Goal: Transaction & Acquisition: Purchase product/service

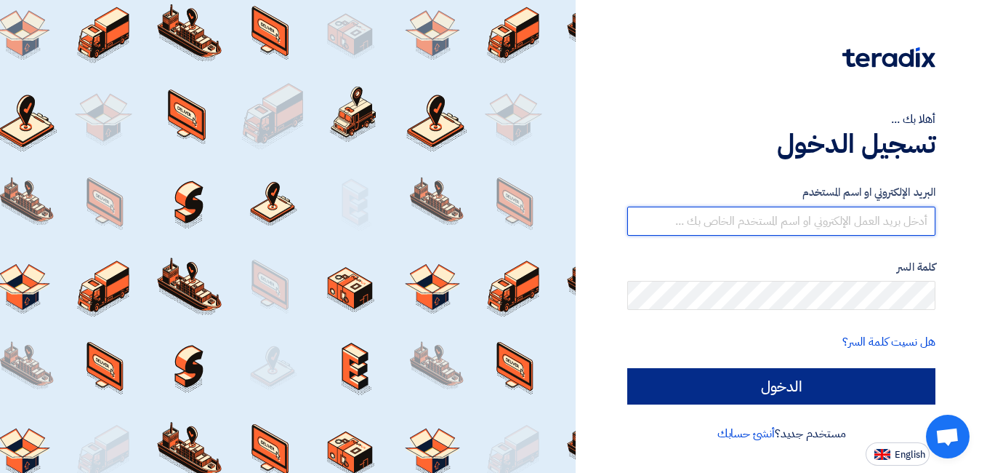
type input "[EMAIL_ADDRESS][DOMAIN_NAME]"
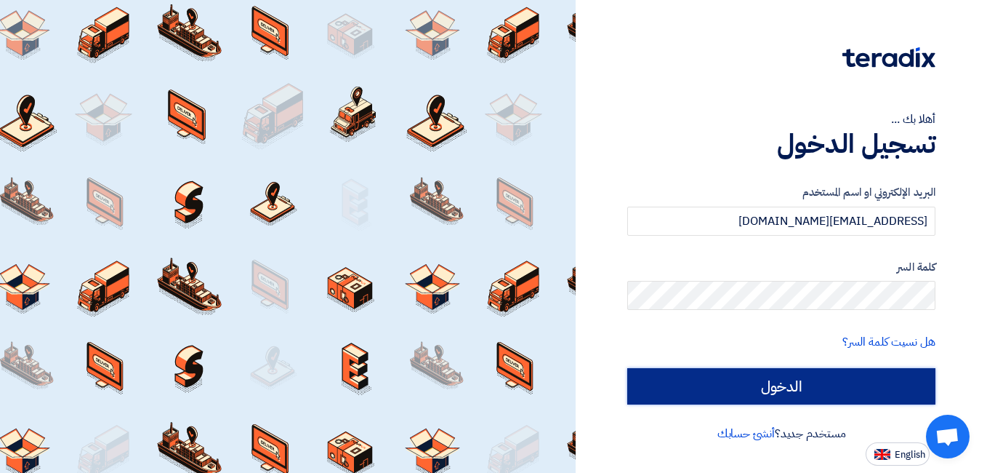
click at [686, 373] on input "الدخول" at bounding box center [781, 386] width 308 height 36
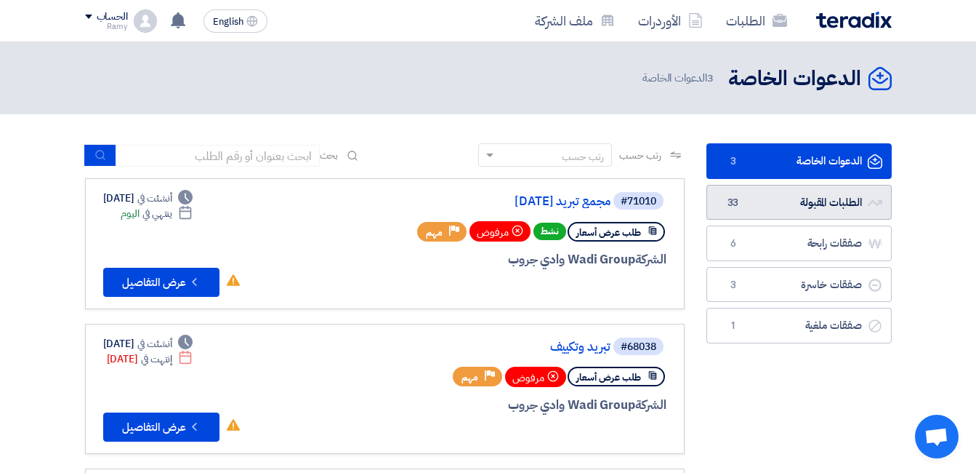
click at [814, 195] on link "الطلبات المقبولة الطلبات المقبولة 33" at bounding box center [799, 203] width 185 height 36
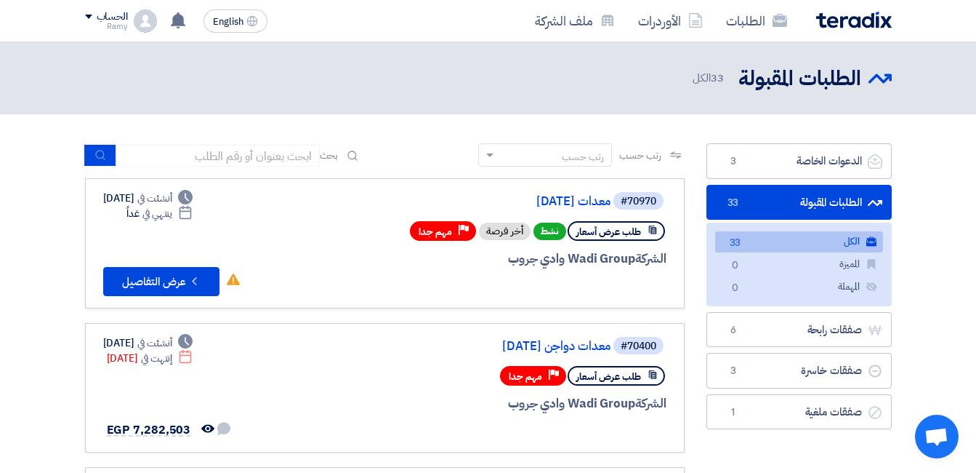
click at [825, 238] on link "الكل الكل 33" at bounding box center [799, 241] width 168 height 21
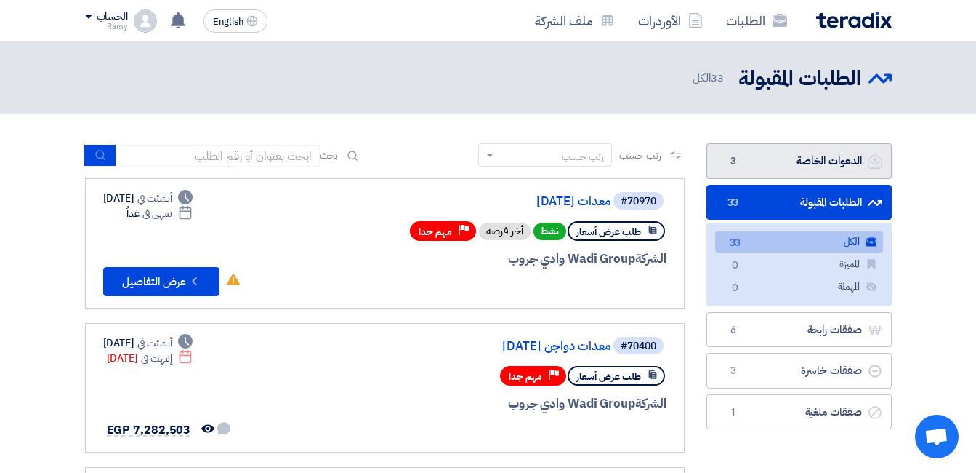
click at [817, 161] on link "الدعوات الخاصة الدعوات الخاصة 3" at bounding box center [799, 161] width 185 height 36
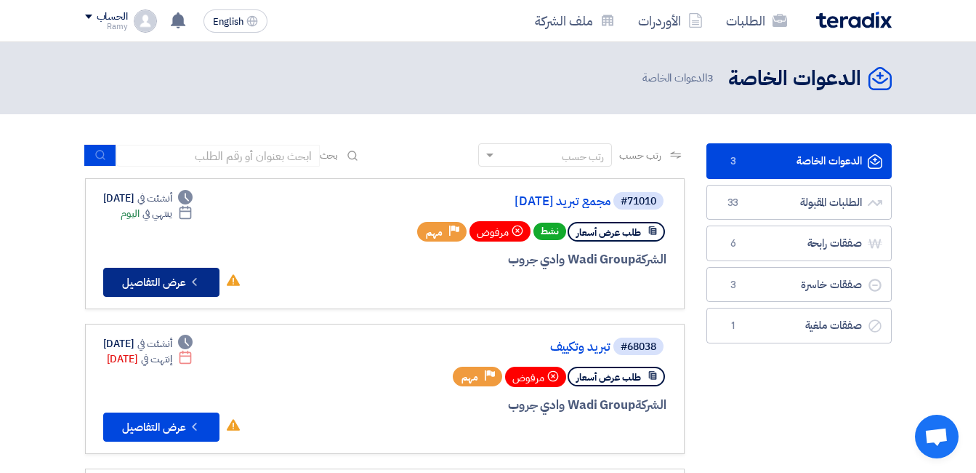
click at [185, 275] on button "Check details عرض التفاصيل" at bounding box center [161, 282] width 116 height 29
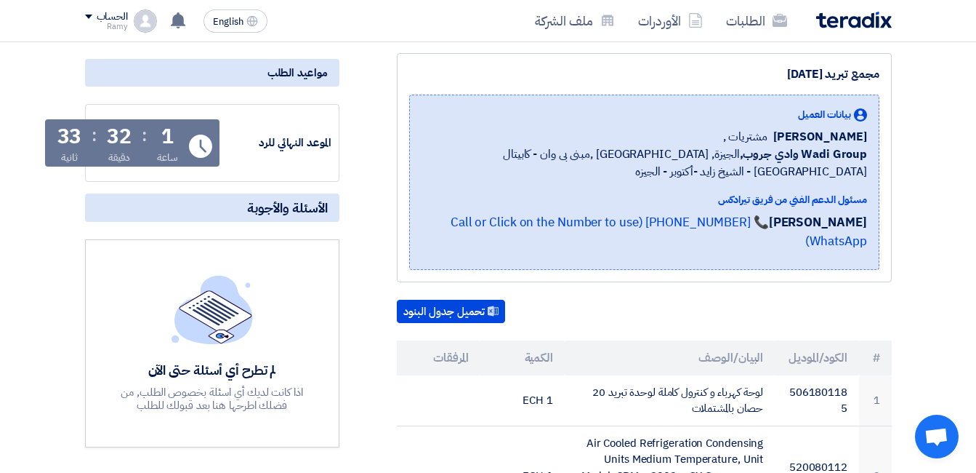
scroll to position [218, 0]
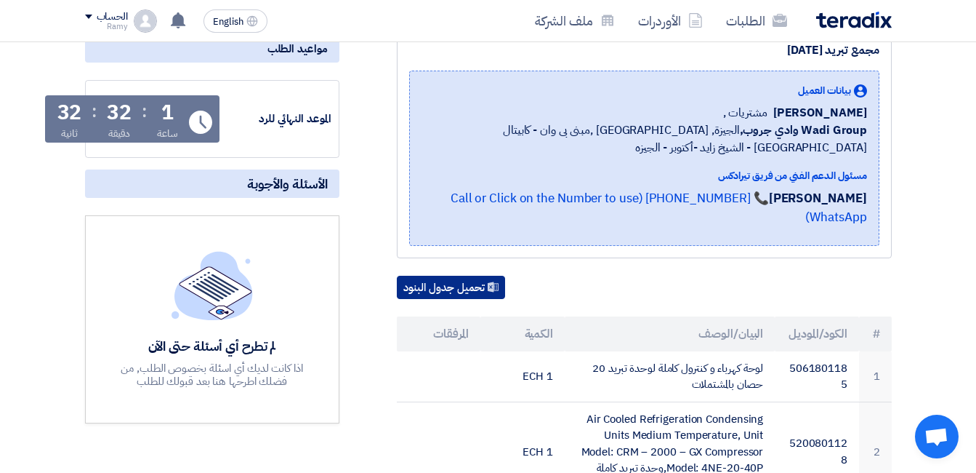
click at [454, 276] on button "تحميل جدول البنود" at bounding box center [451, 287] width 108 height 23
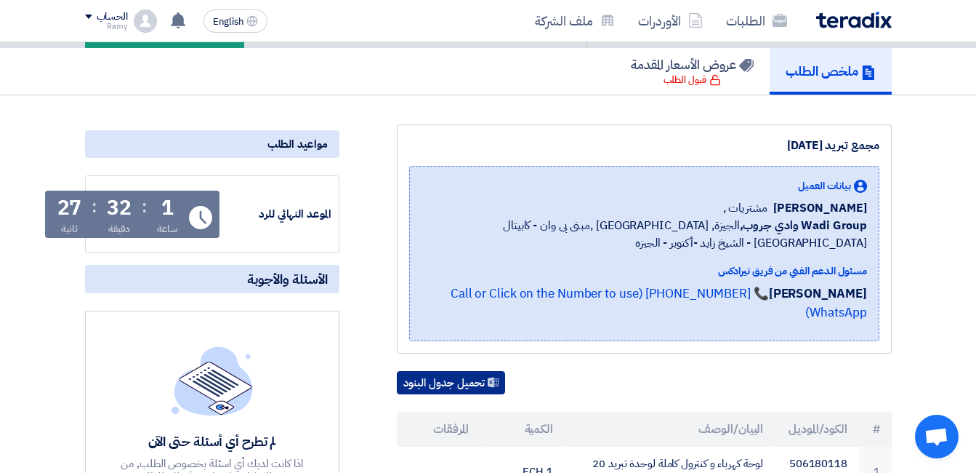
scroll to position [0, 0]
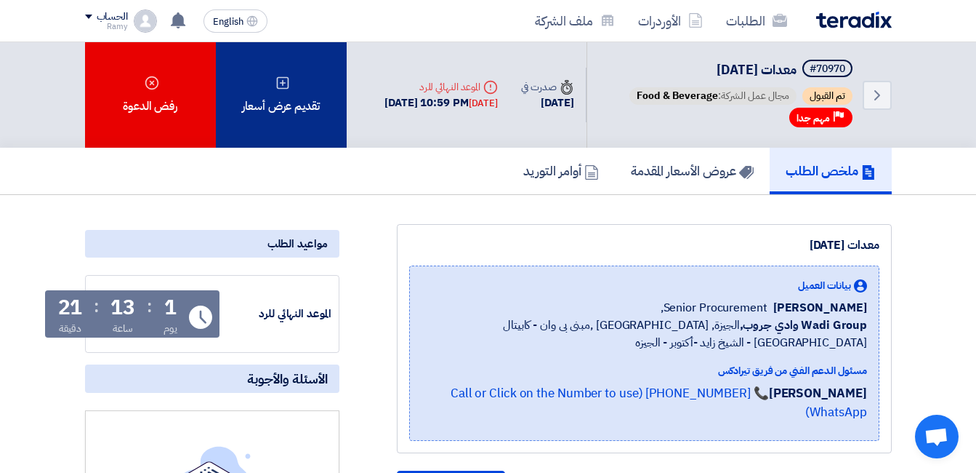
click at [297, 116] on div "تقديم عرض أسعار" at bounding box center [281, 94] width 131 height 105
click at [278, 88] on use at bounding box center [282, 82] width 12 height 12
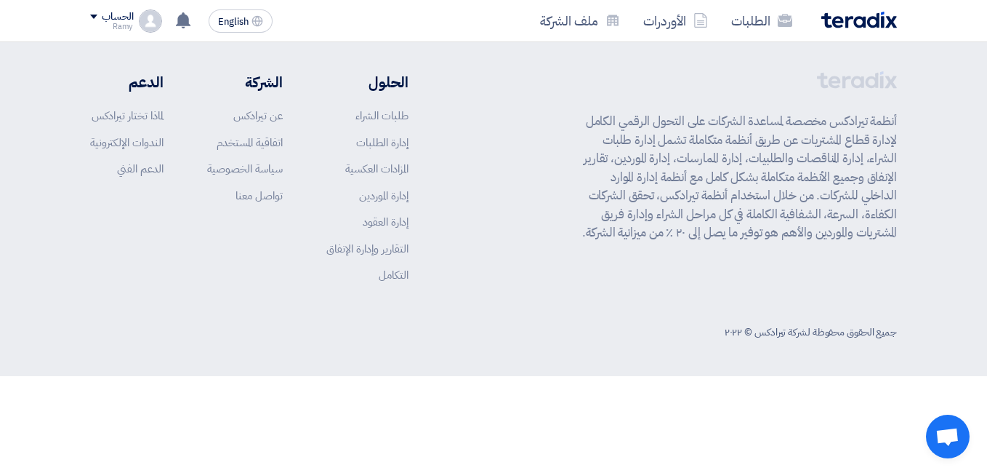
click at [491, 225] on div "أبدأ في تقديم عرض أسعار جديد تقديم عرض أسعار جديد من البداية" at bounding box center [494, 143] width 800 height 209
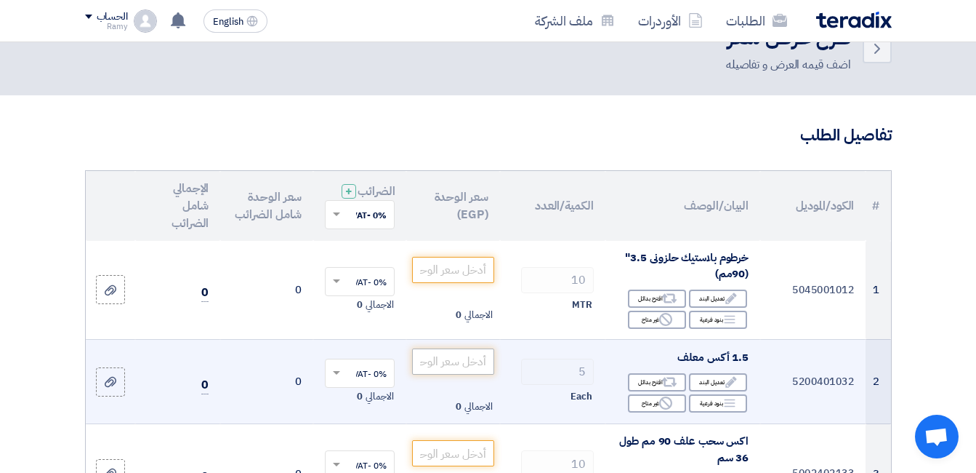
scroll to position [73, 0]
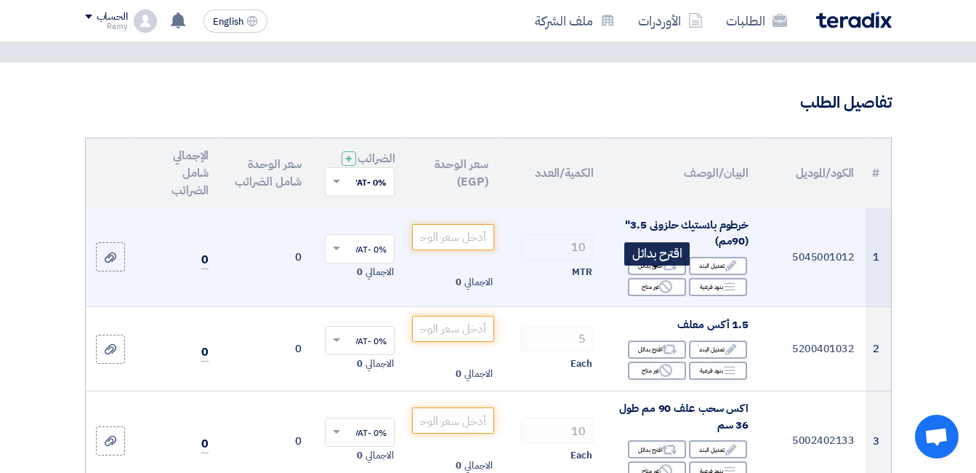
click at [654, 296] on div "Reject غير متاح" at bounding box center [657, 287] width 58 height 18
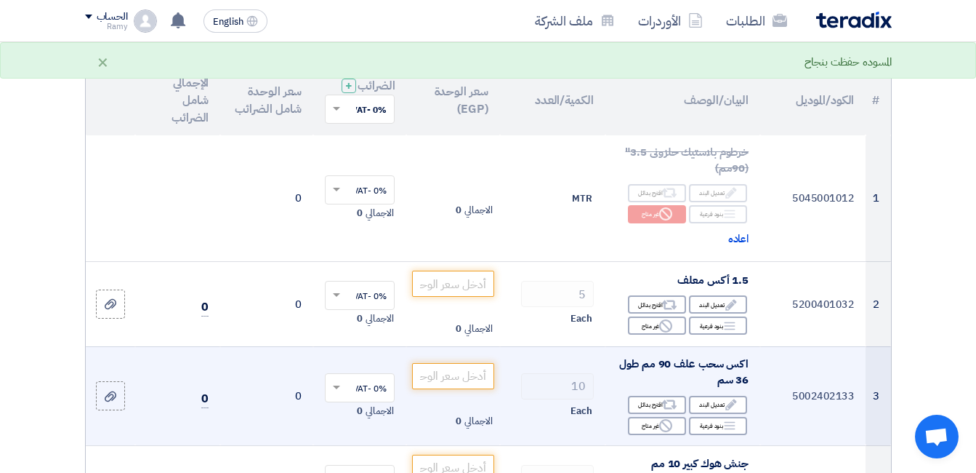
scroll to position [218, 0]
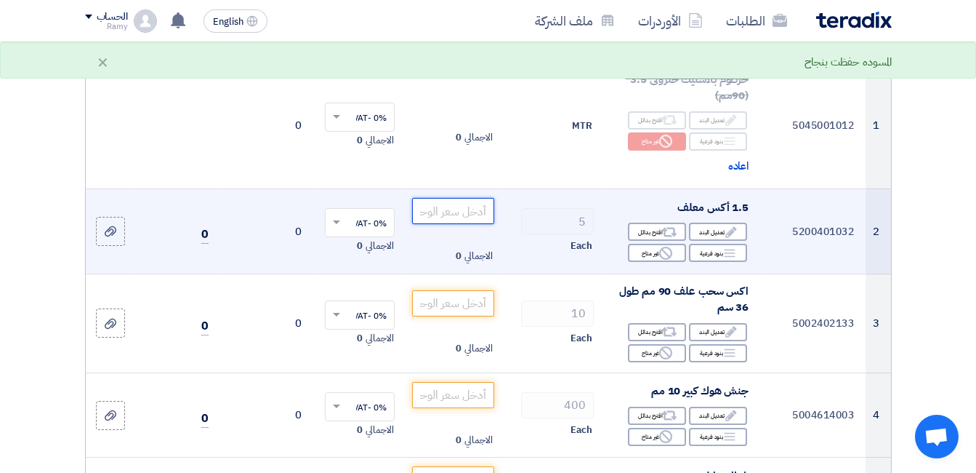
click at [459, 216] on input "number" at bounding box center [452, 211] width 81 height 26
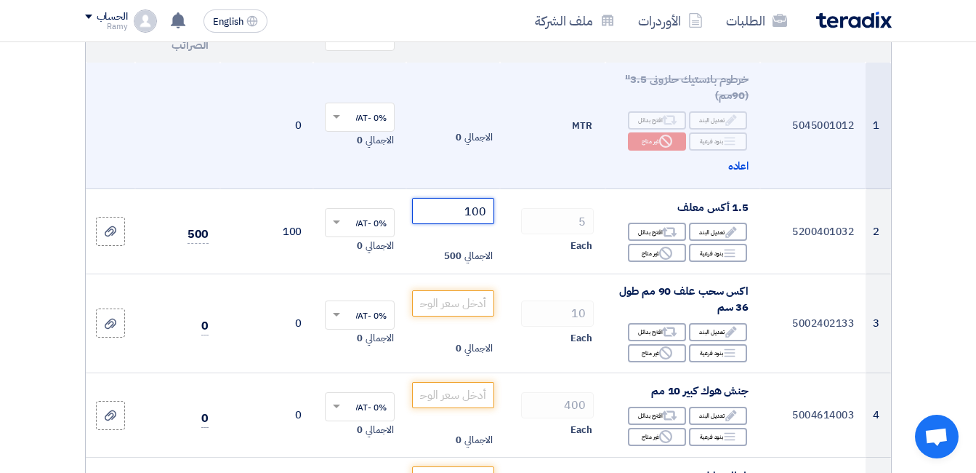
type input "100"
click at [573, 189] on td "MTR" at bounding box center [552, 126] width 105 height 127
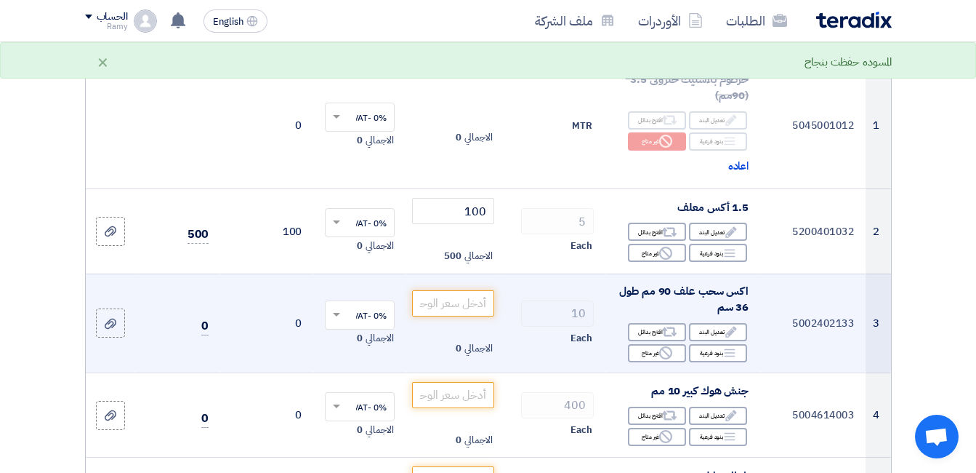
scroll to position [291, 0]
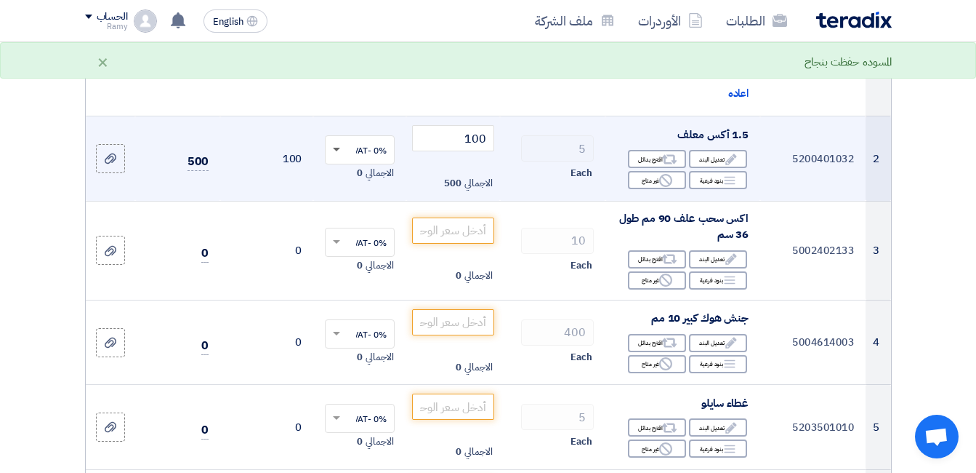
click at [339, 153] on span at bounding box center [336, 150] width 7 height 5
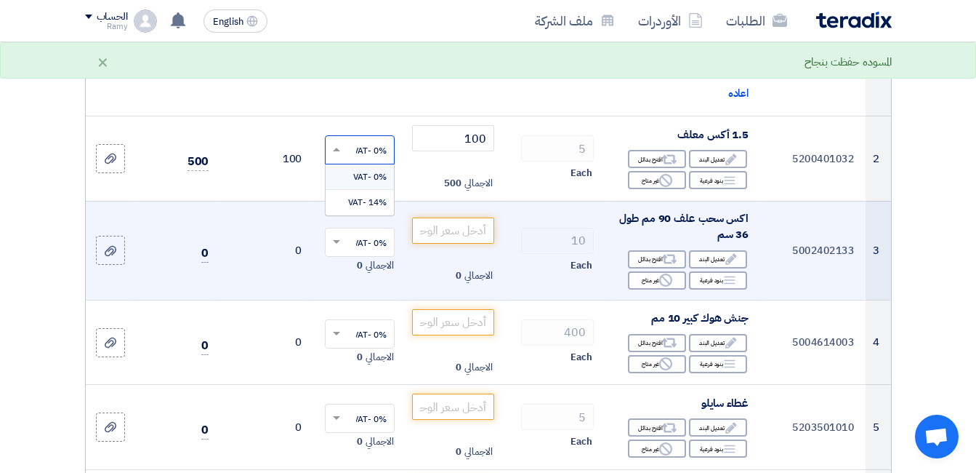
click at [366, 183] on span "0% -VAT" at bounding box center [369, 176] width 33 height 13
click at [472, 236] on input "number" at bounding box center [452, 230] width 81 height 26
click at [665, 286] on icon "Reject" at bounding box center [665, 279] width 13 height 13
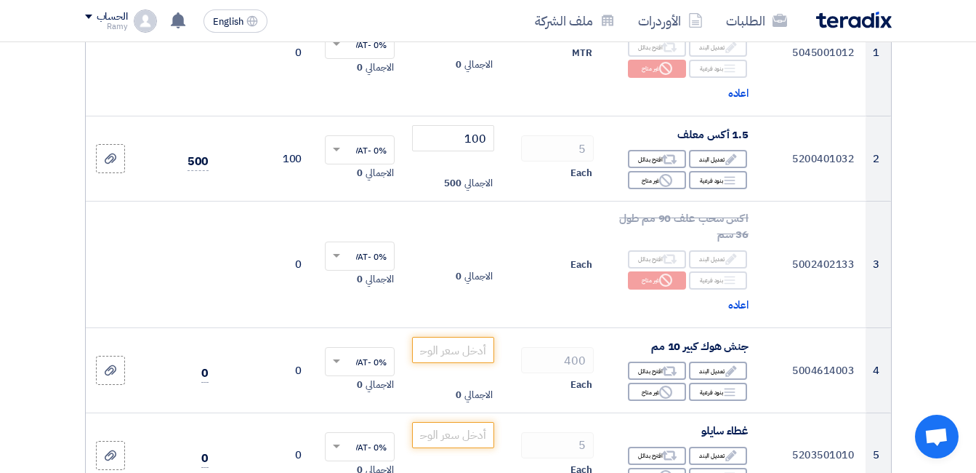
scroll to position [436, 0]
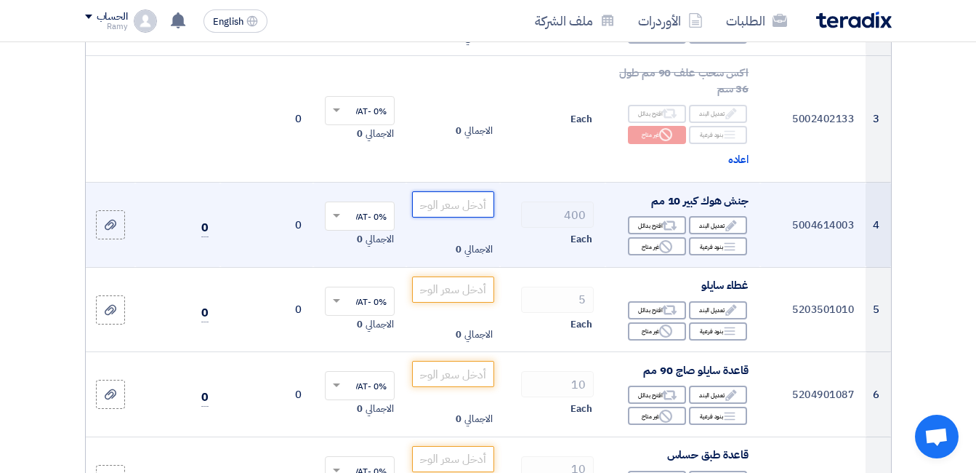
click at [452, 213] on input "number" at bounding box center [452, 204] width 81 height 26
click at [361, 227] on input "text" at bounding box center [368, 218] width 41 height 24
type input "6"
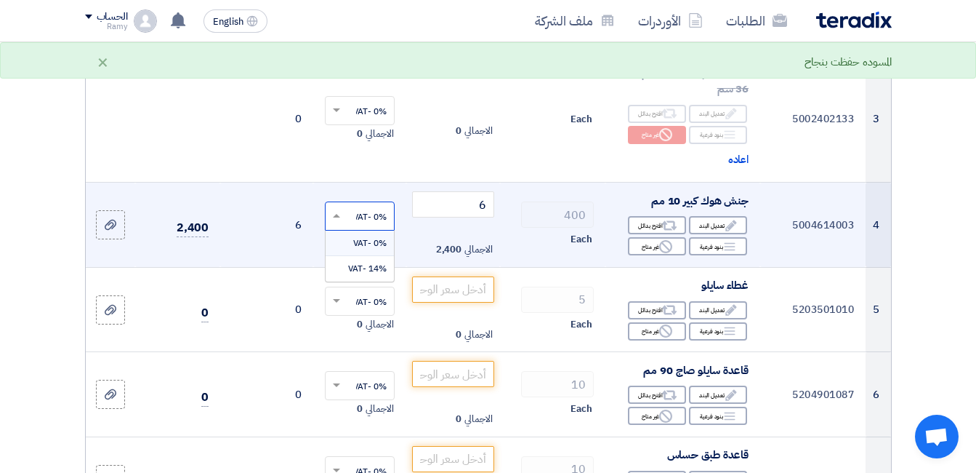
click at [342, 222] on span at bounding box center [335, 215] width 18 height 13
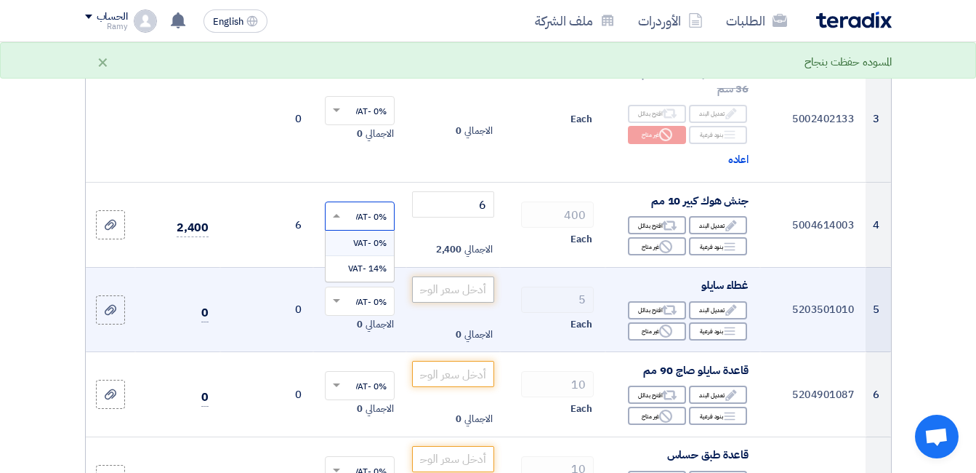
click at [374, 249] on span "0% -VAT" at bounding box center [369, 242] width 33 height 13
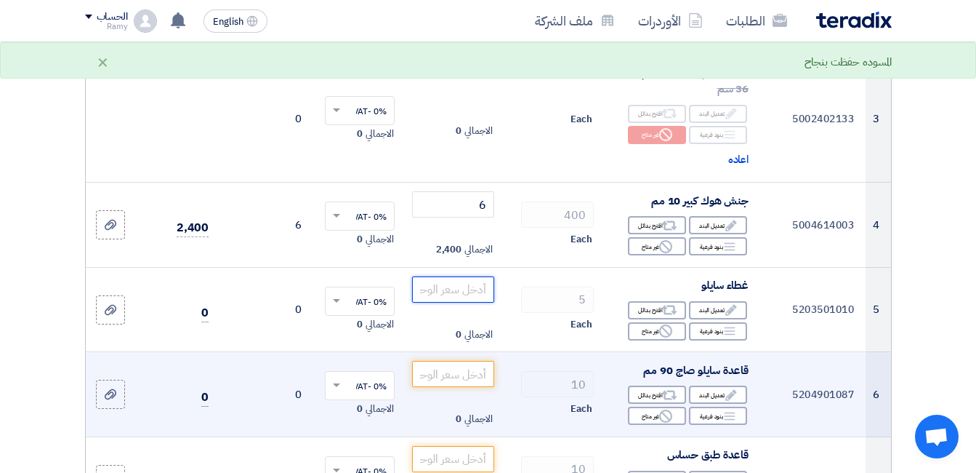
click at [436, 292] on input "number" at bounding box center [452, 289] width 81 height 26
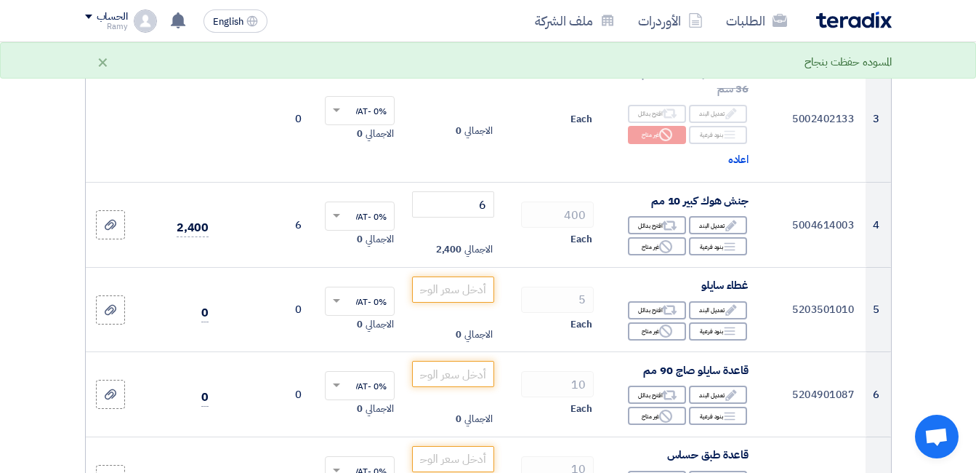
scroll to position [509, 0]
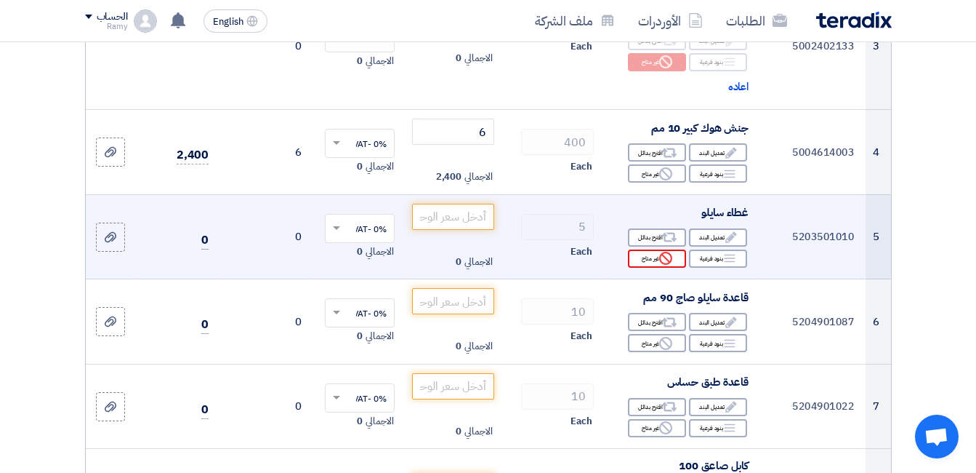
click at [659, 262] on div "Reject غير متاح" at bounding box center [657, 258] width 58 height 18
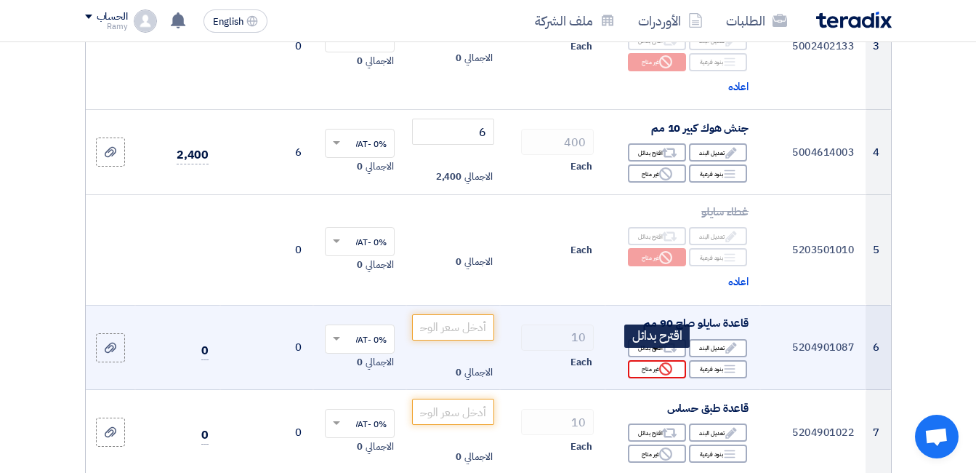
click at [659, 378] on div "Reject غير متاح" at bounding box center [657, 369] width 58 height 18
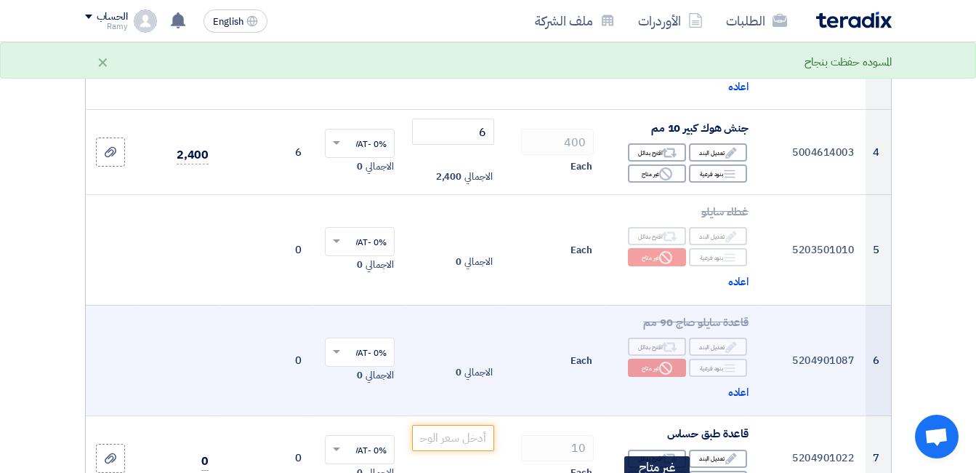
scroll to position [654, 0]
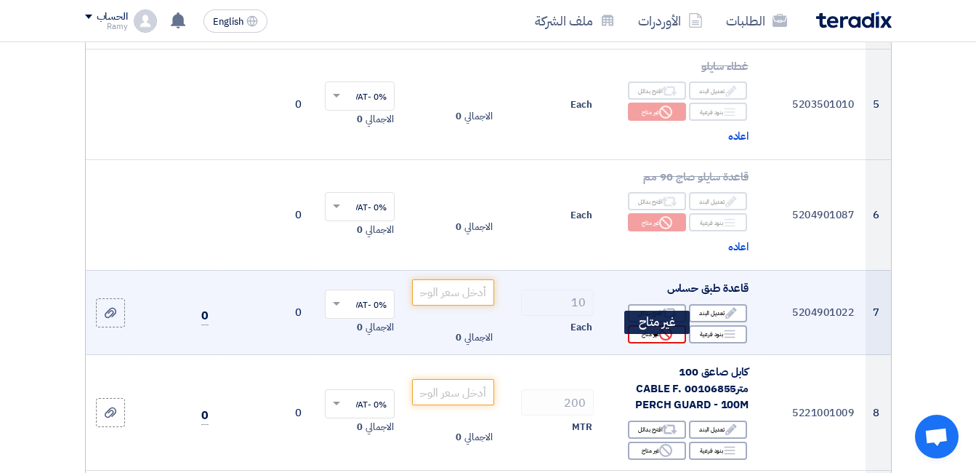
click at [676, 343] on div "Reject غير متاح" at bounding box center [657, 334] width 58 height 18
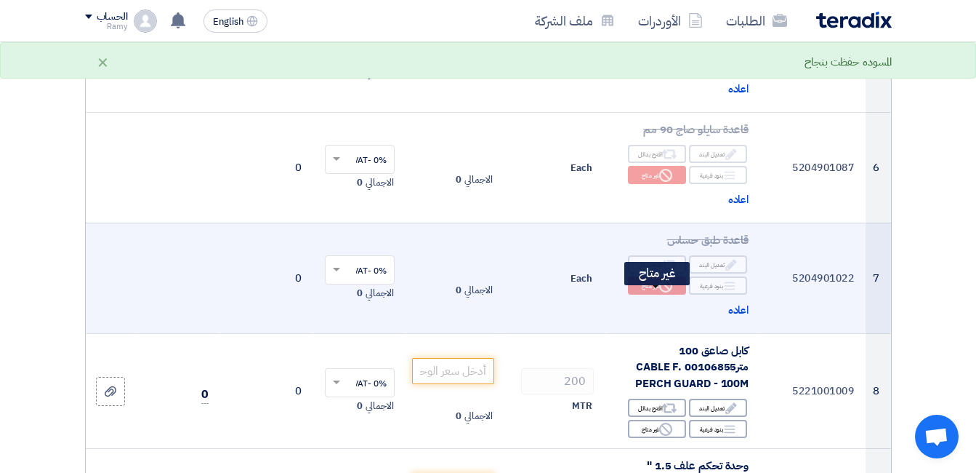
scroll to position [727, 0]
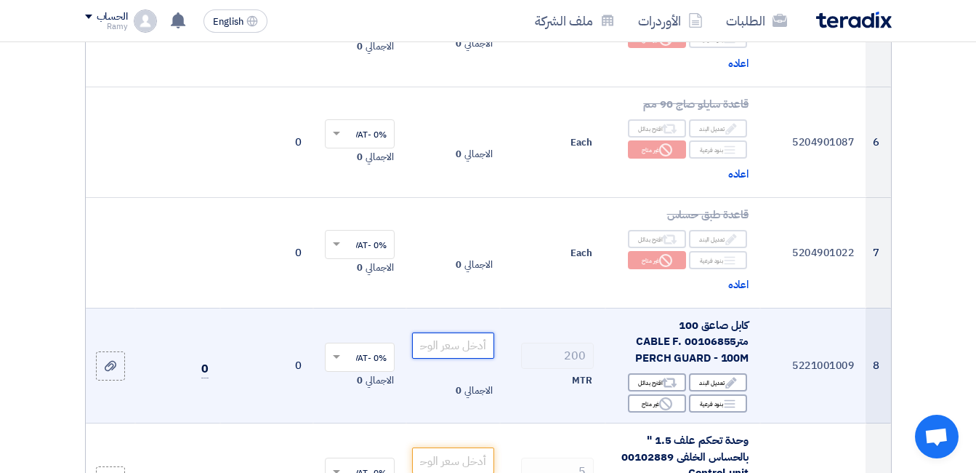
click at [470, 351] on input "number" at bounding box center [452, 345] width 81 height 26
type input "1"
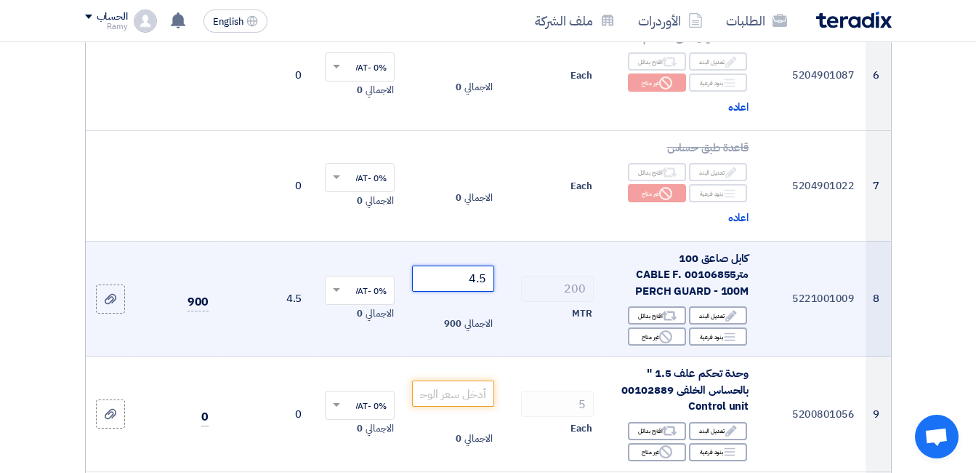
type input "4.5"
click at [409, 340] on td "4.5 الاجمالي 900" at bounding box center [452, 299] width 93 height 116
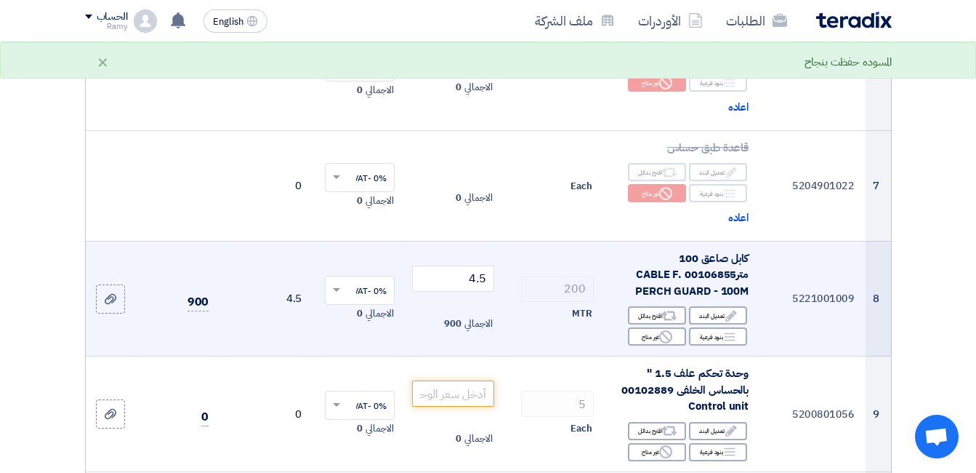
scroll to position [800, 0]
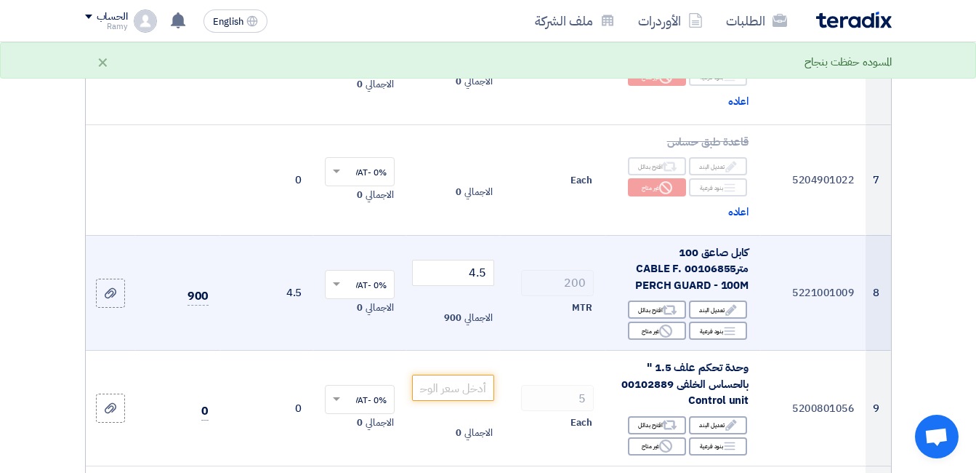
click at [360, 273] on input "text" at bounding box center [368, 285] width 41 height 24
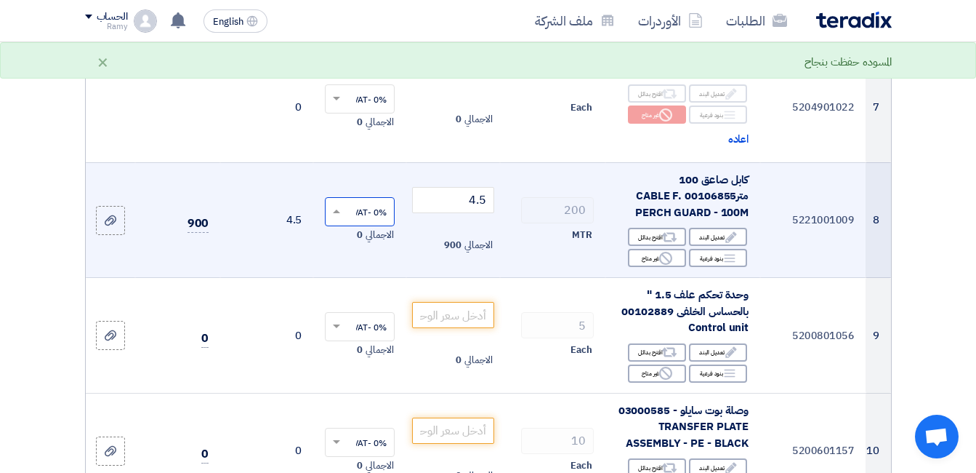
click at [359, 217] on input "text" at bounding box center [368, 213] width 41 height 24
click at [366, 245] on span "0% -VAT" at bounding box center [369, 238] width 33 height 13
click at [358, 278] on td "0% -VAT × الاجمالي 0" at bounding box center [359, 220] width 93 height 116
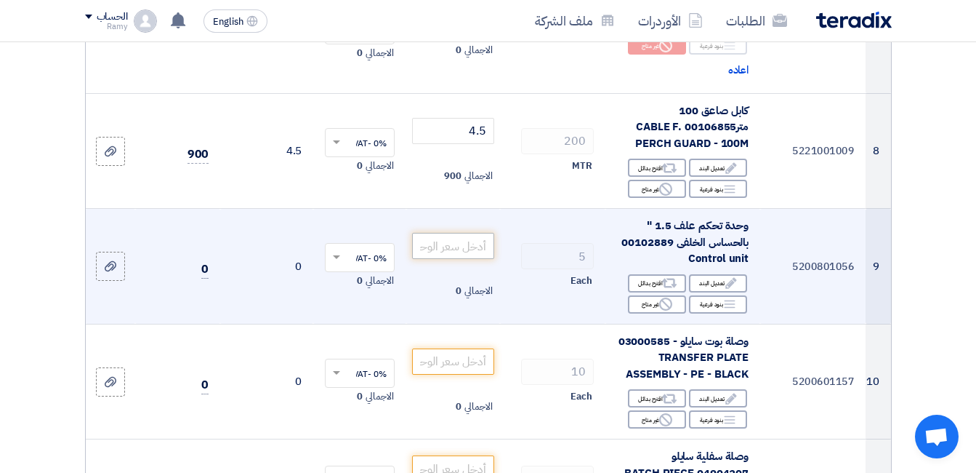
scroll to position [945, 0]
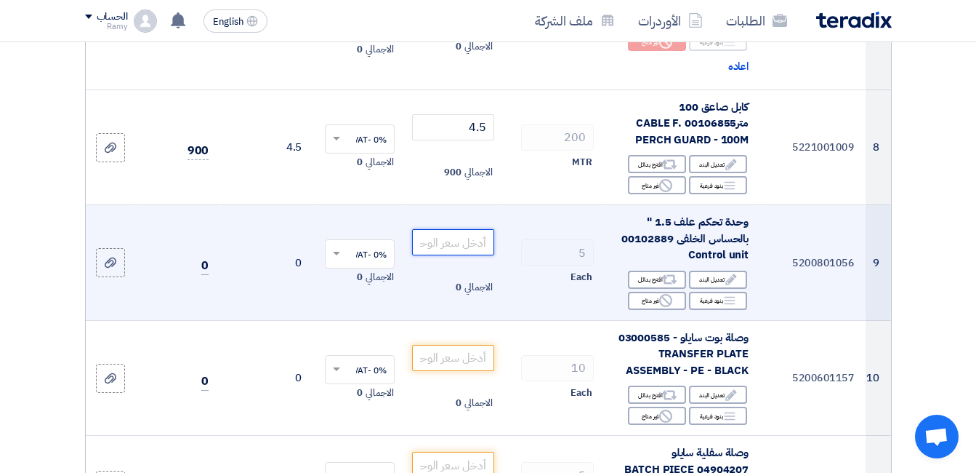
click at [486, 252] on input "number" at bounding box center [452, 242] width 81 height 26
type input "11970"
click at [505, 299] on td "5 Each" at bounding box center [552, 263] width 105 height 116
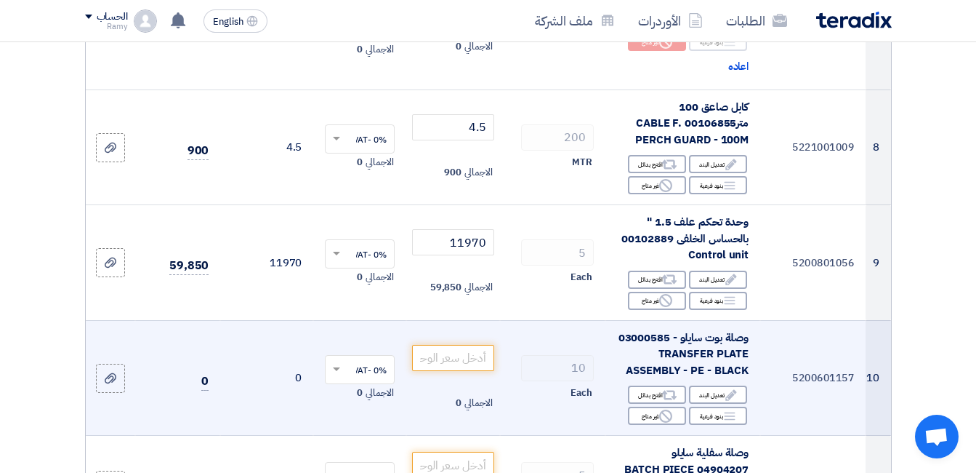
scroll to position [1018, 0]
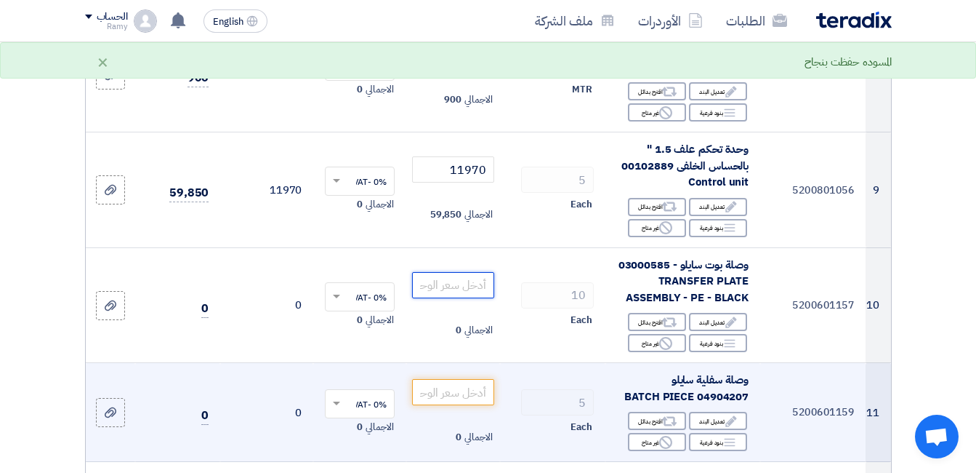
click at [473, 298] on input "number" at bounding box center [452, 285] width 81 height 26
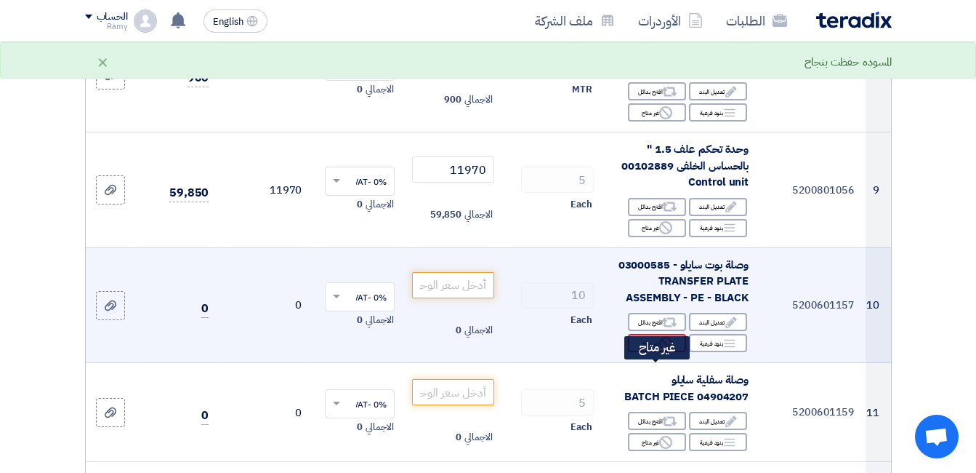
click at [660, 350] on use at bounding box center [665, 343] width 13 height 13
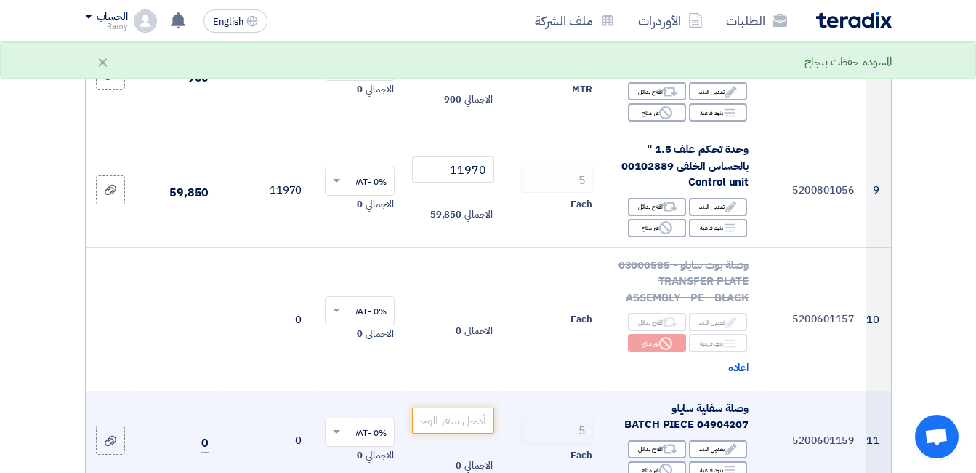
scroll to position [1163, 0]
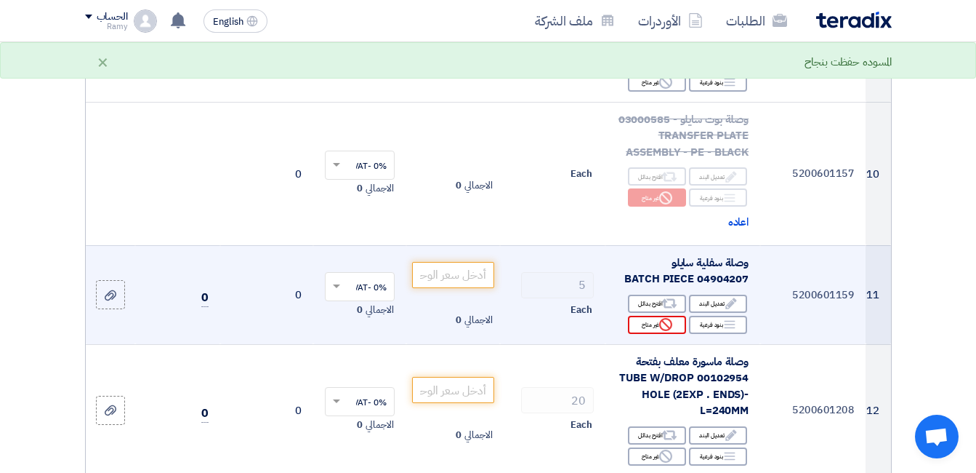
click at [660, 331] on icon "Reject" at bounding box center [665, 324] width 13 height 13
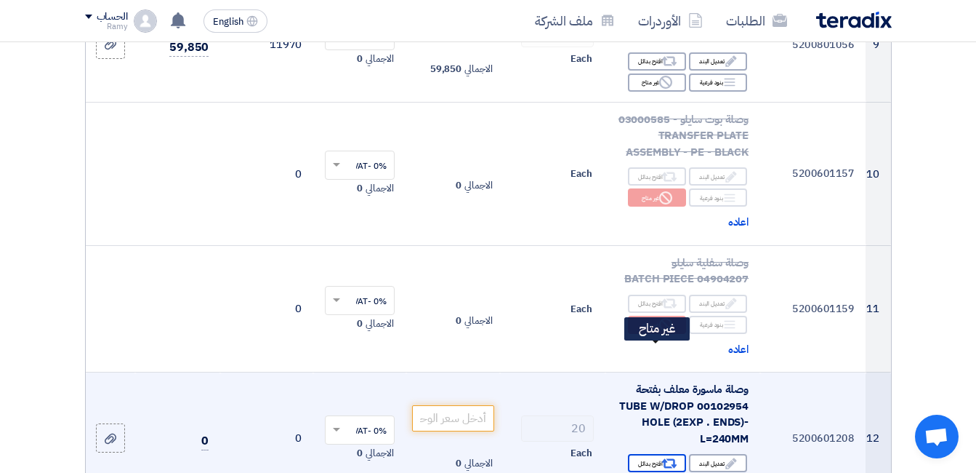
scroll to position [1309, 0]
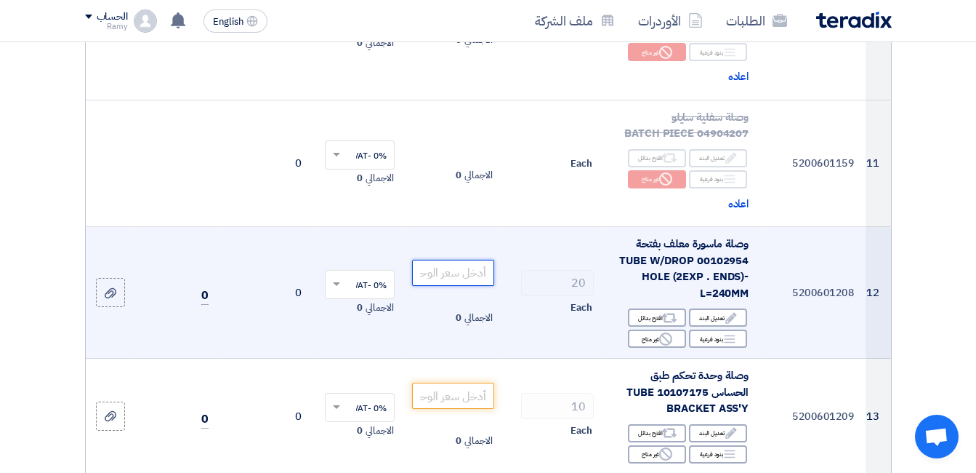
click at [467, 286] on input "number" at bounding box center [452, 273] width 81 height 26
type input "45"
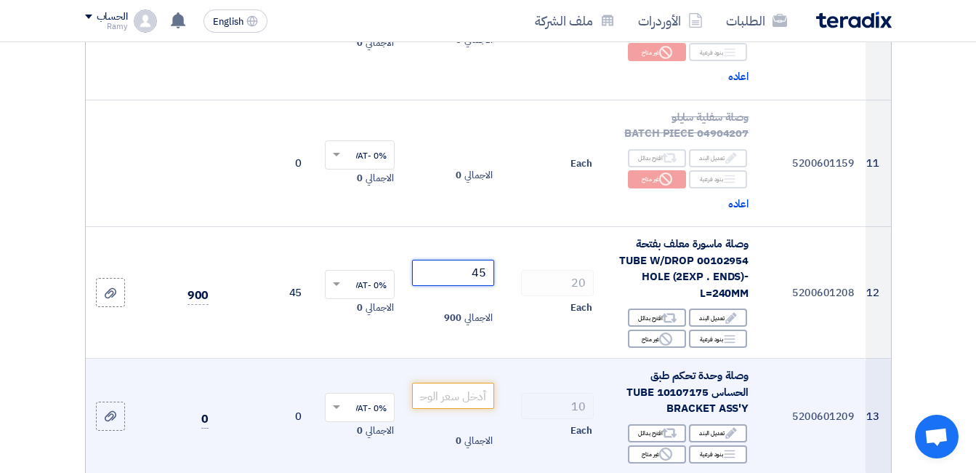
scroll to position [1374, 0]
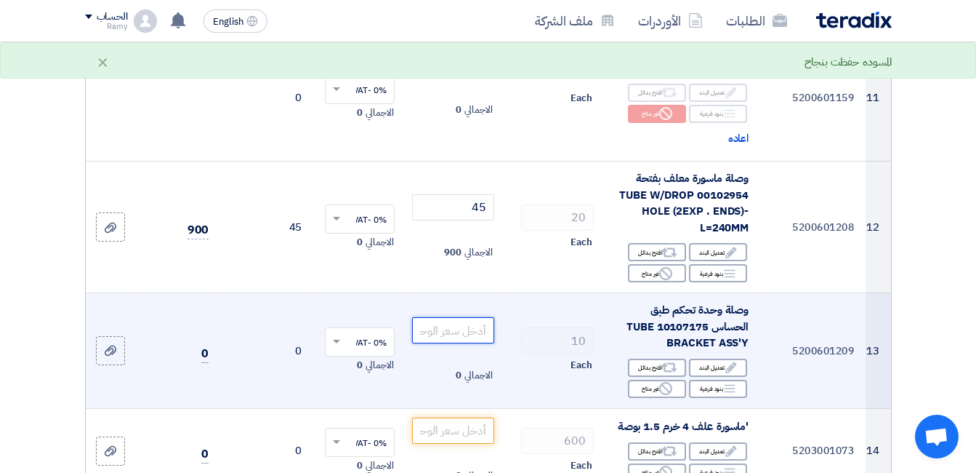
click at [472, 343] on input "number" at bounding box center [452, 330] width 81 height 26
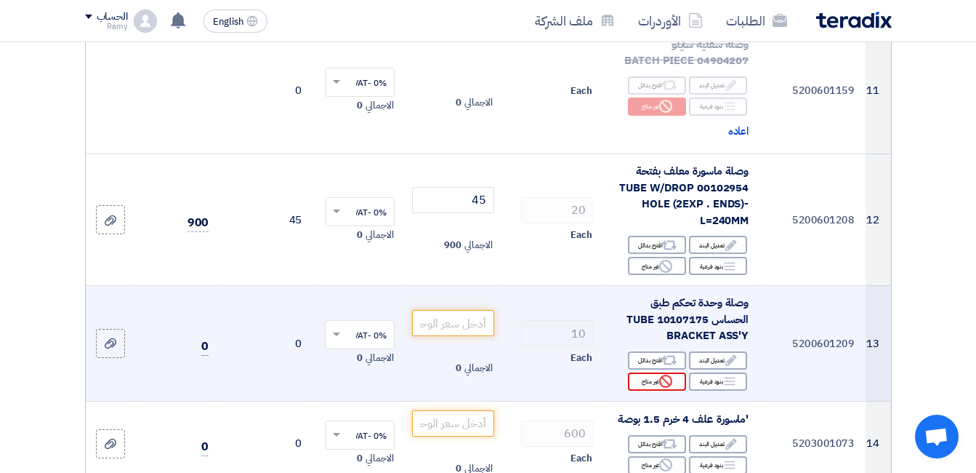
click at [647, 390] on div "Reject غير متاح" at bounding box center [657, 381] width 58 height 18
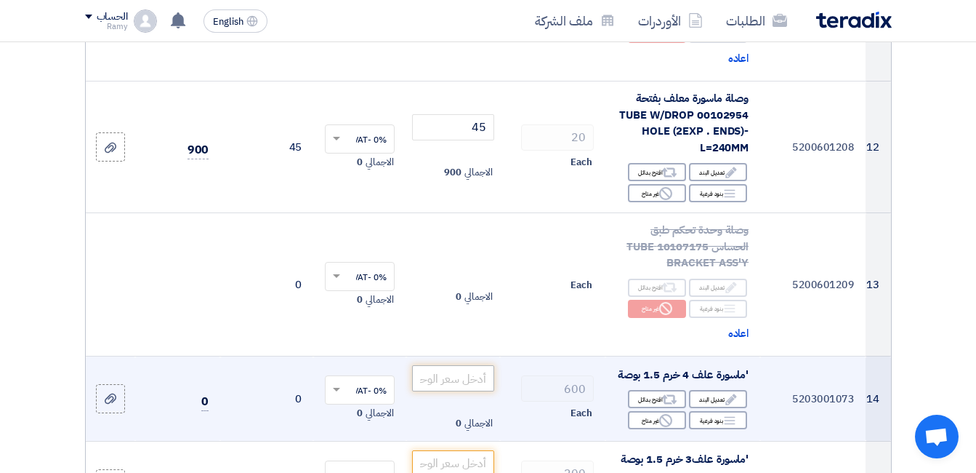
scroll to position [1600, 0]
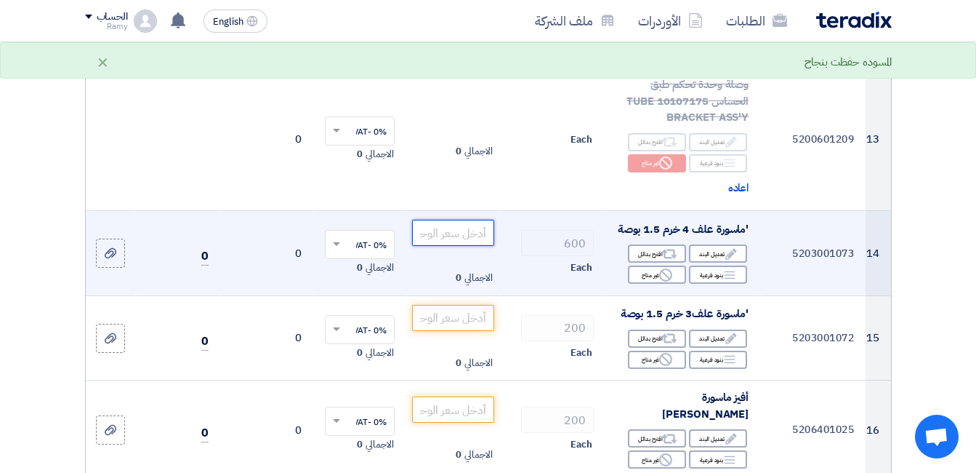
click at [436, 246] on input "number" at bounding box center [452, 233] width 81 height 26
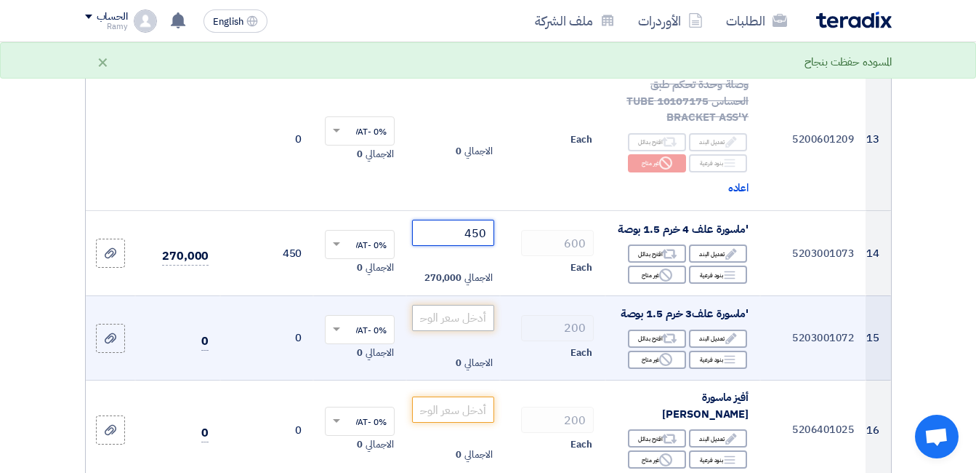
type input "450"
click at [465, 331] on input "number" at bounding box center [452, 318] width 81 height 26
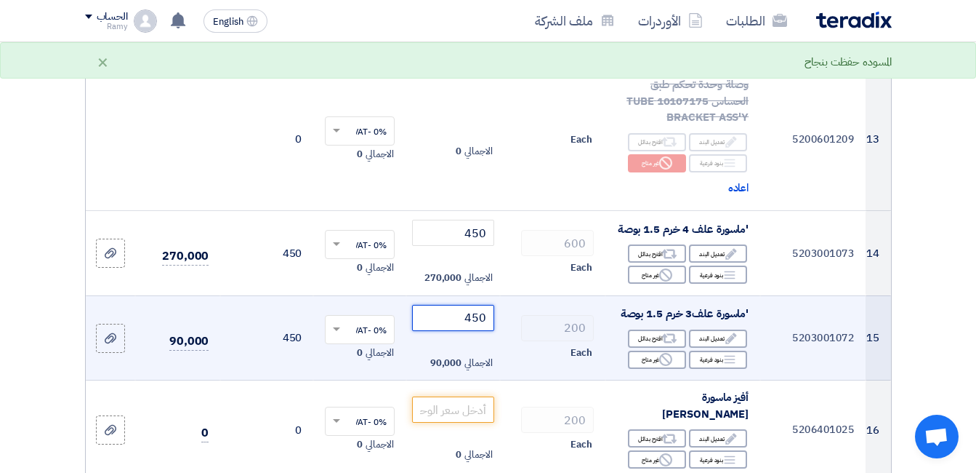
type input "450"
click at [515, 341] on div "200" at bounding box center [553, 328] width 82 height 26
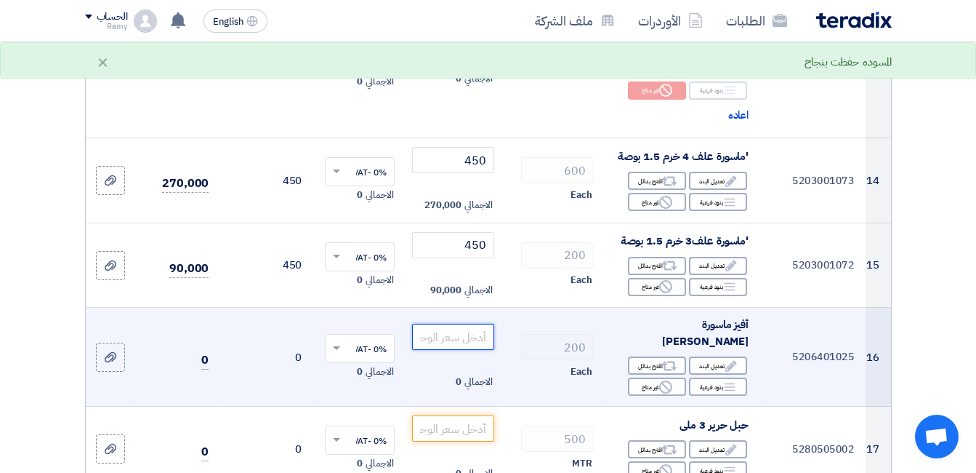
click at [470, 350] on input "number" at bounding box center [452, 337] width 81 height 26
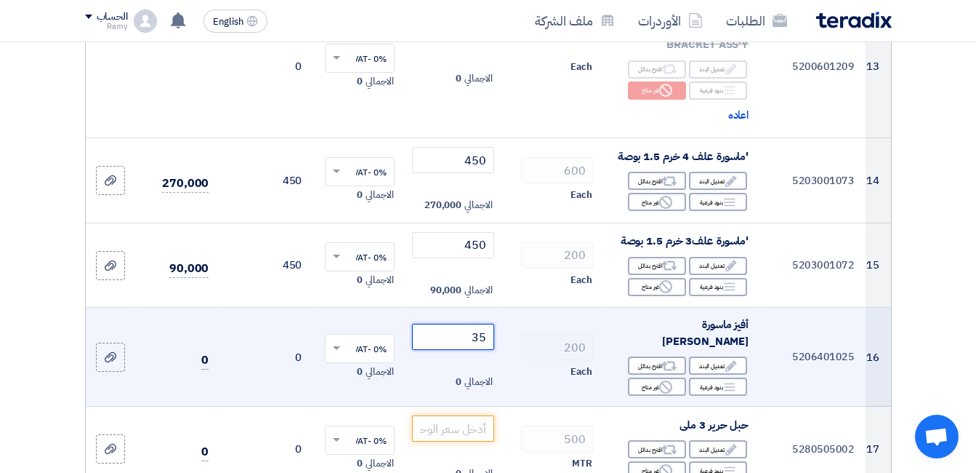
type input "35"
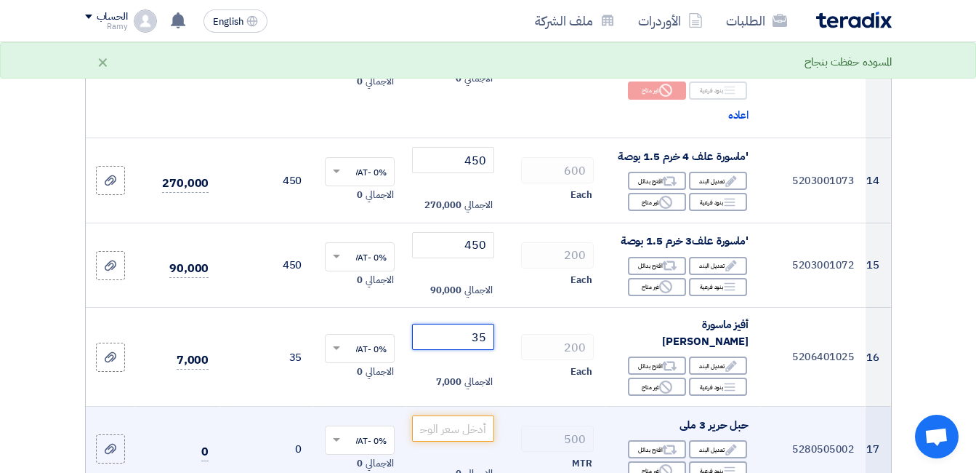
scroll to position [1745, 0]
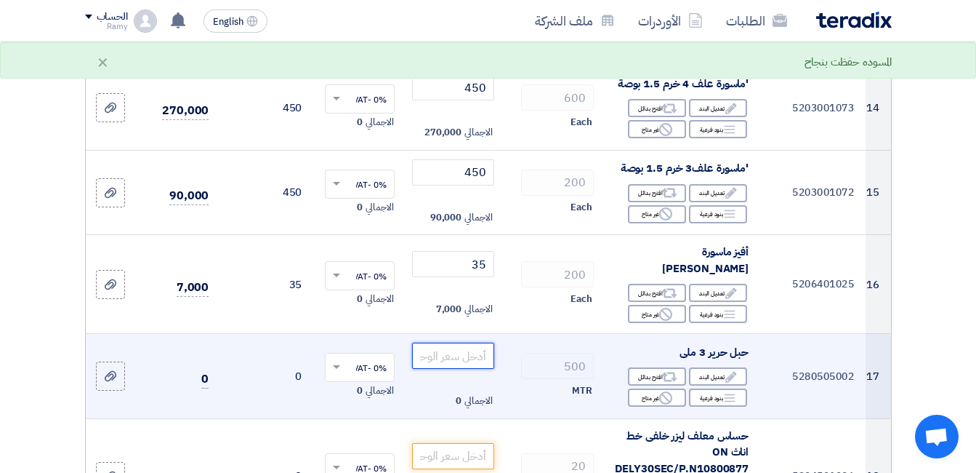
click at [471, 369] on input "number" at bounding box center [452, 355] width 81 height 26
type input "1.71"
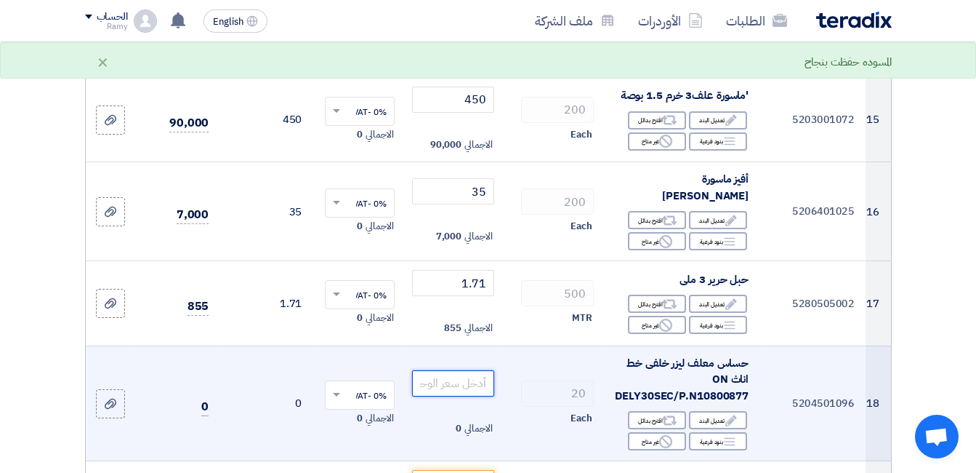
click at [473, 396] on input "number" at bounding box center [452, 383] width 81 height 26
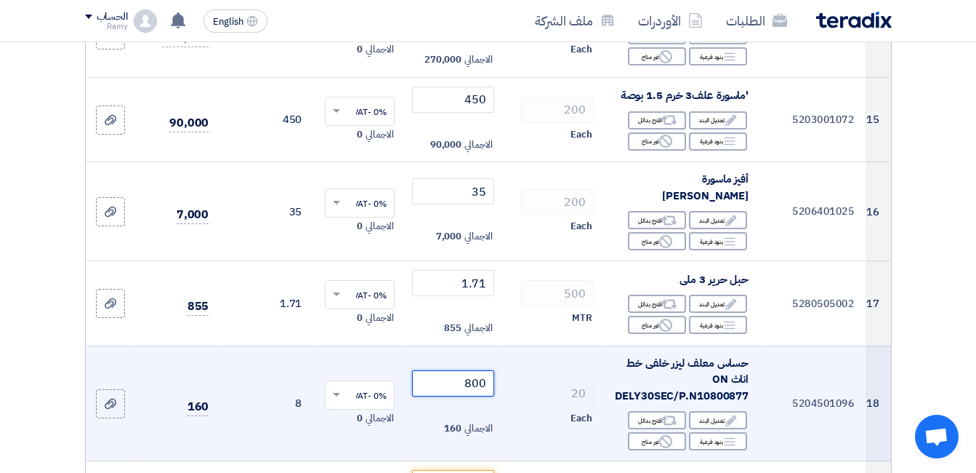
type input "800"
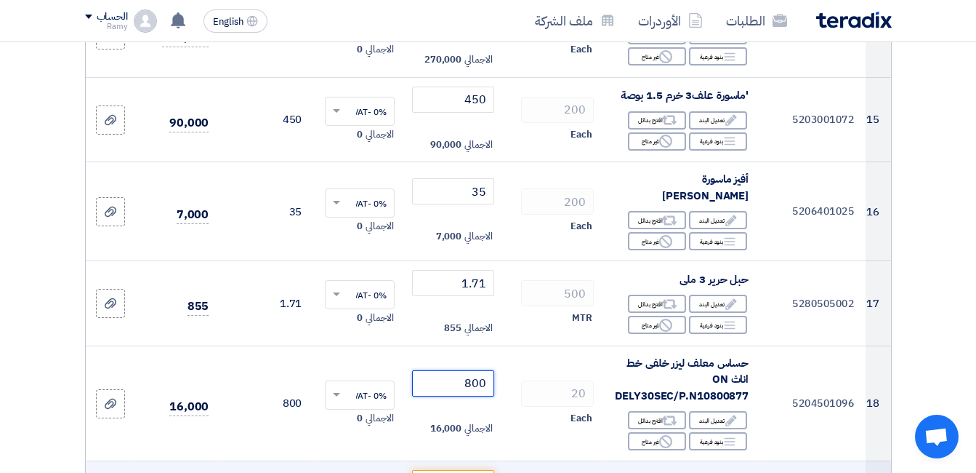
scroll to position [1890, 0]
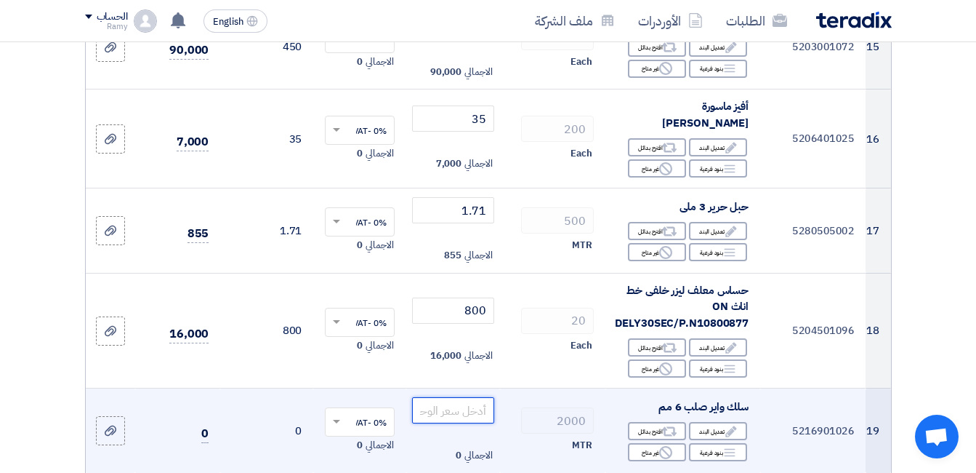
click at [481, 423] on input "number" at bounding box center [452, 410] width 81 height 26
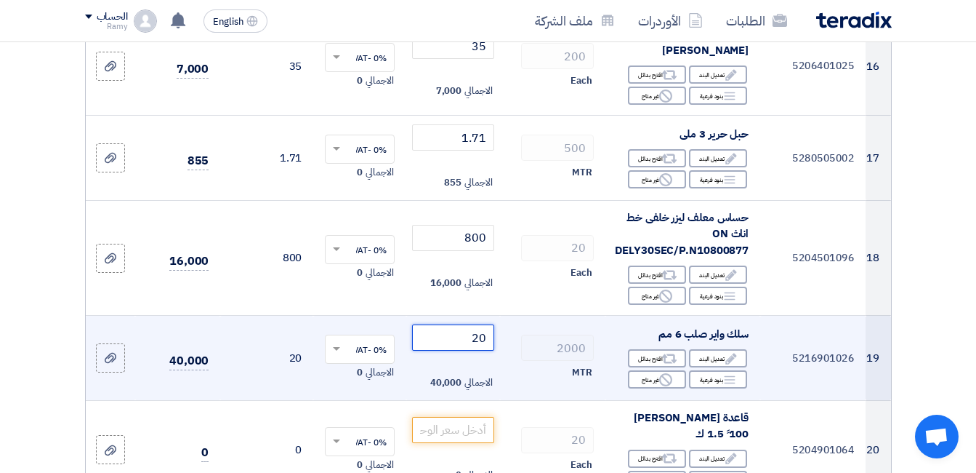
type input "20"
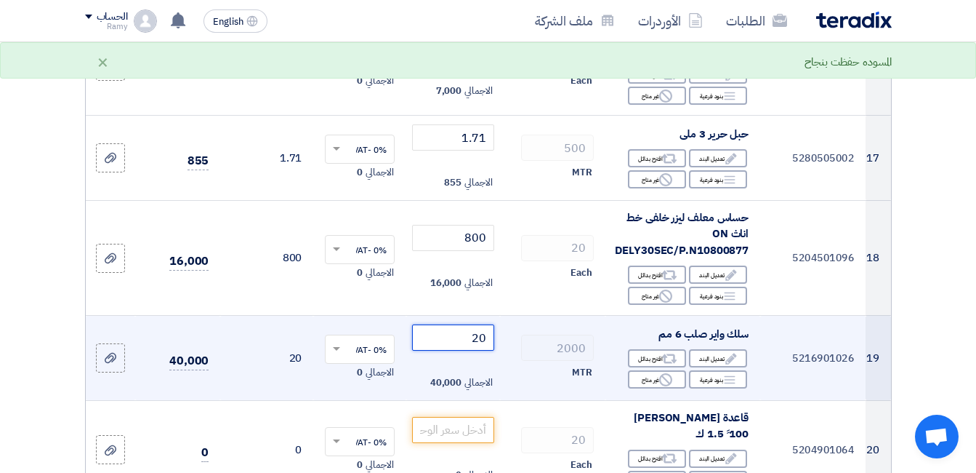
scroll to position [1982, 0]
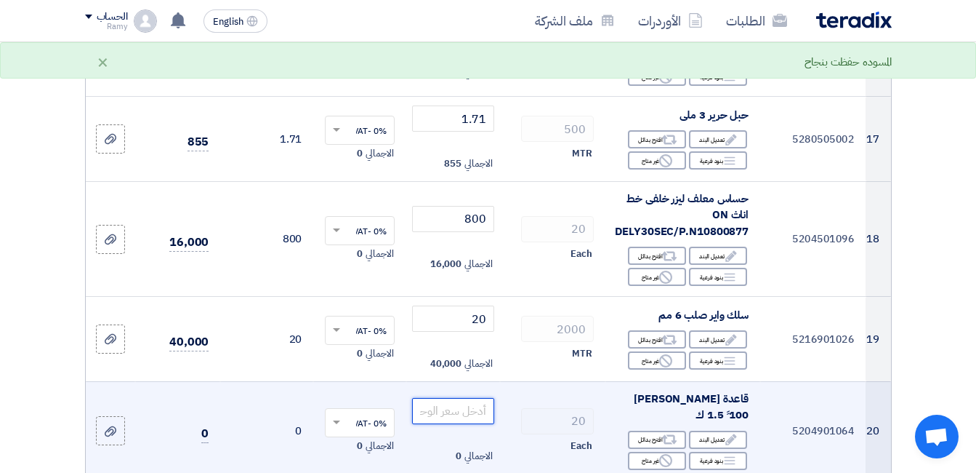
click at [474, 398] on input "number" at bounding box center [452, 411] width 81 height 26
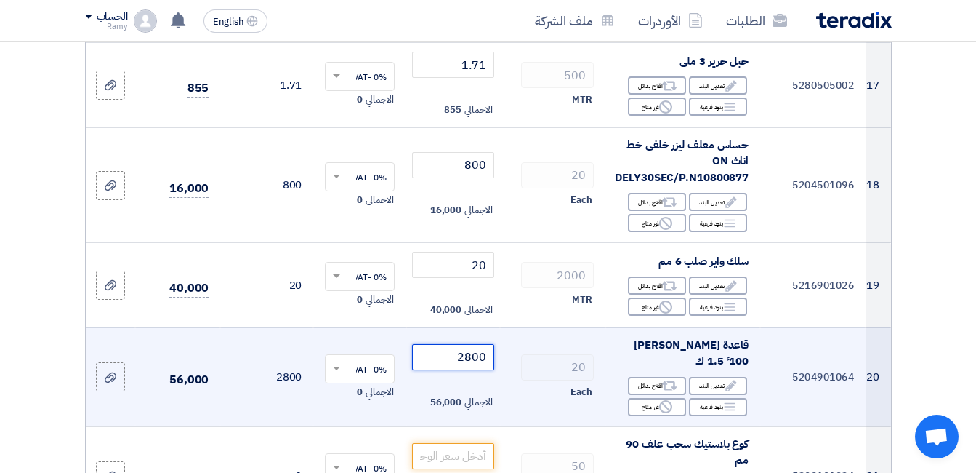
type input "2800"
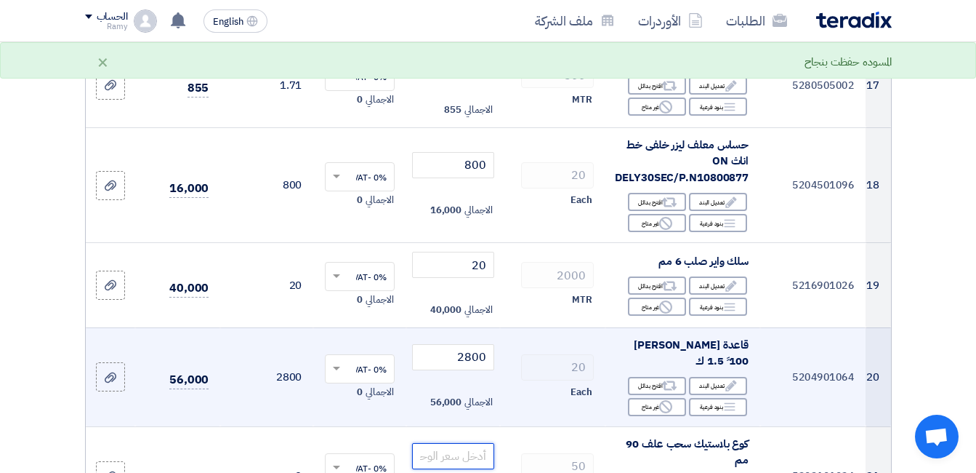
click at [450, 443] on input "number" at bounding box center [452, 456] width 81 height 26
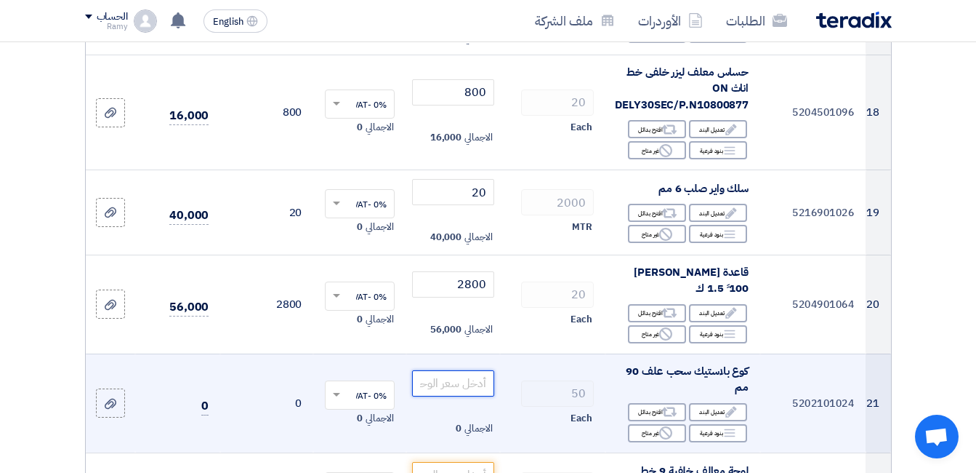
click at [434, 393] on input "number" at bounding box center [452, 383] width 81 height 26
type input "500"
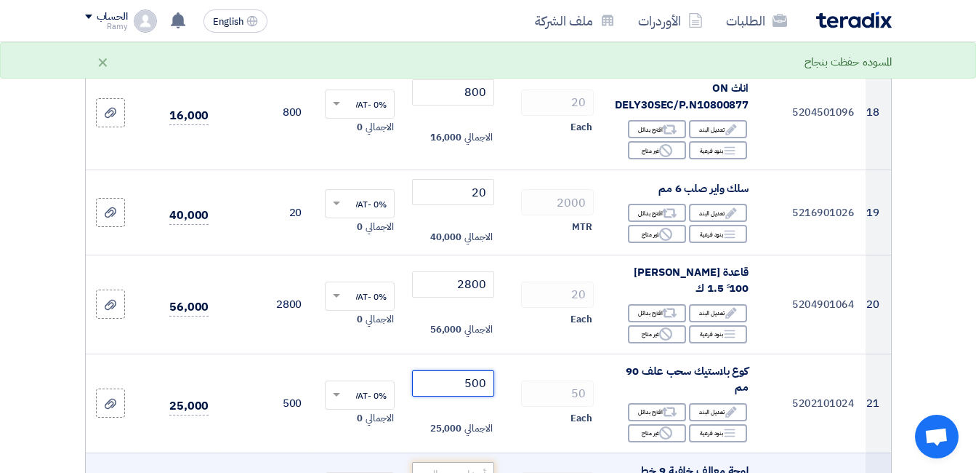
scroll to position [2181, 0]
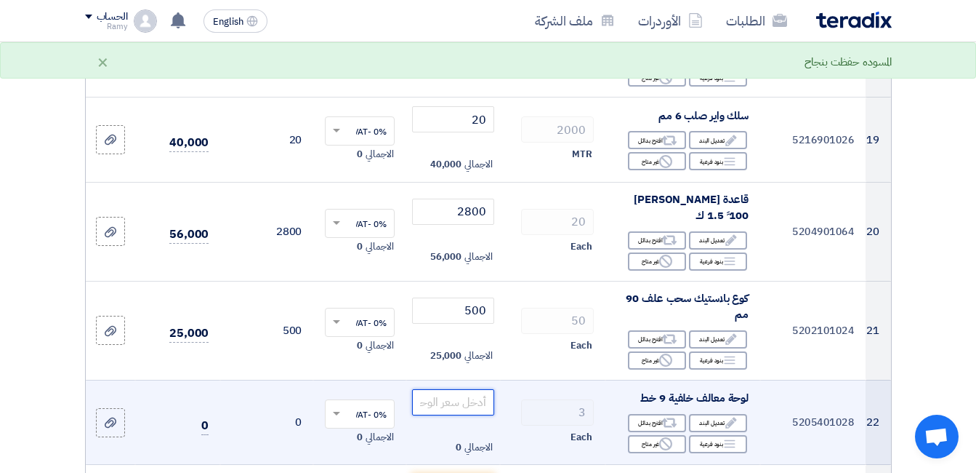
click at [462, 415] on input "number" at bounding box center [452, 402] width 81 height 26
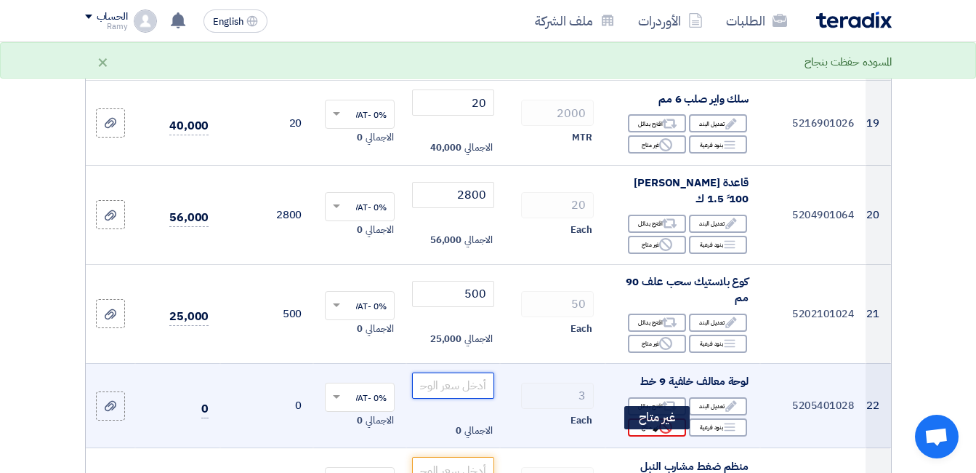
scroll to position [2254, 0]
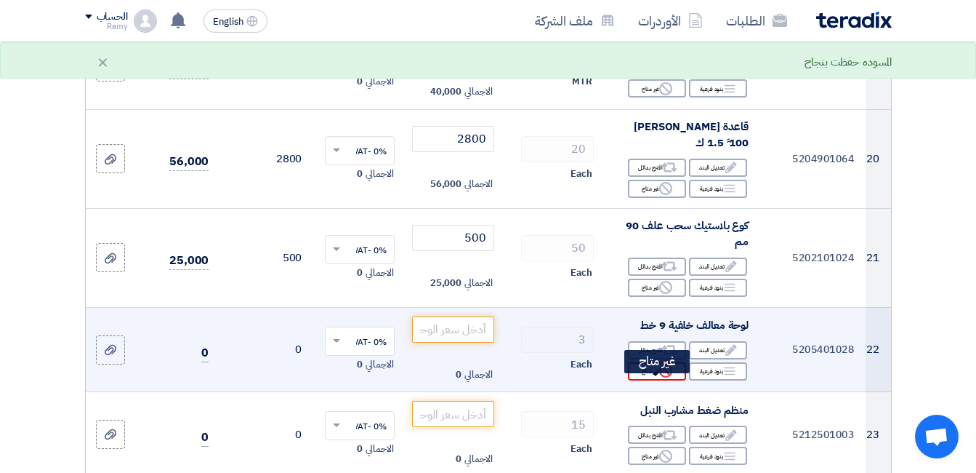
click at [673, 380] on div "Reject غير متاح" at bounding box center [657, 371] width 58 height 18
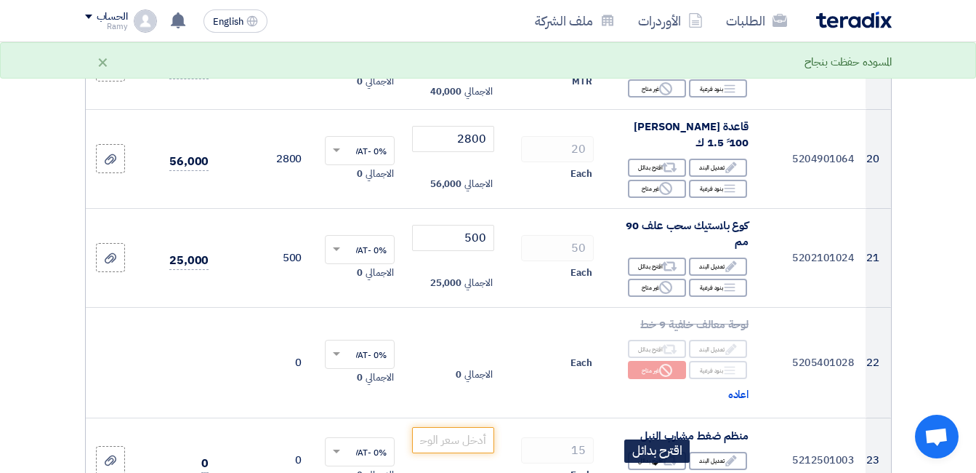
scroll to position [2399, 0]
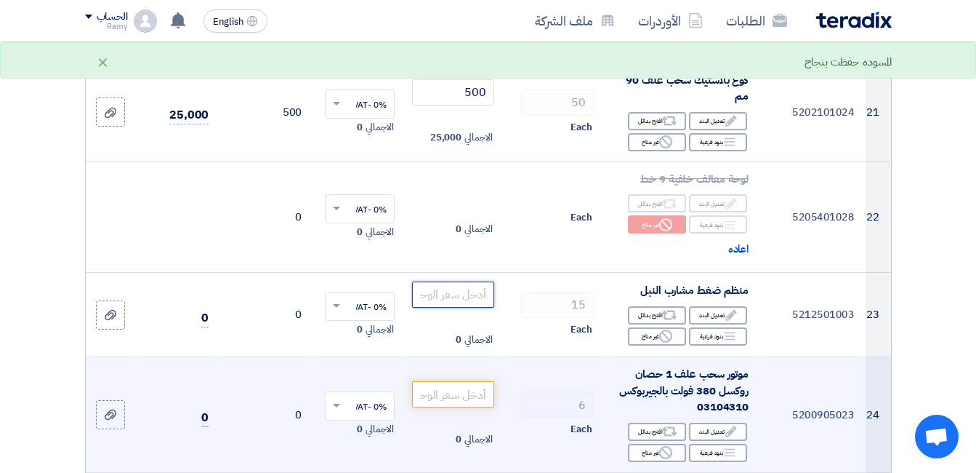
click at [465, 307] on input "number" at bounding box center [452, 294] width 81 height 26
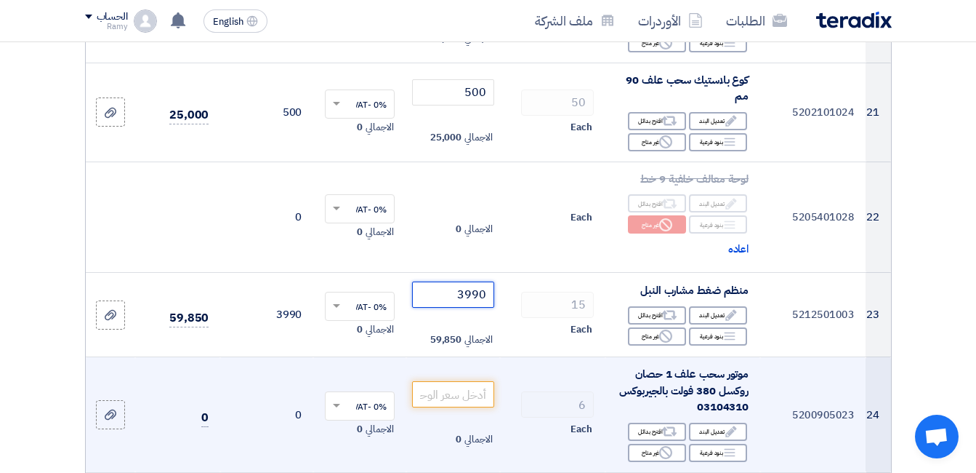
type input "3990"
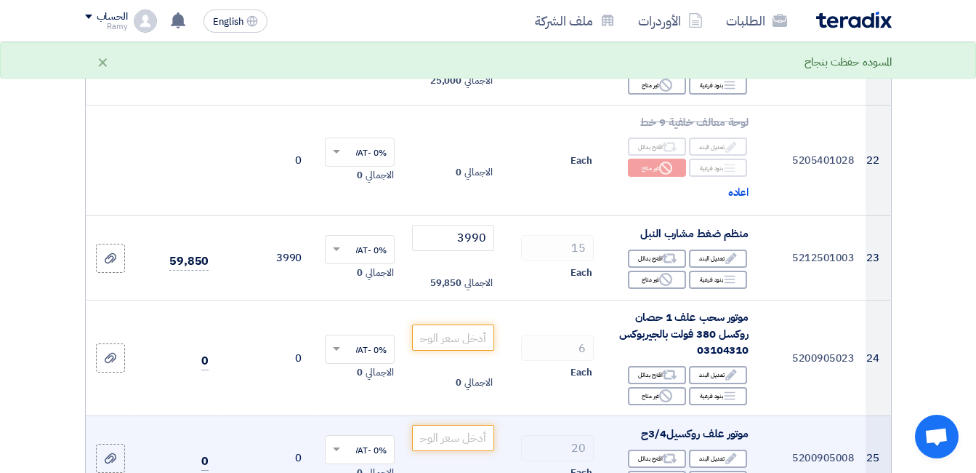
scroll to position [2472, 0]
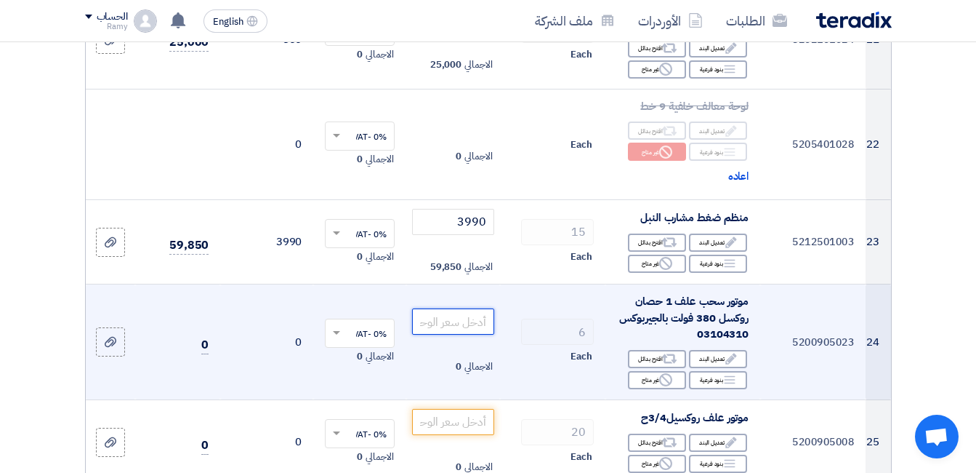
click at [470, 334] on input "number" at bounding box center [452, 321] width 81 height 26
type input "19000"
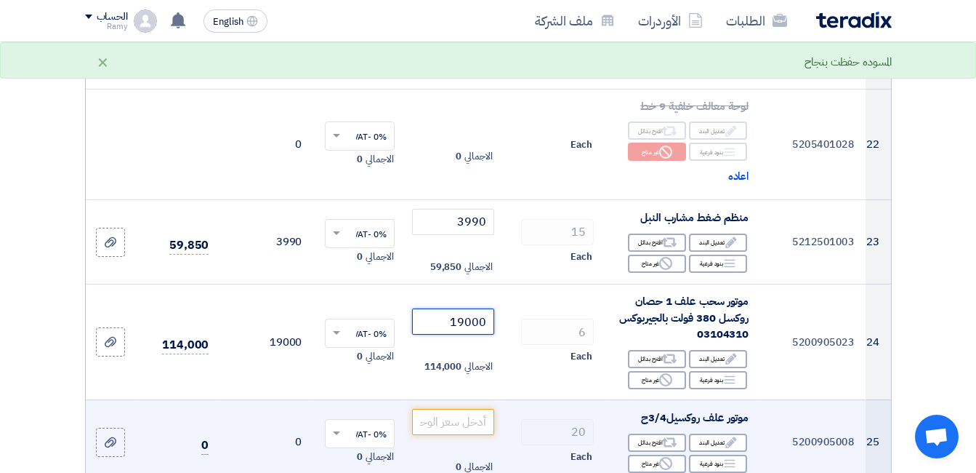
scroll to position [2545, 0]
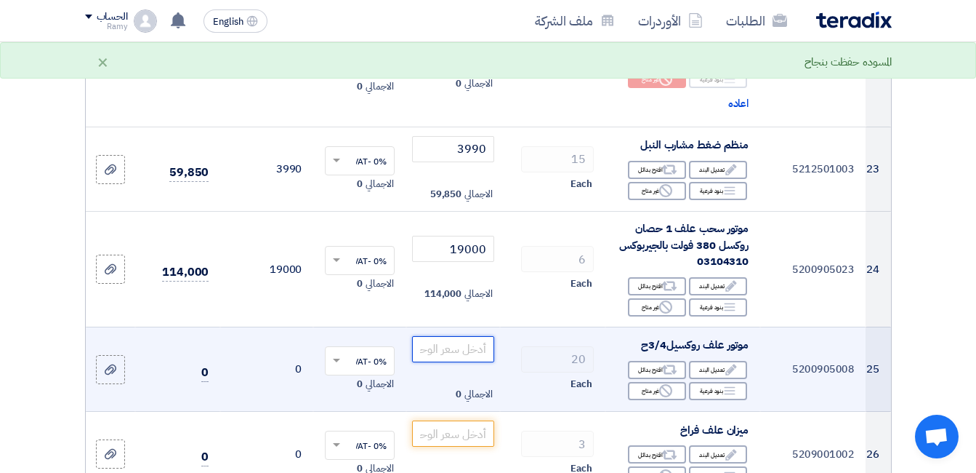
click at [475, 362] on input "number" at bounding box center [452, 349] width 81 height 26
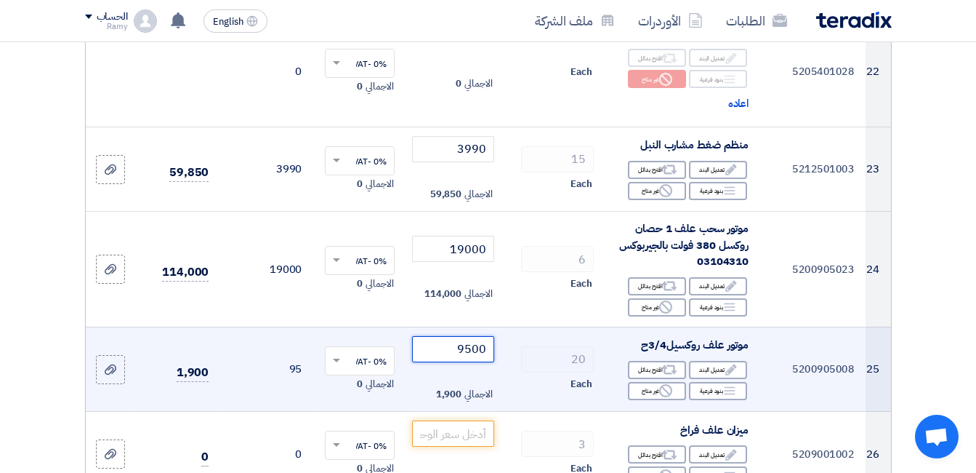
type input "9500"
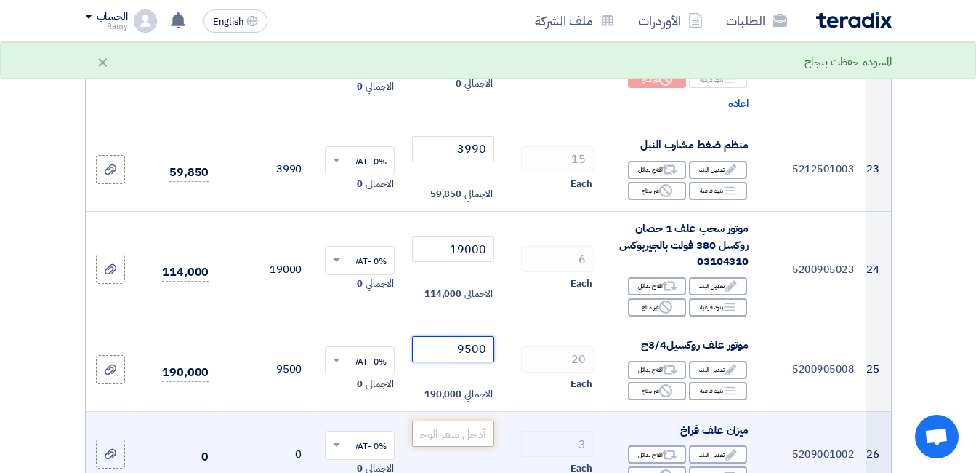
scroll to position [2563, 0]
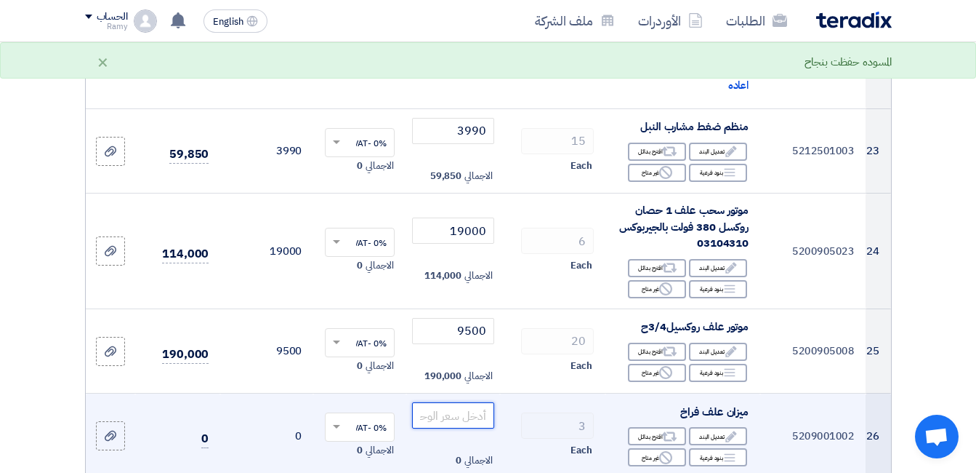
click at [473, 402] on input "number" at bounding box center [452, 415] width 81 height 26
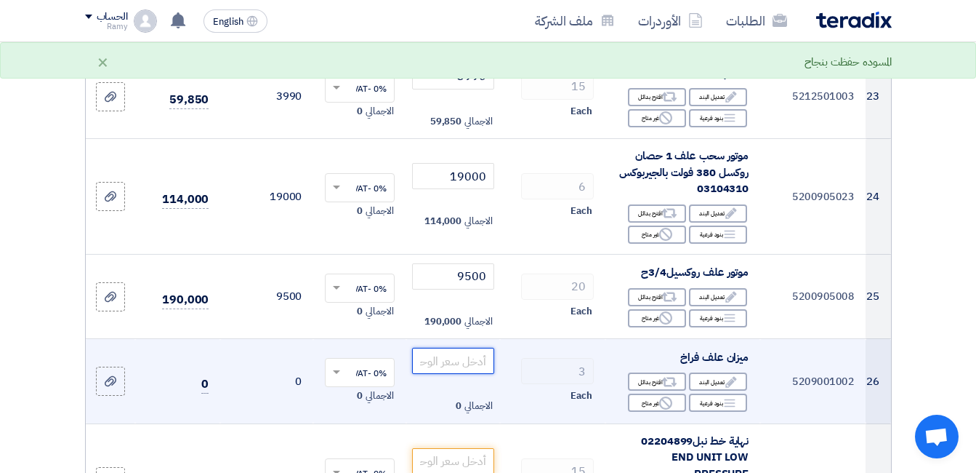
click at [470, 374] on input "number" at bounding box center [452, 361] width 81 height 26
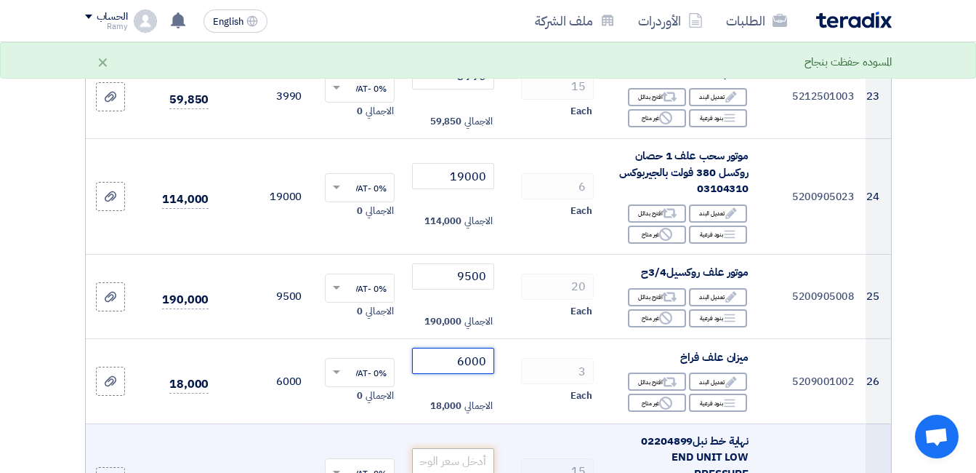
scroll to position [2763, 0]
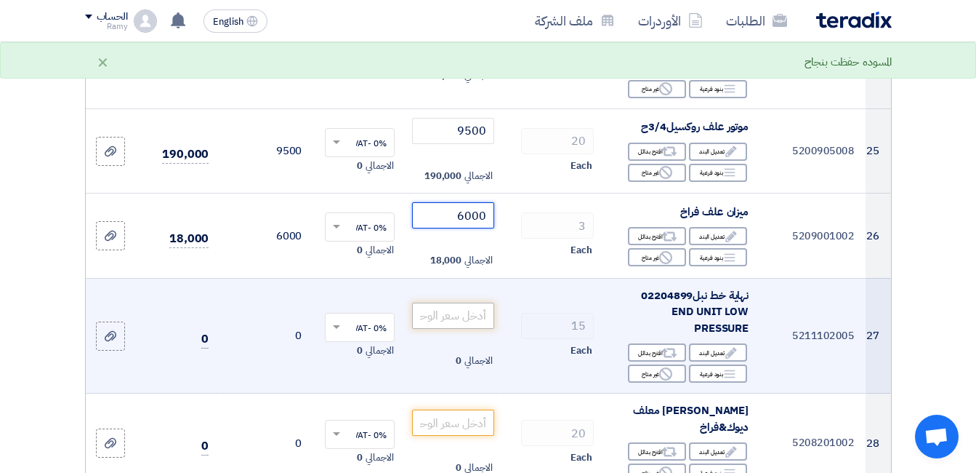
type input "6000"
click at [472, 329] on input "number" at bounding box center [452, 315] width 81 height 26
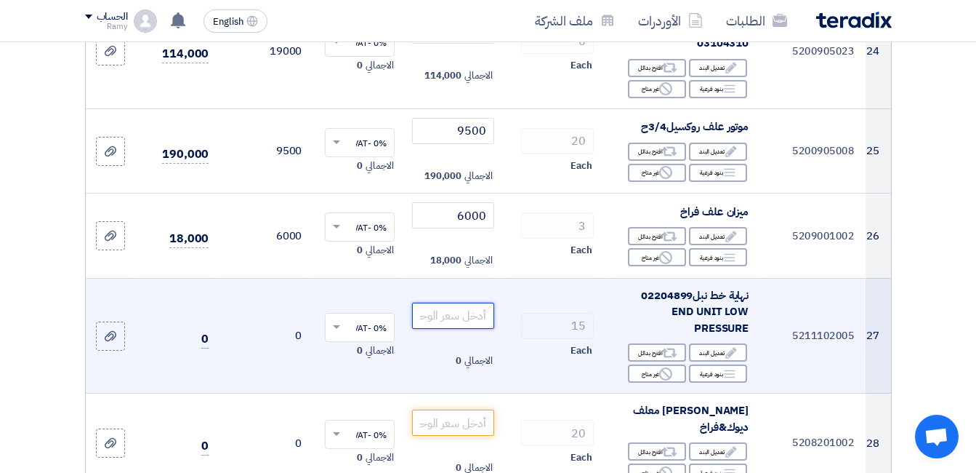
click at [469, 329] on input "number" at bounding box center [452, 315] width 81 height 26
type input "400"
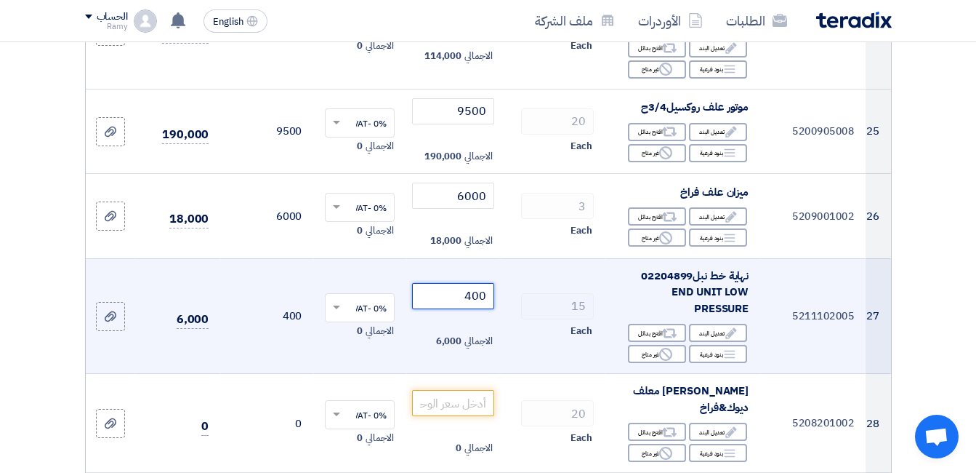
scroll to position [2836, 0]
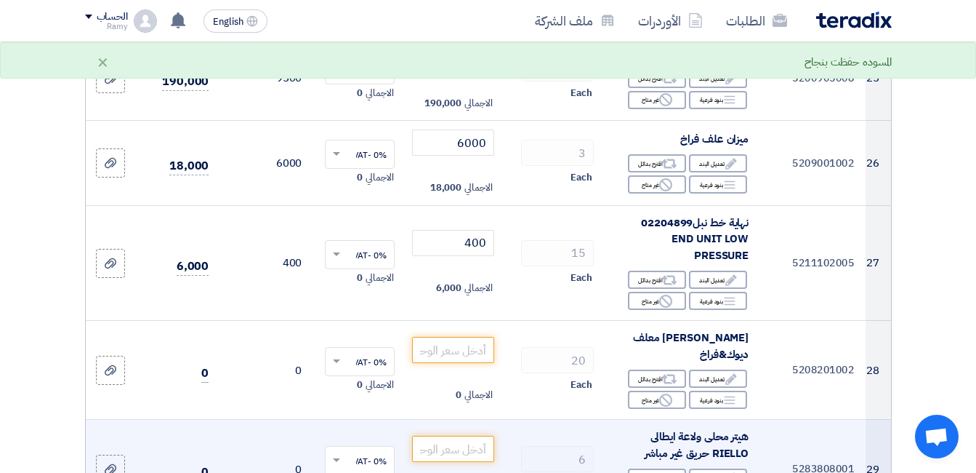
drag, startPoint x: 462, startPoint y: 342, endPoint x: 495, endPoint y: 472, distance: 134.2
click at [462, 348] on td "الاجمالي 0" at bounding box center [452, 370] width 93 height 99
click at [465, 361] on input "number" at bounding box center [452, 350] width 81 height 26
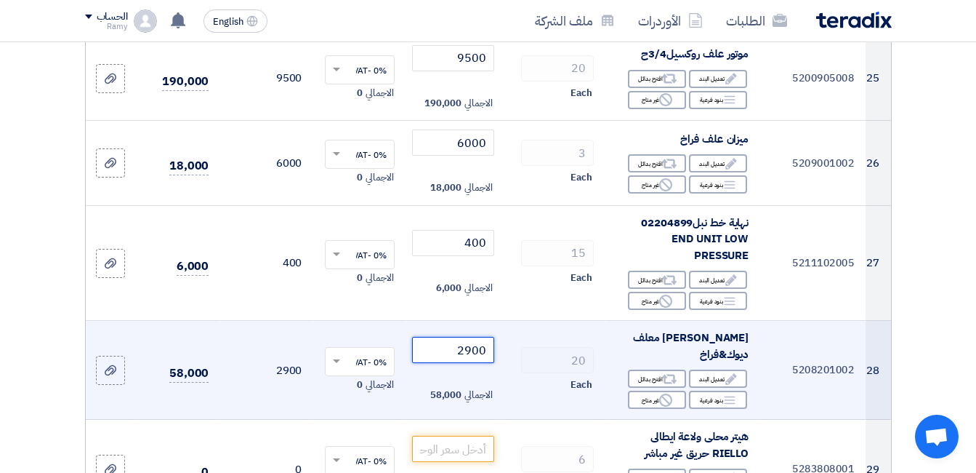
type input "2900"
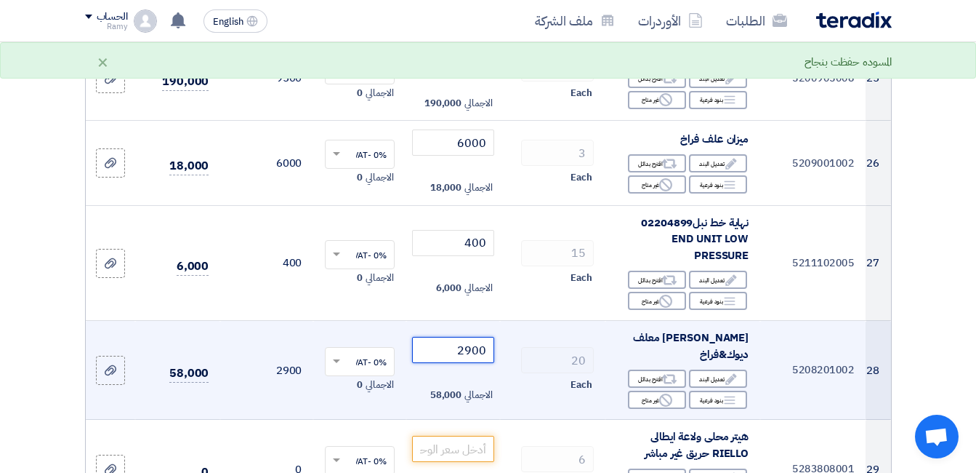
scroll to position [2899, 0]
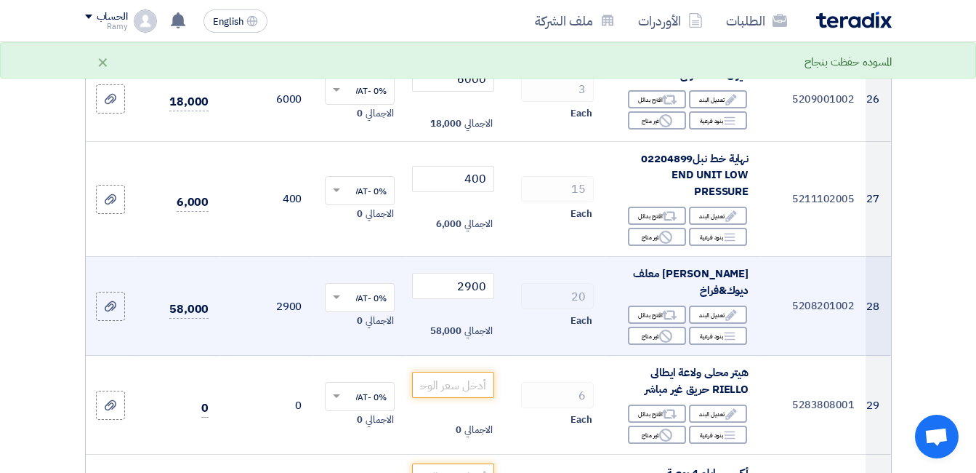
click at [513, 326] on div "Each" at bounding box center [553, 320] width 82 height 17
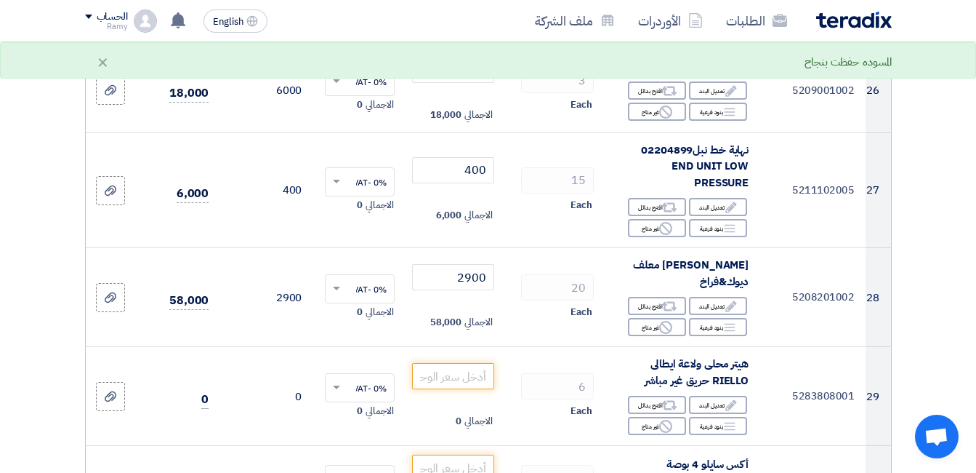
scroll to position [2981, 0]
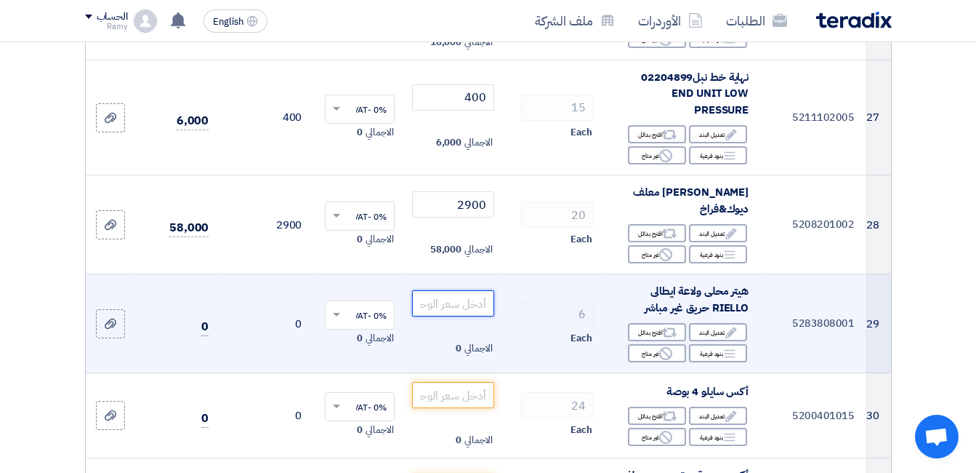
click at [489, 298] on input "number" at bounding box center [452, 303] width 81 height 26
type input "73000"
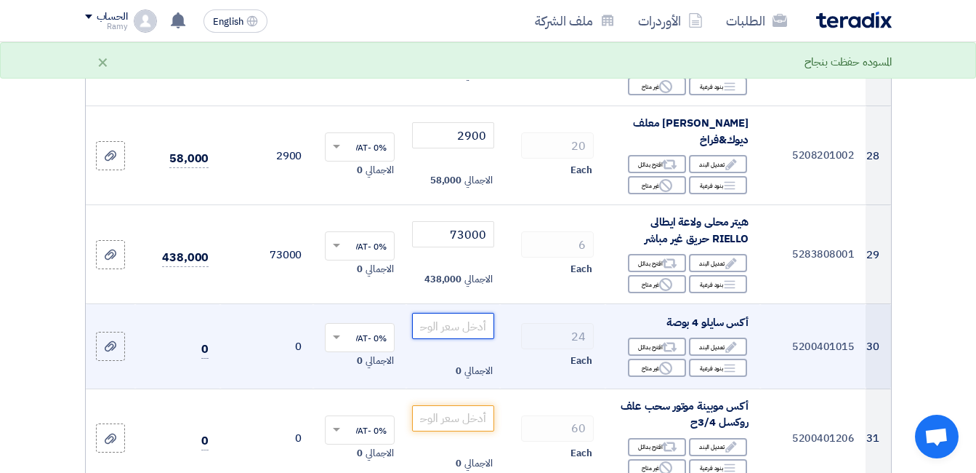
click at [476, 313] on input "number" at bounding box center [452, 326] width 81 height 26
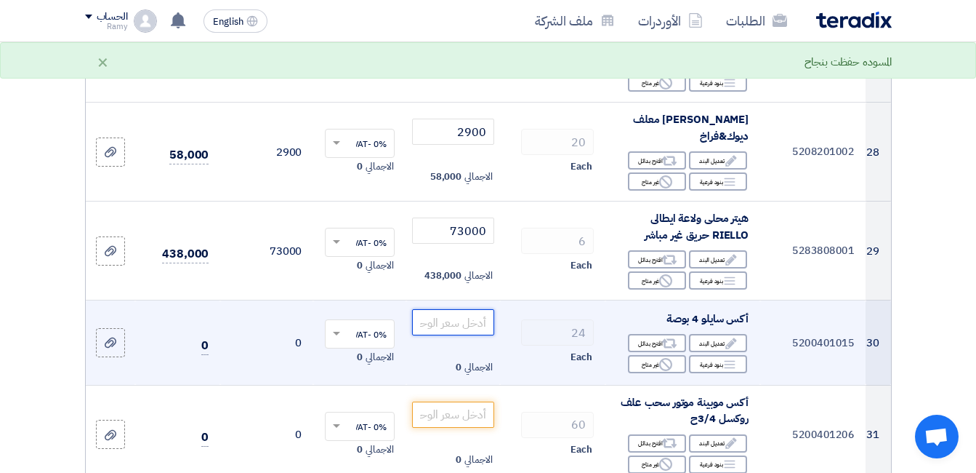
click at [478, 317] on input "number" at bounding box center [452, 322] width 81 height 26
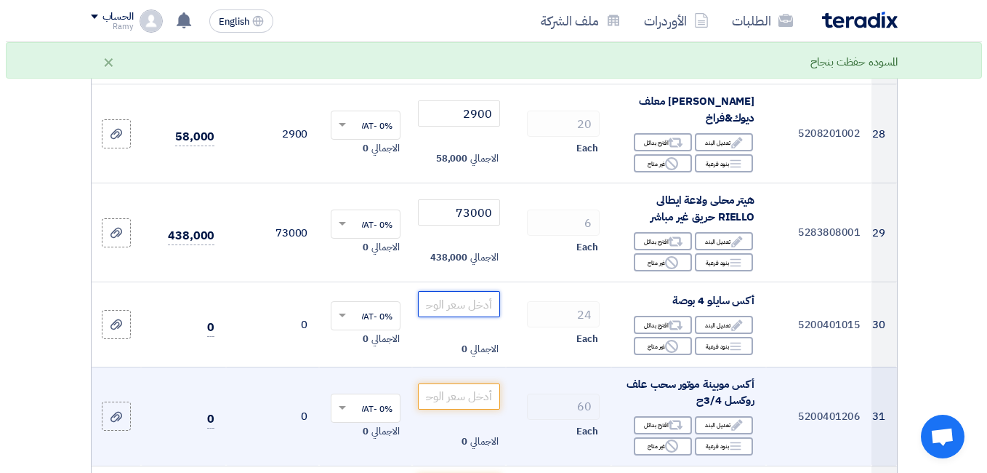
scroll to position [3126, 0]
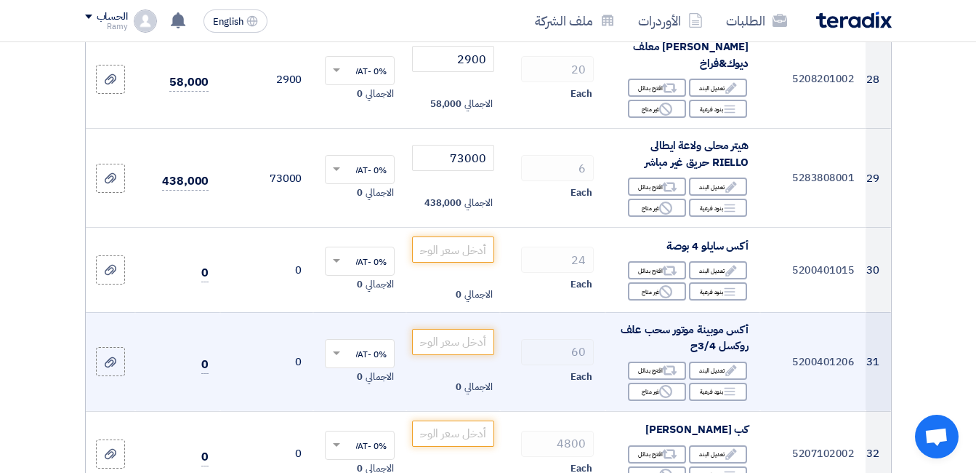
click at [657, 295] on div "Reject غير متاح" at bounding box center [657, 291] width 58 height 18
click at [667, 378] on icon "Alternative" at bounding box center [669, 370] width 15 height 15
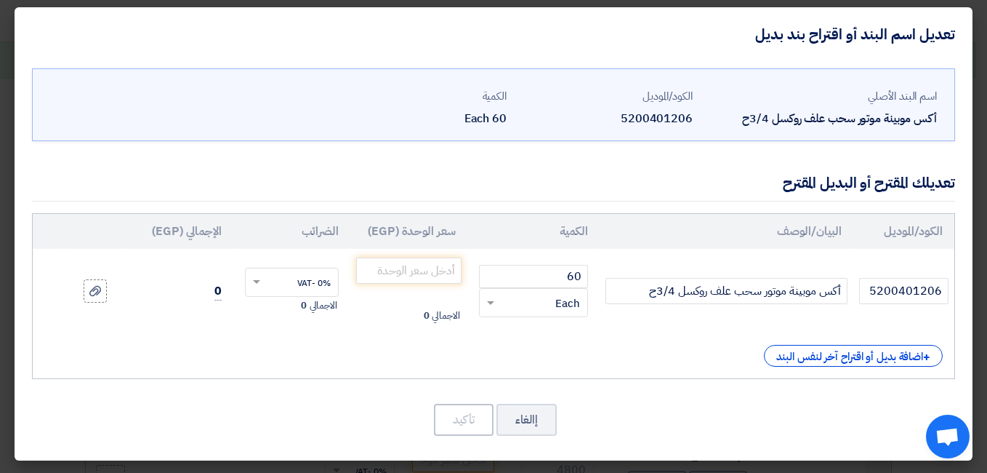
scroll to position [0, 0]
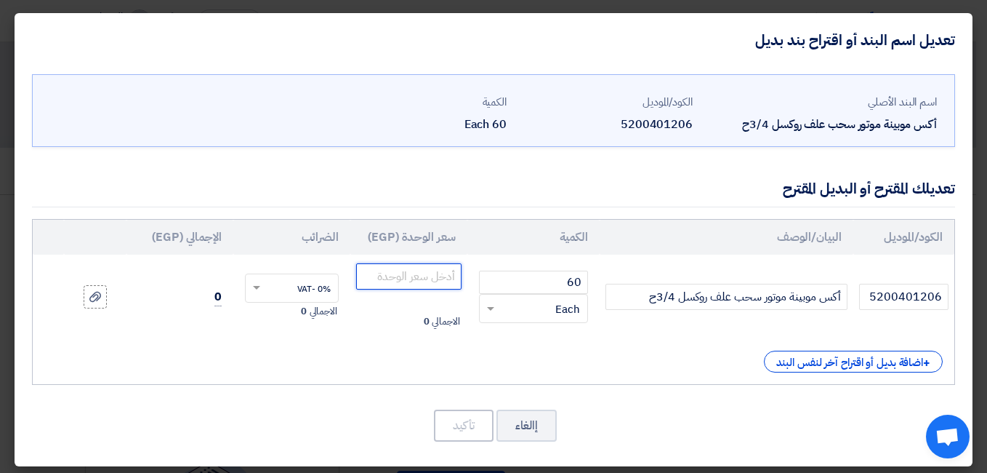
click at [426, 270] on input "number" at bounding box center [408, 276] width 105 height 26
click at [533, 425] on button "إالغاء" at bounding box center [527, 425] width 60 height 32
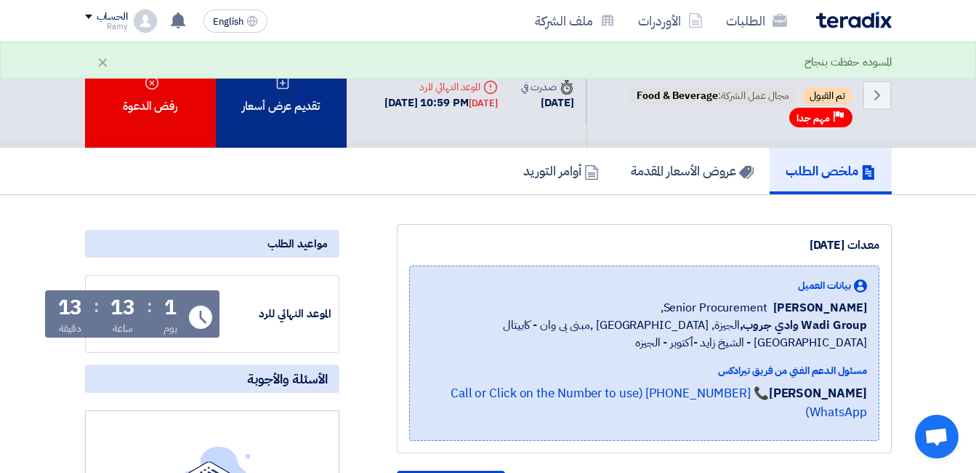
click at [283, 105] on div "تقديم عرض أسعار" at bounding box center [281, 94] width 131 height 105
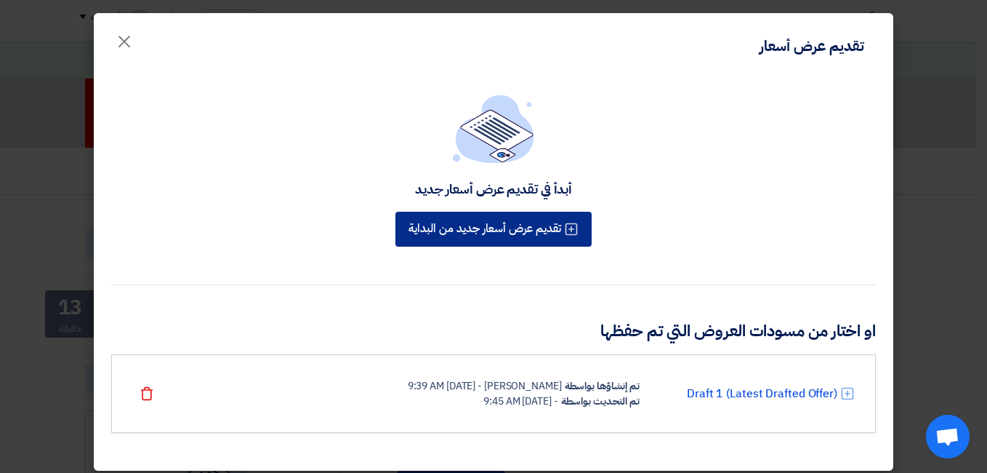
click at [548, 228] on button "تقديم عرض أسعار جديد من البداية" at bounding box center [494, 229] width 196 height 35
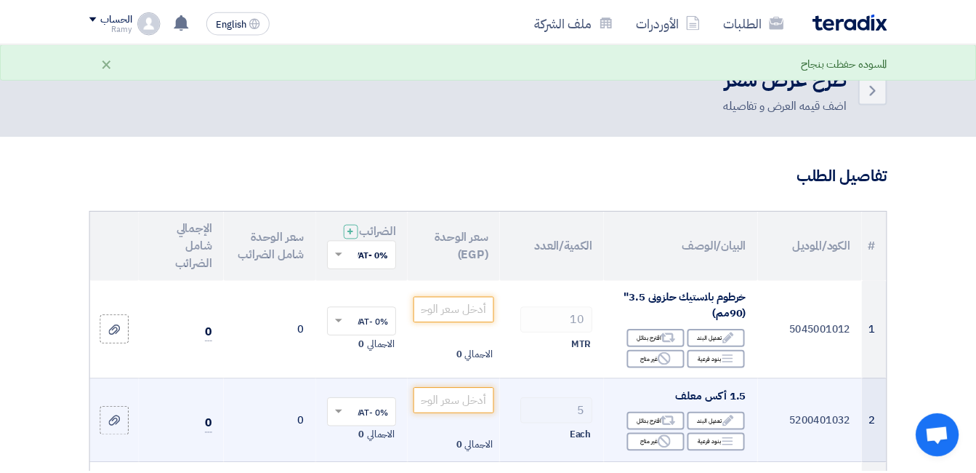
scroll to position [145, 0]
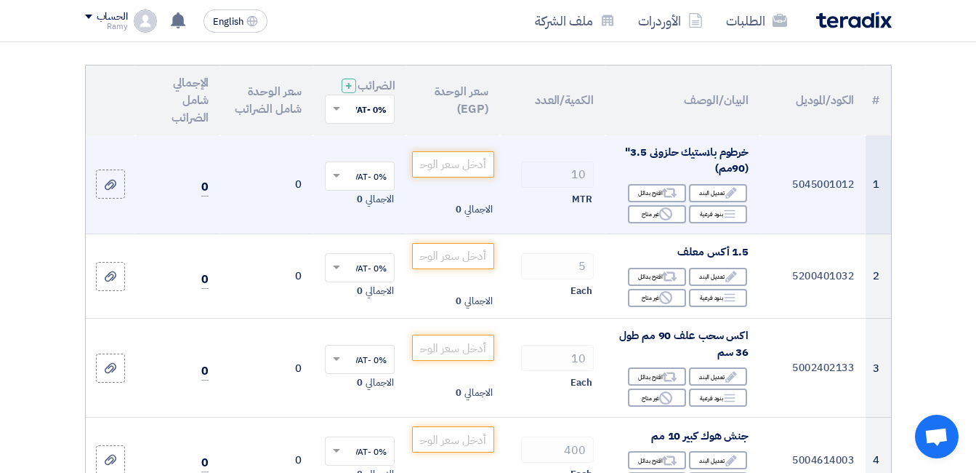
click at [646, 223] on div "Reject غير متاح" at bounding box center [657, 214] width 58 height 18
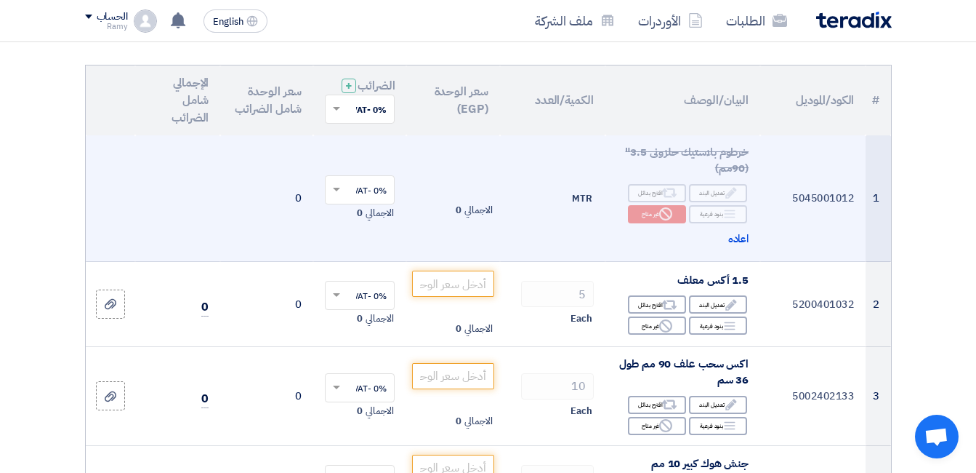
click at [467, 262] on td "الاجمالي 0" at bounding box center [452, 198] width 93 height 127
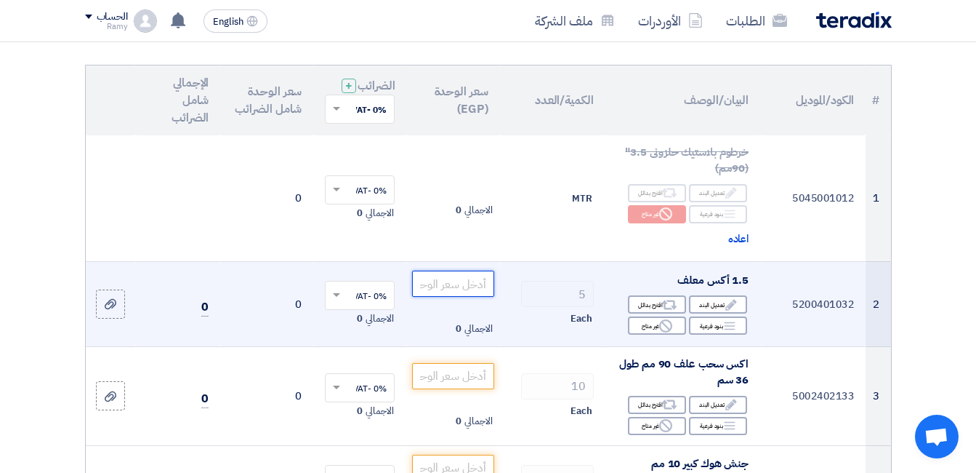
click at [469, 294] on input "number" at bounding box center [452, 283] width 81 height 26
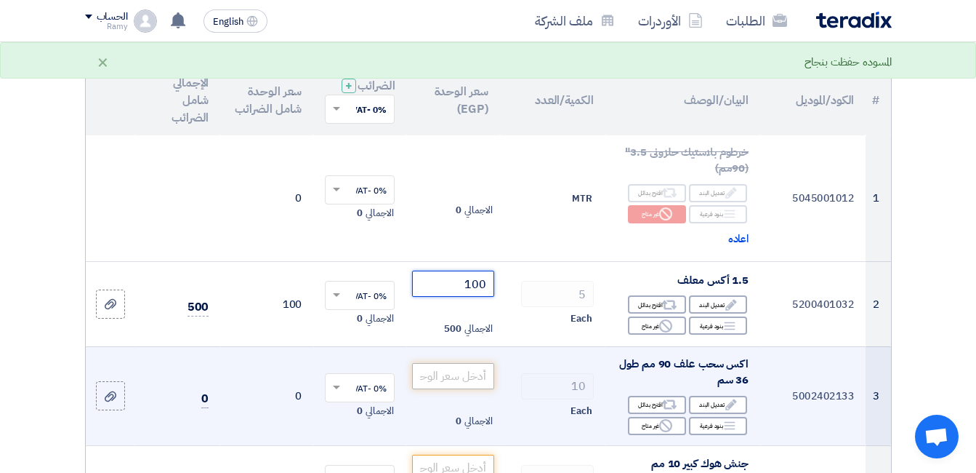
scroll to position [218, 0]
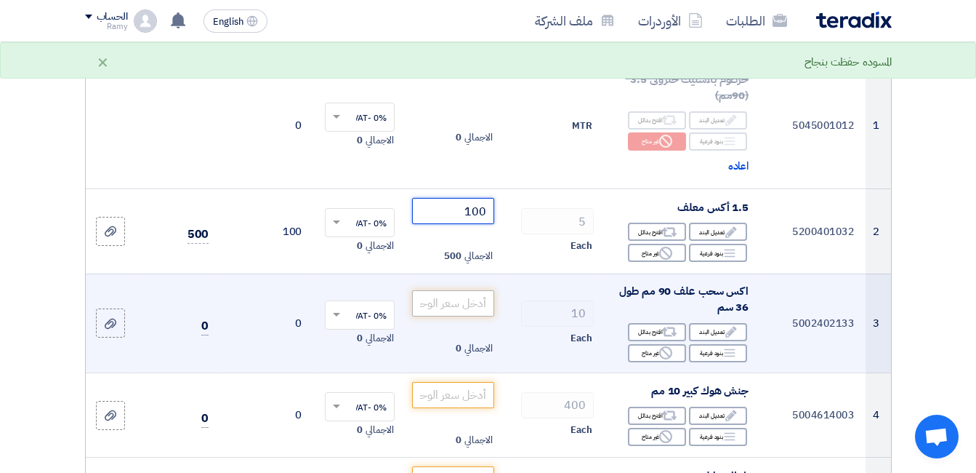
type input "100"
click at [461, 316] on input "number" at bounding box center [452, 303] width 81 height 26
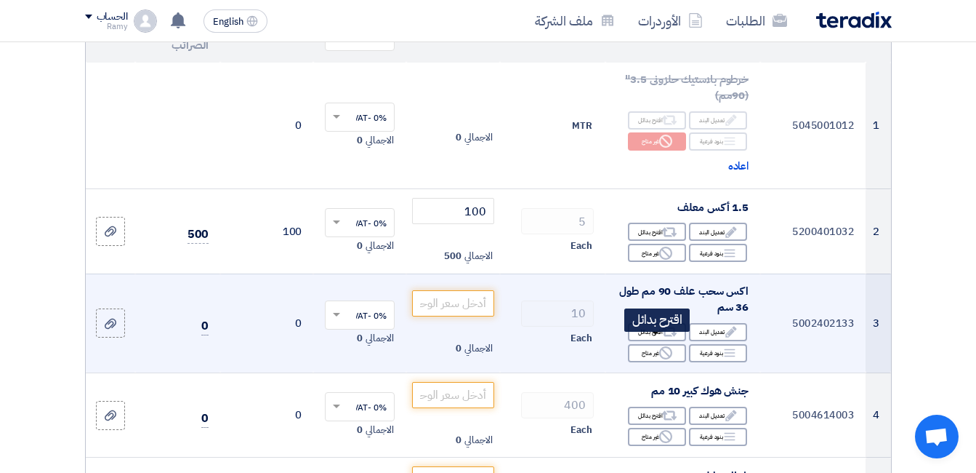
click at [662, 359] on icon "Reject" at bounding box center [665, 352] width 13 height 13
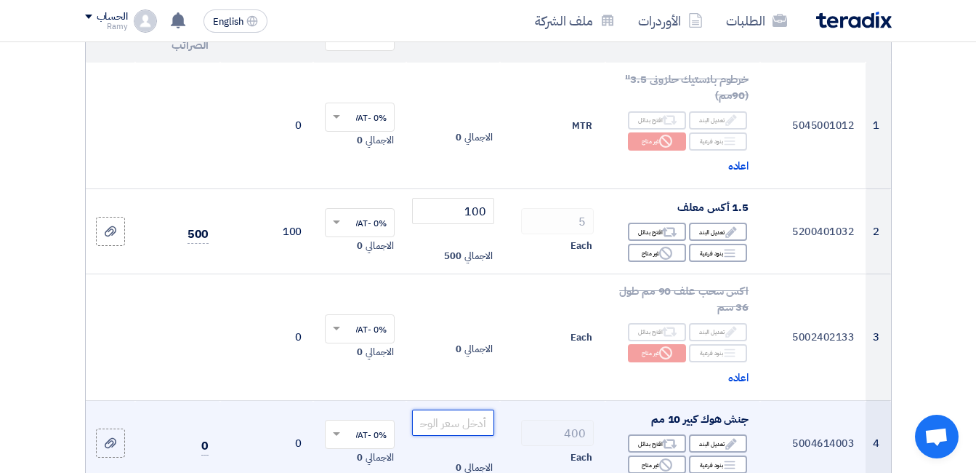
click at [472, 424] on input "number" at bounding box center [452, 422] width 81 height 26
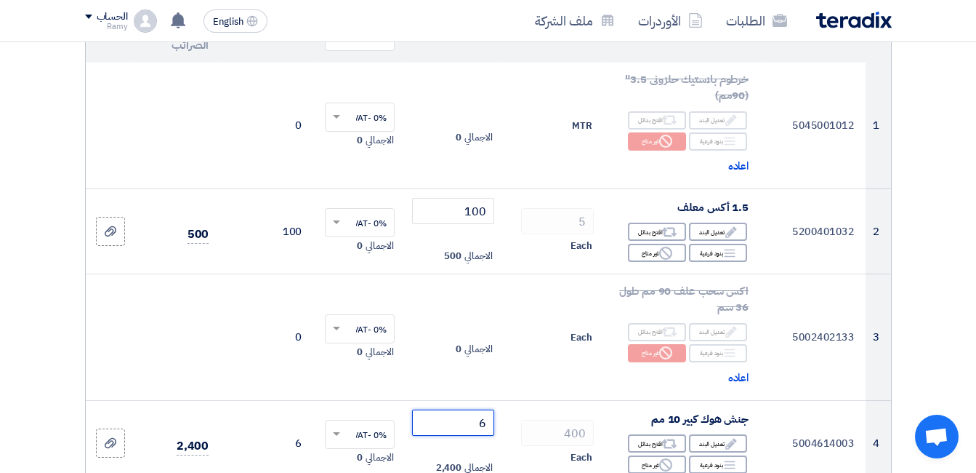
type input "6"
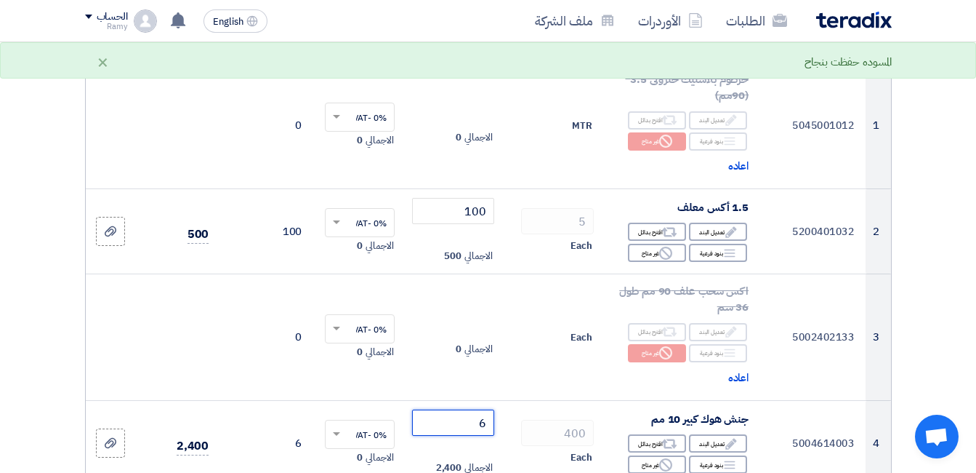
scroll to position [509, 0]
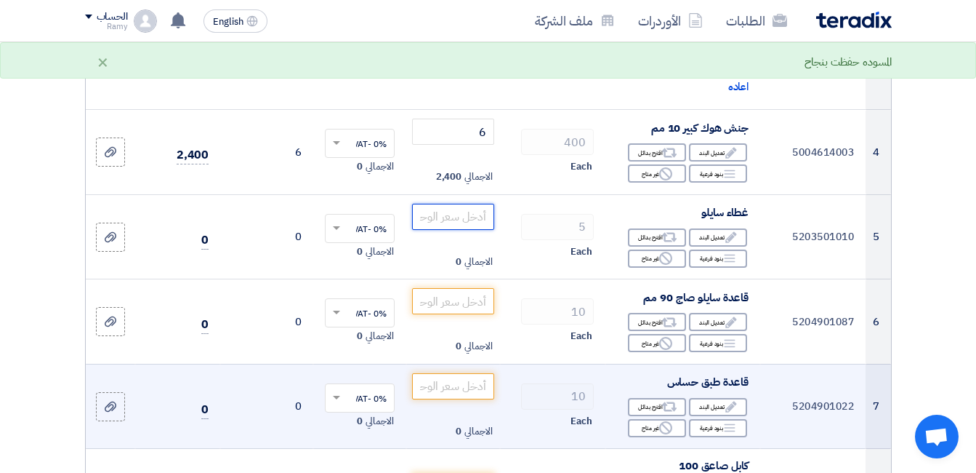
click at [475, 228] on input "number" at bounding box center [452, 217] width 81 height 26
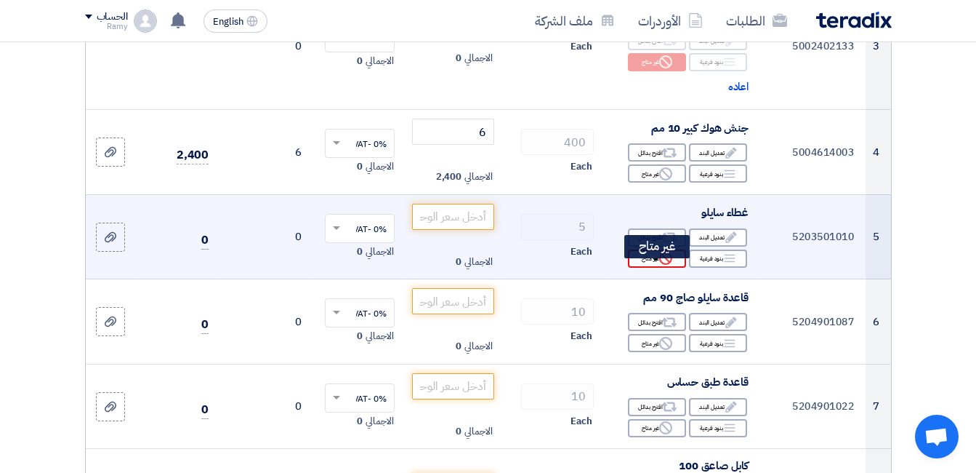
click at [665, 265] on icon "Reject" at bounding box center [665, 258] width 13 height 13
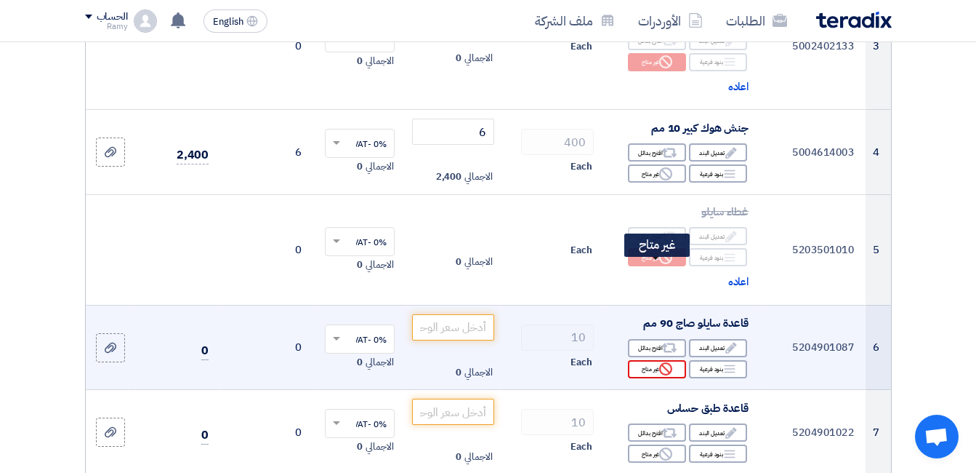
click at [650, 378] on div "Reject غير متاح" at bounding box center [657, 369] width 58 height 18
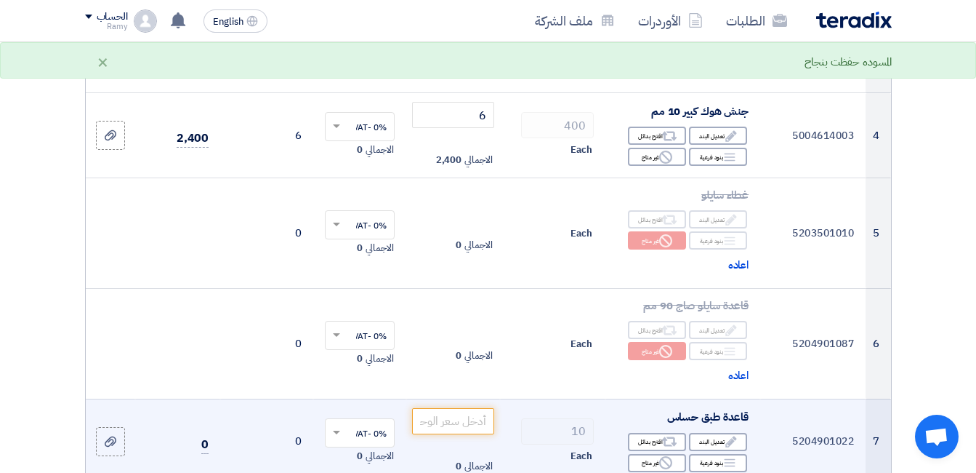
scroll to position [582, 0]
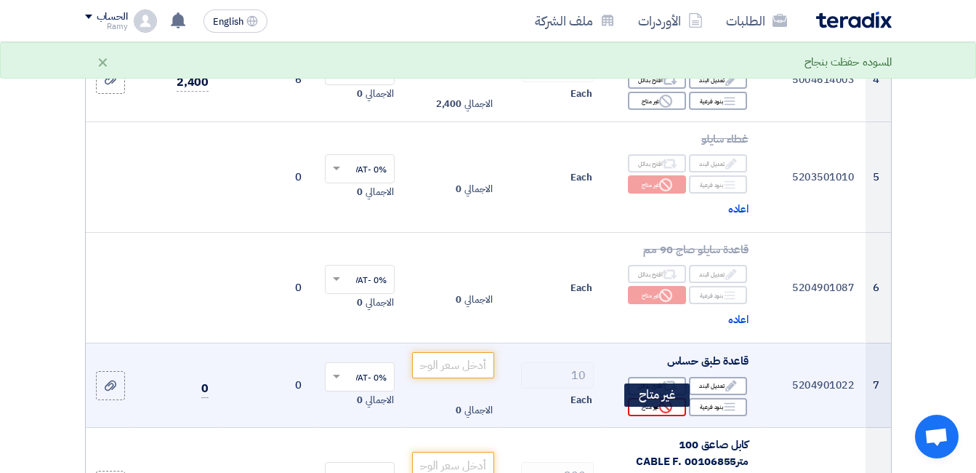
click at [656, 416] on div "Reject غير متاح" at bounding box center [657, 407] width 58 height 18
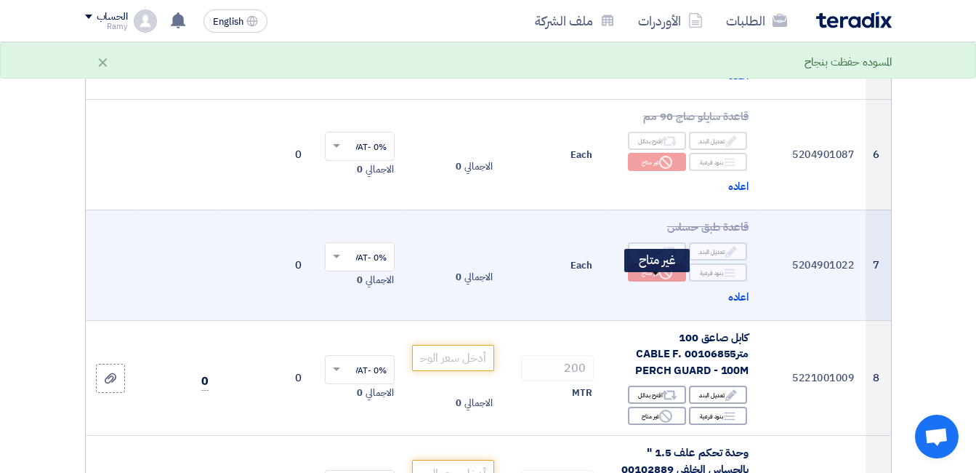
scroll to position [727, 0]
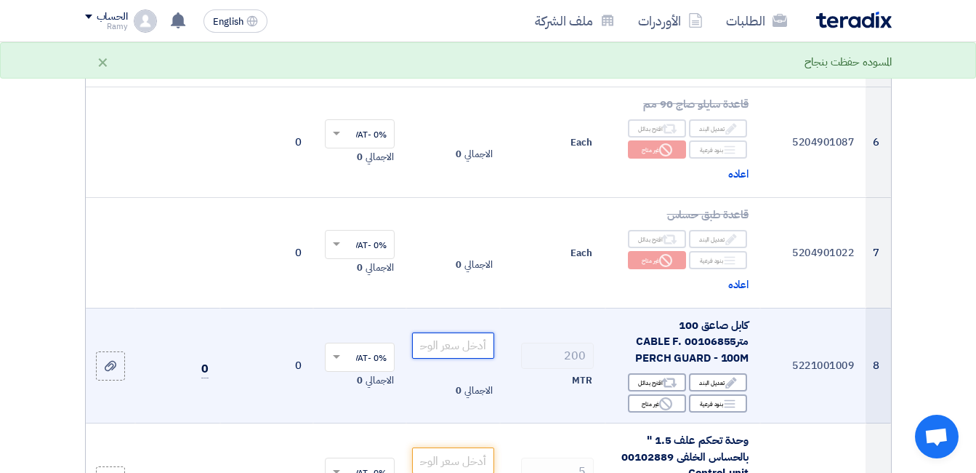
click at [462, 350] on input "number" at bounding box center [452, 345] width 81 height 26
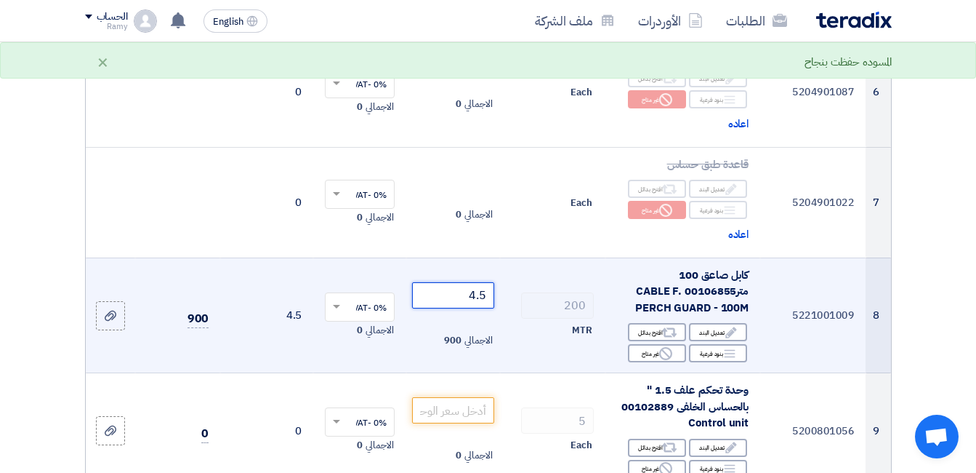
scroll to position [800, 0]
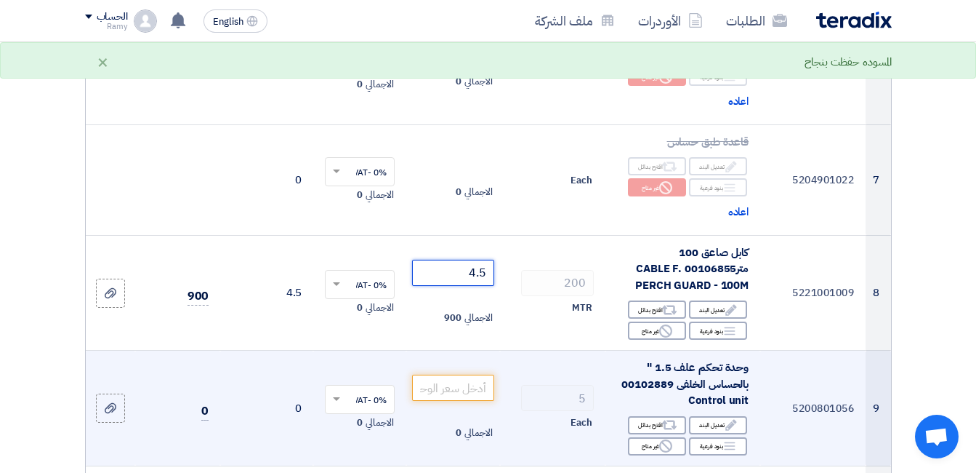
type input "4.5"
click at [535, 369] on td "5 Each" at bounding box center [552, 408] width 105 height 116
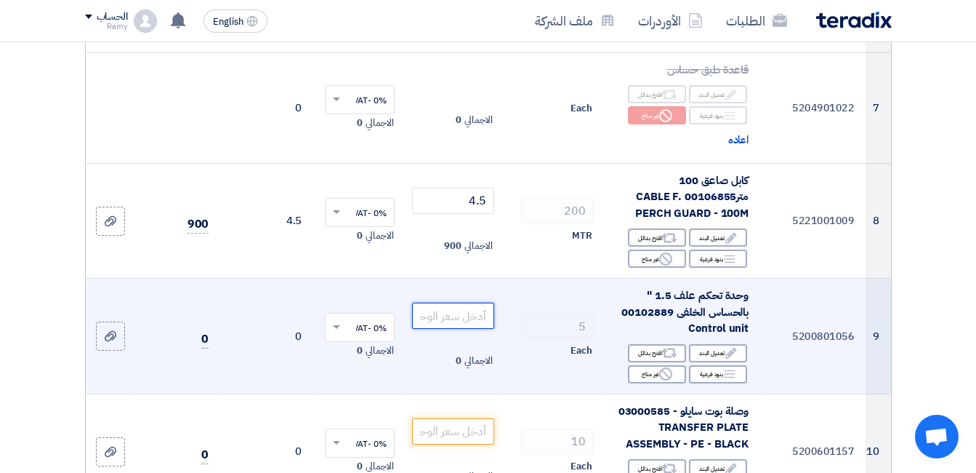
click at [470, 318] on input "number" at bounding box center [452, 315] width 81 height 26
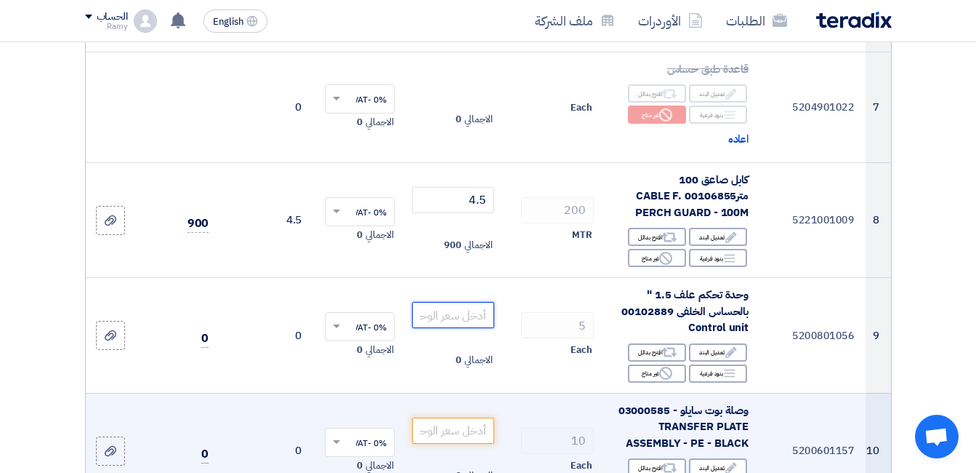
click at [472, 328] on input "number" at bounding box center [452, 315] width 81 height 26
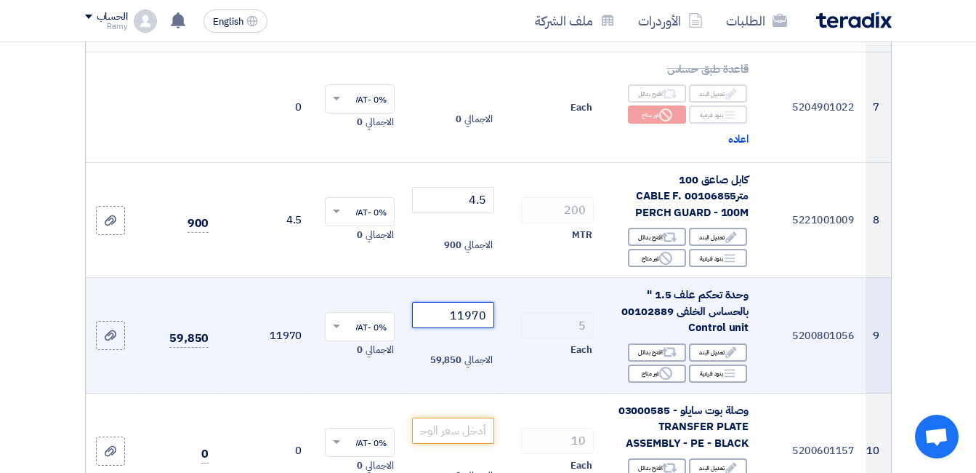
type input "11970"
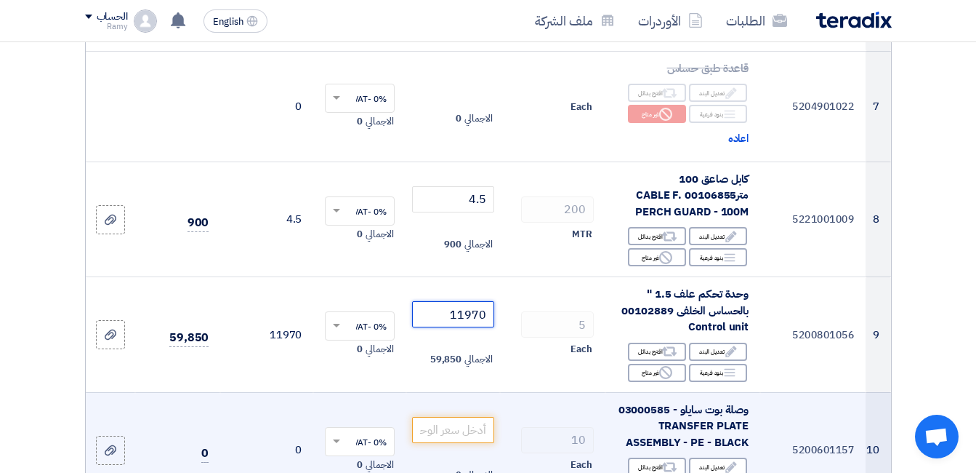
scroll to position [945, 0]
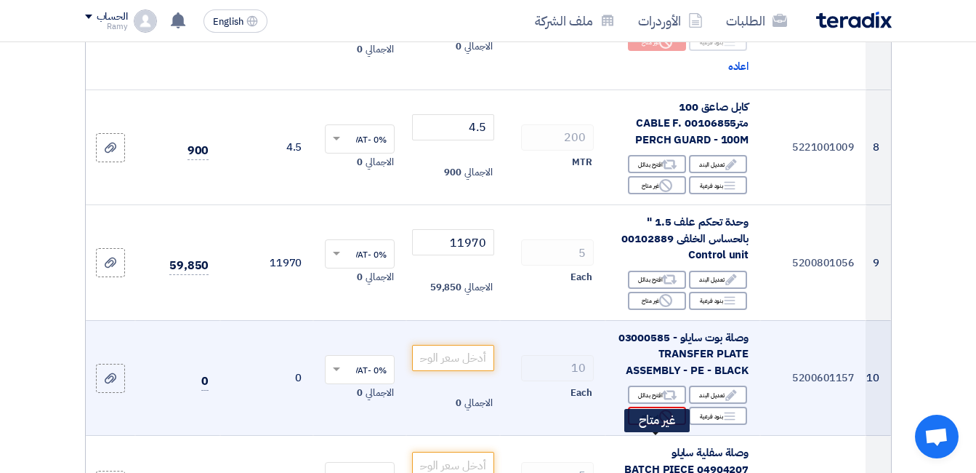
click at [659, 422] on icon "Reject" at bounding box center [665, 415] width 13 height 13
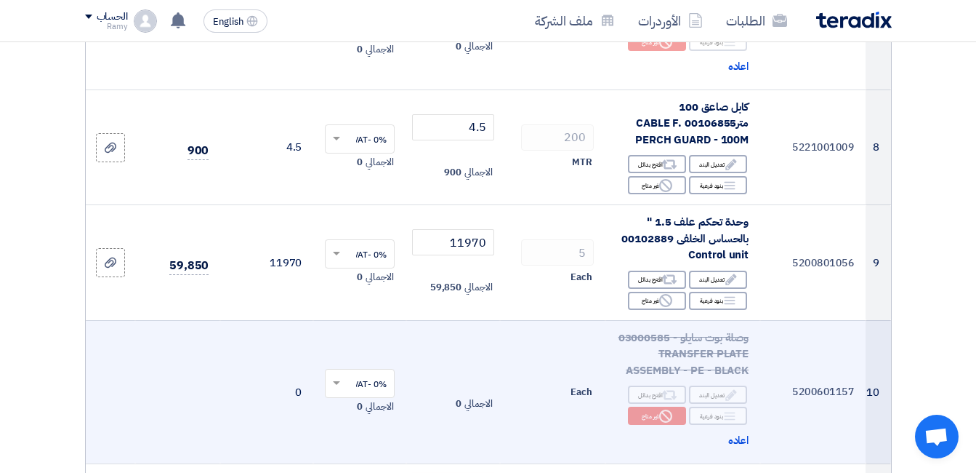
scroll to position [1018, 0]
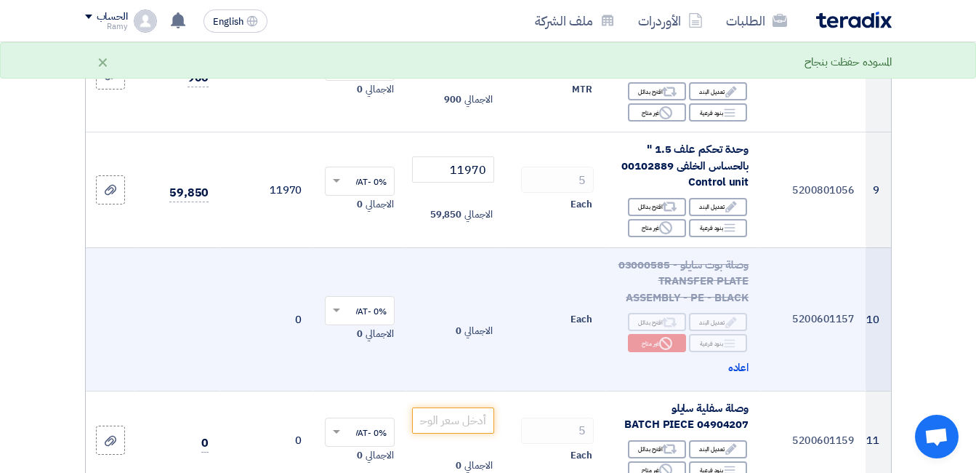
click at [499, 286] on td "الاجمالي 0" at bounding box center [452, 318] width 93 height 143
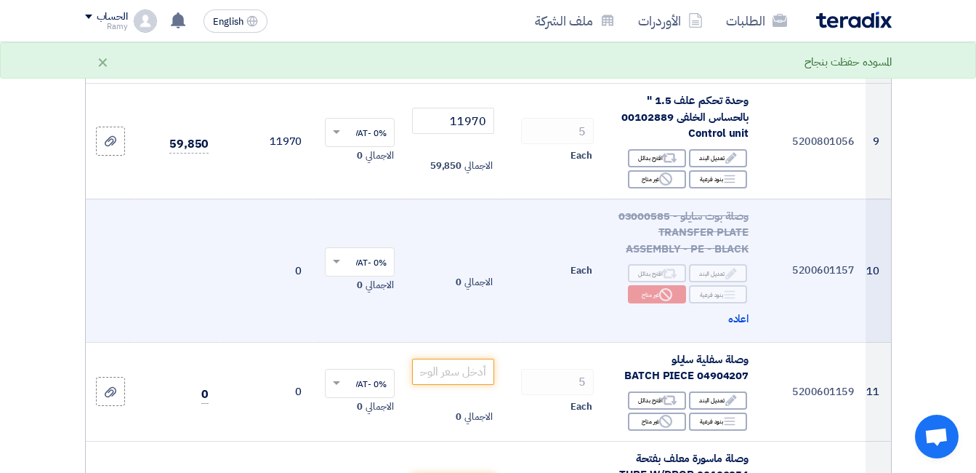
scroll to position [1091, 0]
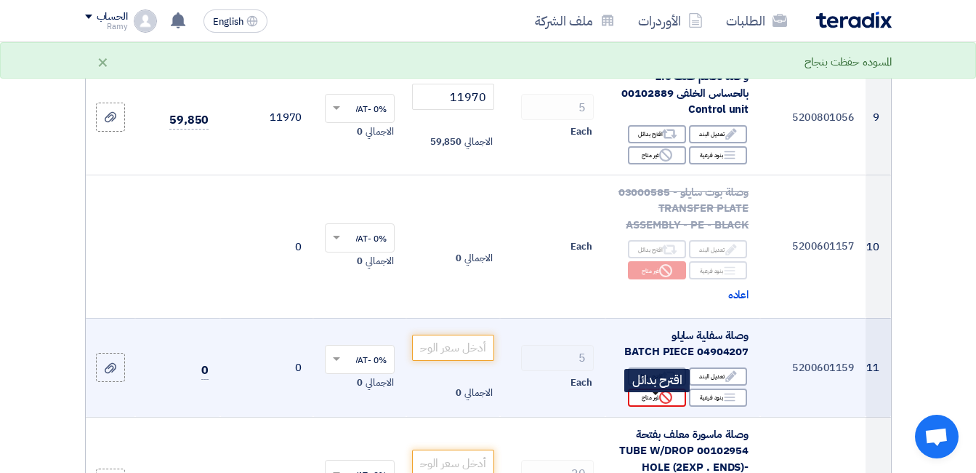
click at [657, 406] on div "Reject غير متاح" at bounding box center [657, 397] width 58 height 18
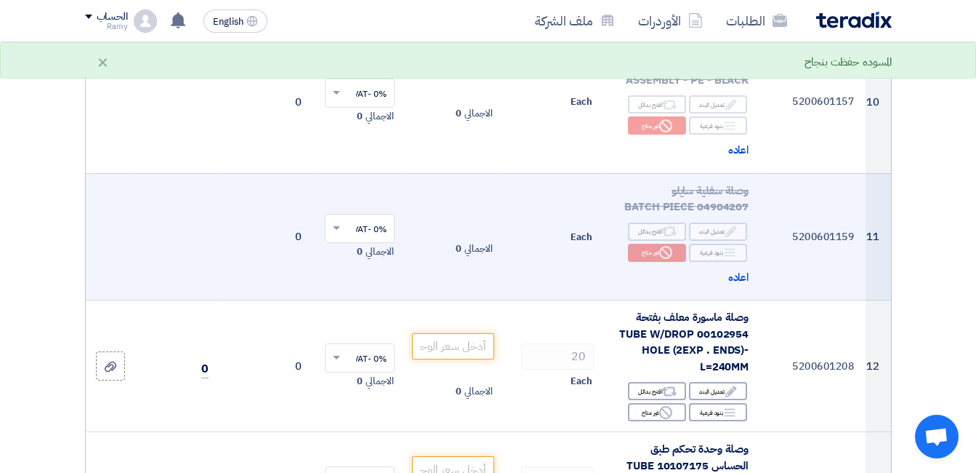
scroll to position [1236, 0]
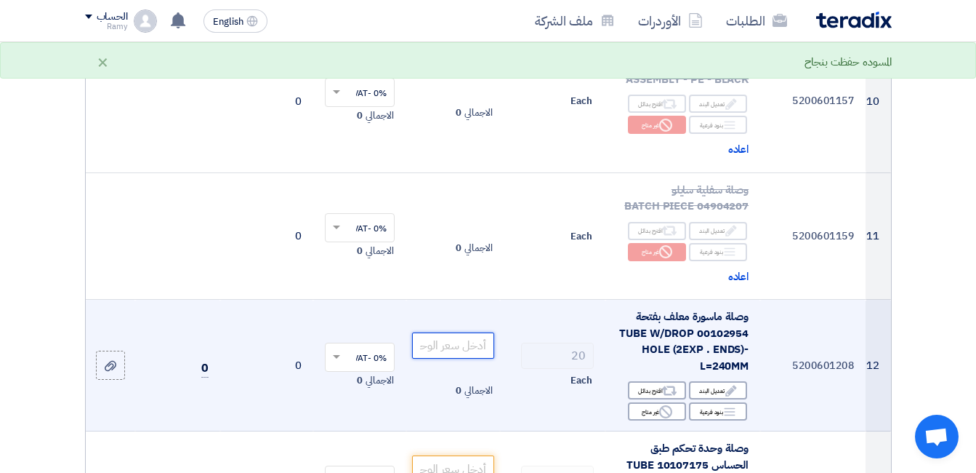
click at [462, 358] on input "number" at bounding box center [452, 345] width 81 height 26
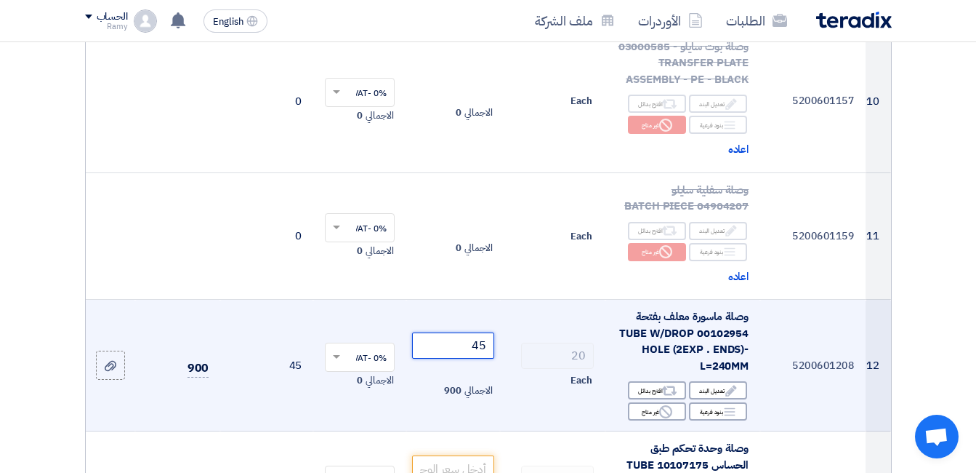
type input "45"
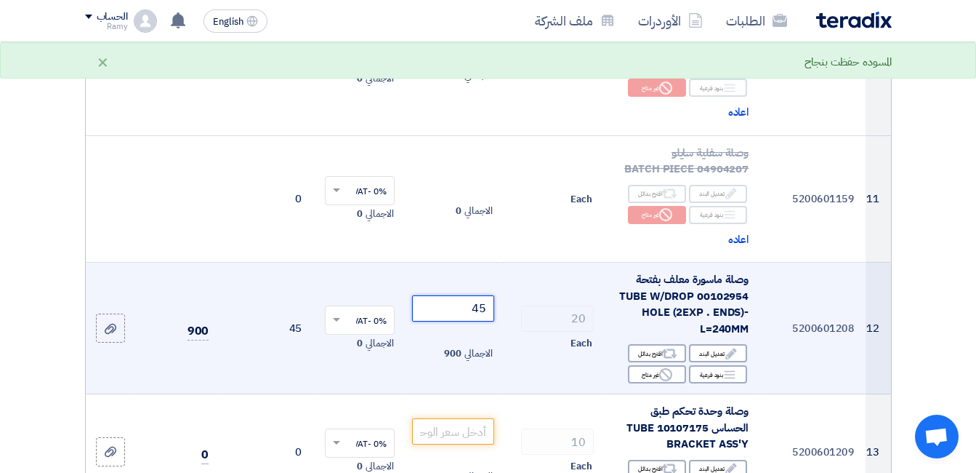
scroll to position [1309, 0]
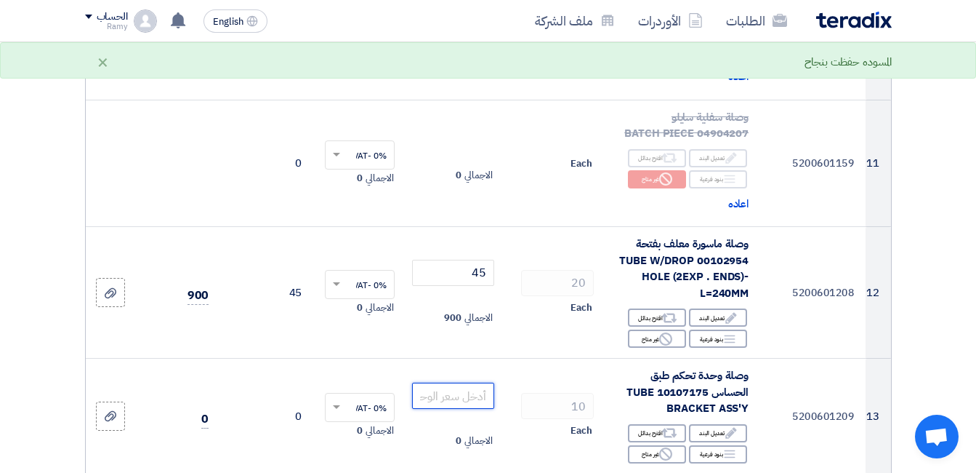
click at [473, 382] on input "number" at bounding box center [452, 395] width 81 height 26
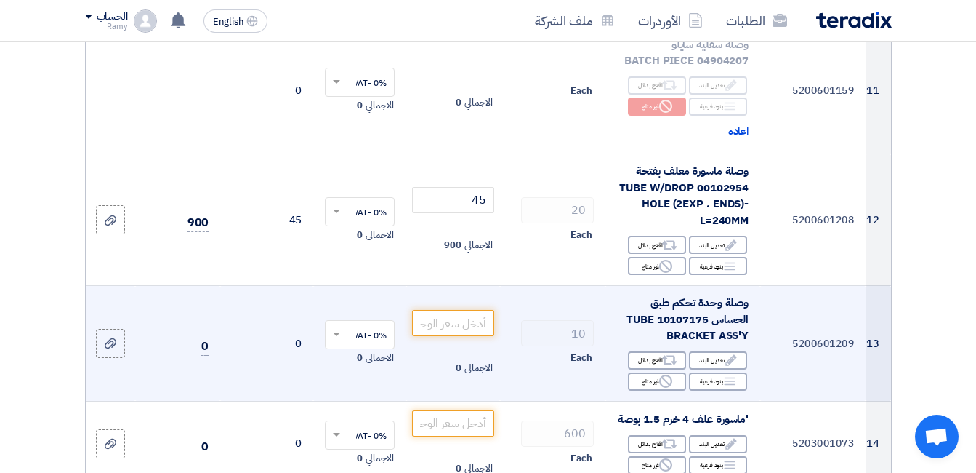
click at [651, 390] on div "Reject غير متاح" at bounding box center [657, 381] width 58 height 18
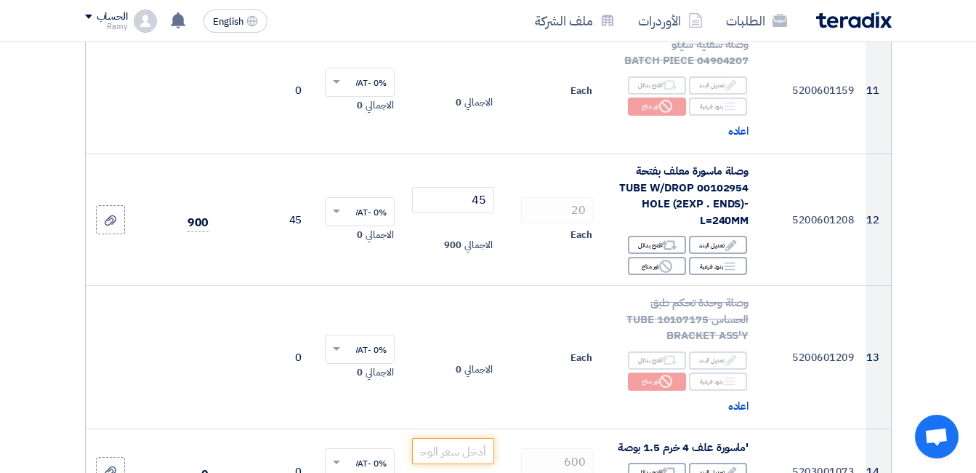
scroll to position [1527, 0]
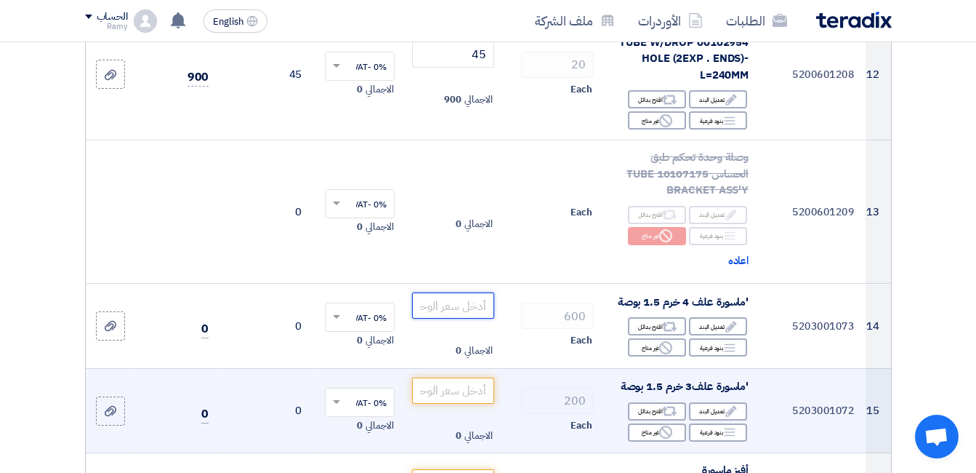
click at [475, 318] on input "number" at bounding box center [452, 305] width 81 height 26
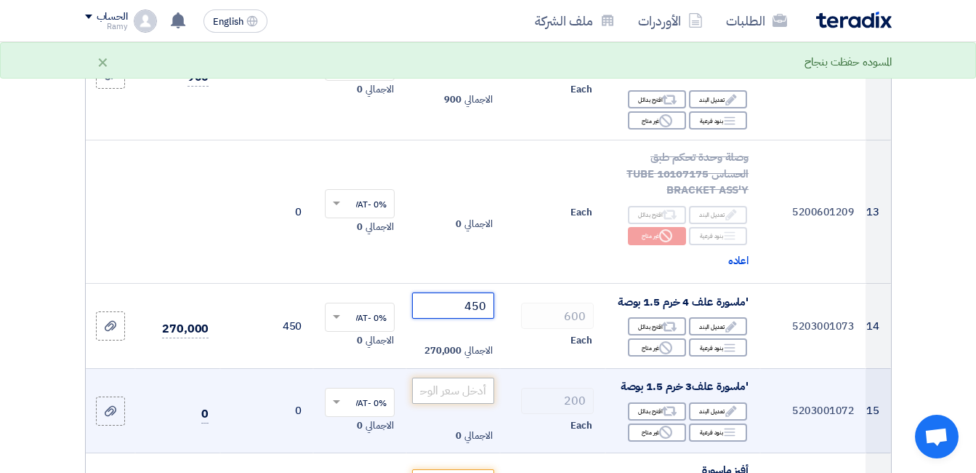
type input "450"
click at [450, 404] on input "number" at bounding box center [452, 390] width 81 height 26
click at [451, 404] on input "number" at bounding box center [452, 390] width 81 height 26
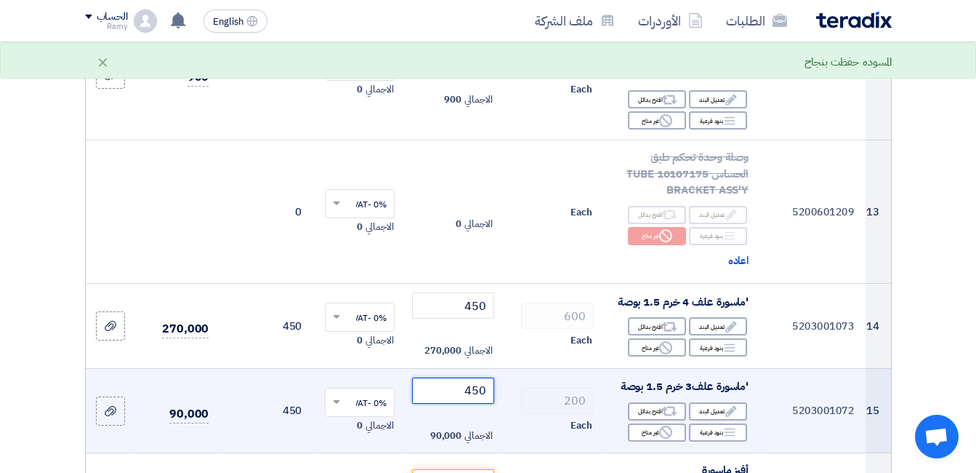
type input "450"
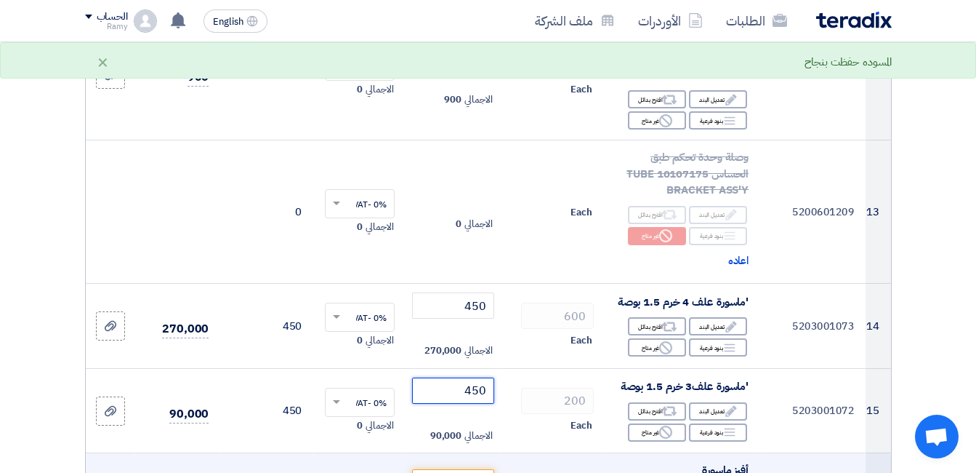
scroll to position [1672, 0]
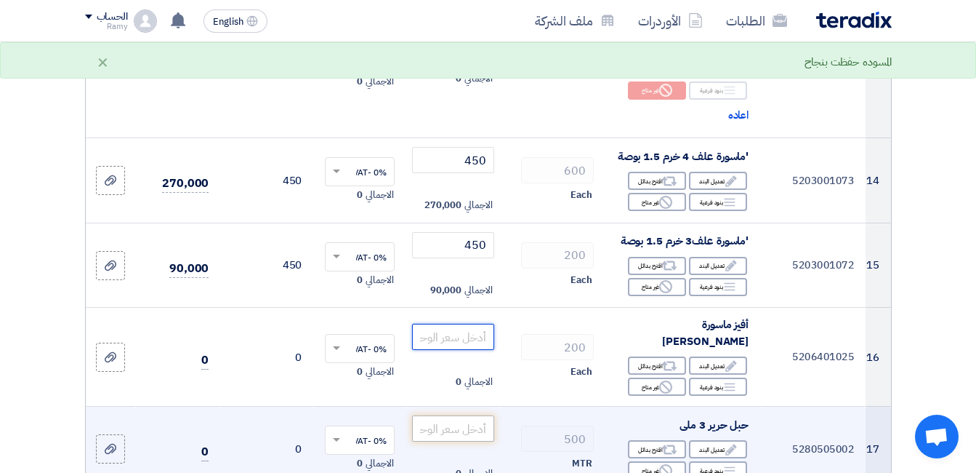
click at [470, 350] on input "number" at bounding box center [452, 337] width 81 height 26
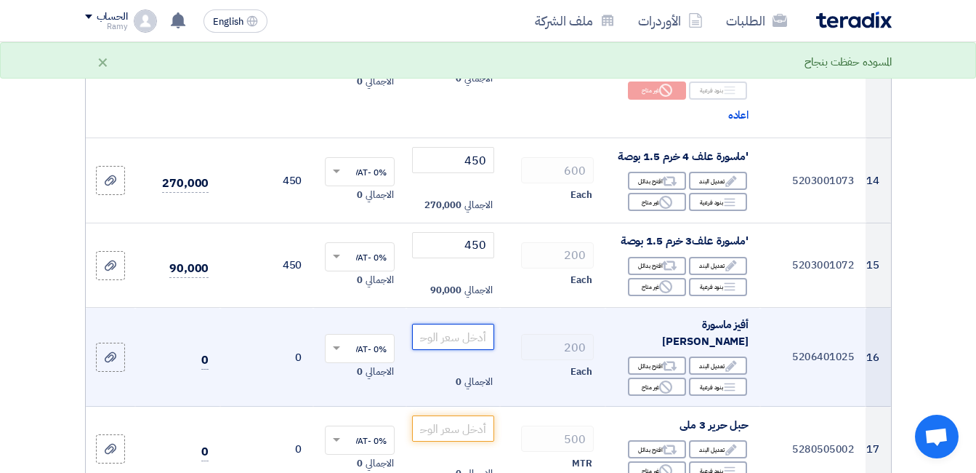
click at [485, 350] on input "number" at bounding box center [452, 337] width 81 height 26
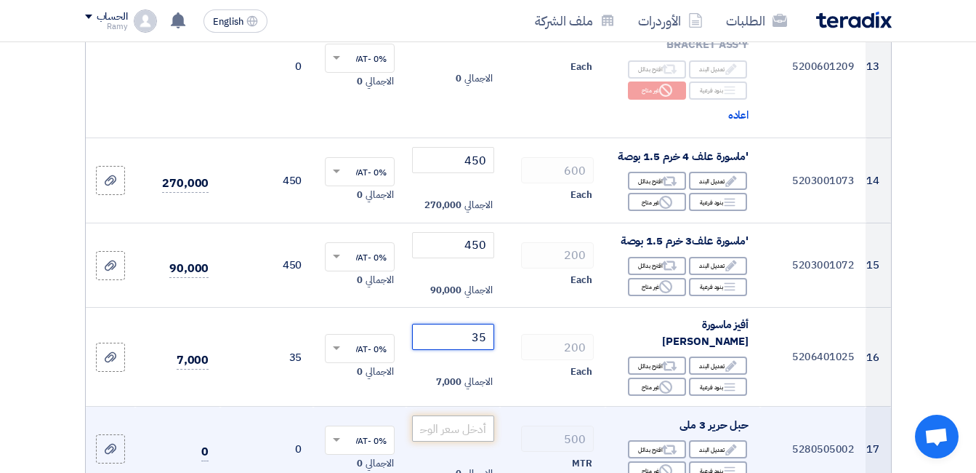
type input "35"
click at [484, 441] on input "number" at bounding box center [452, 428] width 81 height 26
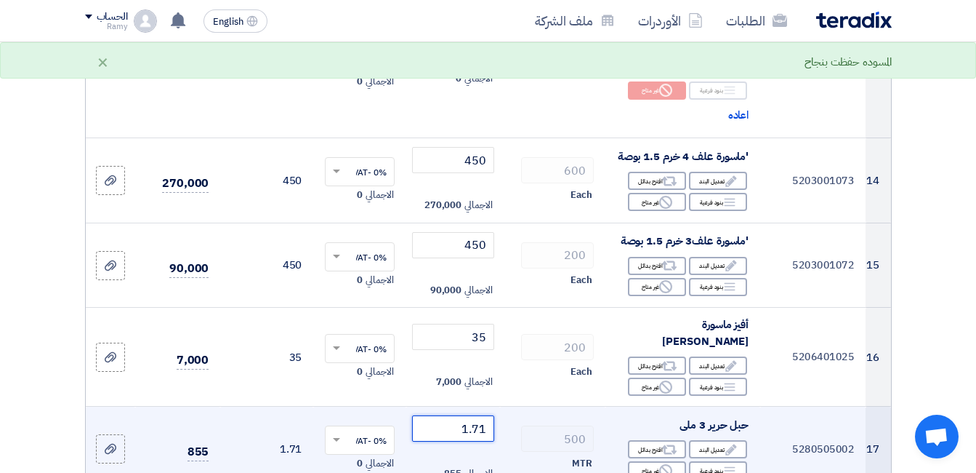
type input "1.71"
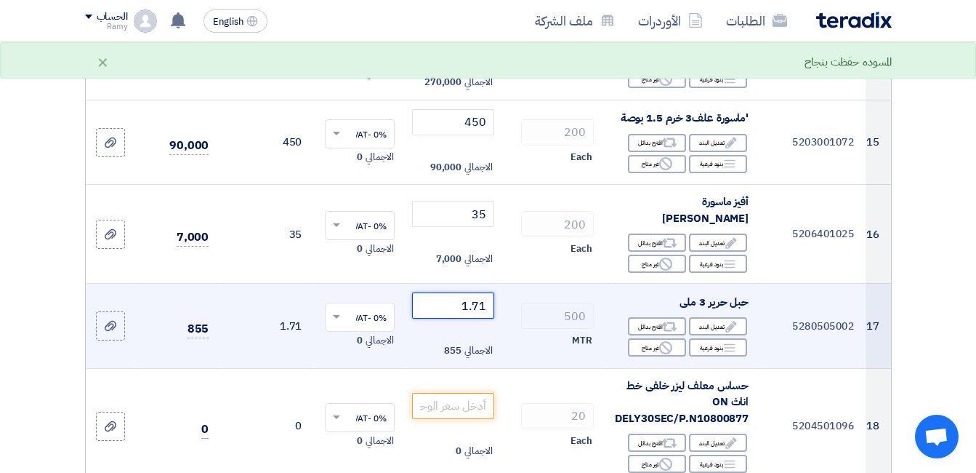
scroll to position [1818, 0]
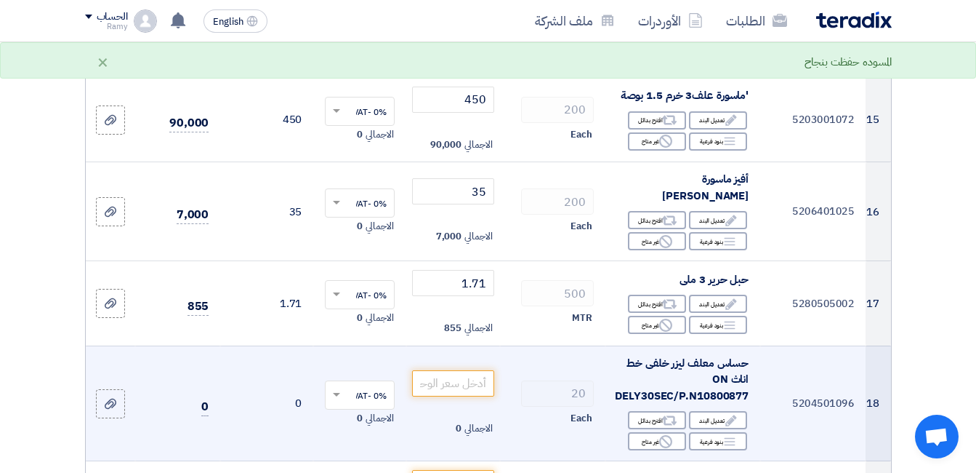
click at [515, 400] on td "20 Each" at bounding box center [552, 403] width 105 height 116
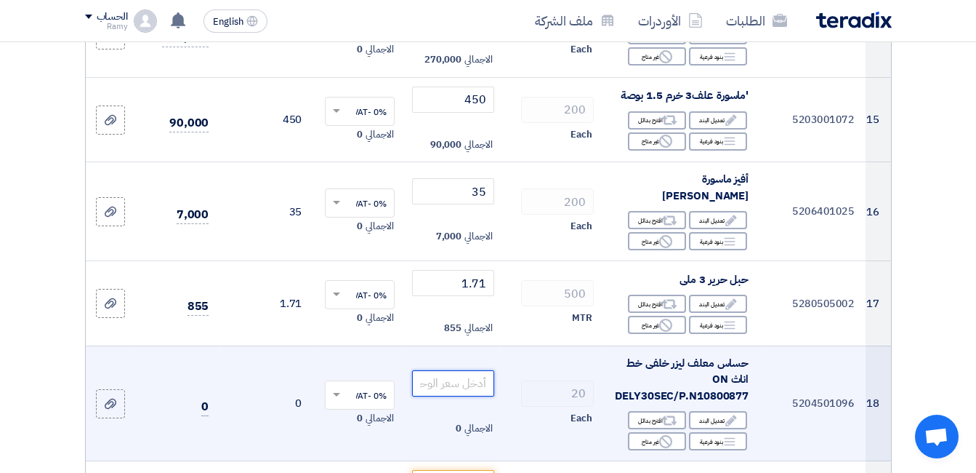
click at [471, 396] on input "number" at bounding box center [452, 383] width 81 height 26
type input "800"
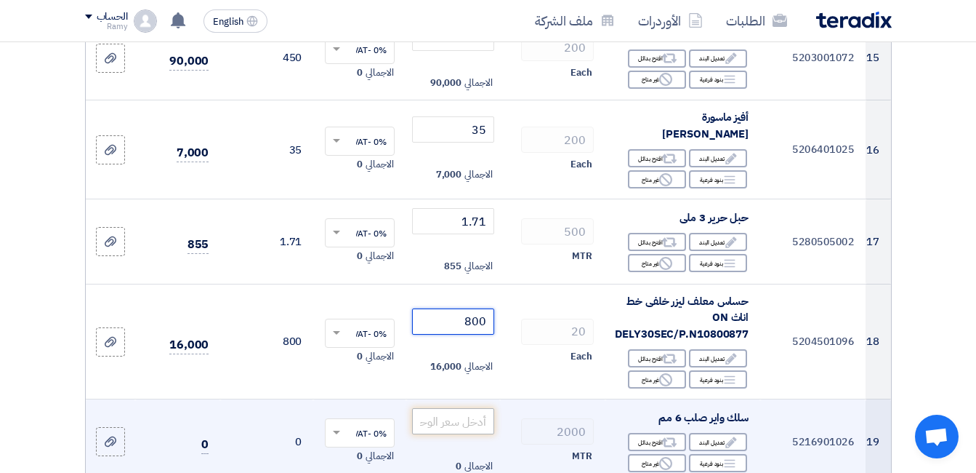
scroll to position [1963, 0]
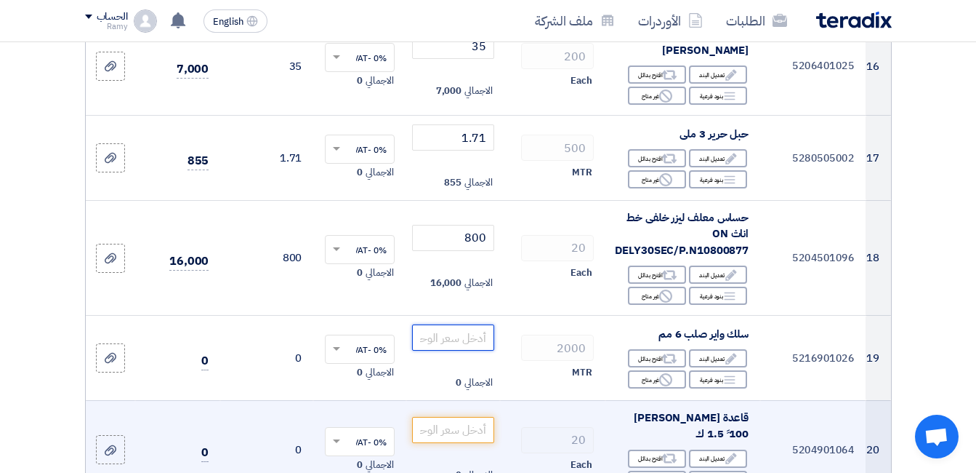
click at [483, 350] on input "number" at bounding box center [452, 337] width 81 height 26
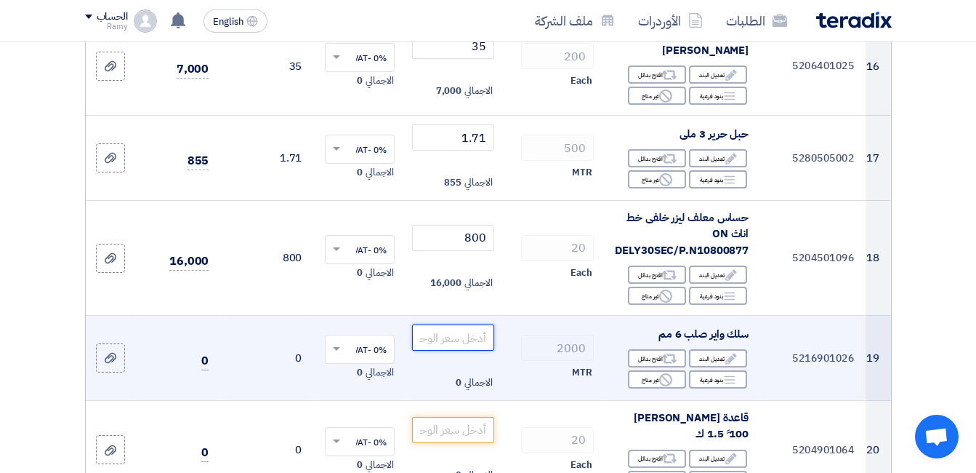
click at [465, 350] on input "number" at bounding box center [452, 337] width 81 height 26
type input "20"
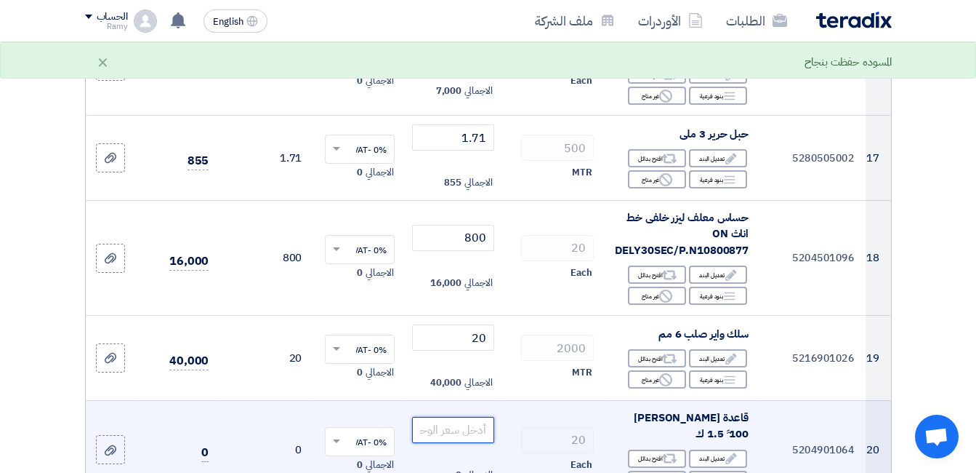
click at [484, 443] on input "number" at bounding box center [452, 430] width 81 height 26
type input "2800"
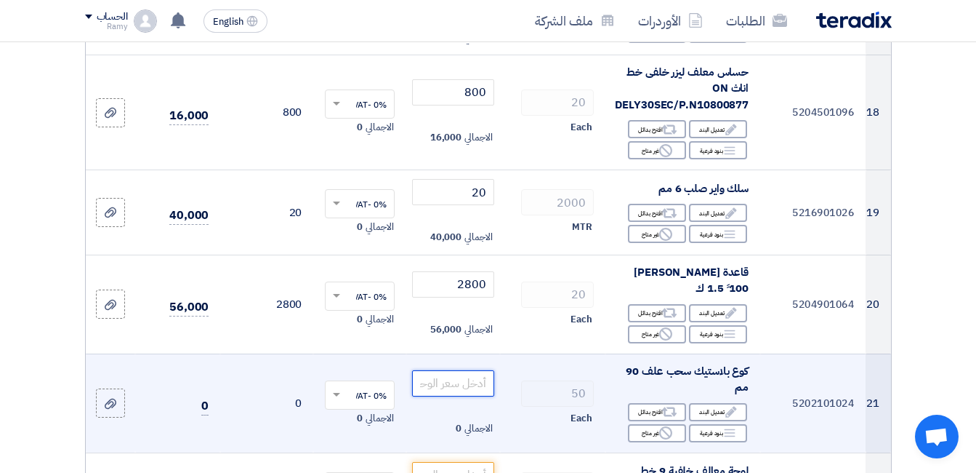
click at [475, 396] on input "number" at bounding box center [452, 383] width 81 height 26
type input "500"
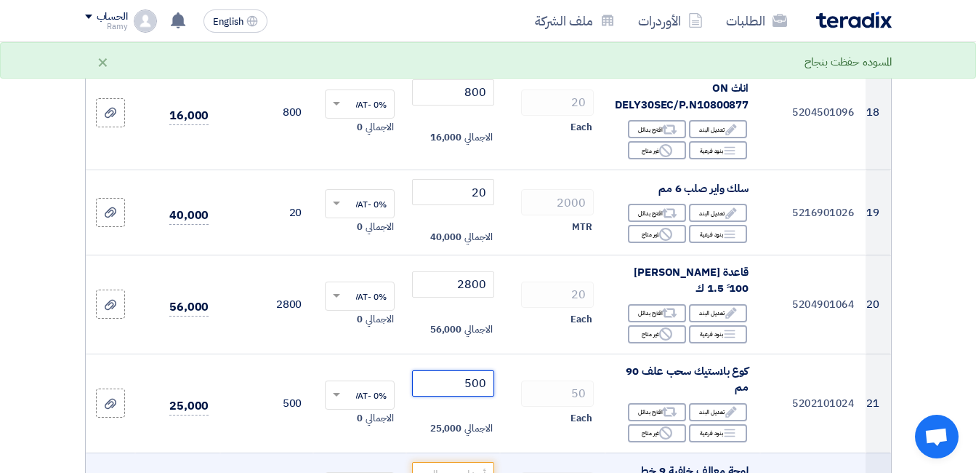
scroll to position [2327, 0]
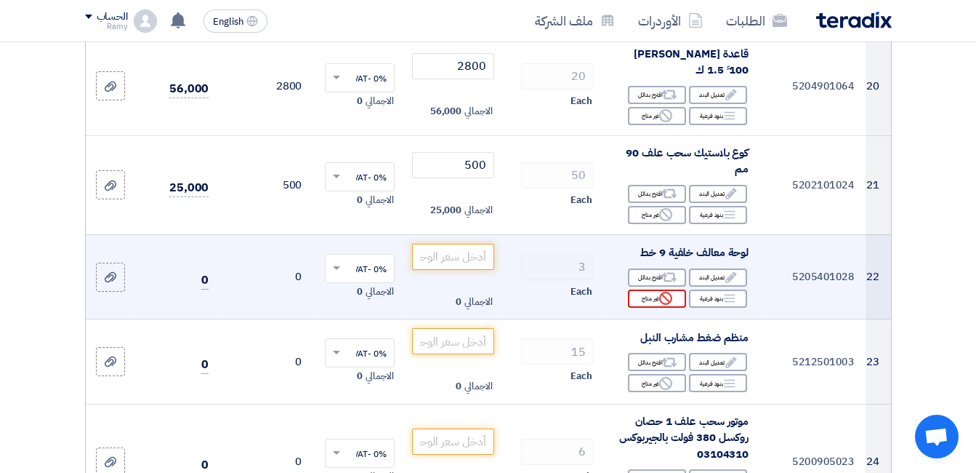
click at [657, 308] on div "Reject غير متاح" at bounding box center [657, 298] width 58 height 18
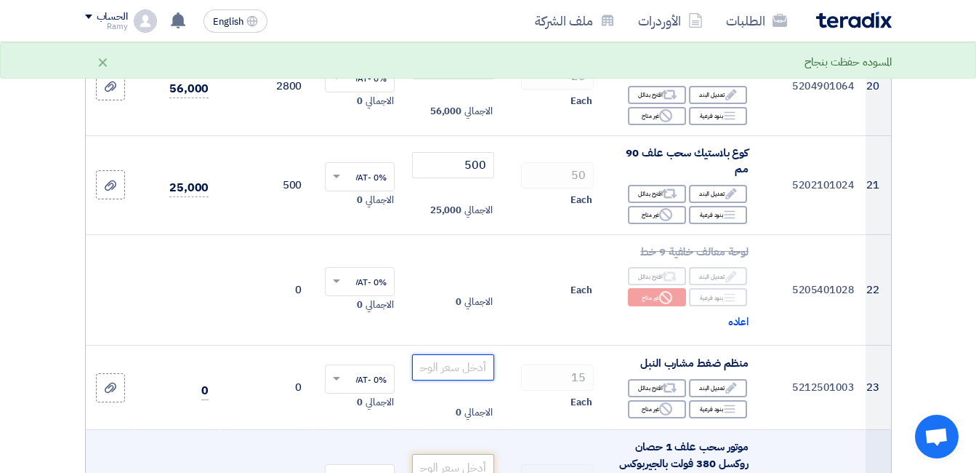
click at [475, 377] on input "number" at bounding box center [452, 367] width 81 height 26
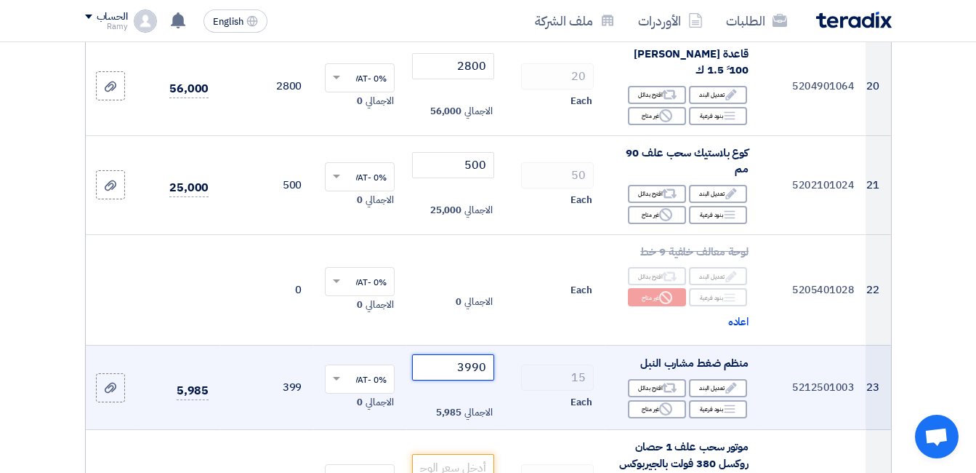
type input "3990"
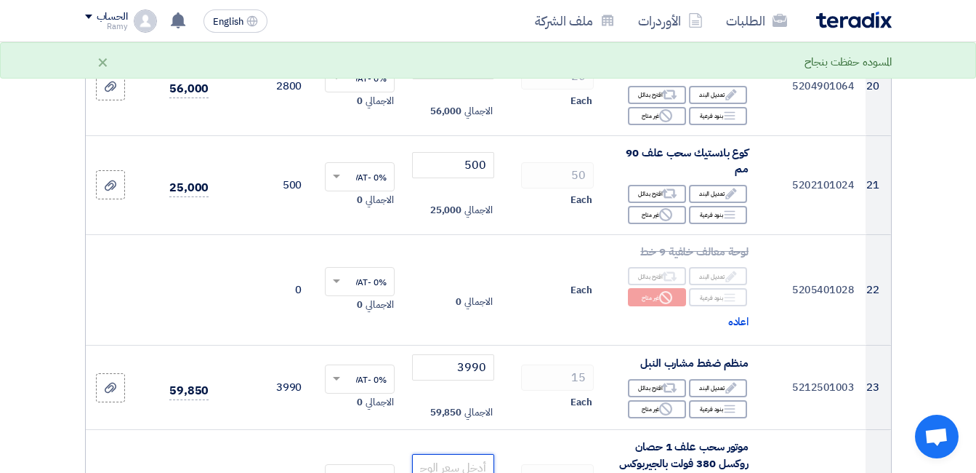
click at [472, 454] on input "number" at bounding box center [452, 467] width 81 height 26
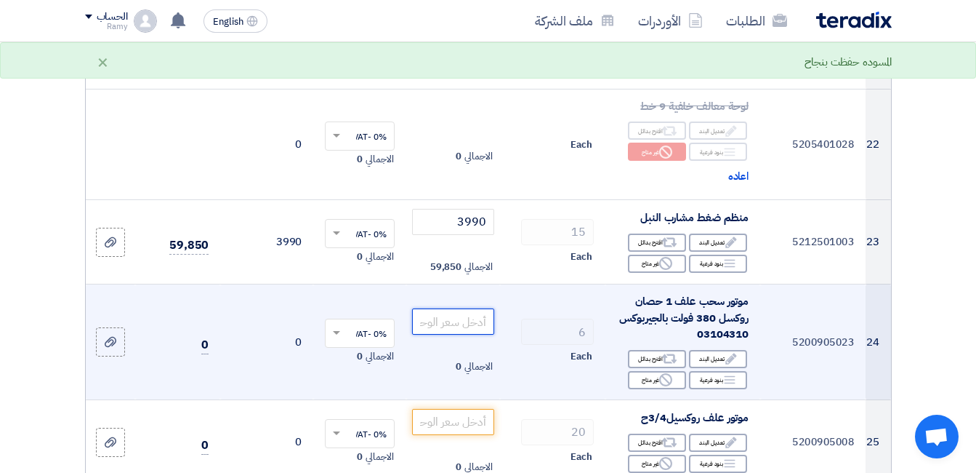
click at [455, 334] on input "number" at bounding box center [452, 321] width 81 height 26
type input "19000"
click at [496, 385] on td "19000 الاجمالي 114,000" at bounding box center [452, 342] width 93 height 116
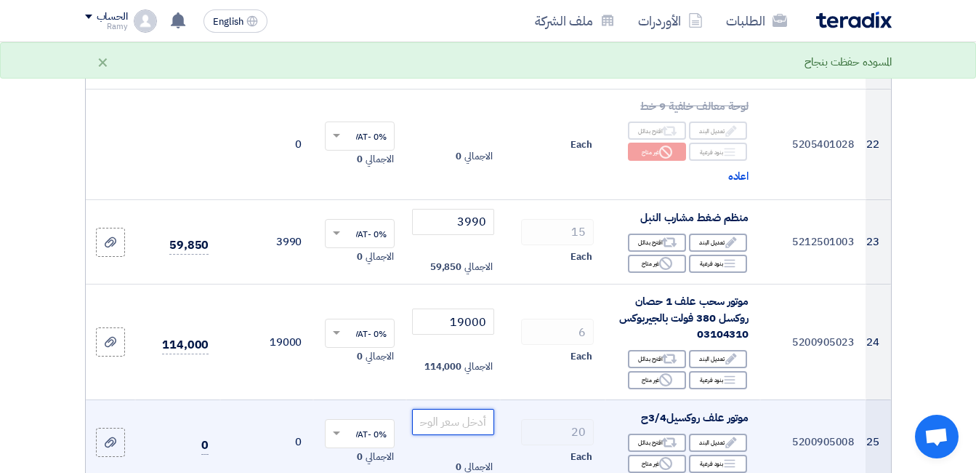
click at [470, 435] on input "number" at bounding box center [452, 422] width 81 height 26
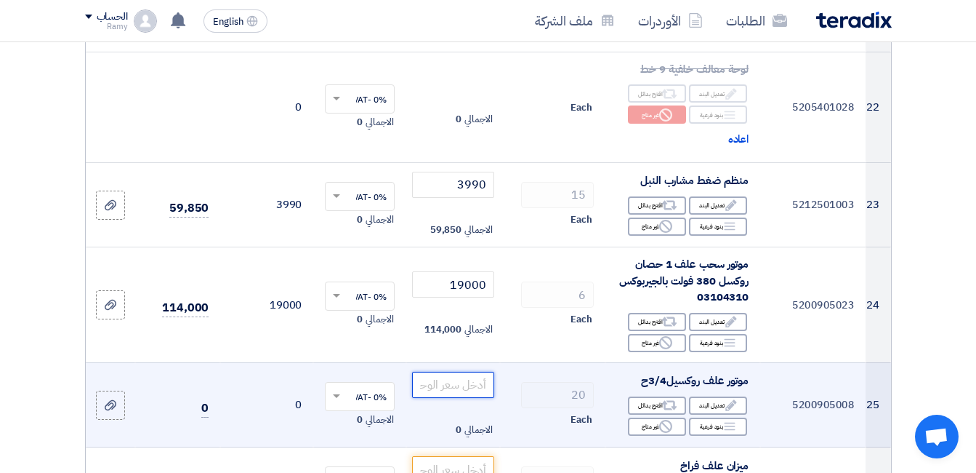
scroll to position [2545, 0]
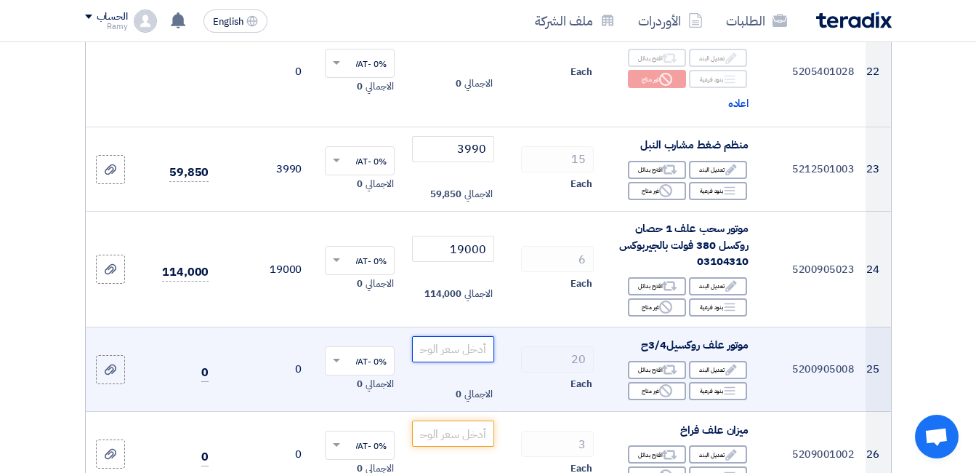
click at [471, 336] on input "number" at bounding box center [452, 349] width 81 height 26
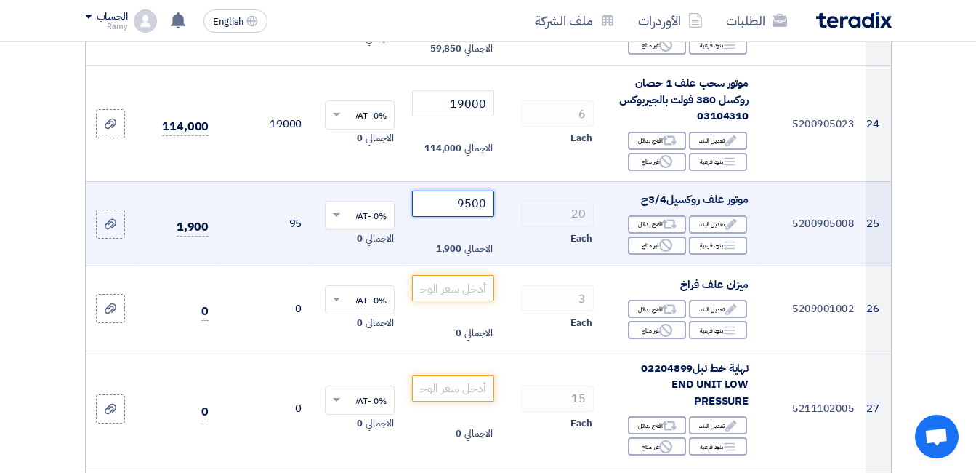
type input "9500"
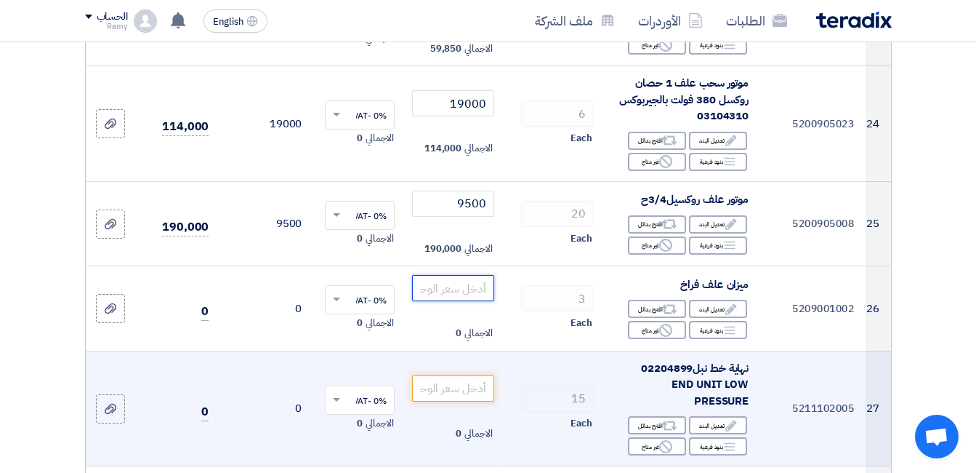
click at [454, 301] on input "number" at bounding box center [452, 288] width 81 height 26
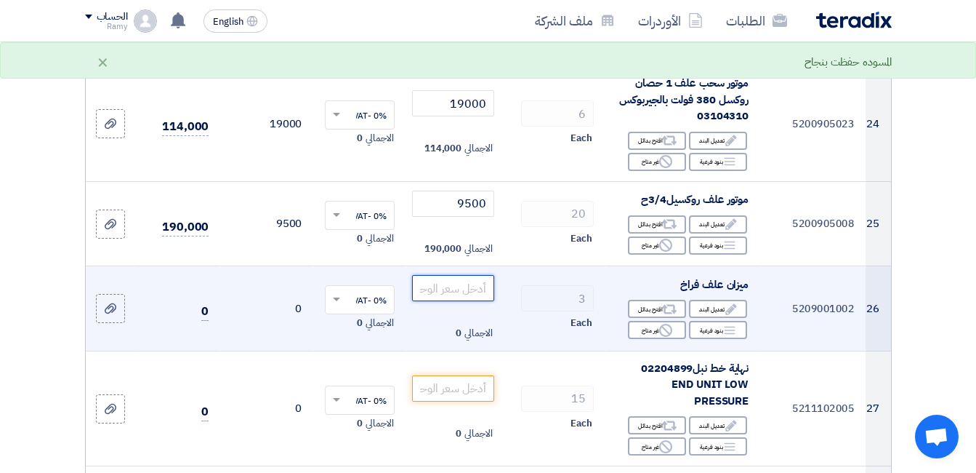
click at [473, 301] on input "number" at bounding box center [452, 288] width 81 height 26
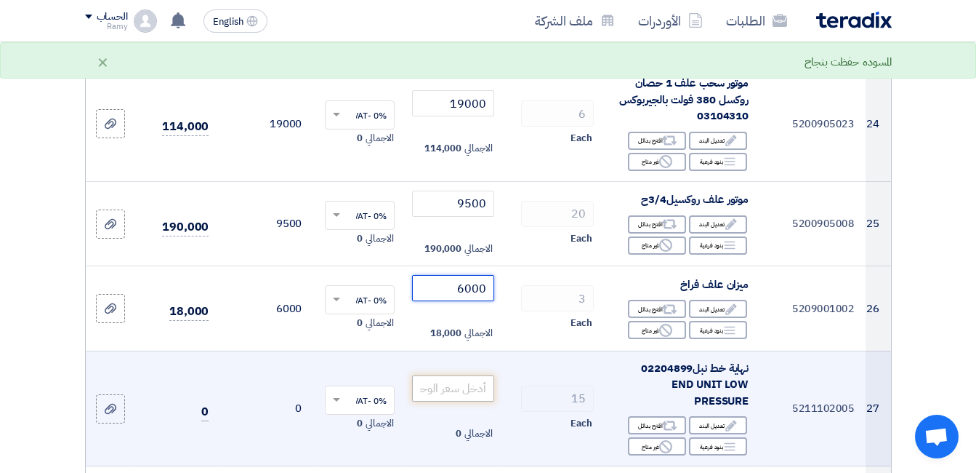
type input "6000"
click at [465, 399] on input "number" at bounding box center [452, 388] width 81 height 26
type input "400"
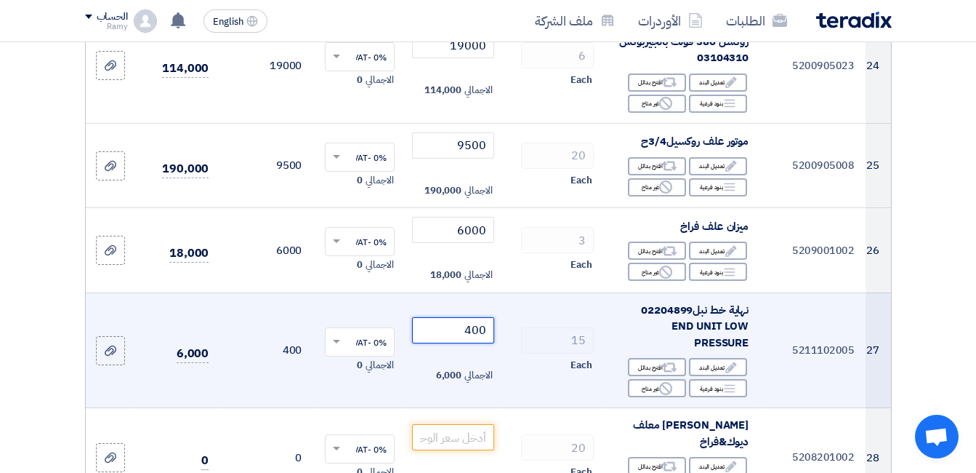
scroll to position [2763, 0]
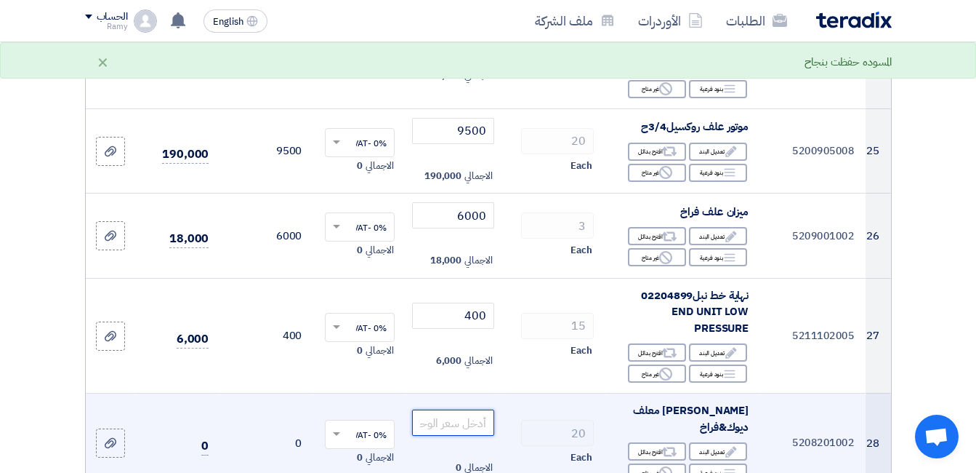
click at [472, 420] on input "number" at bounding box center [452, 422] width 81 height 26
type input "2900"
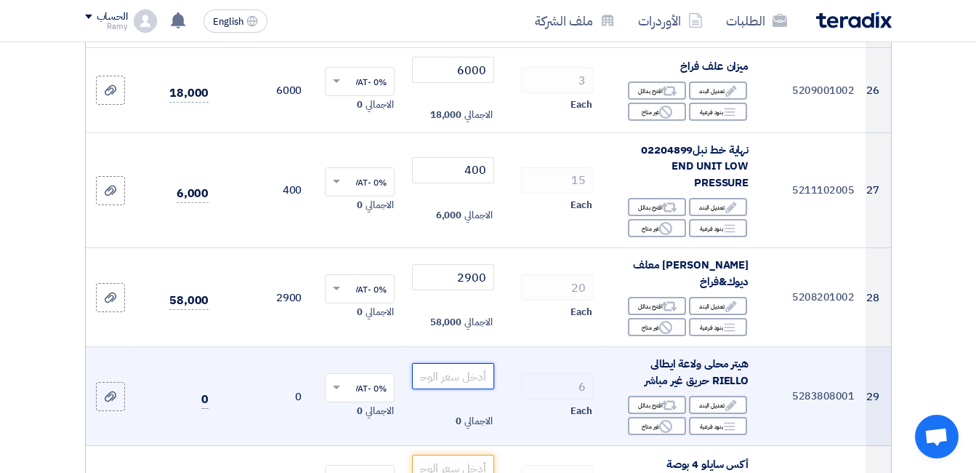
click at [466, 363] on input "number" at bounding box center [452, 376] width 81 height 26
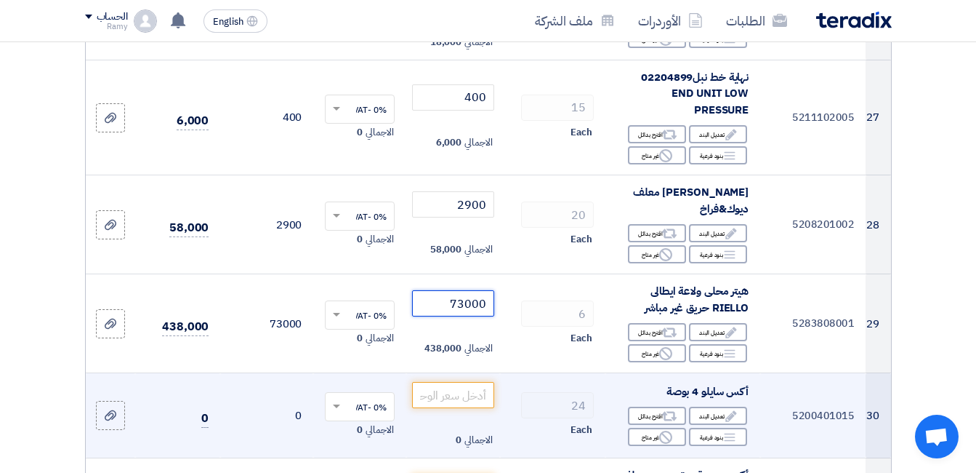
type input "73000"
click at [520, 356] on td "6 Each" at bounding box center [552, 323] width 105 height 99
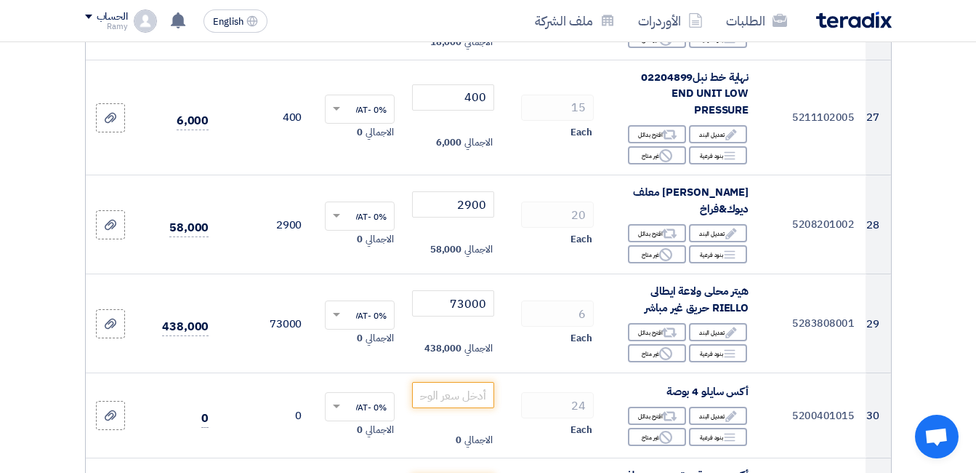
scroll to position [3126, 0]
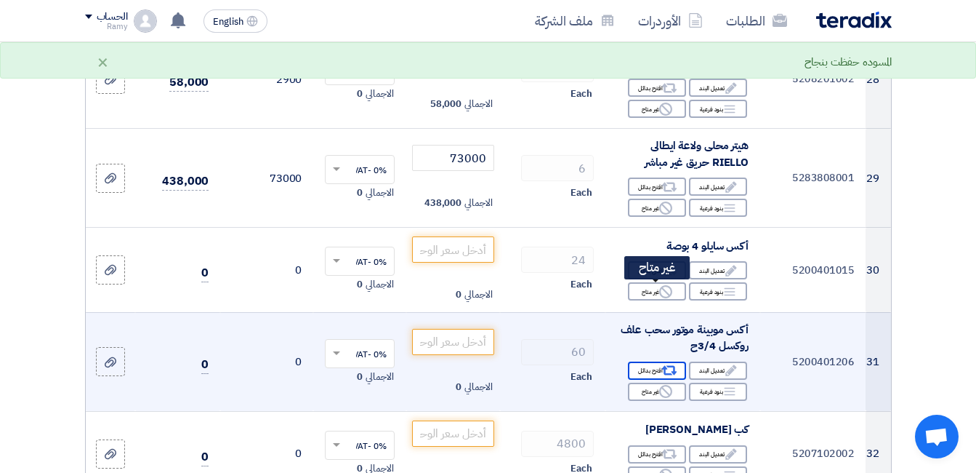
click at [641, 294] on div "Reject غير متاح" at bounding box center [657, 291] width 58 height 18
click at [662, 378] on icon "Alternative" at bounding box center [669, 370] width 15 height 15
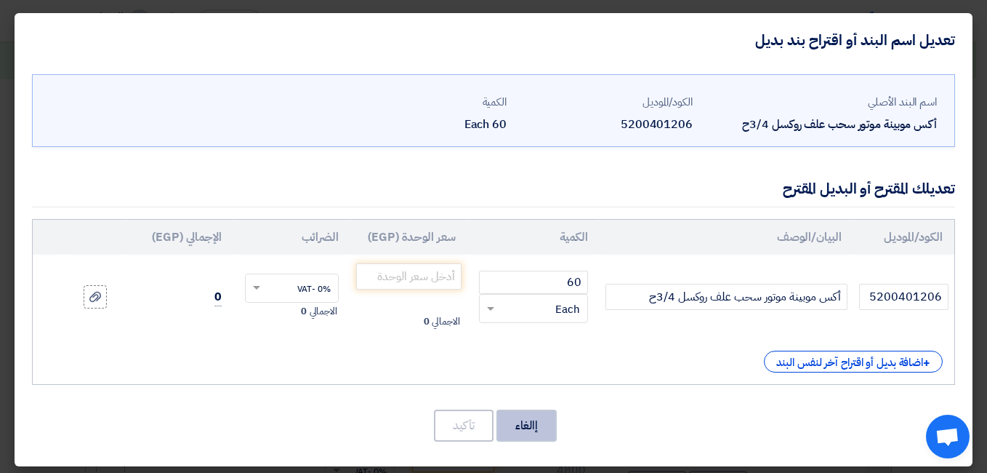
click at [536, 421] on button "إالغاء" at bounding box center [527, 425] width 60 height 32
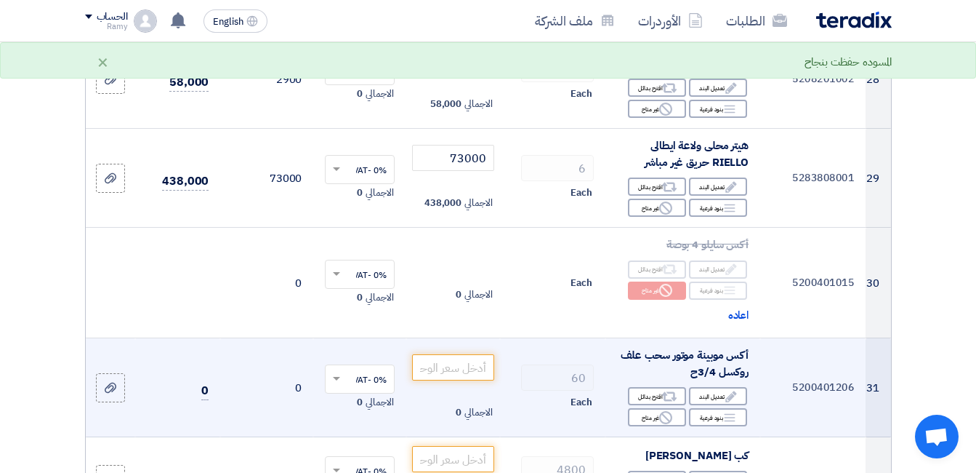
scroll to position [3199, 0]
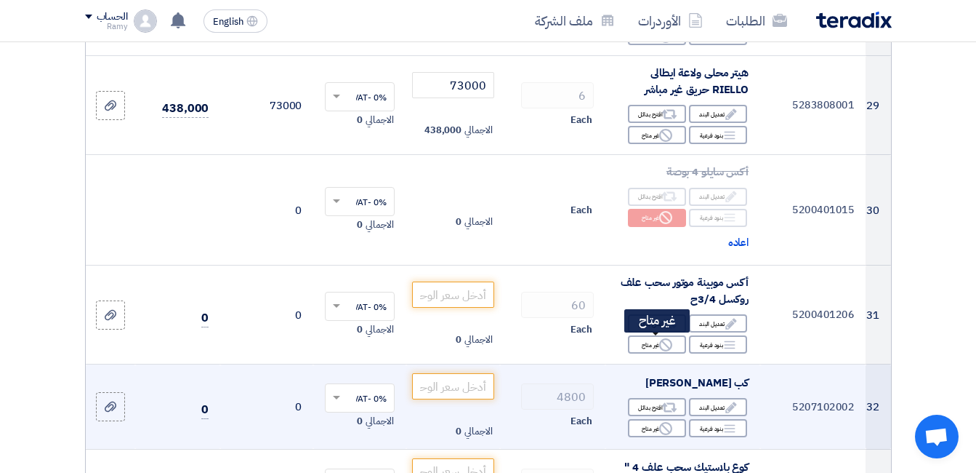
click at [660, 345] on use at bounding box center [665, 344] width 13 height 13
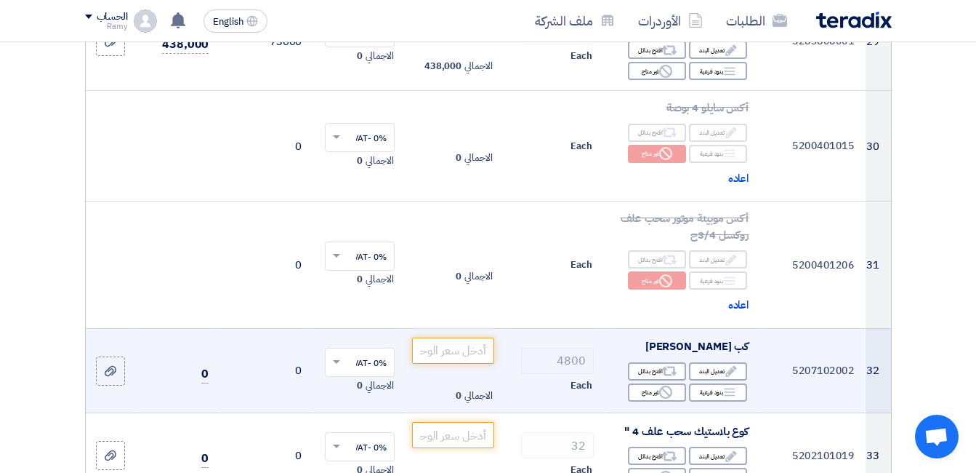
scroll to position [3272, 0]
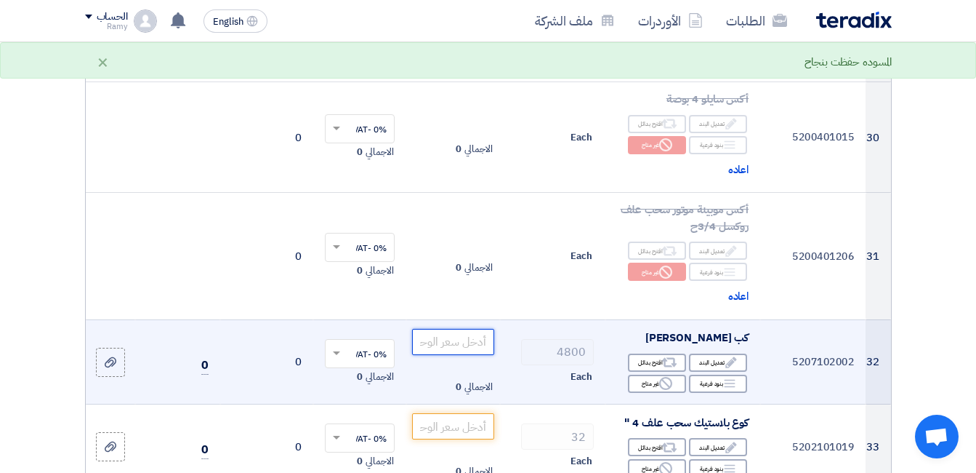
click at [474, 348] on input "number" at bounding box center [452, 342] width 81 height 26
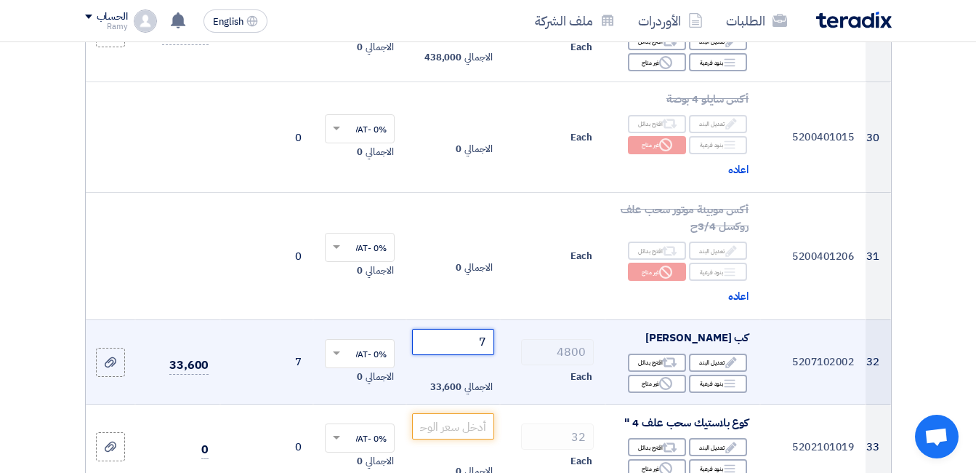
type input "7"
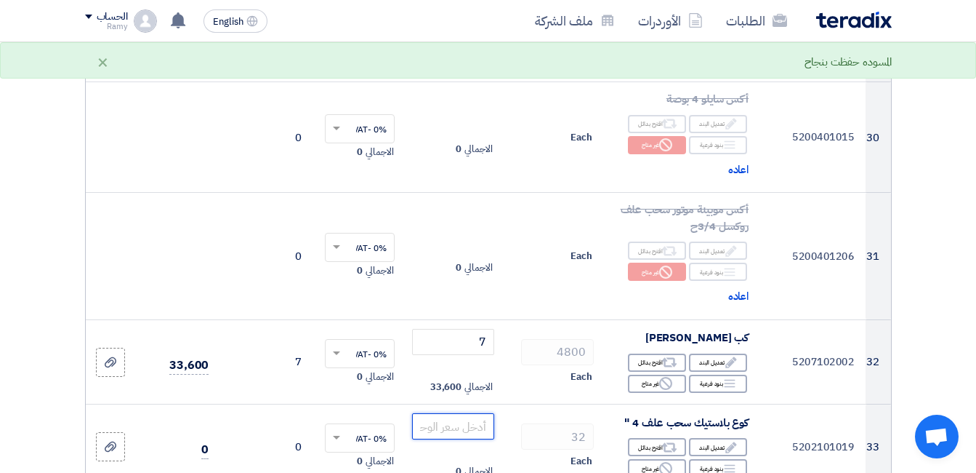
click at [469, 413] on input "number" at bounding box center [452, 426] width 81 height 26
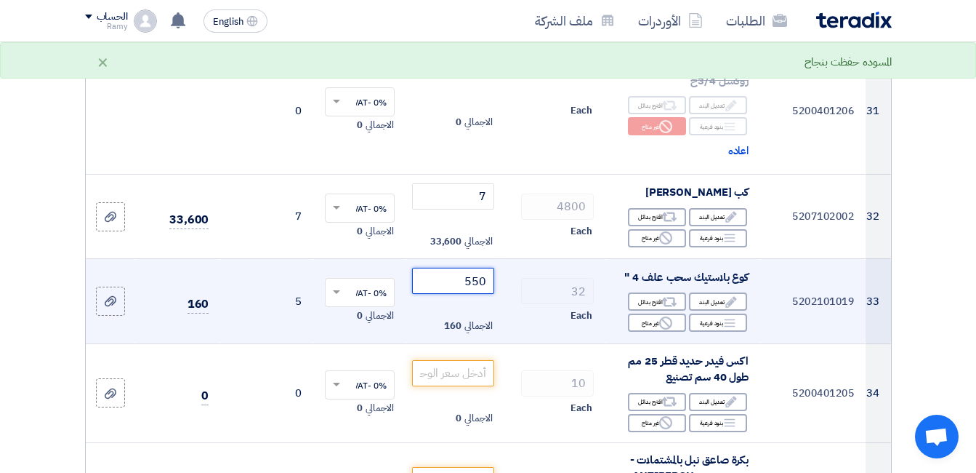
type input "550"
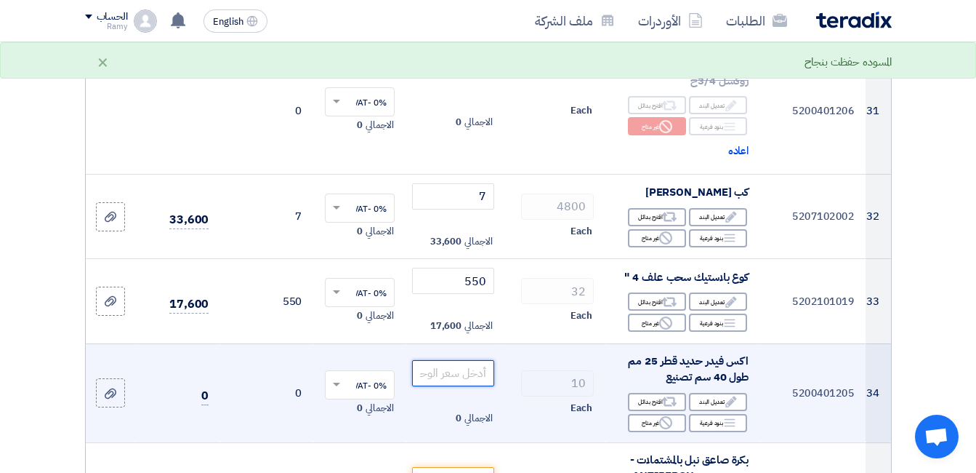
click at [473, 374] on input "number" at bounding box center [452, 373] width 81 height 26
type input "17000"
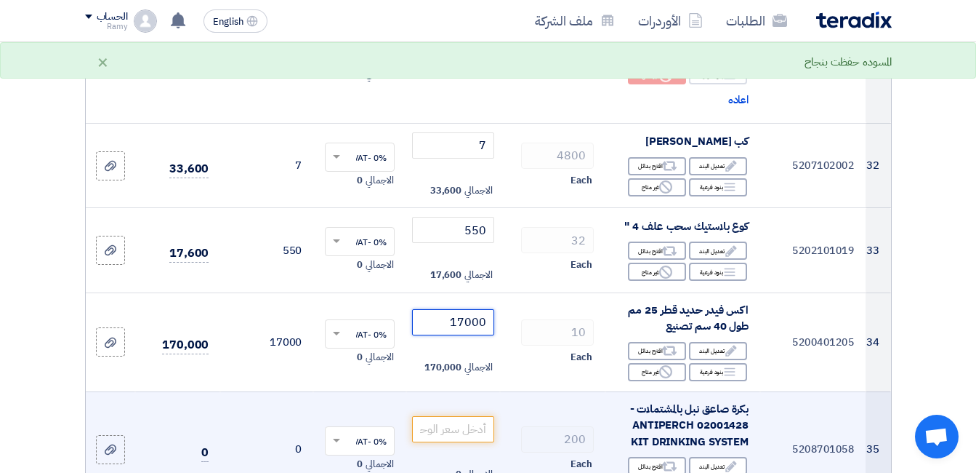
scroll to position [3490, 0]
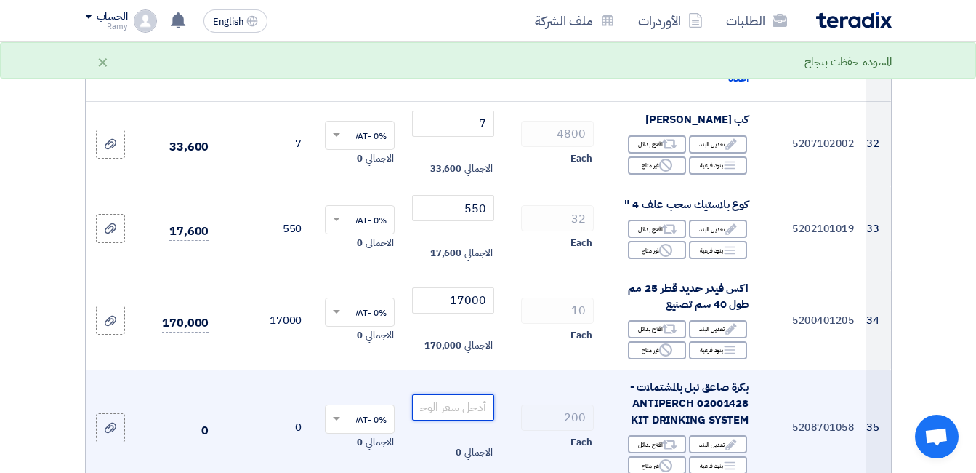
click at [483, 405] on input "number" at bounding box center [452, 407] width 81 height 26
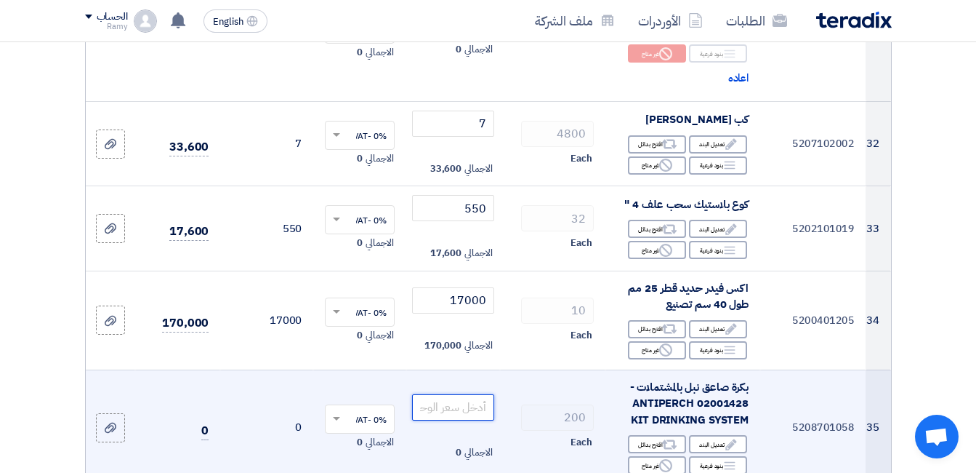
click at [474, 413] on input "number" at bounding box center [452, 407] width 81 height 26
type input "90"
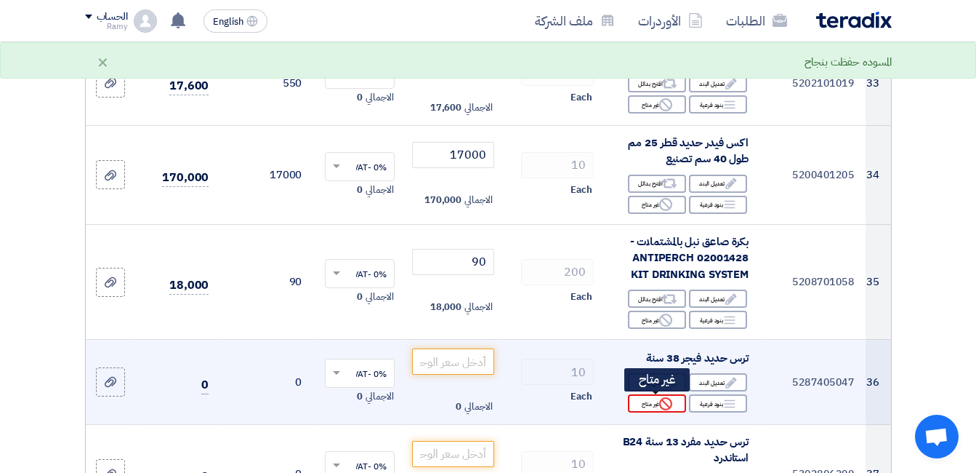
click at [659, 404] on div "Reject غير متاح" at bounding box center [657, 403] width 58 height 18
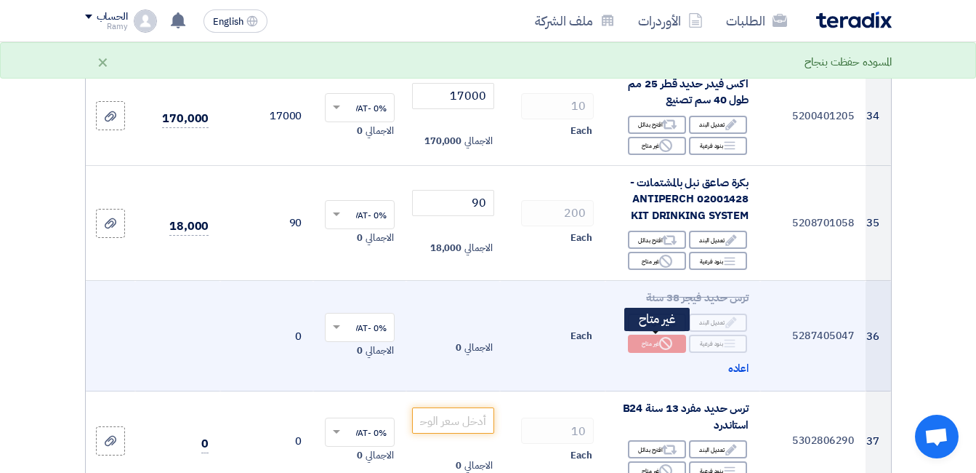
scroll to position [3781, 0]
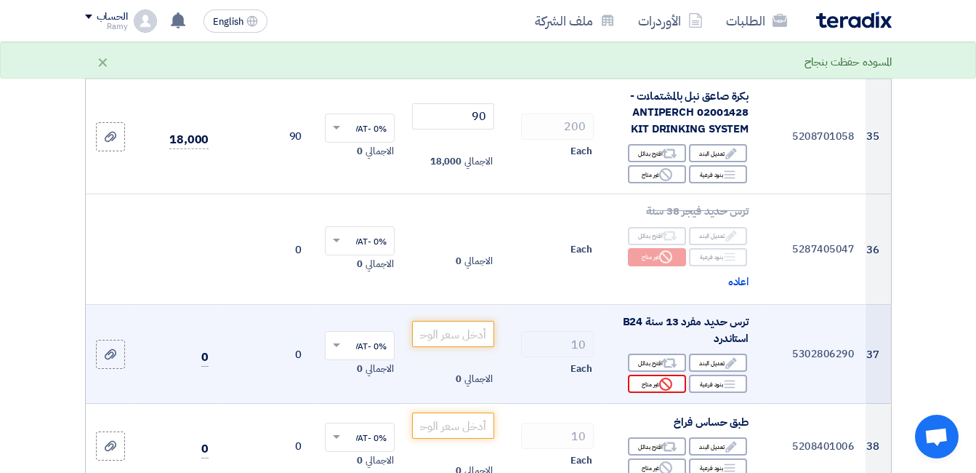
click at [664, 385] on icon "Reject" at bounding box center [665, 383] width 13 height 13
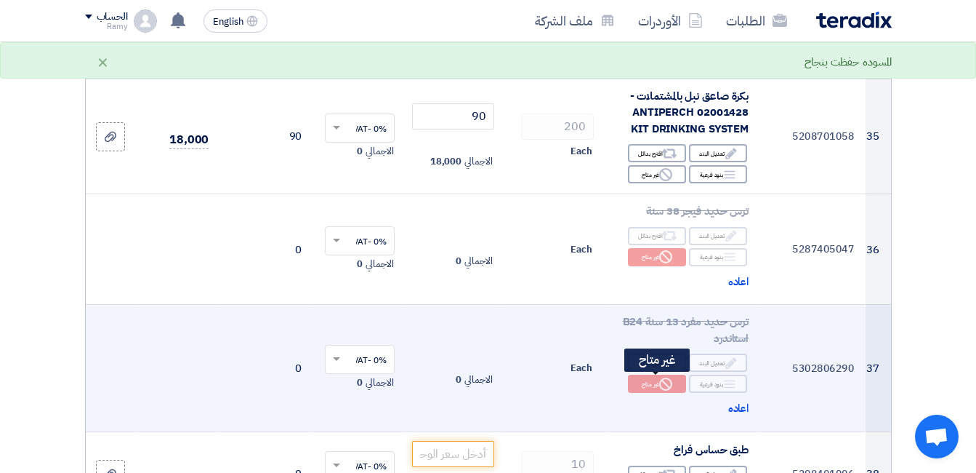
scroll to position [3810, 0]
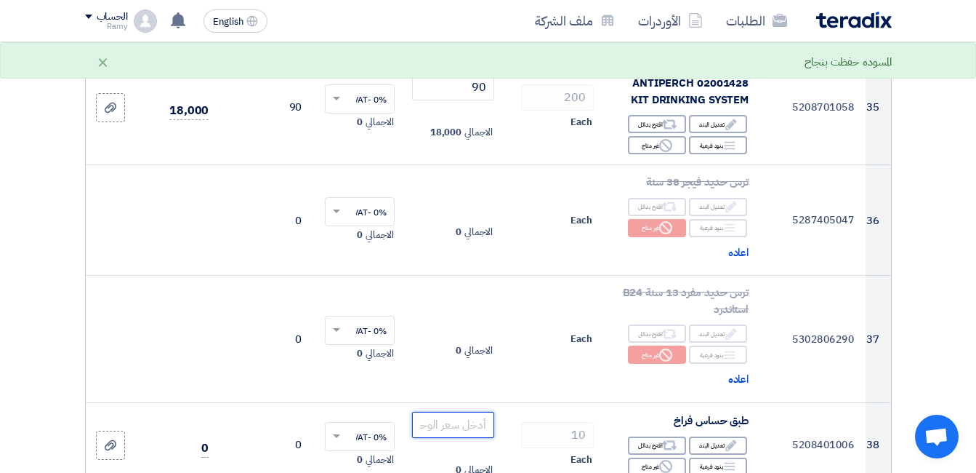
click at [454, 412] on input "number" at bounding box center [452, 425] width 81 height 26
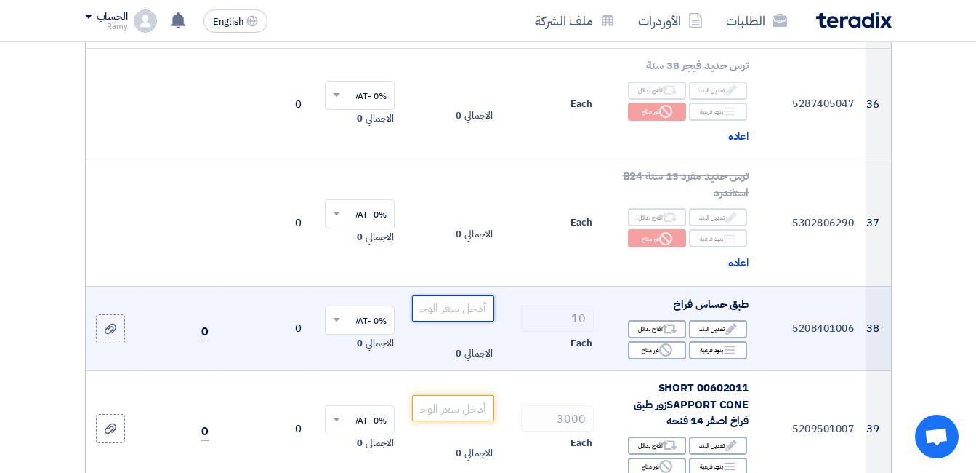
click at [462, 302] on input "number" at bounding box center [452, 308] width 81 height 26
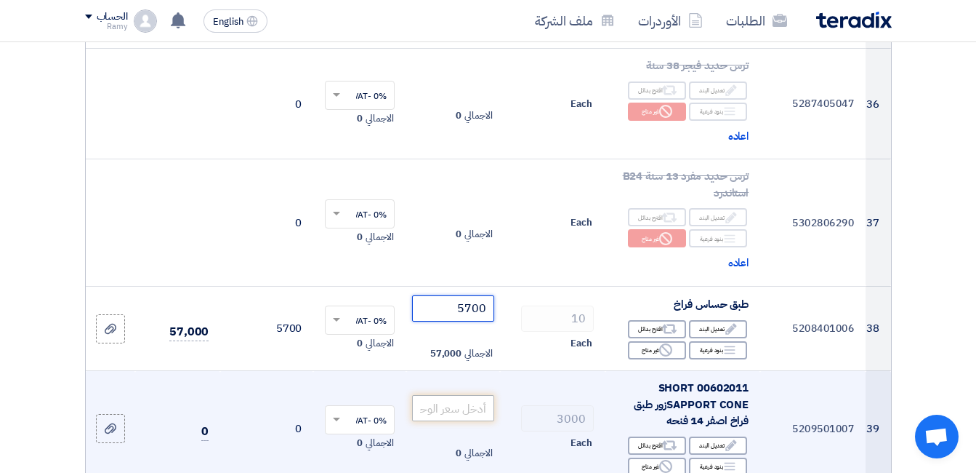
type input "5700"
click at [475, 408] on input "number" at bounding box center [452, 408] width 81 height 26
type input "200"
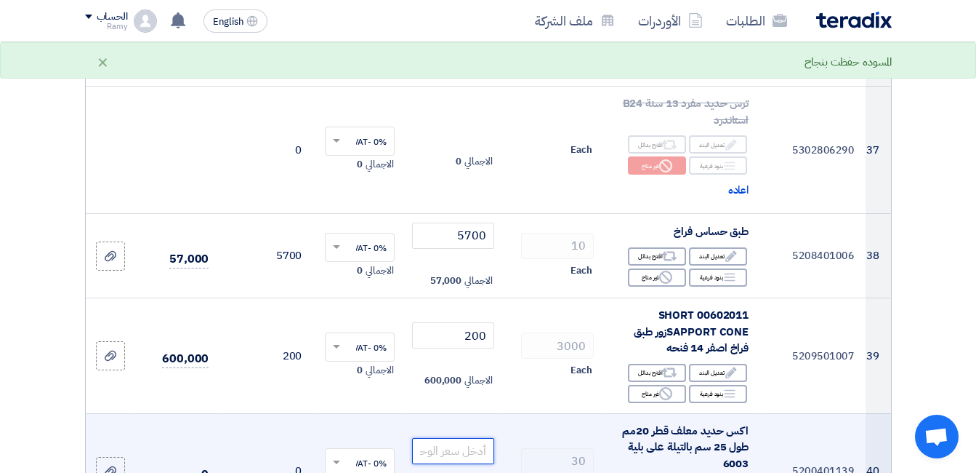
click at [467, 445] on input "number" at bounding box center [452, 451] width 81 height 26
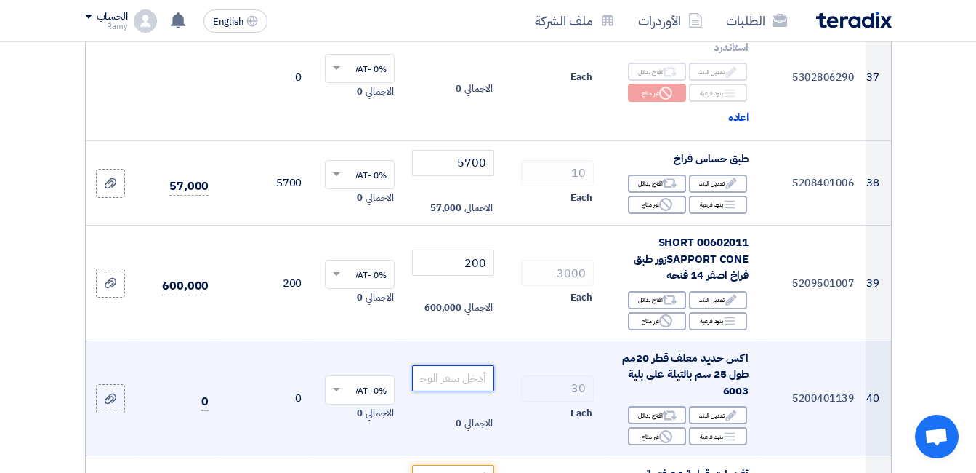
click at [467, 377] on input "number" at bounding box center [452, 378] width 81 height 26
type input "200"
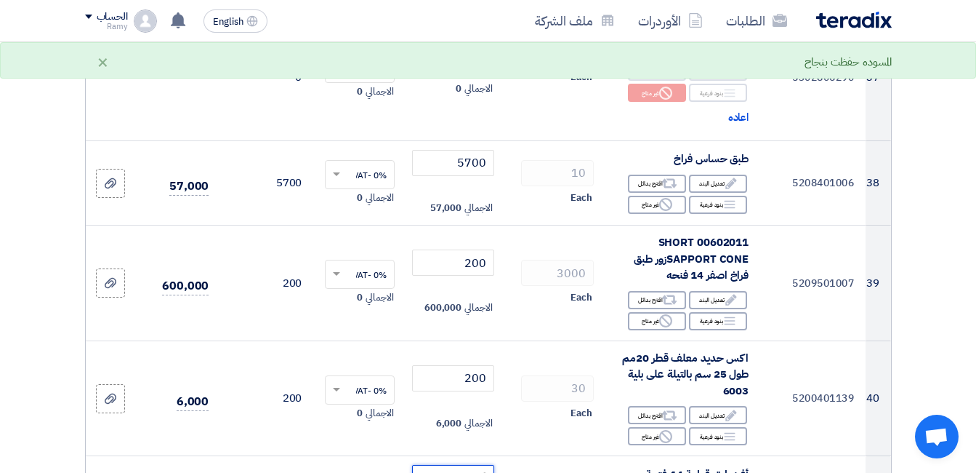
click at [470, 465] on input "number" at bounding box center [452, 478] width 81 height 26
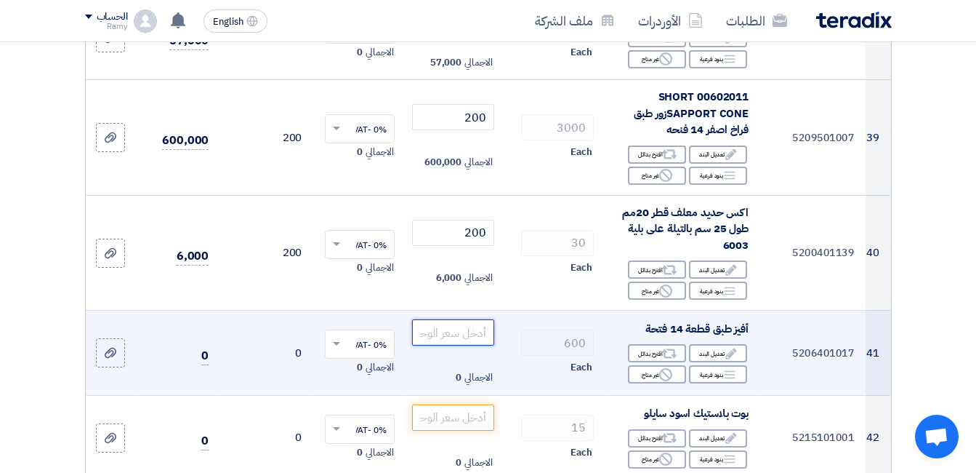
click at [470, 327] on input "number" at bounding box center [452, 332] width 81 height 26
type input "35"
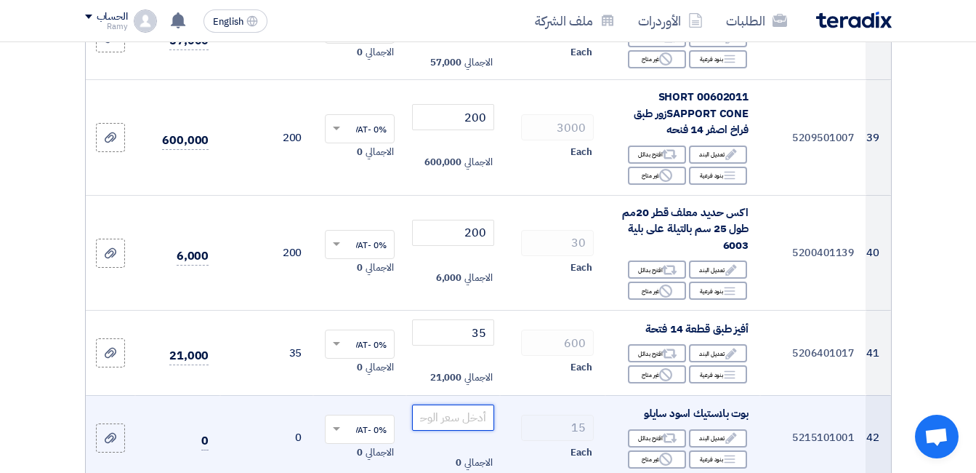
click at [477, 415] on input "number" at bounding box center [452, 417] width 81 height 26
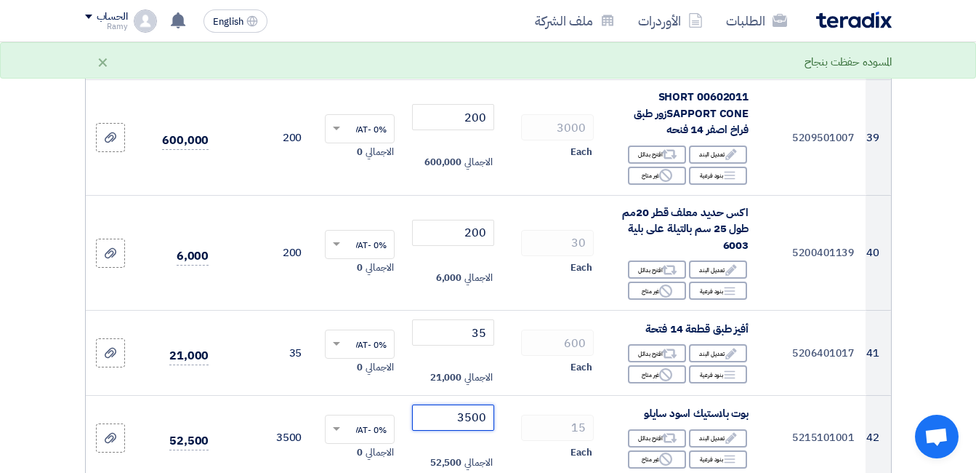
type input "3500"
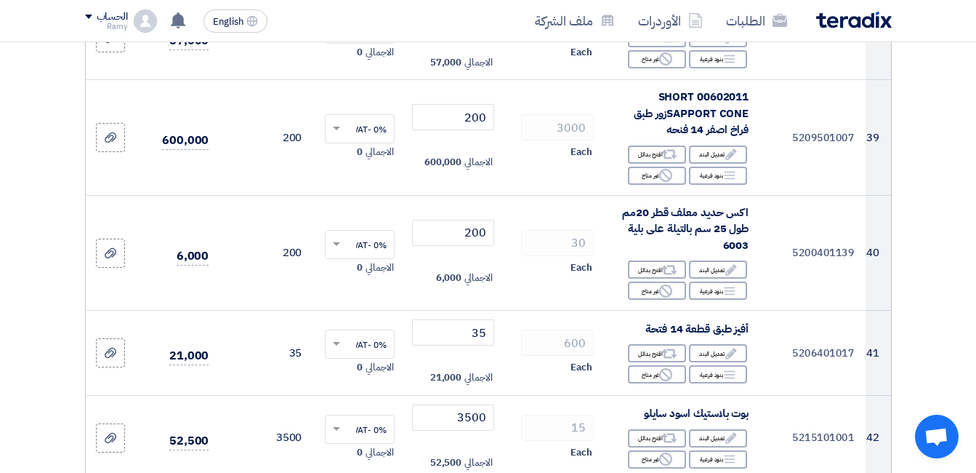
scroll to position [4290, 0]
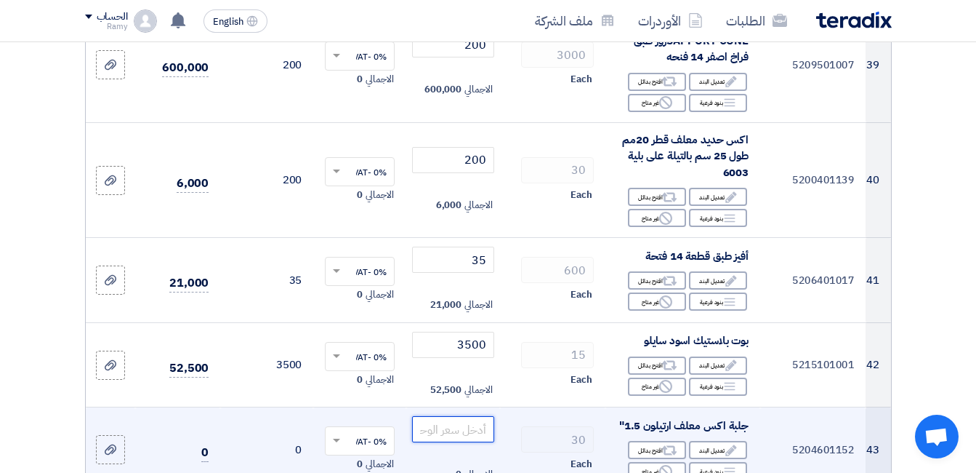
click at [478, 421] on input "number" at bounding box center [452, 429] width 81 height 26
type input "100"
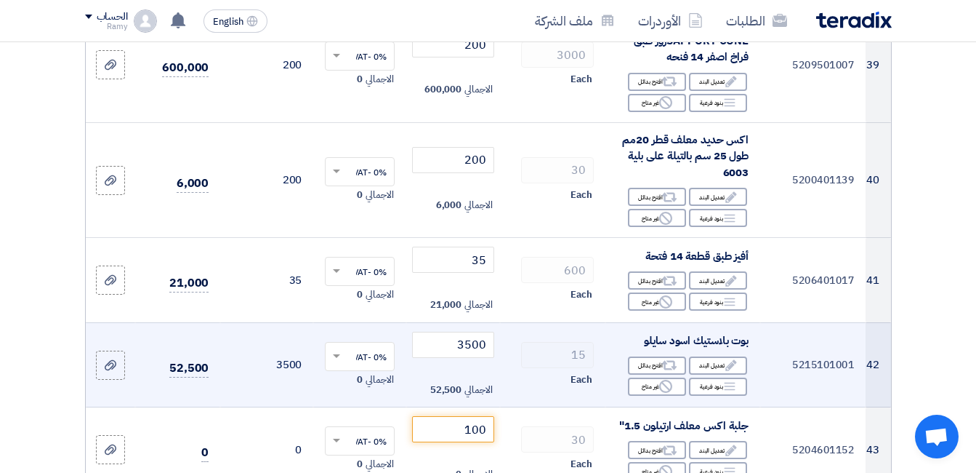
click at [482, 390] on span "الاجمالي" at bounding box center [479, 389] width 28 height 15
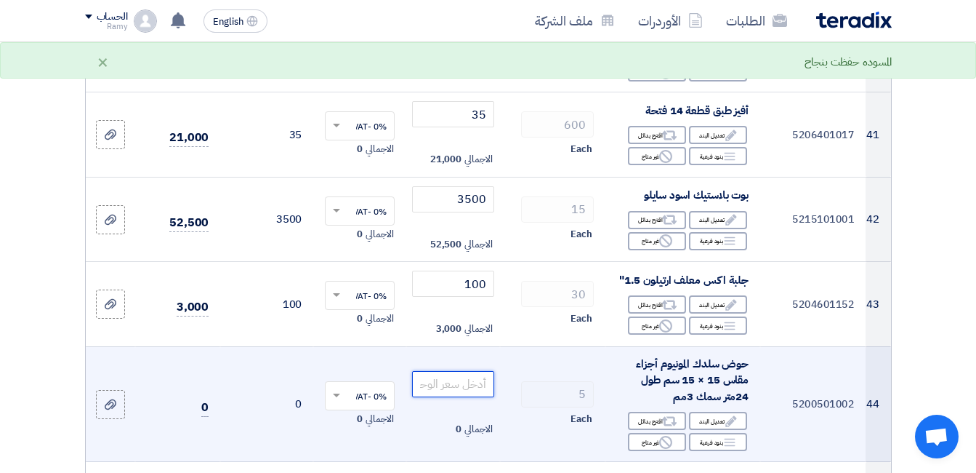
click at [454, 379] on input "number" at bounding box center [452, 384] width 81 height 26
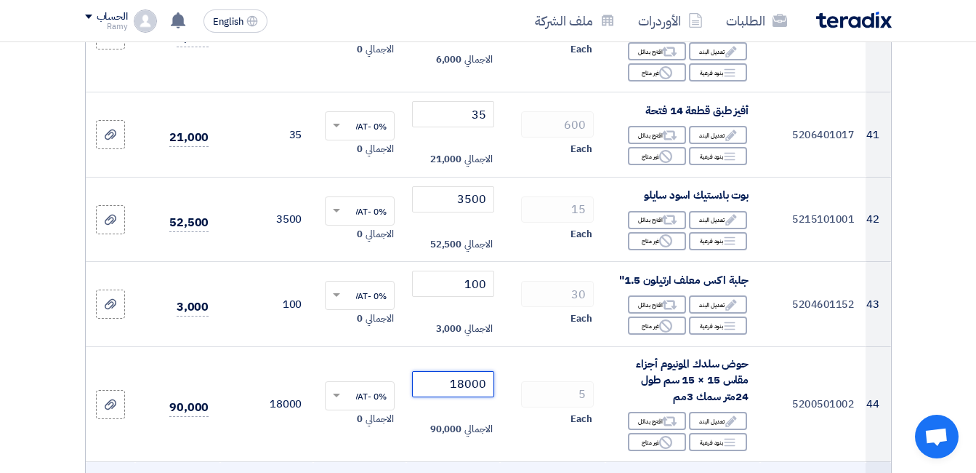
scroll to position [4653, 0]
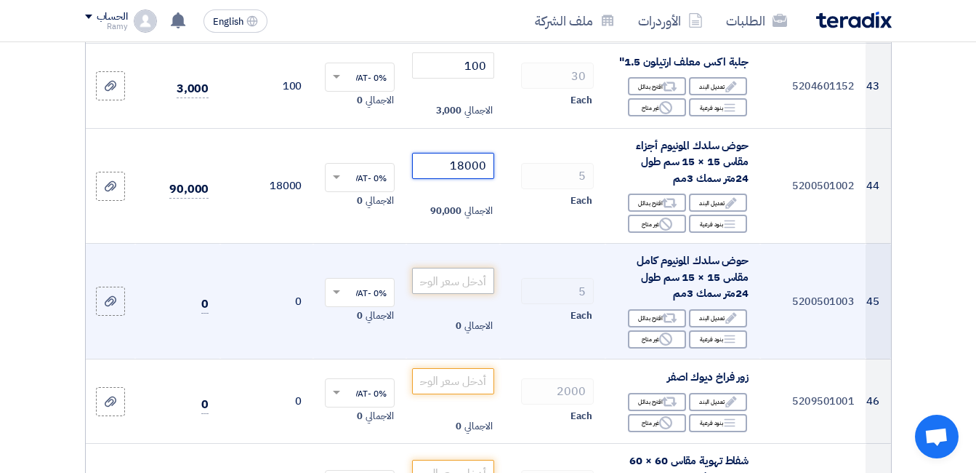
type input "18000"
click at [481, 286] on input "number" at bounding box center [452, 281] width 81 height 26
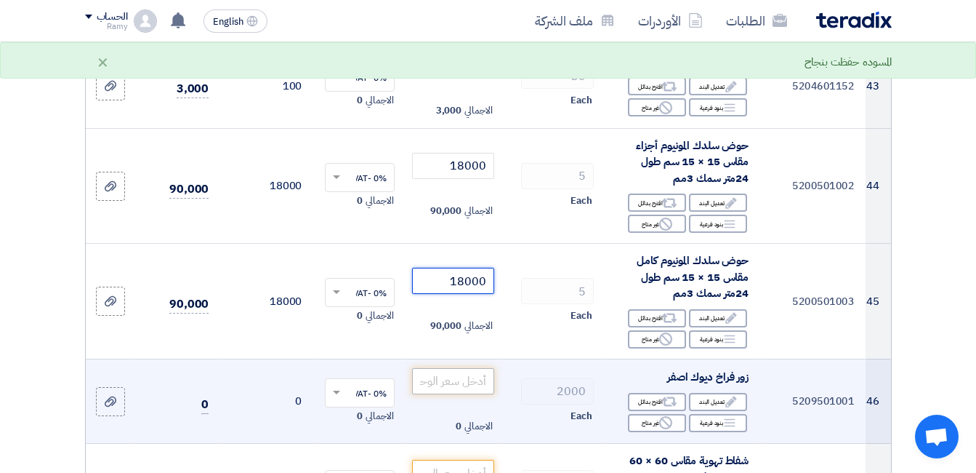
type input "18000"
click at [475, 383] on input "number" at bounding box center [452, 381] width 81 height 26
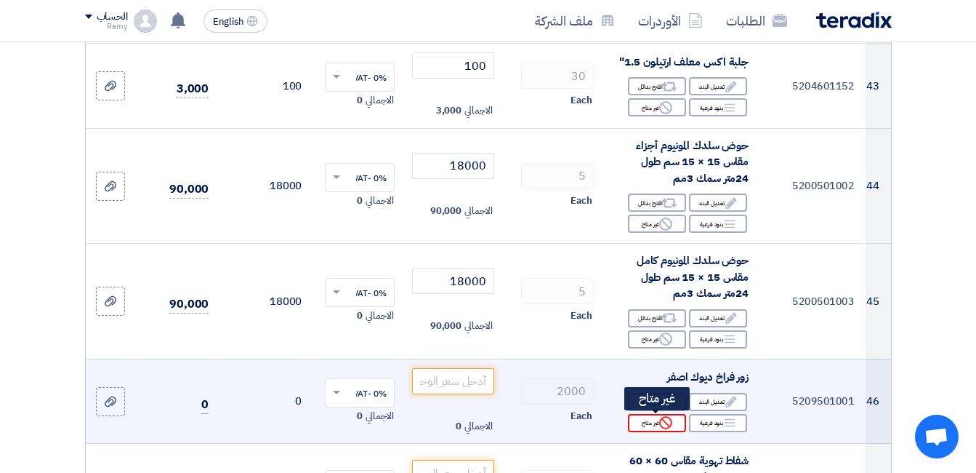
click at [640, 421] on div "Reject غير متاح" at bounding box center [657, 423] width 58 height 18
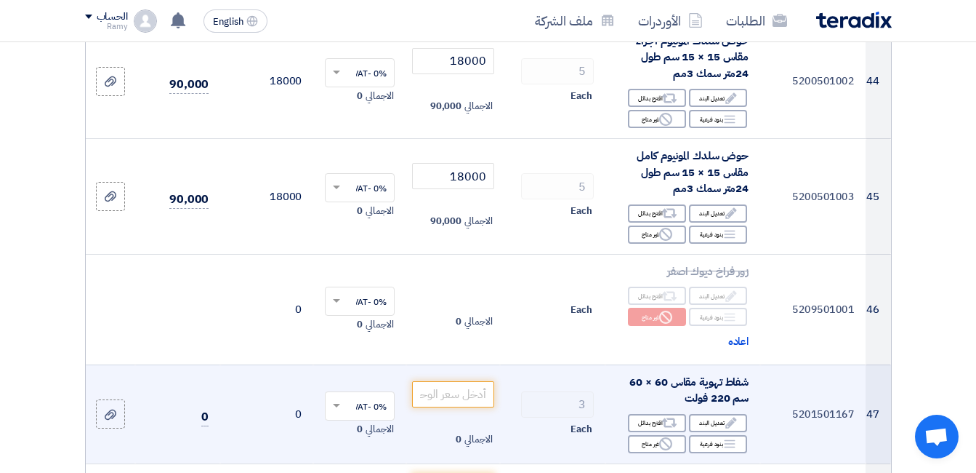
scroll to position [4799, 0]
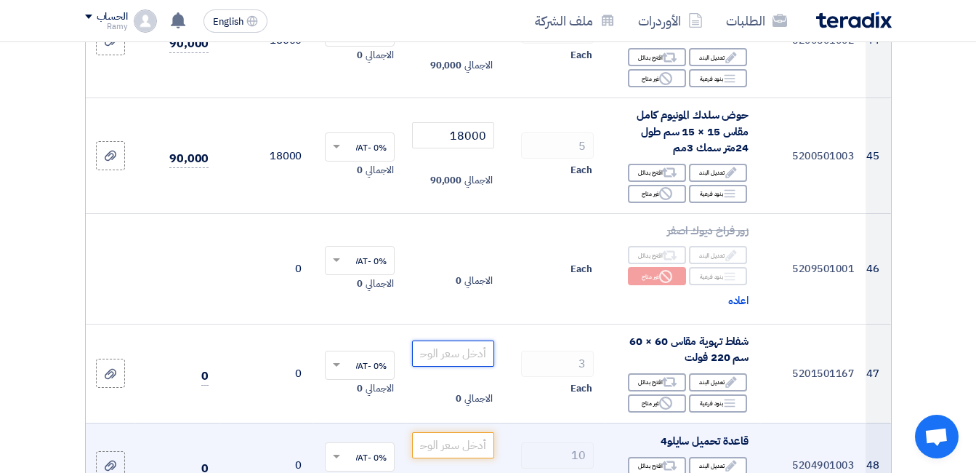
click at [463, 358] on input "number" at bounding box center [452, 353] width 81 height 26
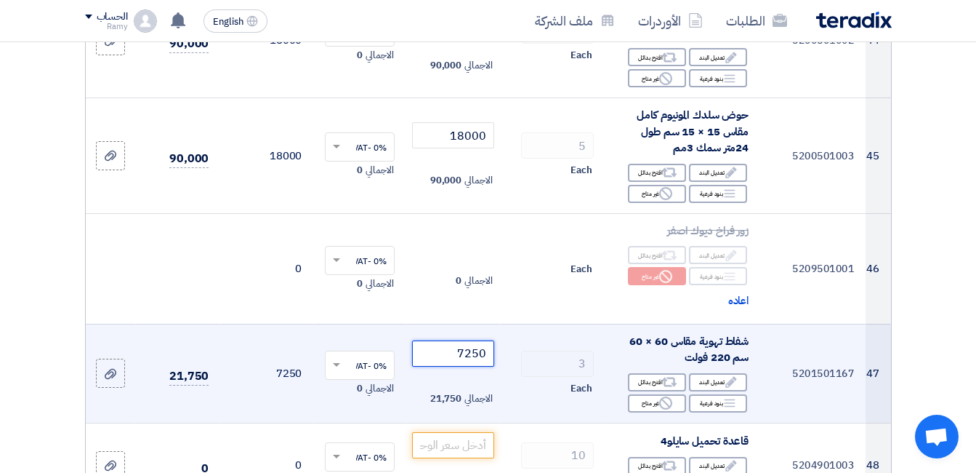
type input "7250"
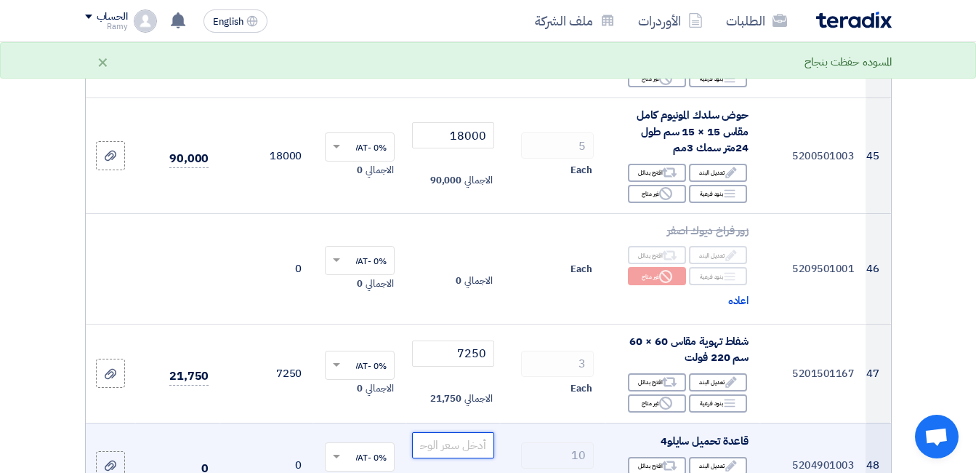
click at [468, 450] on input "number" at bounding box center [452, 445] width 81 height 26
click at [469, 434] on input "number" at bounding box center [452, 445] width 81 height 26
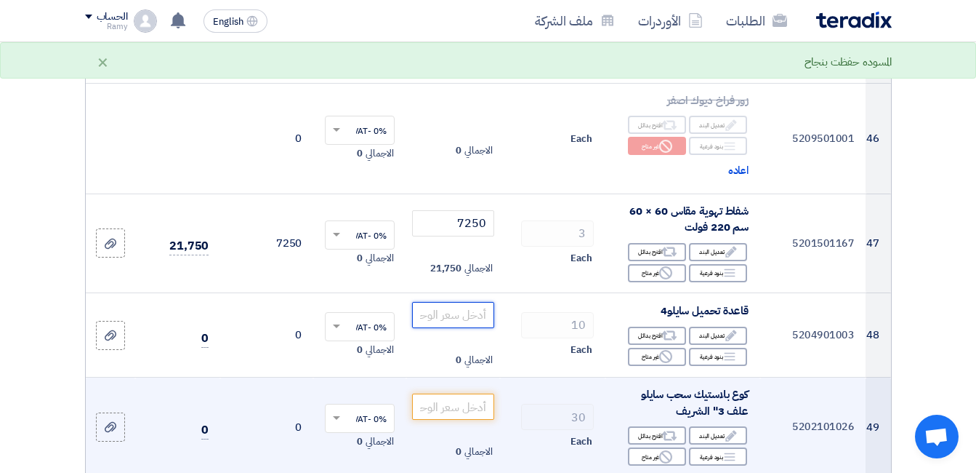
scroll to position [5017, 0]
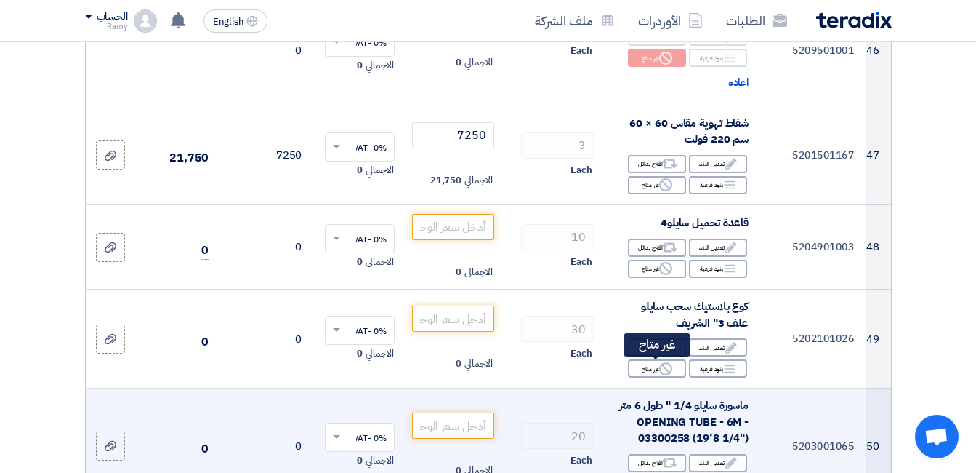
click at [657, 370] on div "Reject غير متاح" at bounding box center [657, 368] width 58 height 18
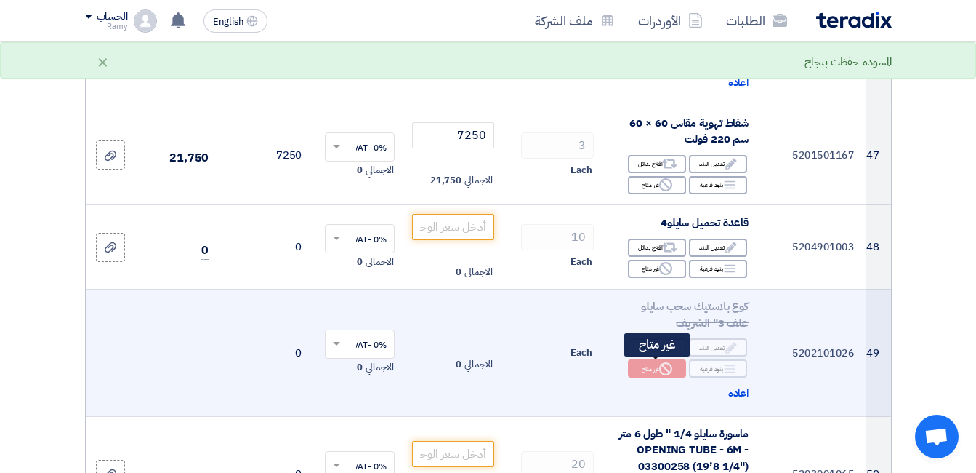
click at [666, 368] on use at bounding box center [665, 368] width 13 height 13
click at [745, 396] on span "اعاده" at bounding box center [739, 393] width 21 height 17
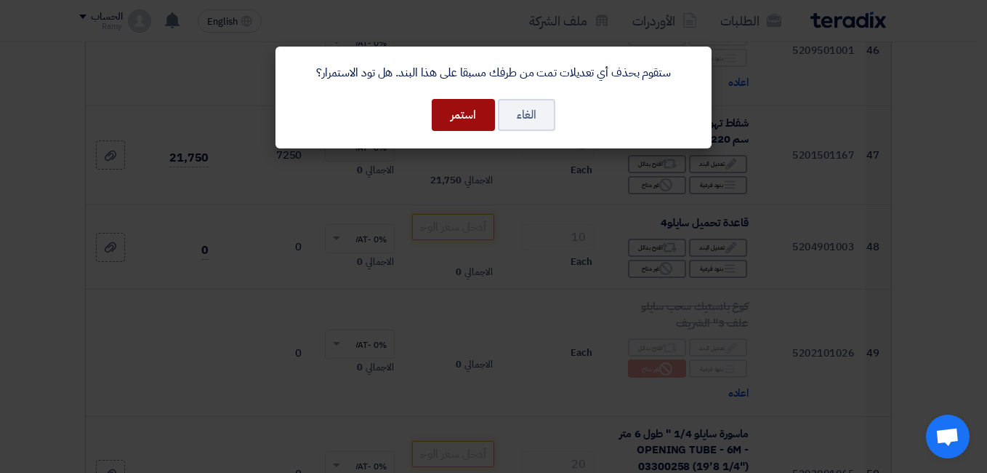
click at [478, 114] on button "استمر" at bounding box center [463, 115] width 63 height 32
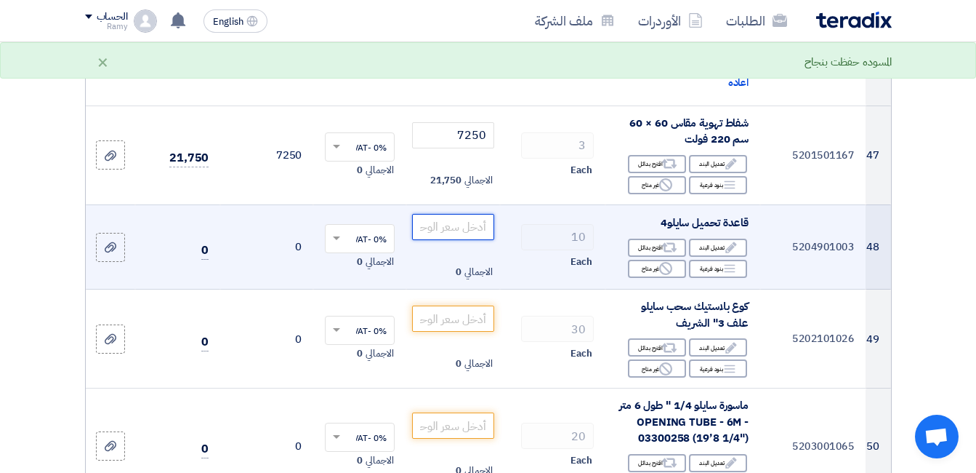
click at [473, 218] on input "number" at bounding box center [452, 227] width 81 height 26
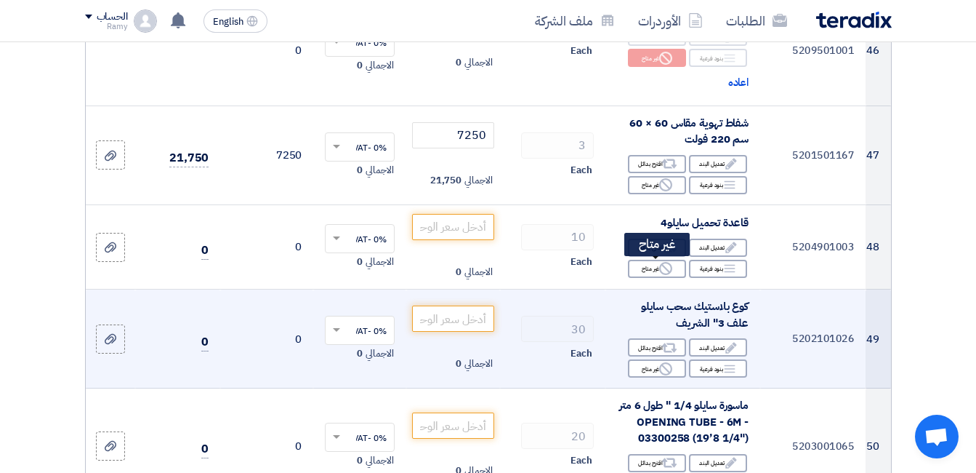
click at [665, 270] on icon "Reject" at bounding box center [665, 268] width 13 height 13
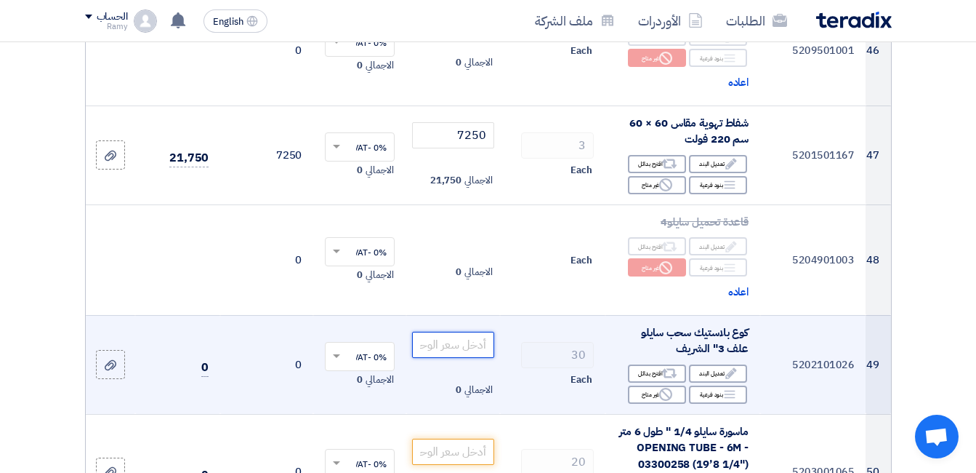
click at [461, 345] on input "number" at bounding box center [452, 345] width 81 height 26
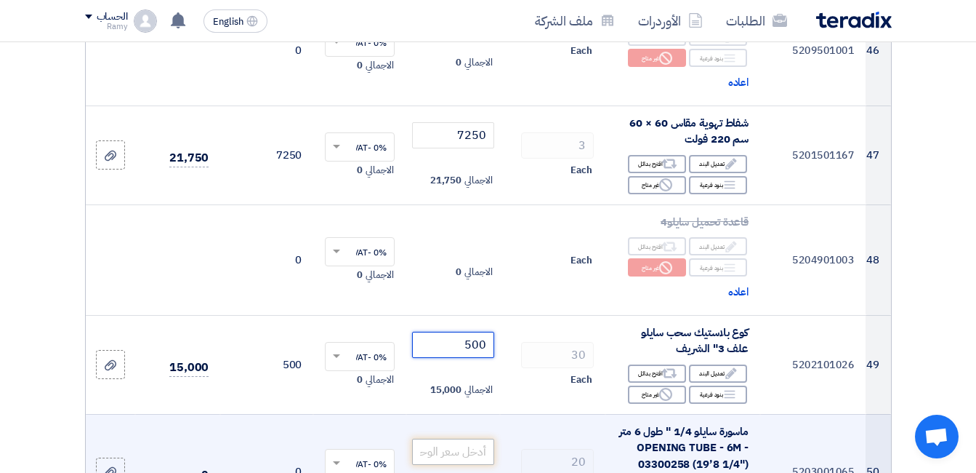
scroll to position [5089, 0]
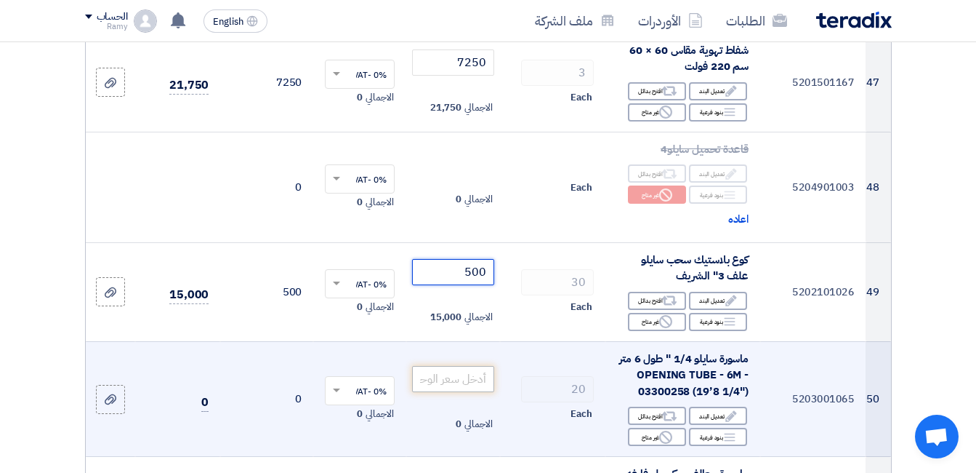
type input "500"
click at [486, 382] on input "number" at bounding box center [452, 379] width 81 height 26
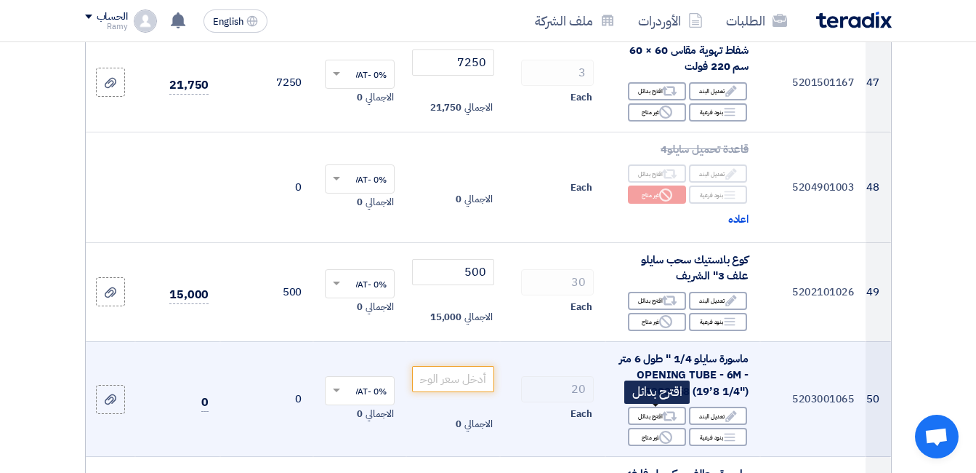
click at [650, 434] on div "Reject غير متاح" at bounding box center [657, 437] width 58 height 18
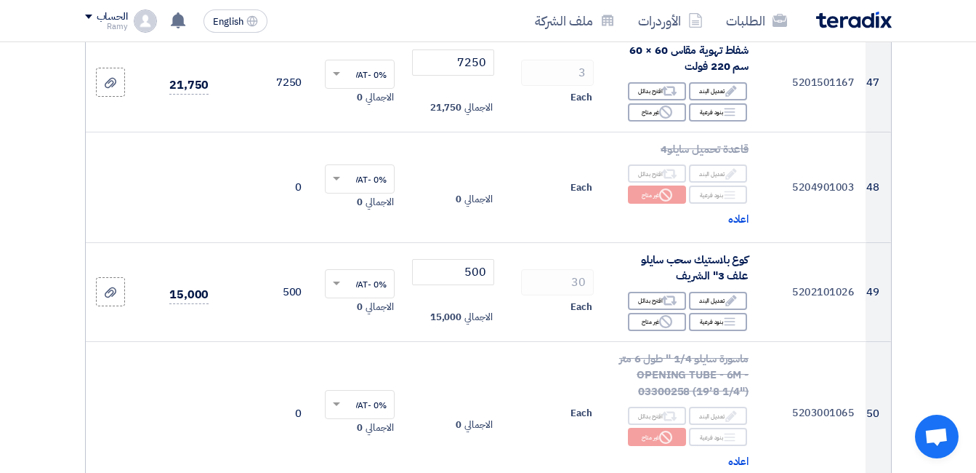
scroll to position [5235, 0]
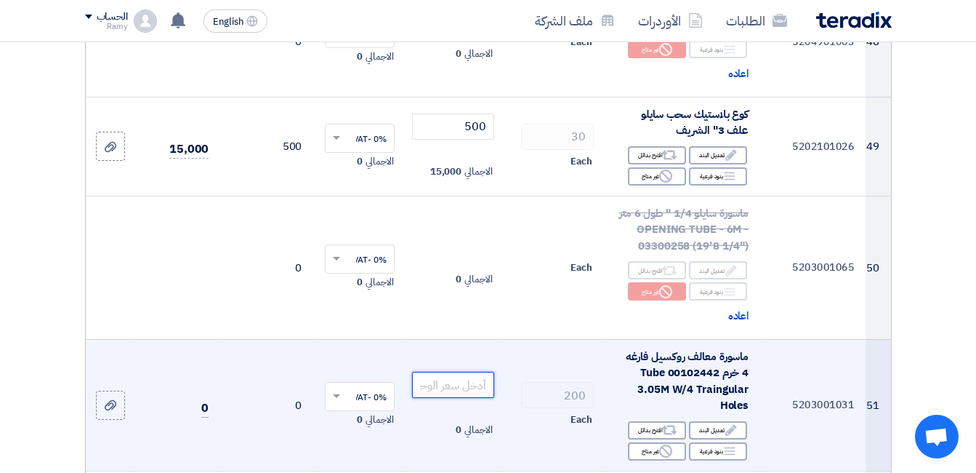
click at [467, 385] on input "number" at bounding box center [452, 385] width 81 height 26
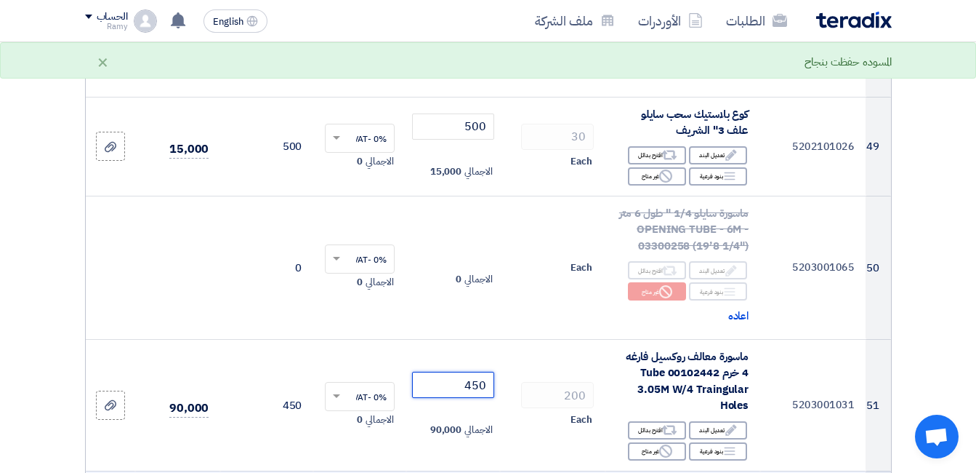
type input "450"
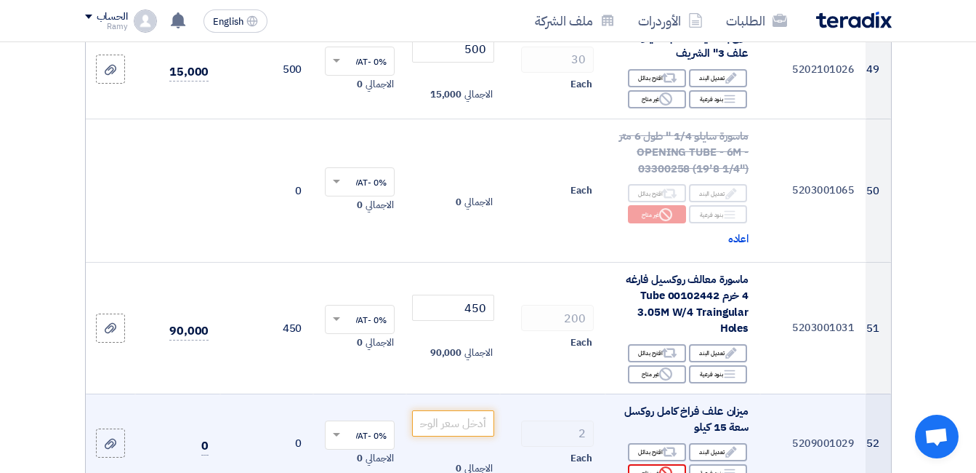
scroll to position [5380, 0]
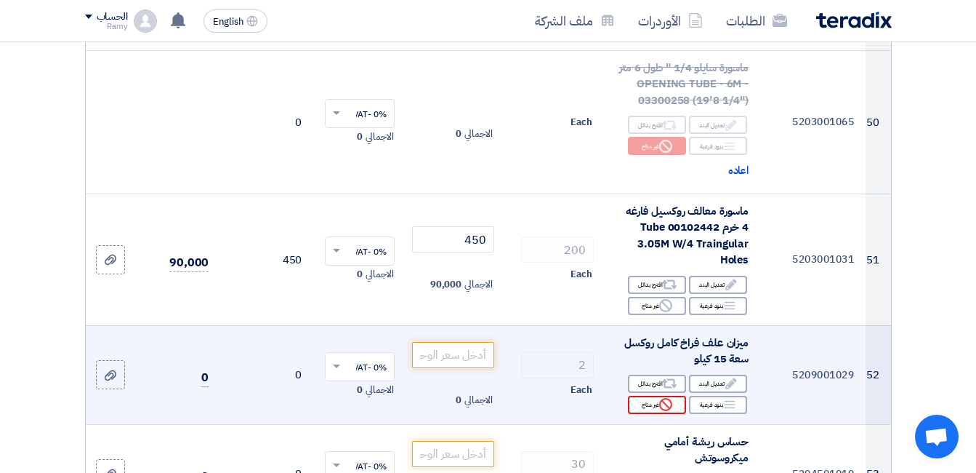
click at [669, 396] on div "Reject غير متاح" at bounding box center [657, 405] width 58 height 18
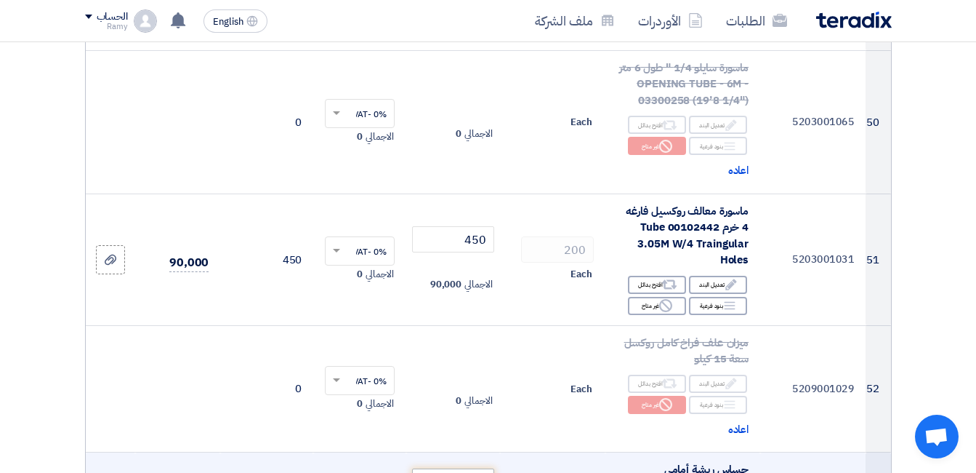
scroll to position [5526, 0]
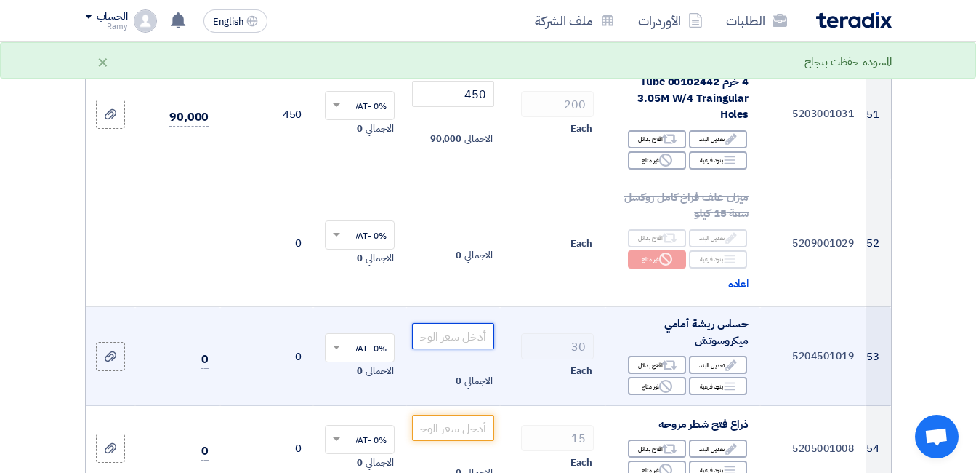
click at [472, 337] on input "number" at bounding box center [452, 336] width 81 height 26
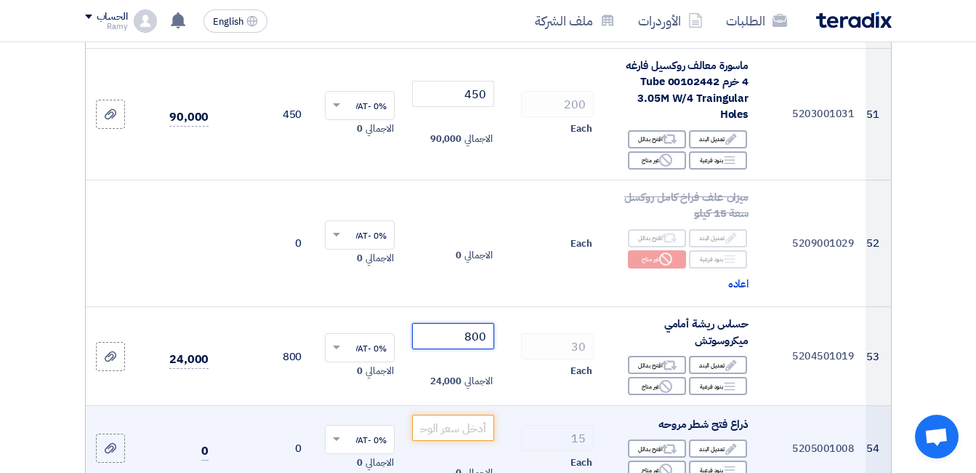
type input "800"
click at [537, 393] on td "30 Each" at bounding box center [552, 356] width 105 height 99
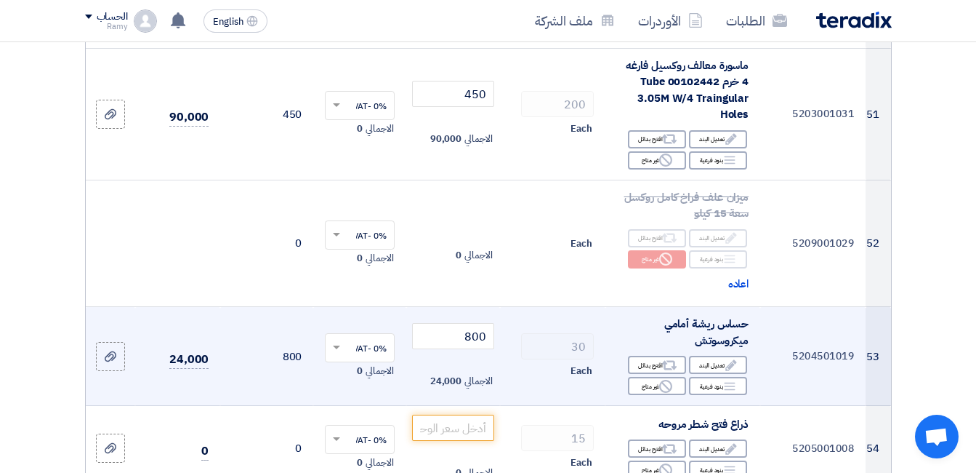
scroll to position [5598, 0]
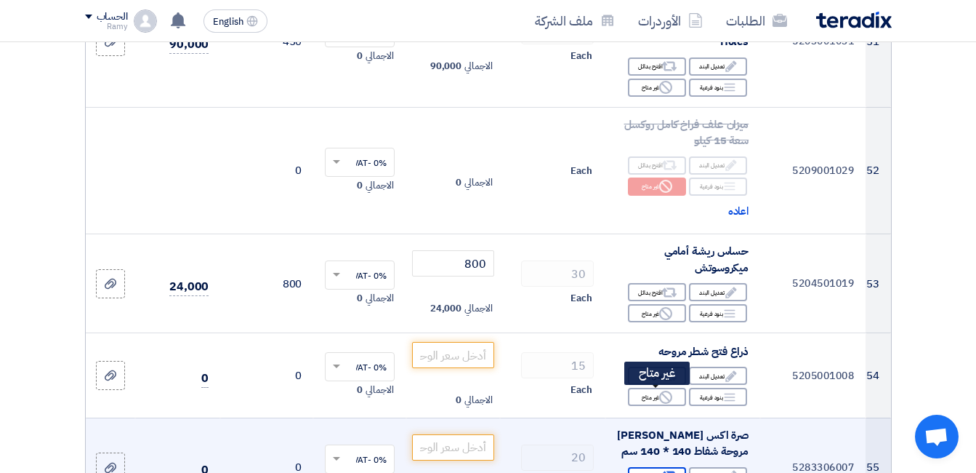
click at [669, 390] on icon "Reject" at bounding box center [665, 396] width 13 height 13
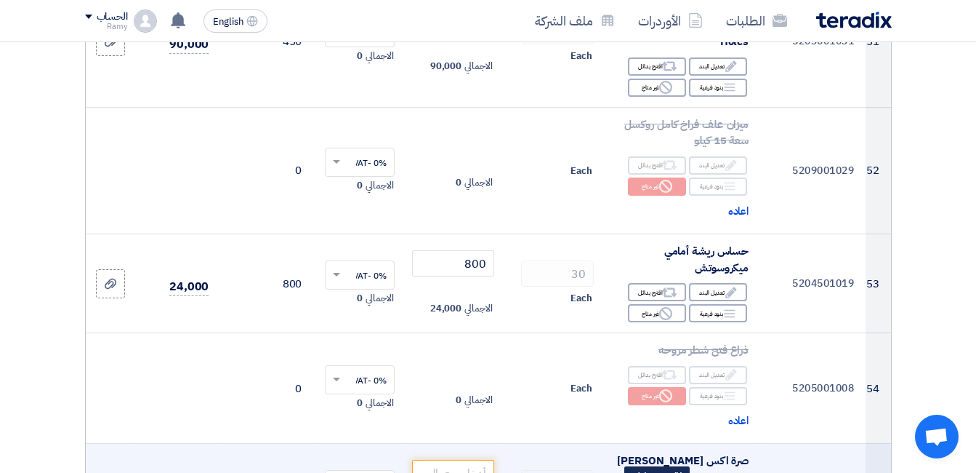
scroll to position [5671, 0]
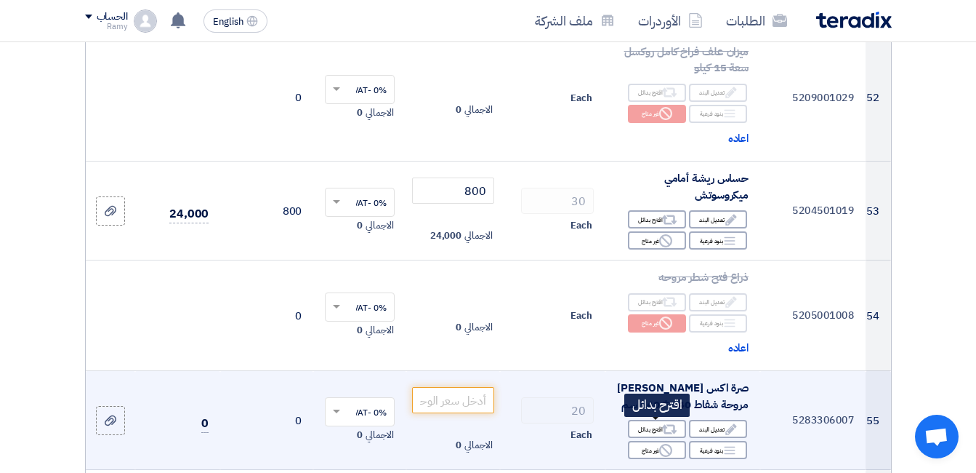
click at [659, 445] on div "Reject غير متاح" at bounding box center [657, 450] width 58 height 18
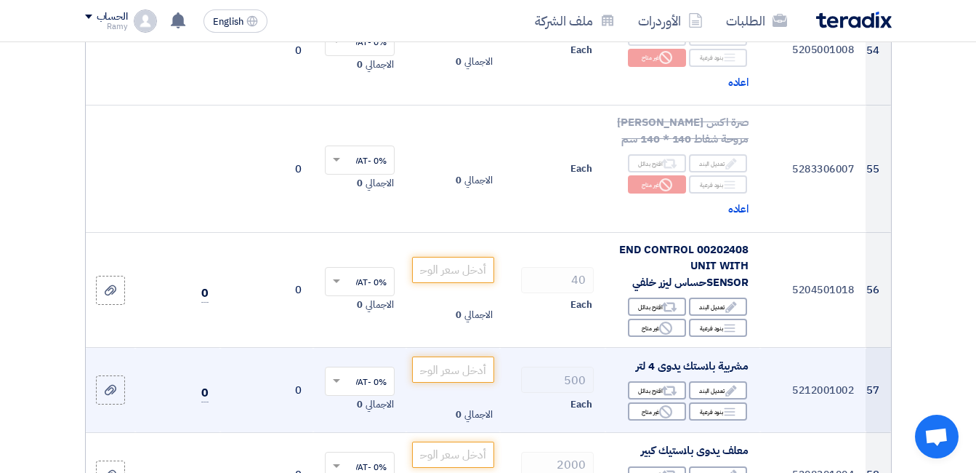
scroll to position [5962, 0]
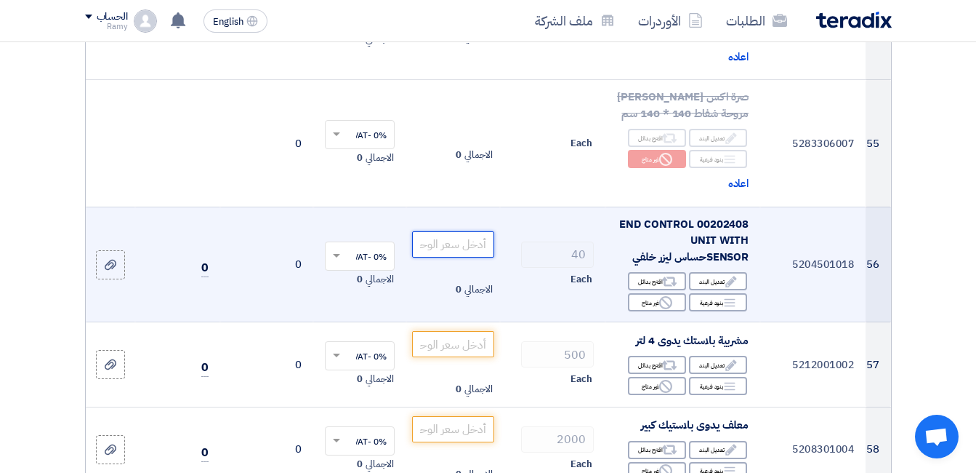
click at [452, 249] on input "number" at bounding box center [452, 244] width 81 height 26
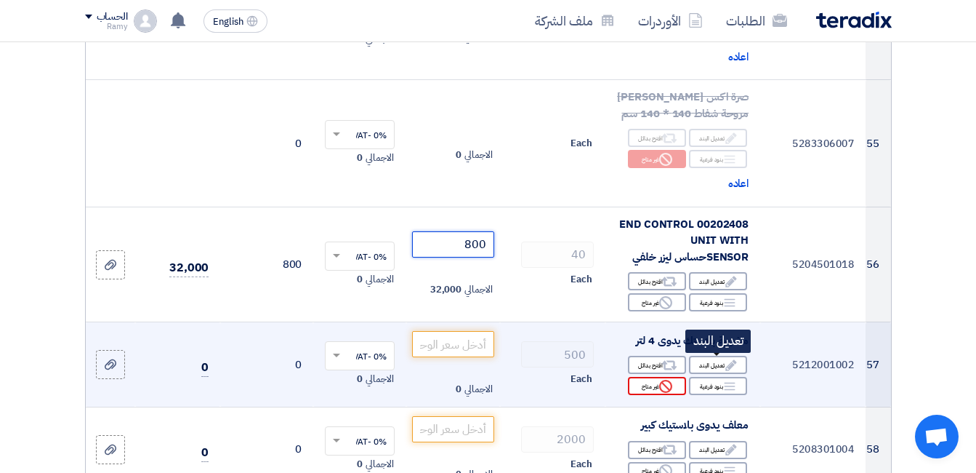
type input "800"
click at [666, 388] on icon "Reject" at bounding box center [665, 386] width 13 height 13
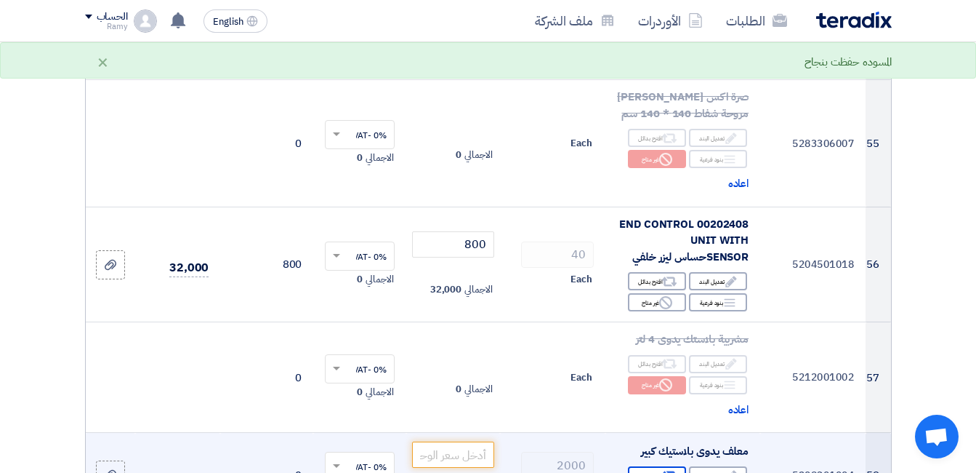
scroll to position [6035, 0]
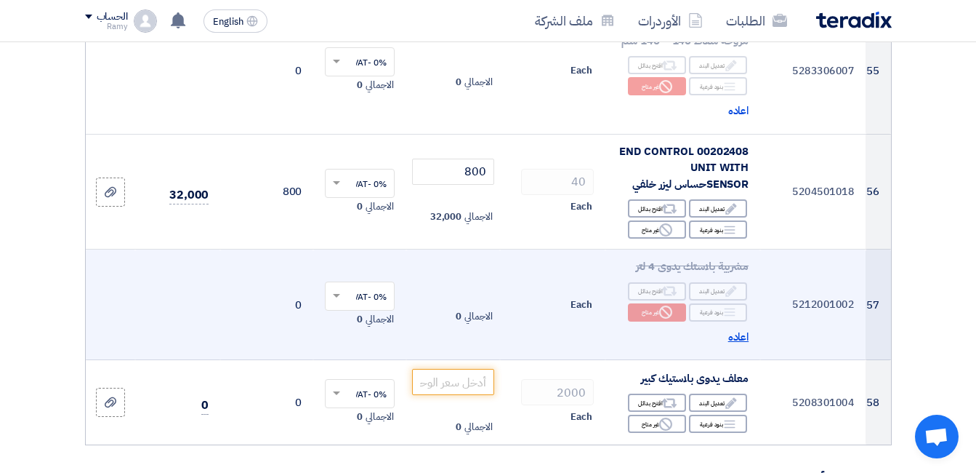
click at [735, 339] on span "اعاده" at bounding box center [739, 337] width 21 height 17
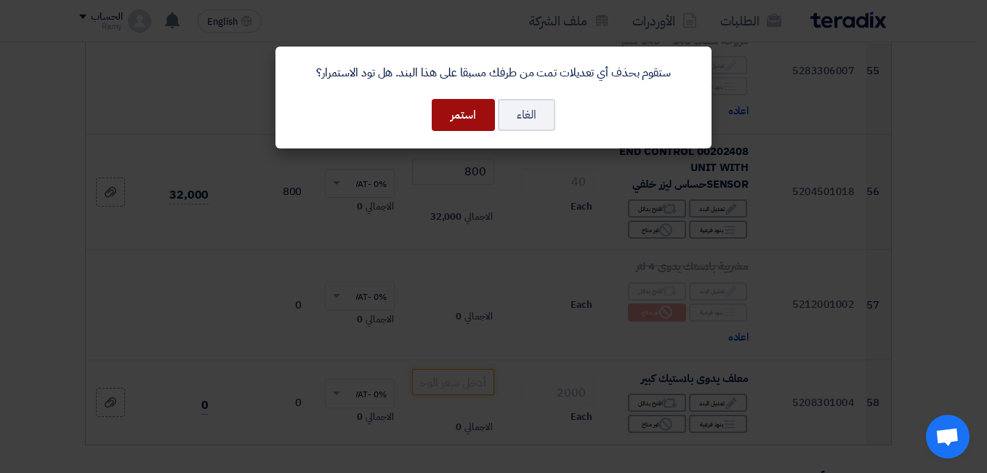
click at [466, 112] on button "استمر" at bounding box center [463, 115] width 63 height 32
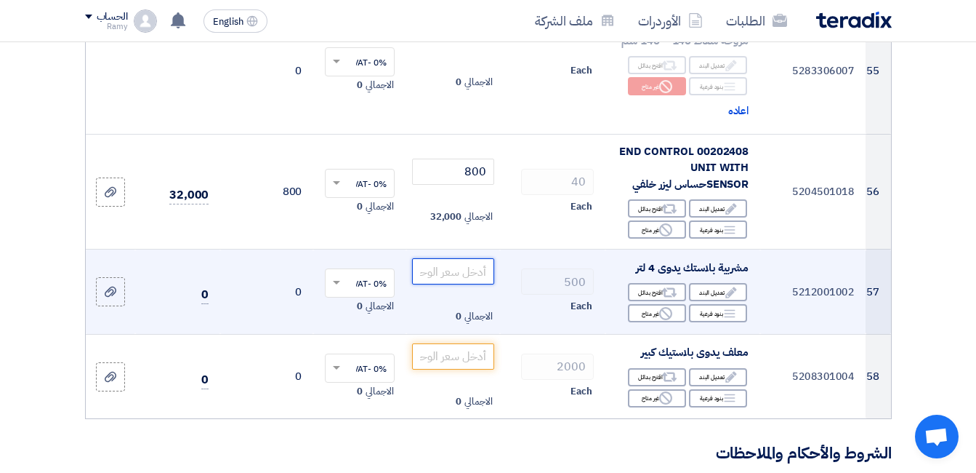
click at [449, 267] on input "number" at bounding box center [452, 271] width 81 height 26
type input "27"
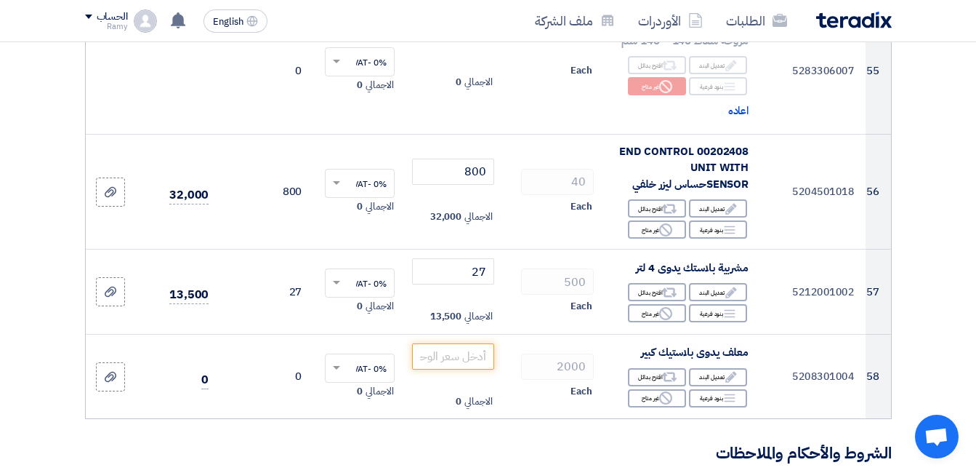
scroll to position [6107, 0]
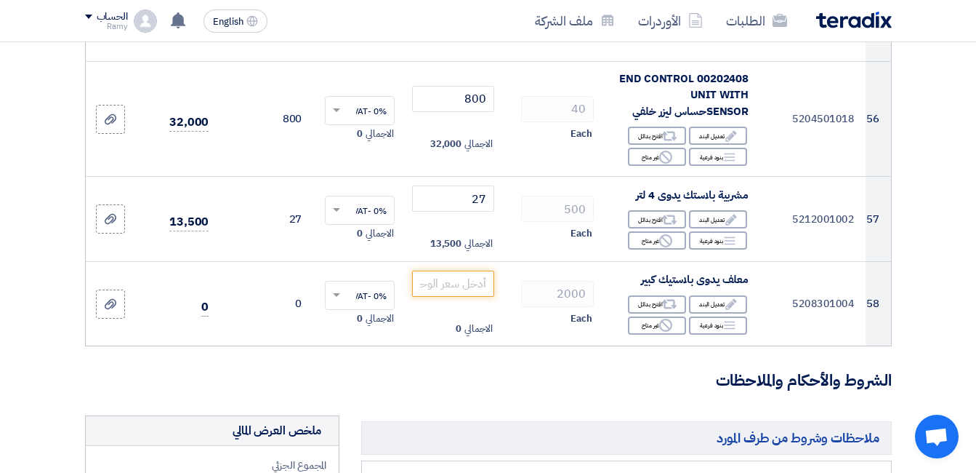
click at [531, 314] on div "Each" at bounding box center [553, 318] width 82 height 17
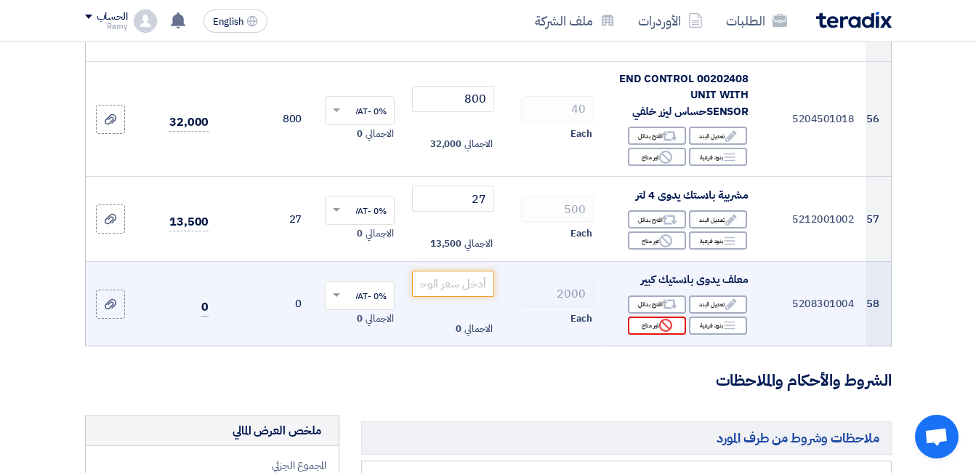
click at [662, 326] on icon "Reject" at bounding box center [665, 324] width 13 height 13
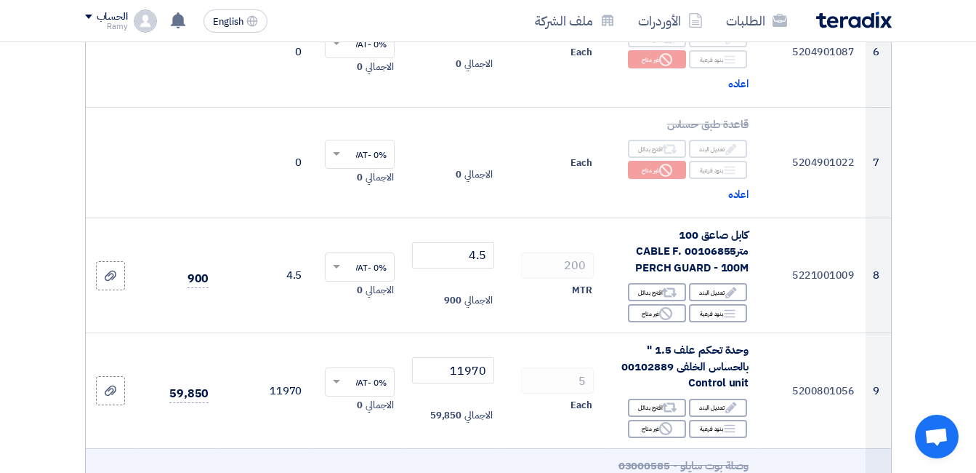
scroll to position [872, 0]
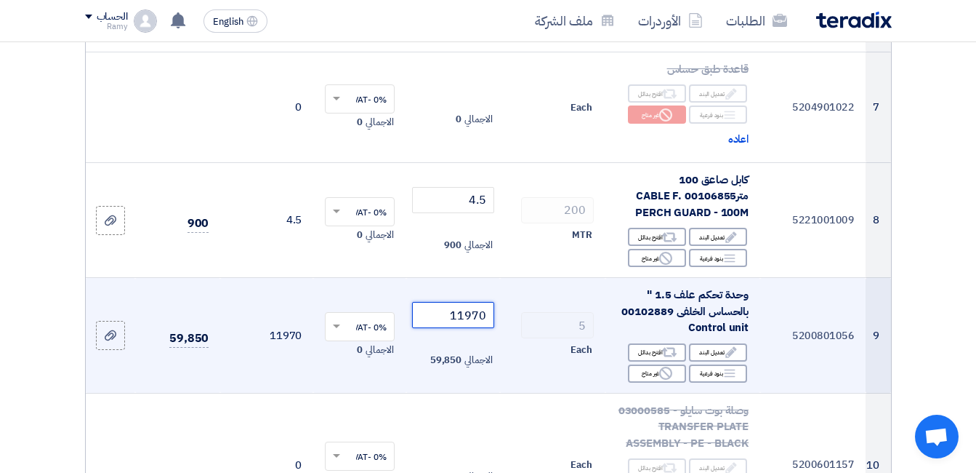
click at [466, 326] on input "11970" at bounding box center [452, 315] width 81 height 26
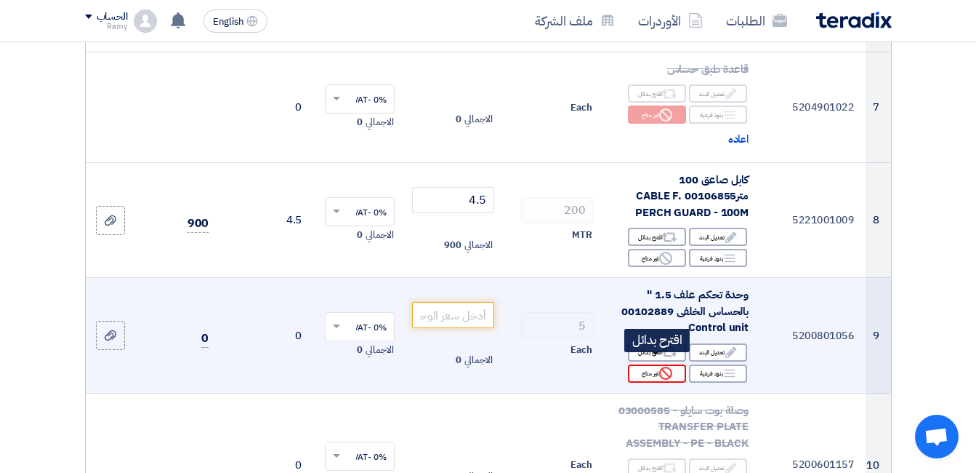
click at [657, 382] on div "Reject غير متاح" at bounding box center [657, 373] width 58 height 18
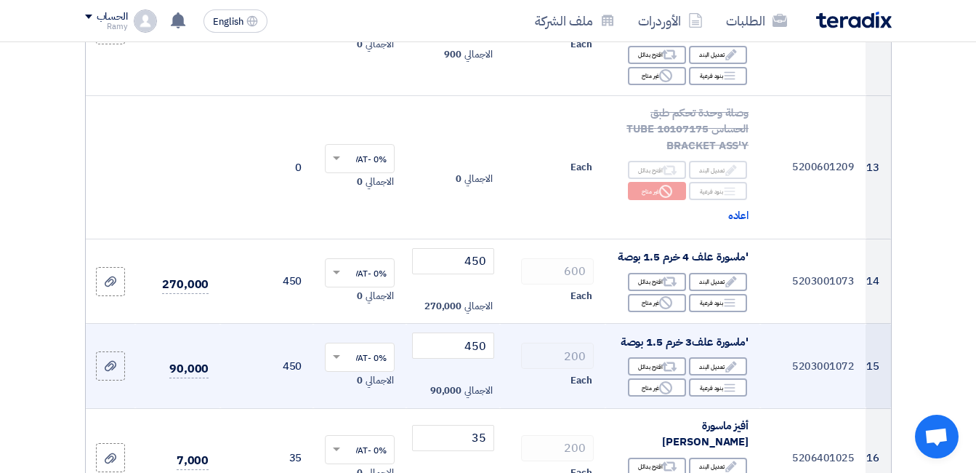
scroll to position [1818, 0]
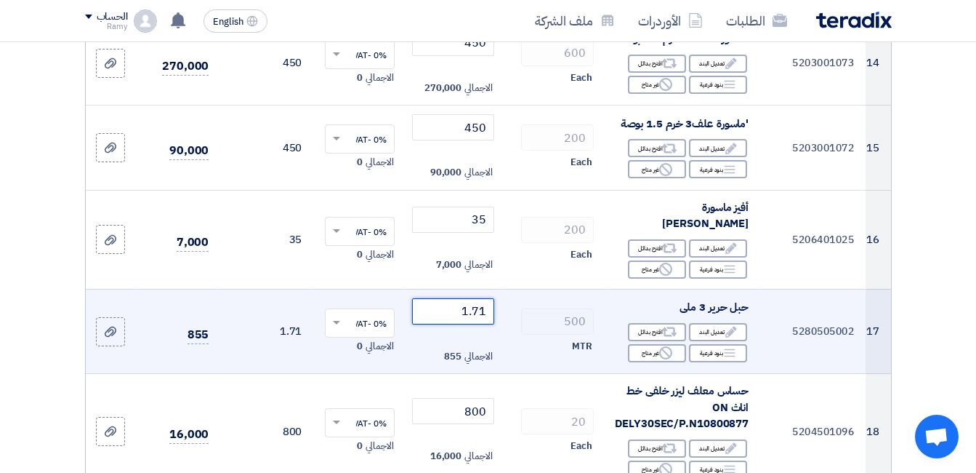
click at [472, 324] on input "1.71" at bounding box center [452, 311] width 81 height 26
type input "2"
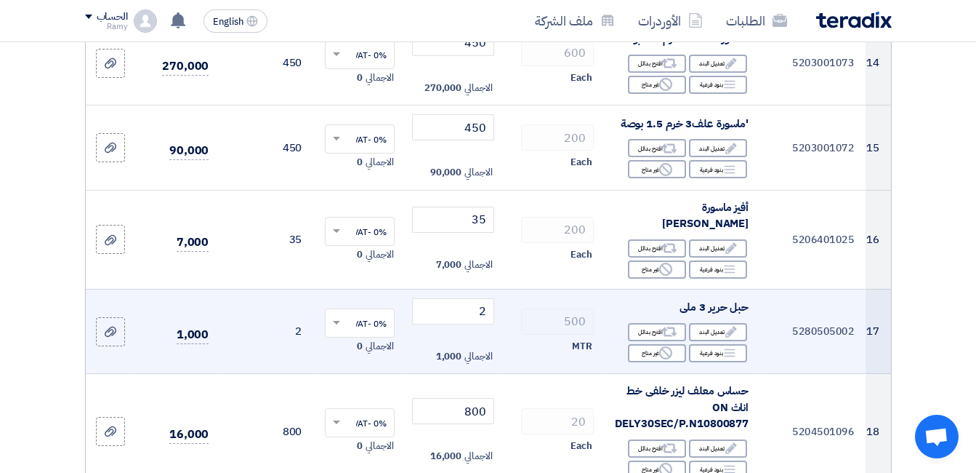
click at [513, 374] on td "500 MTR" at bounding box center [552, 331] width 105 height 85
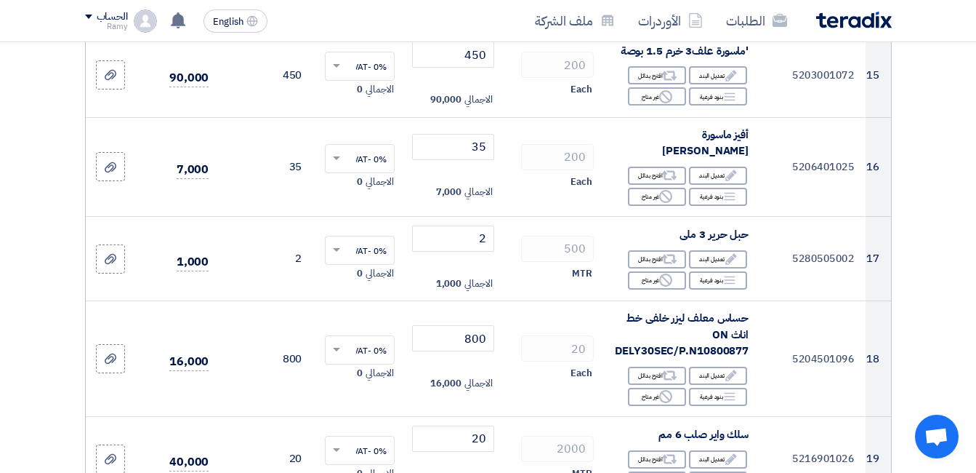
scroll to position [1963, 0]
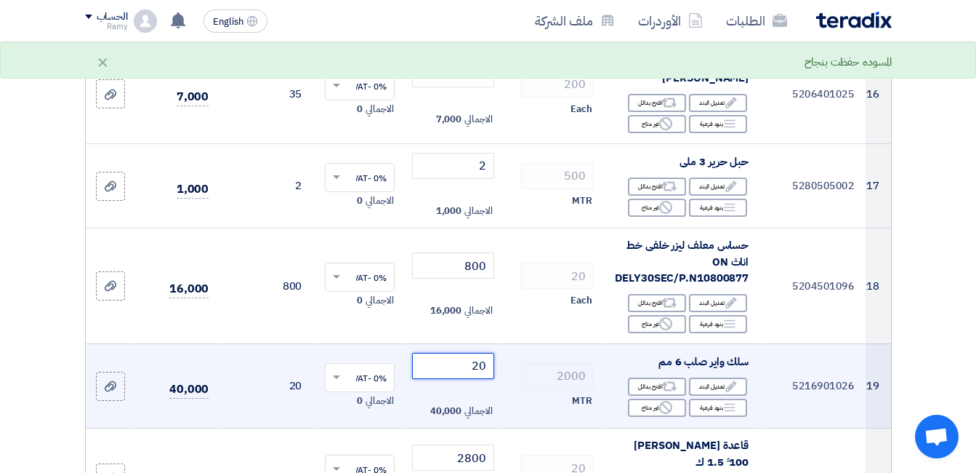
drag, startPoint x: 463, startPoint y: 391, endPoint x: 487, endPoint y: 392, distance: 24.0
click at [487, 379] on input "20" at bounding box center [452, 366] width 81 height 26
drag, startPoint x: 489, startPoint y: 404, endPoint x: 500, endPoint y: 409, distance: 11.7
click at [494, 379] on input "16" at bounding box center [452, 366] width 81 height 26
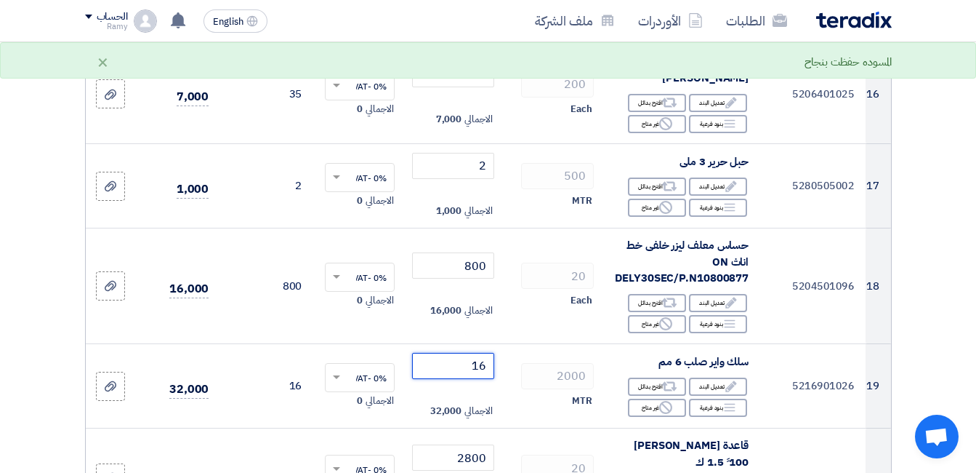
scroll to position [2108, 0]
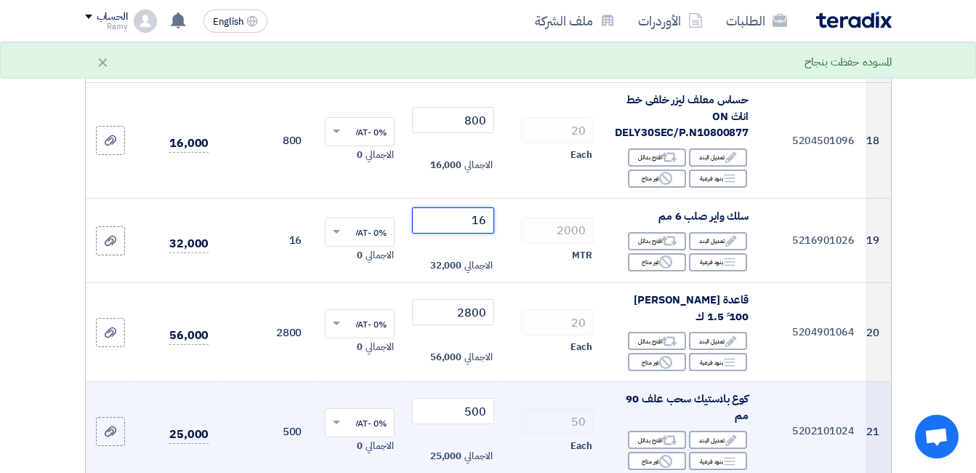
type input "16"
click at [526, 320] on td "20 Each" at bounding box center [552, 332] width 105 height 99
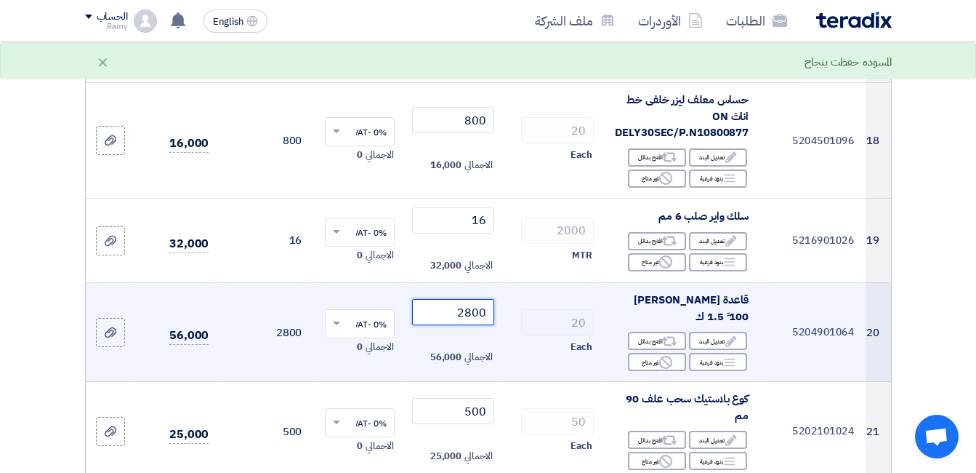
click at [468, 325] on input "2800" at bounding box center [452, 312] width 81 height 26
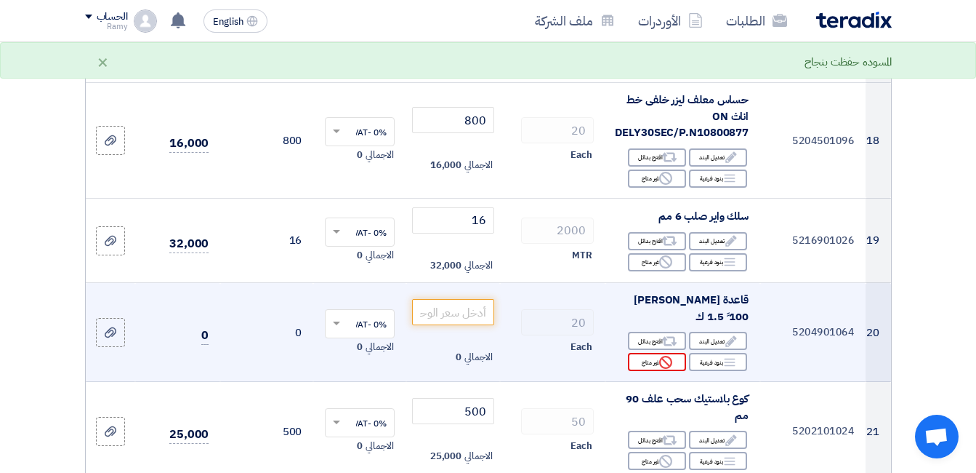
click at [660, 369] on use at bounding box center [665, 362] width 13 height 13
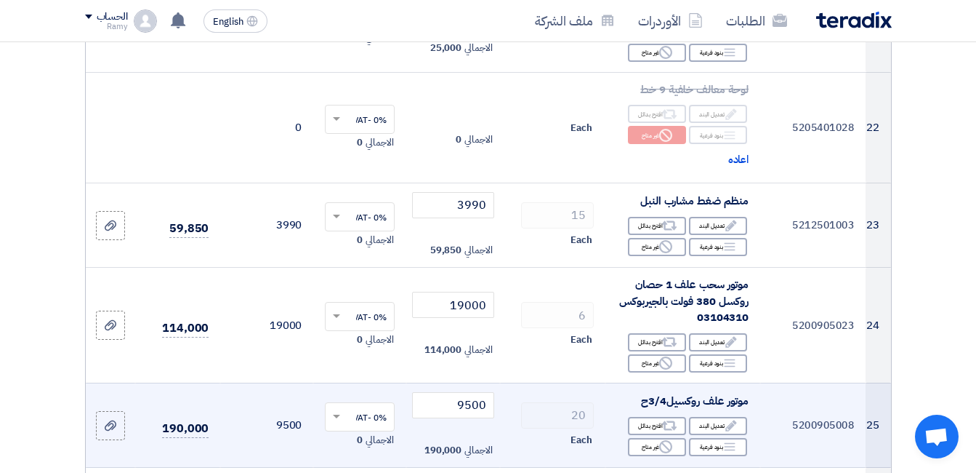
scroll to position [2617, 0]
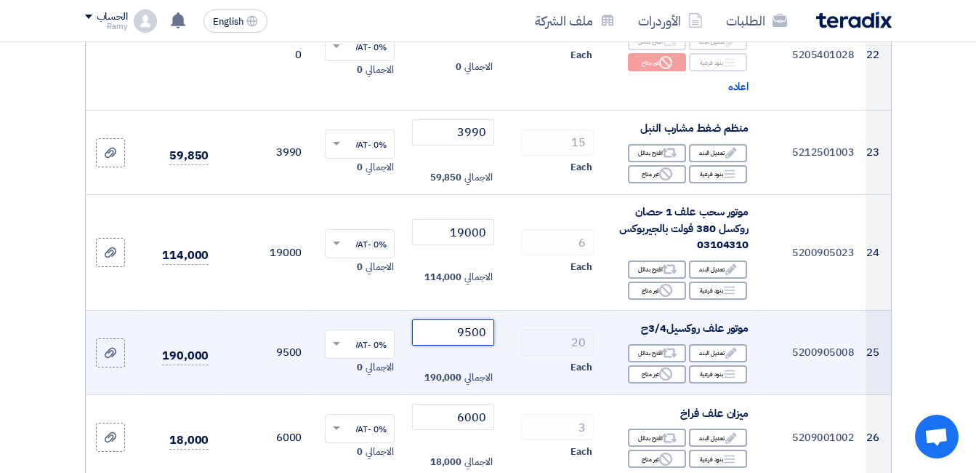
click at [465, 345] on input "9500" at bounding box center [452, 332] width 81 height 26
type input "9000"
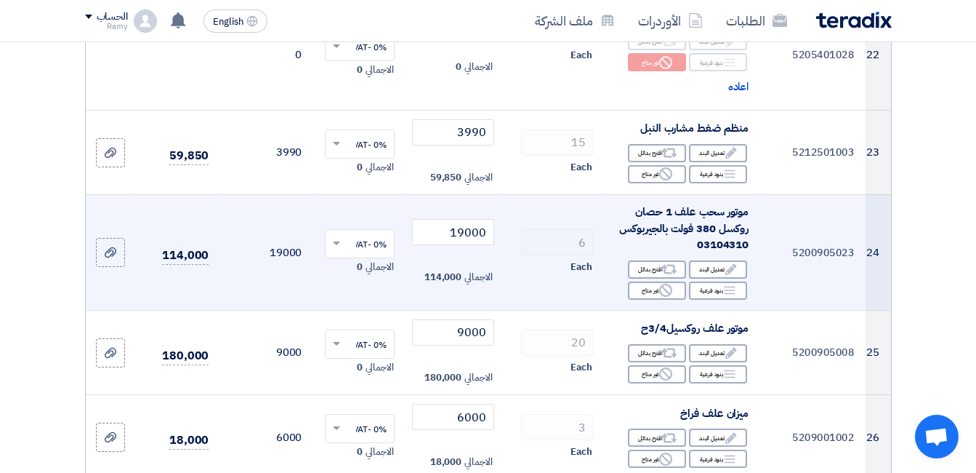
click at [518, 310] on td "6 Each" at bounding box center [552, 253] width 105 height 116
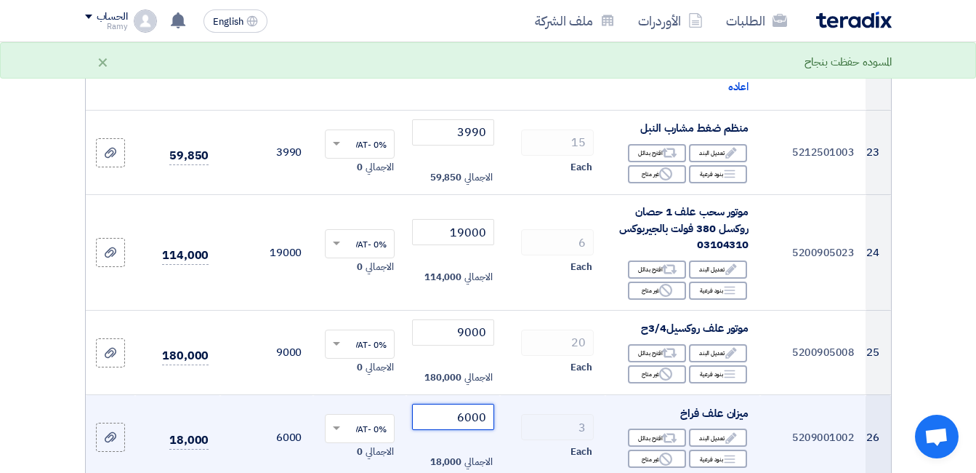
click at [469, 404] on input "6000" at bounding box center [452, 417] width 81 height 26
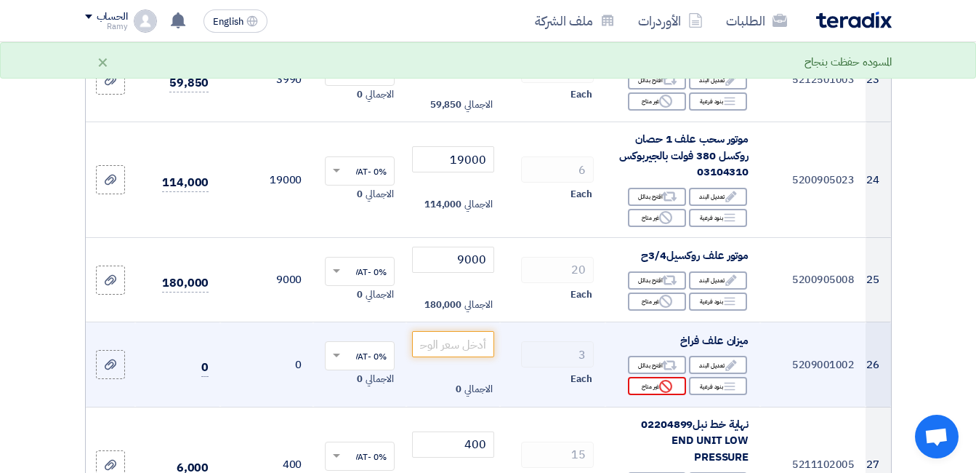
click at [657, 395] on div "Reject غير متاح" at bounding box center [657, 386] width 58 height 18
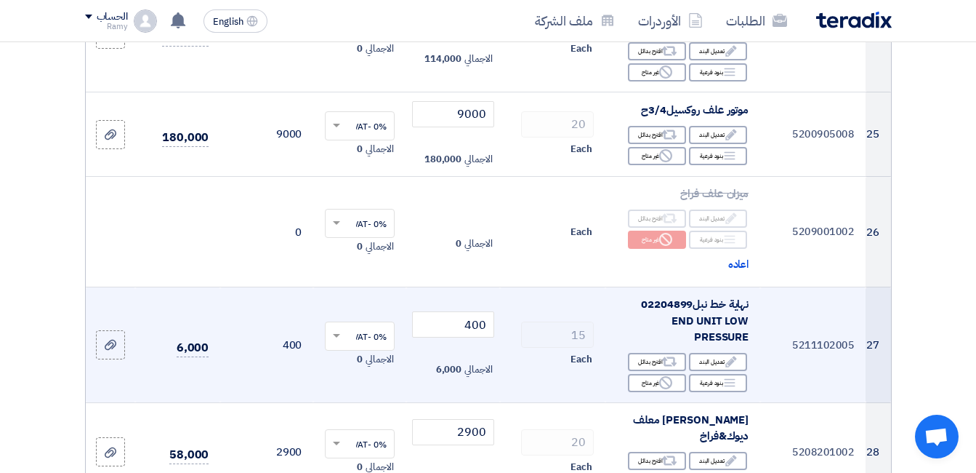
scroll to position [2908, 0]
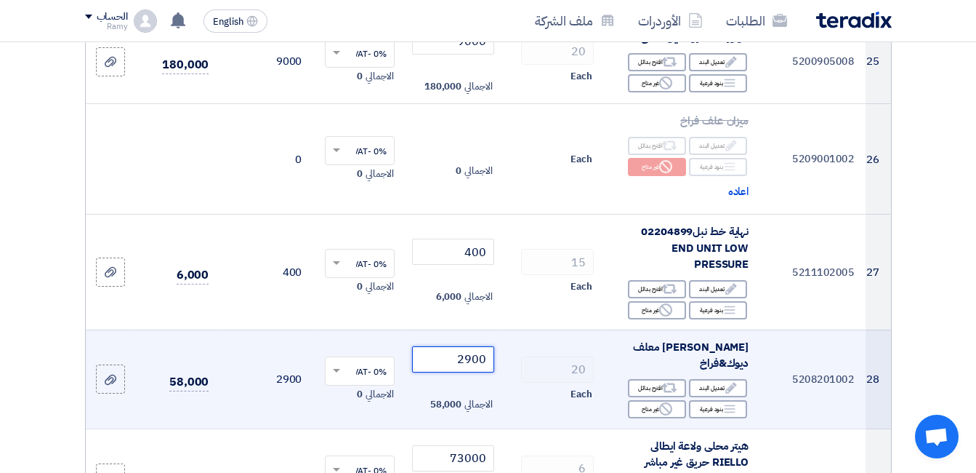
click at [472, 366] on input "2900" at bounding box center [452, 359] width 81 height 26
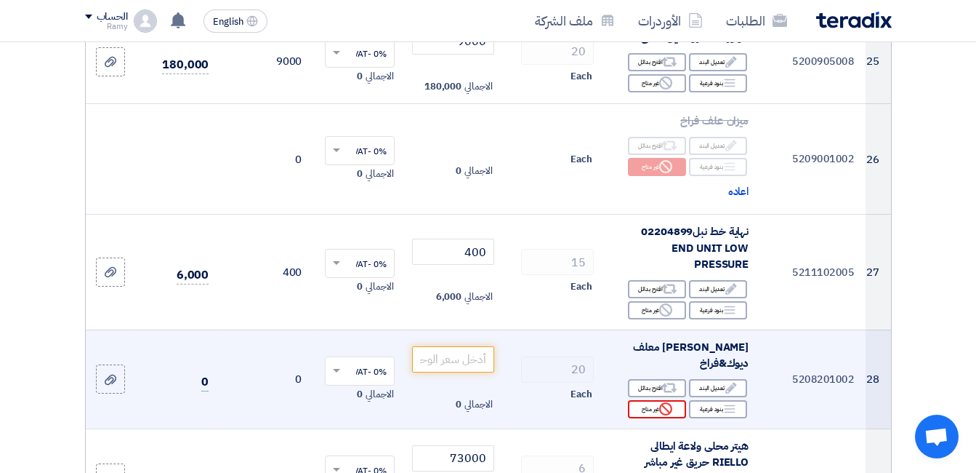
click at [651, 404] on div "Reject غير متاح" at bounding box center [657, 409] width 58 height 18
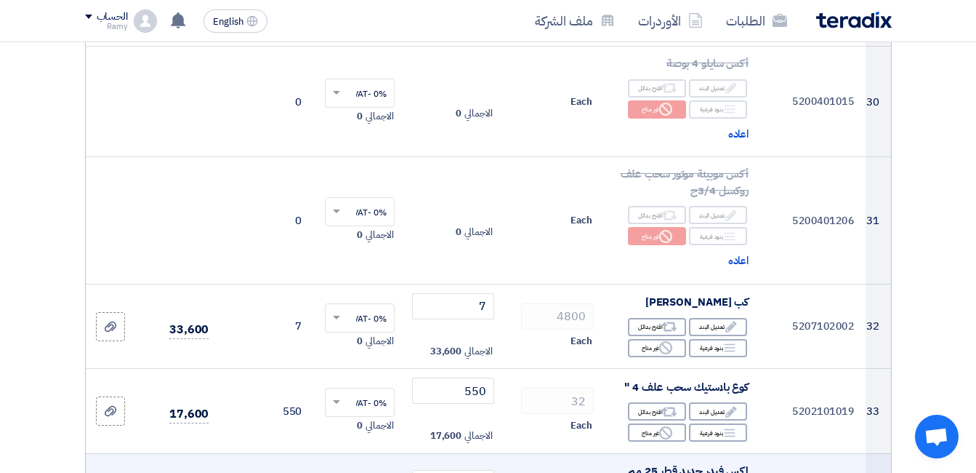
scroll to position [3563, 0]
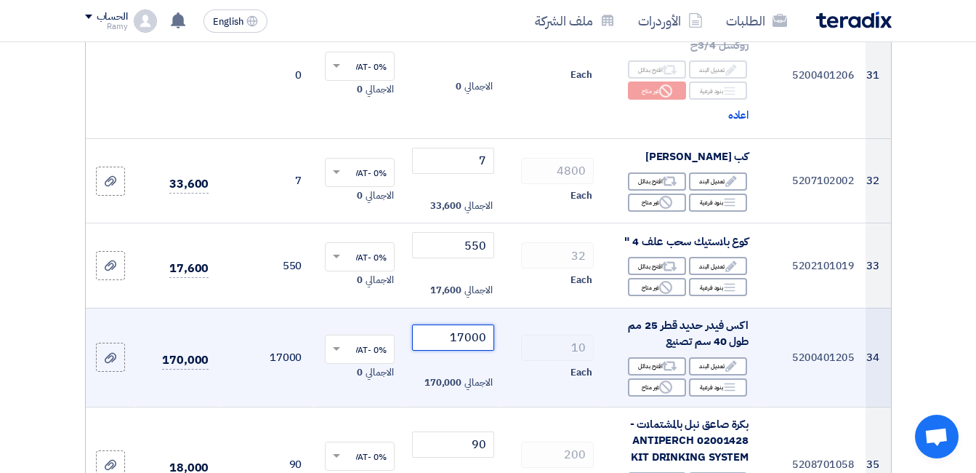
click at [456, 338] on input "17000" at bounding box center [452, 337] width 81 height 26
click at [457, 329] on input "17000" at bounding box center [452, 337] width 81 height 26
type input "7000"
click at [465, 334] on input "7000" at bounding box center [452, 337] width 81 height 26
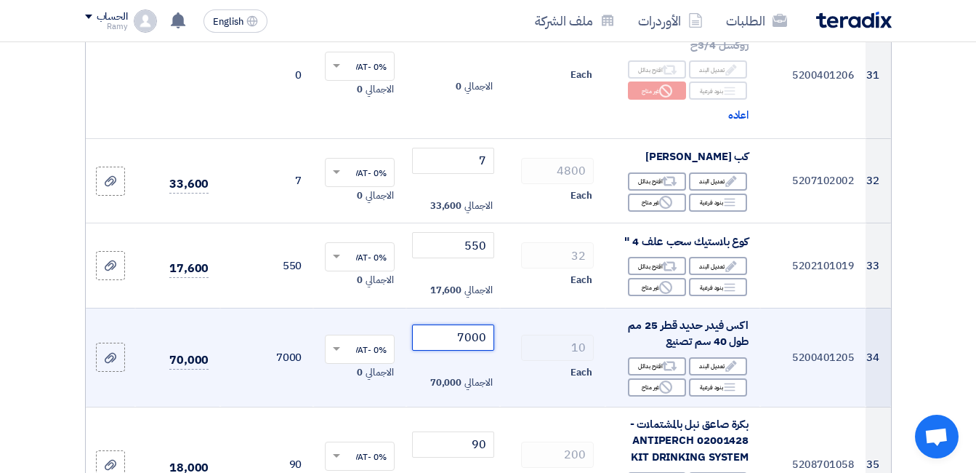
click at [465, 334] on input "7000" at bounding box center [452, 337] width 81 height 26
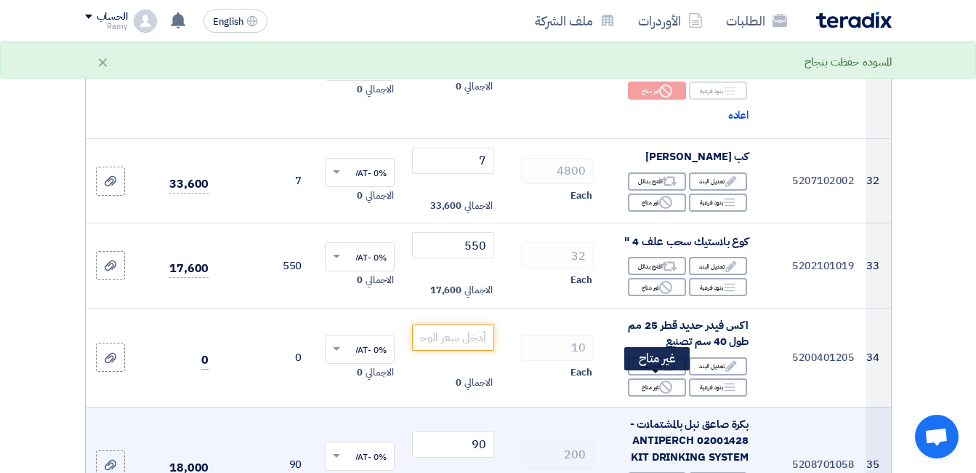
click at [640, 384] on div "Reject غير متاح" at bounding box center [657, 387] width 58 height 18
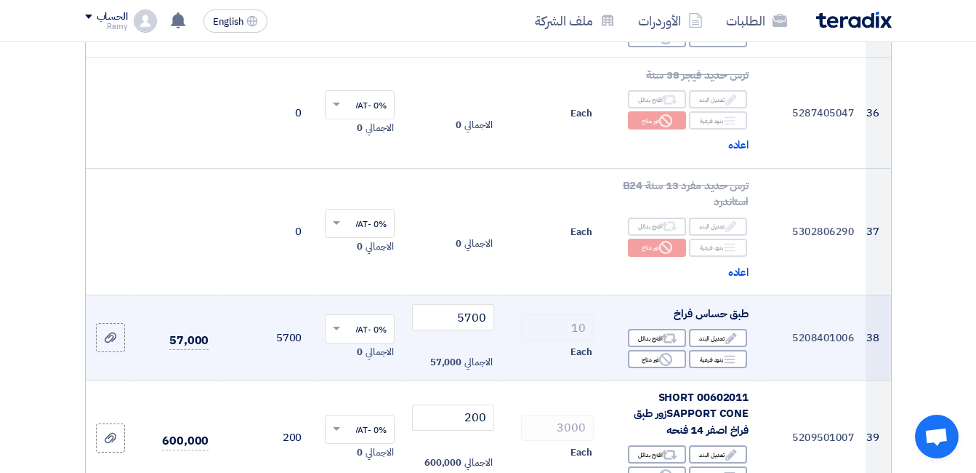
scroll to position [4072, 0]
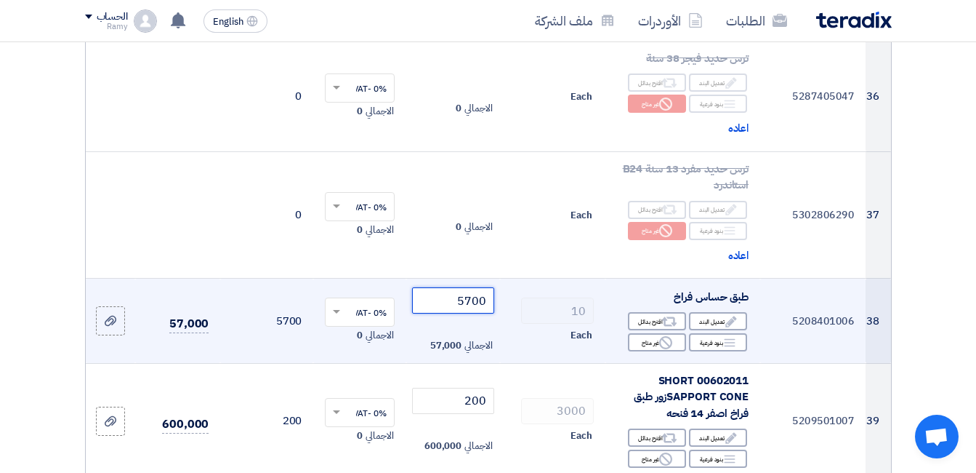
click at [476, 297] on input "5700" at bounding box center [452, 300] width 81 height 26
click at [652, 335] on div "Reject غير متاح" at bounding box center [657, 342] width 58 height 18
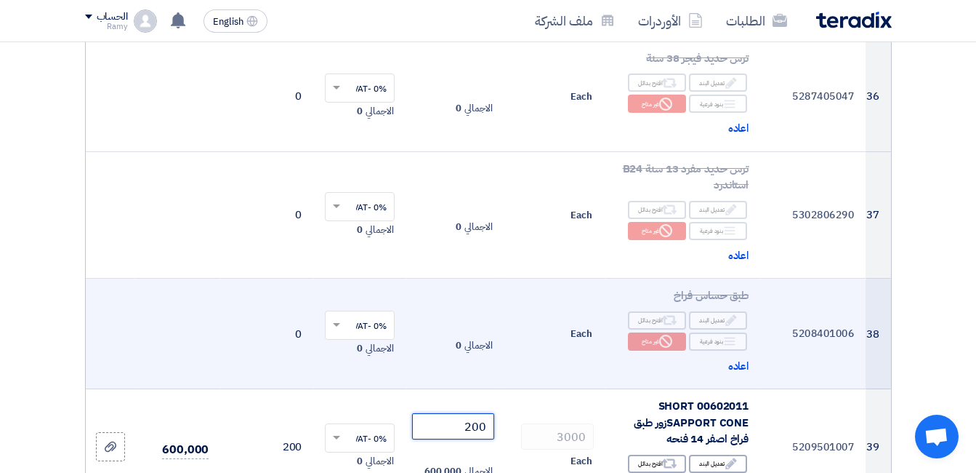
click at [479, 419] on input "200" at bounding box center [452, 426] width 81 height 26
click at [470, 417] on input "number" at bounding box center [452, 426] width 81 height 26
click at [470, 416] on input "number" at bounding box center [452, 426] width 81 height 26
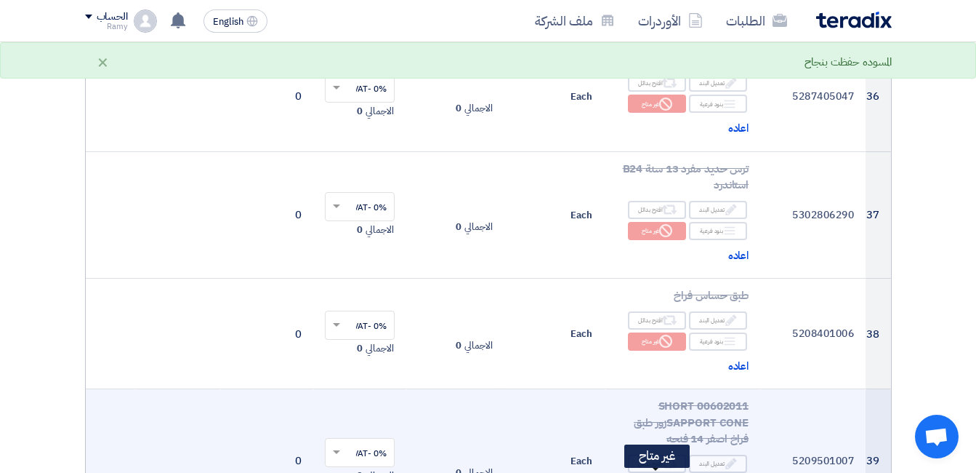
scroll to position [4217, 0]
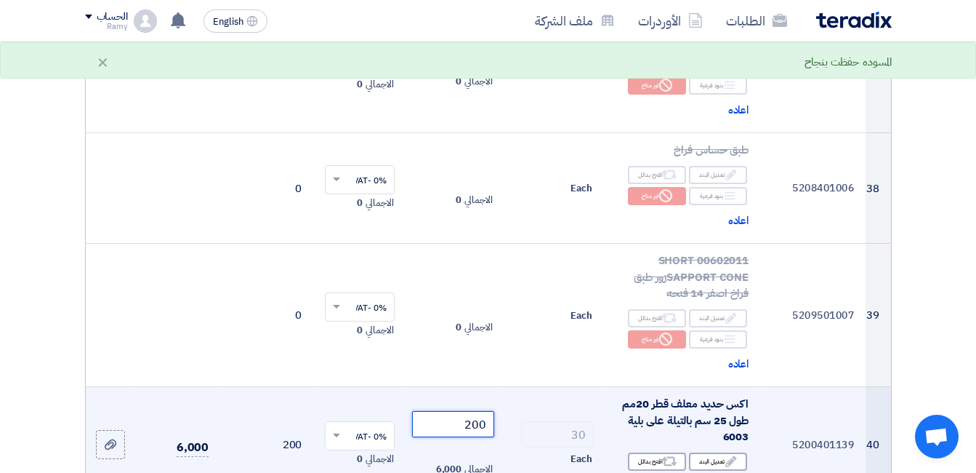
click at [486, 411] on input "200" at bounding box center [452, 424] width 81 height 26
click at [478, 415] on input "200" at bounding box center [452, 424] width 81 height 26
click at [478, 417] on input "200" at bounding box center [452, 424] width 81 height 26
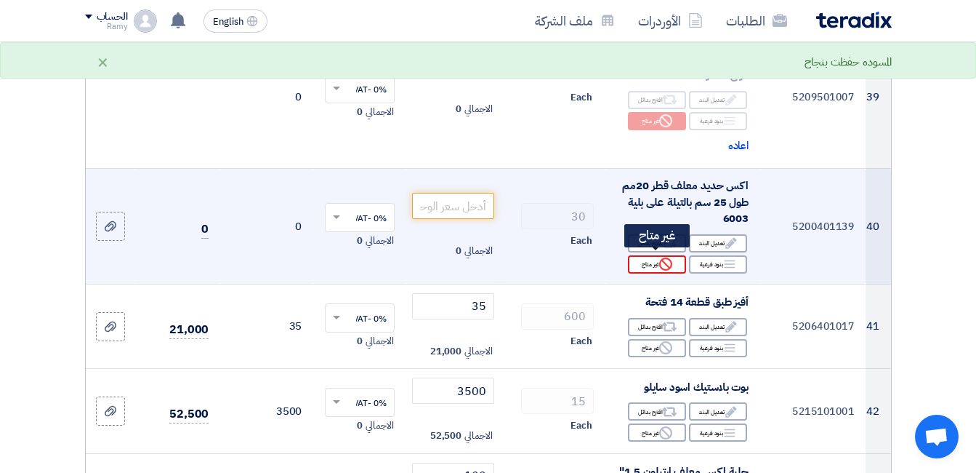
click at [659, 261] on div "Reject غير متاح" at bounding box center [657, 264] width 58 height 18
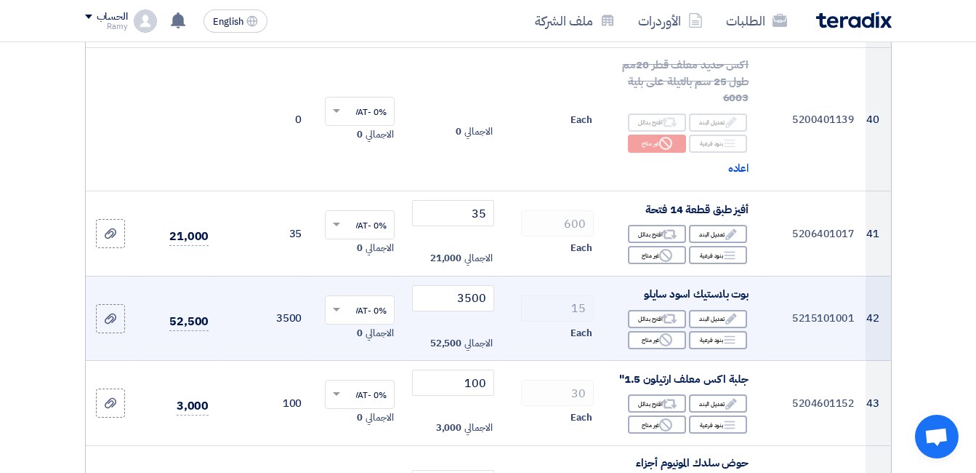
scroll to position [4580, 0]
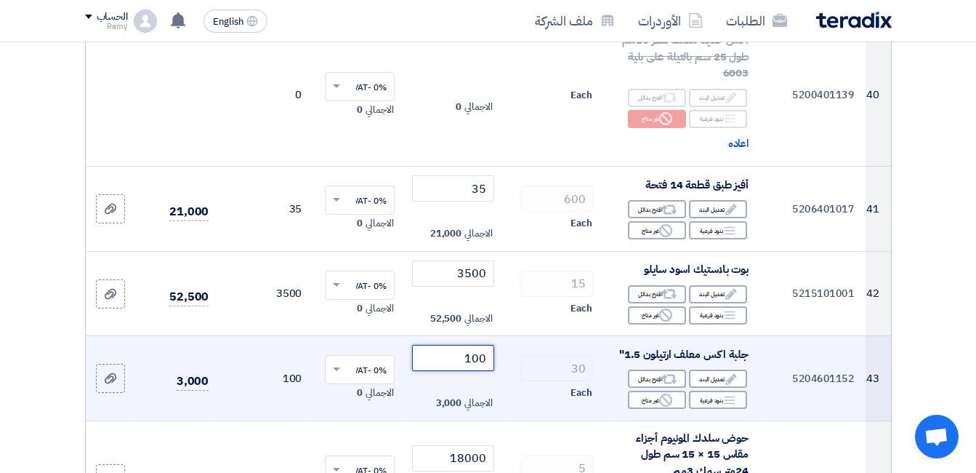
click at [465, 353] on input "100" at bounding box center [452, 358] width 81 height 26
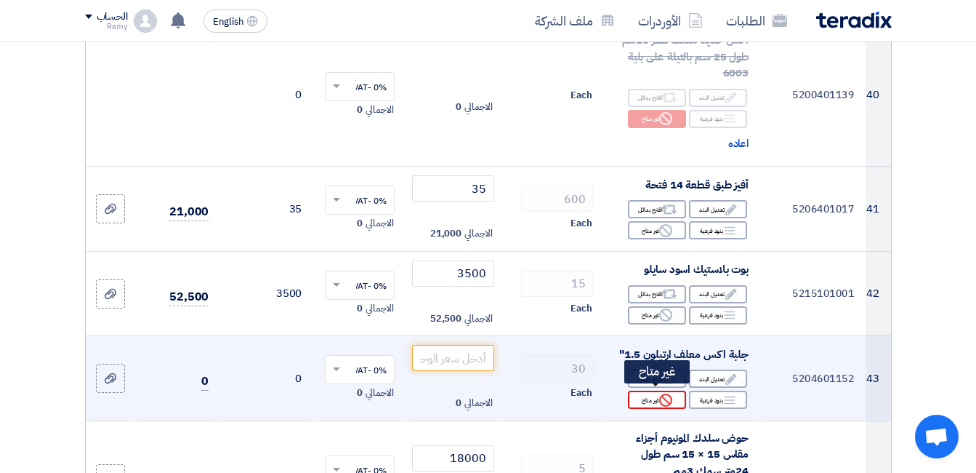
click at [651, 399] on div "Reject غير متاح" at bounding box center [657, 399] width 58 height 18
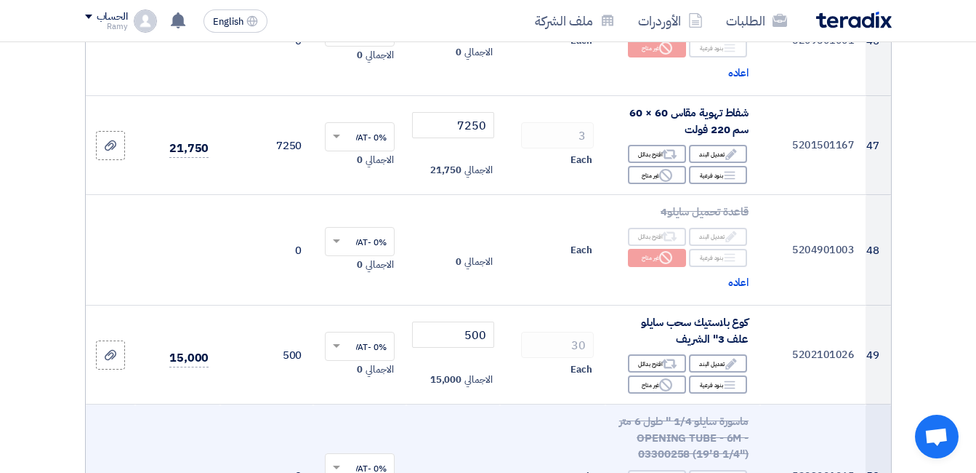
scroll to position [5308, 0]
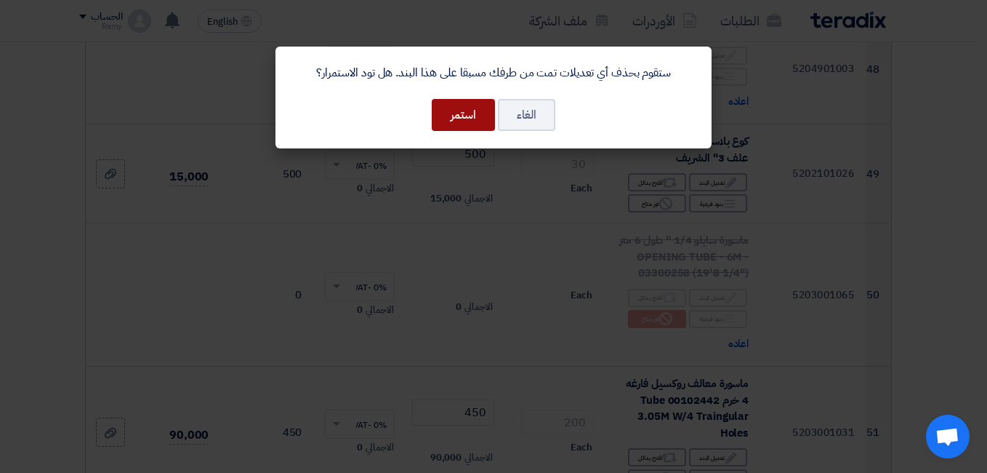
click at [473, 118] on button "استمر" at bounding box center [463, 115] width 63 height 32
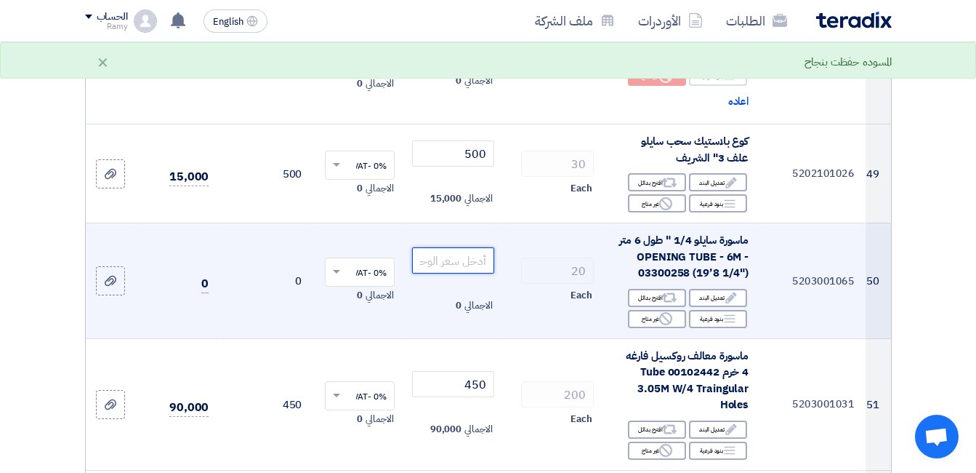
click at [481, 251] on input "number" at bounding box center [452, 260] width 81 height 26
type input "500"
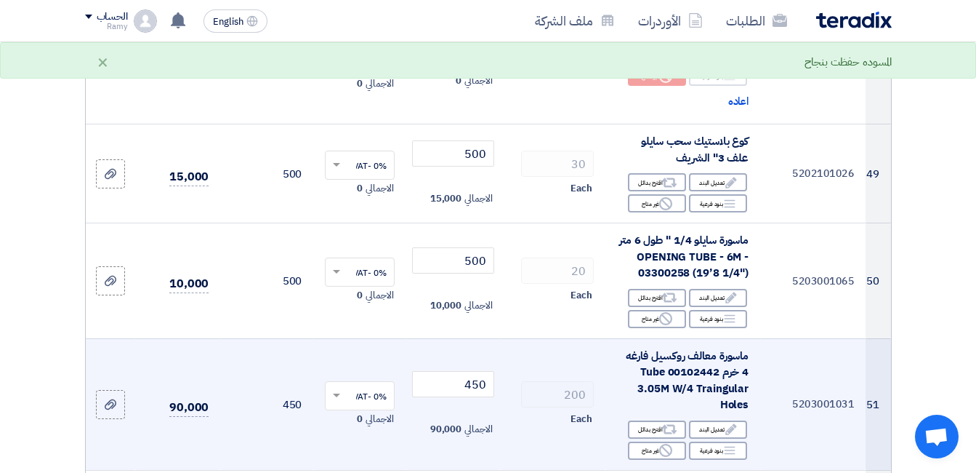
click at [520, 332] on td "20 Each" at bounding box center [552, 281] width 105 height 116
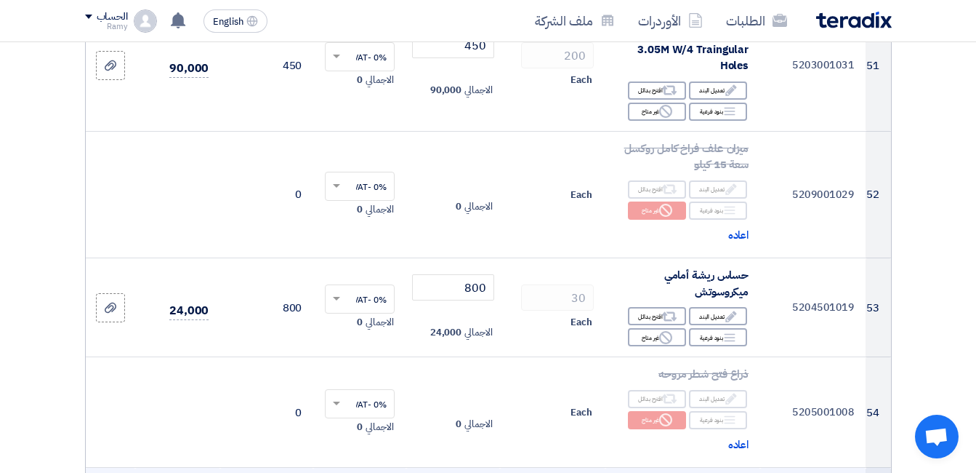
scroll to position [5889, 0]
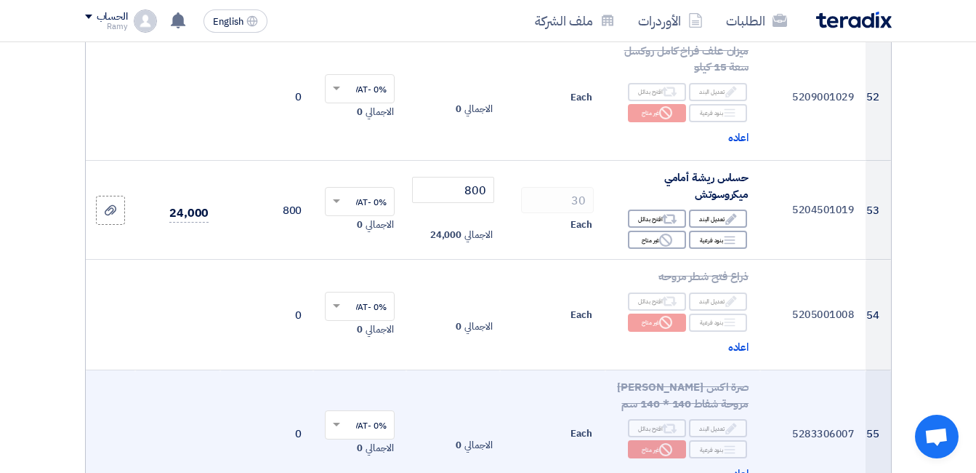
click at [649, 446] on div "Reject غير متاح" at bounding box center [657, 449] width 58 height 18
click at [738, 466] on span "اعاده" at bounding box center [739, 473] width 21 height 17
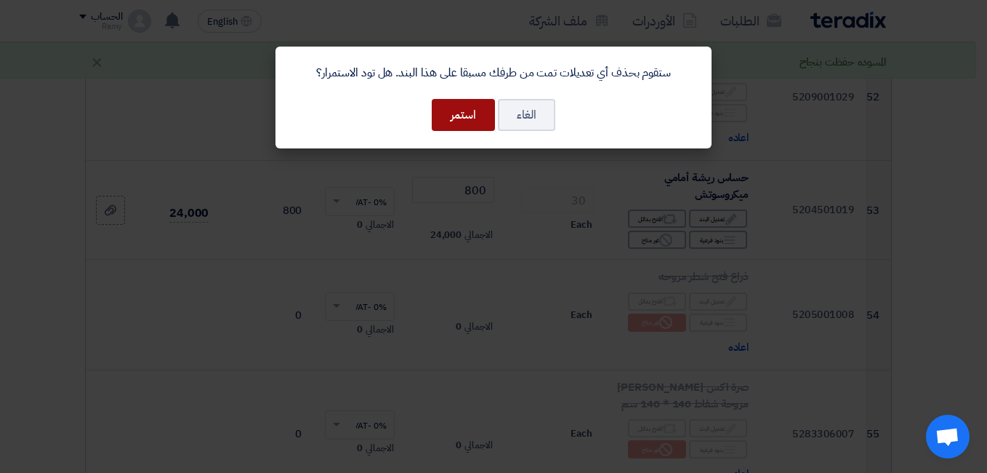
click at [475, 112] on button "استمر" at bounding box center [463, 115] width 63 height 32
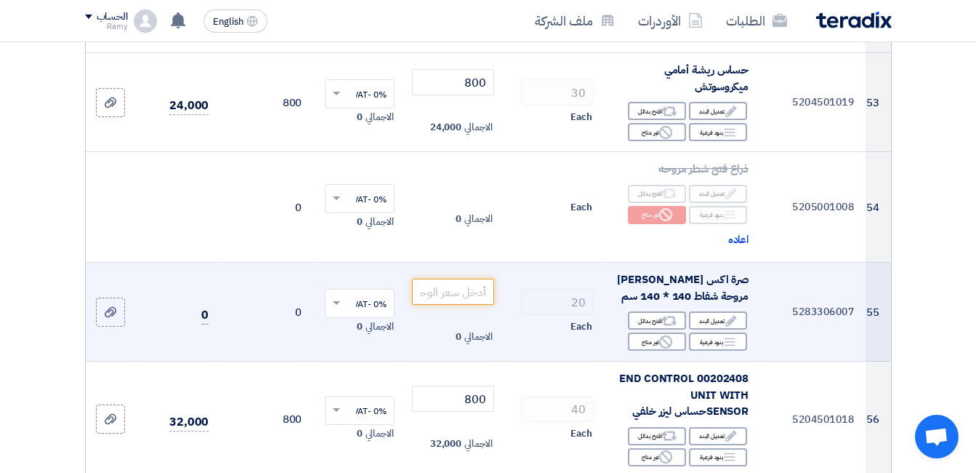
scroll to position [5962, 0]
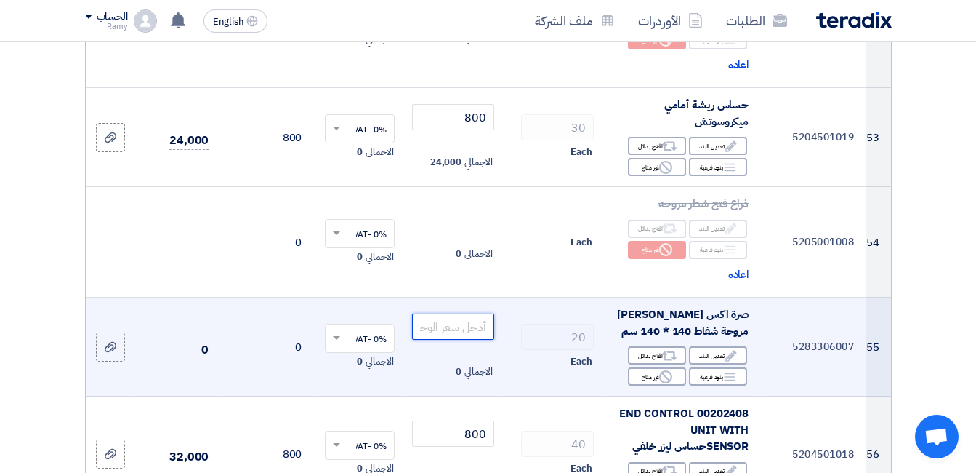
click at [446, 322] on input "number" at bounding box center [452, 326] width 81 height 26
type input "1500"
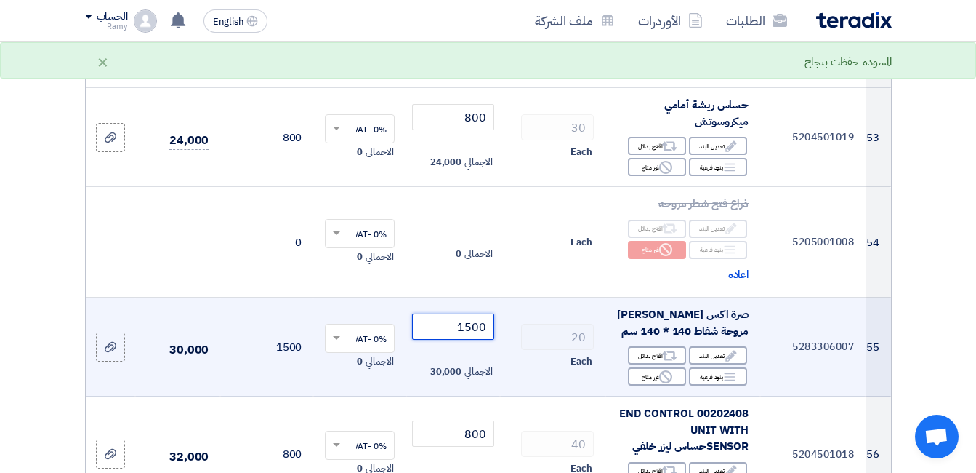
scroll to position [5966, 0]
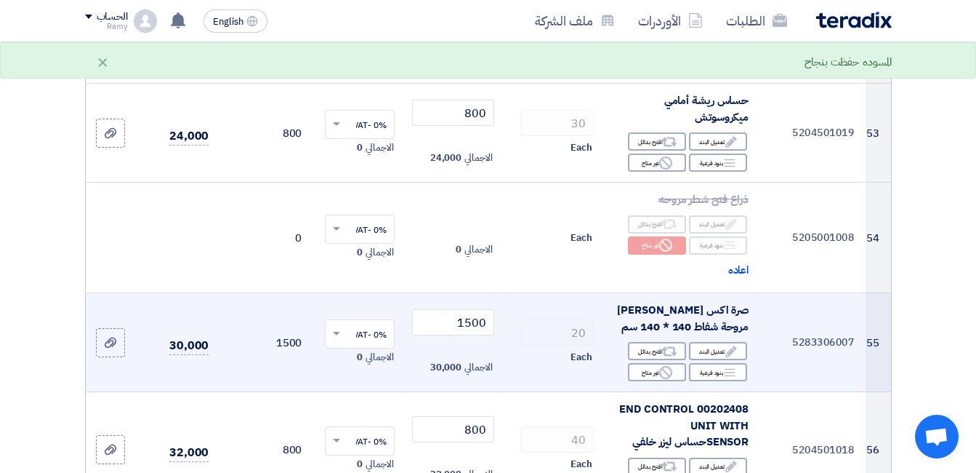
click at [515, 312] on td "20 Each" at bounding box center [552, 342] width 105 height 99
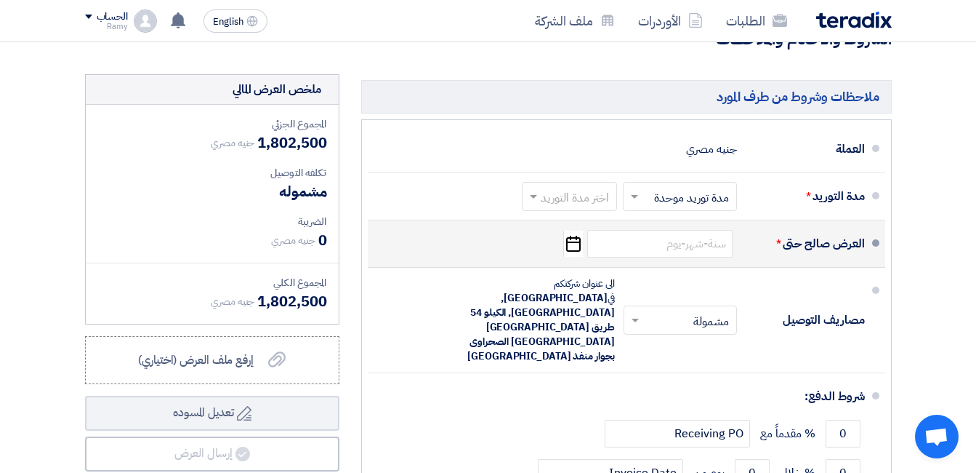
scroll to position [6689, 0]
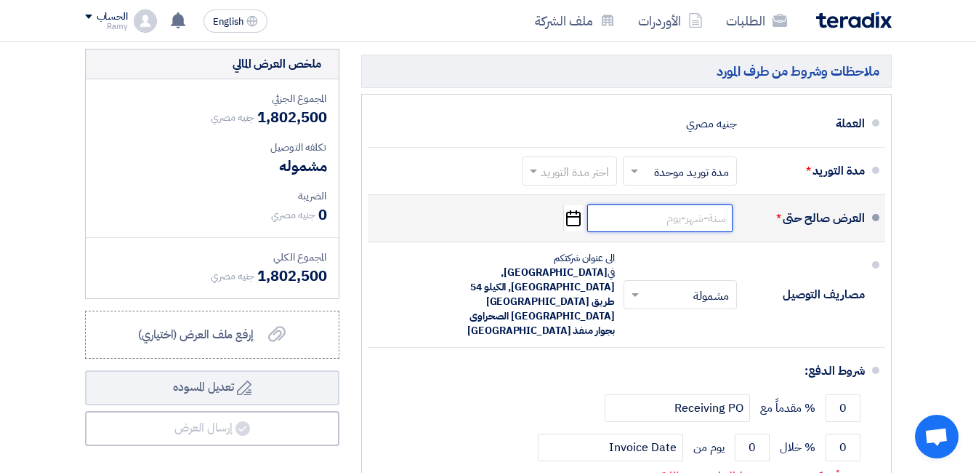
click at [702, 219] on input at bounding box center [659, 218] width 145 height 28
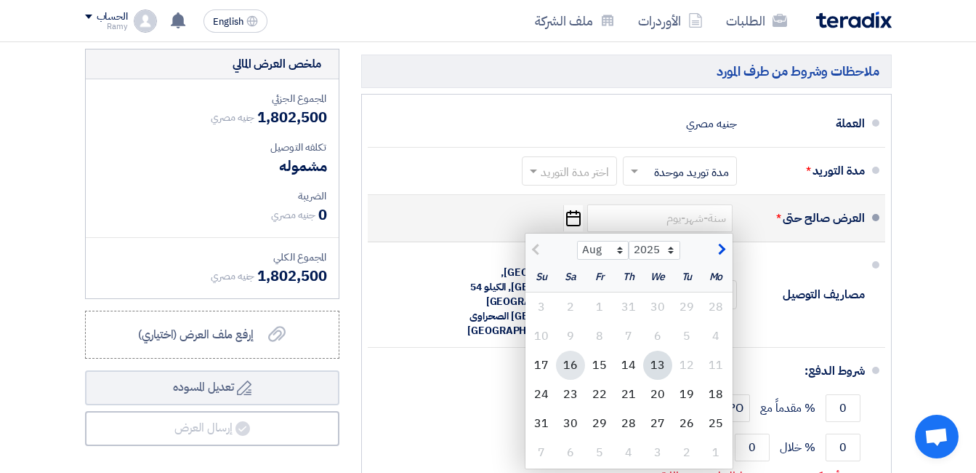
click at [567, 360] on div "16" at bounding box center [570, 364] width 29 height 29
type input "8/16/2025"
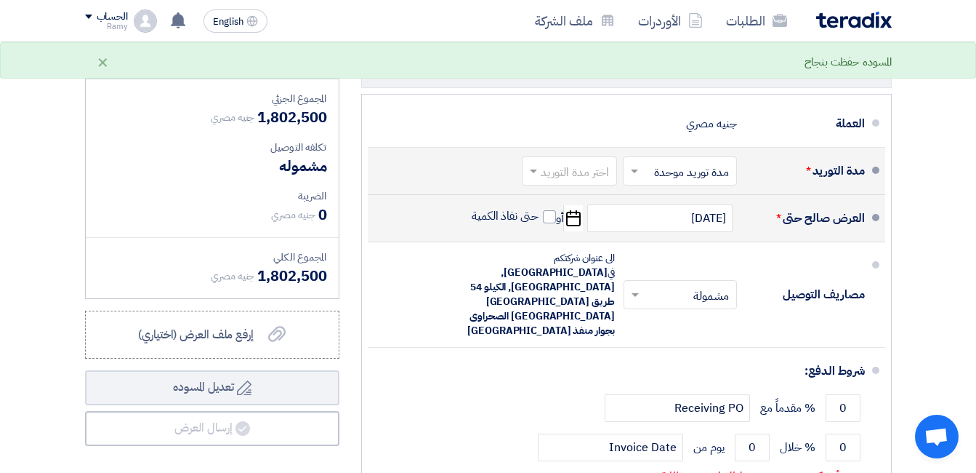
click at [569, 166] on input "text" at bounding box center [567, 171] width 88 height 21
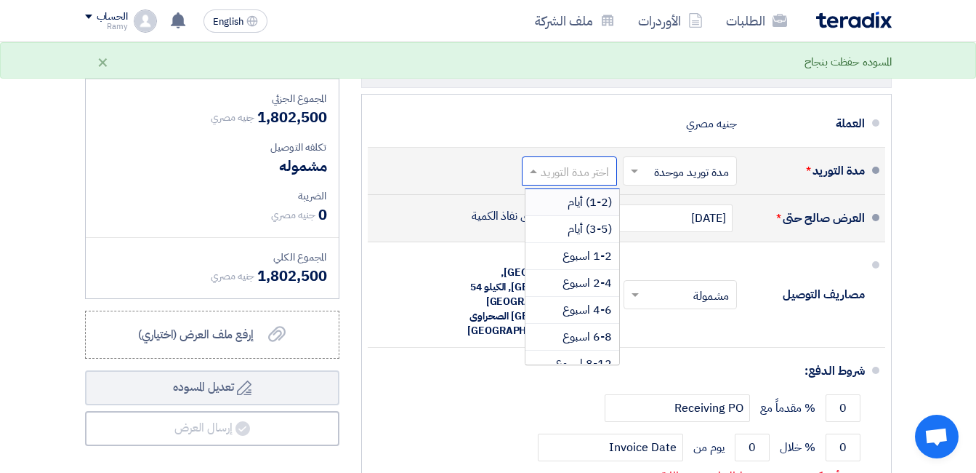
click at [534, 164] on span at bounding box center [532, 171] width 18 height 15
click at [586, 301] on span "4-6 اسبوع" at bounding box center [587, 309] width 49 height 17
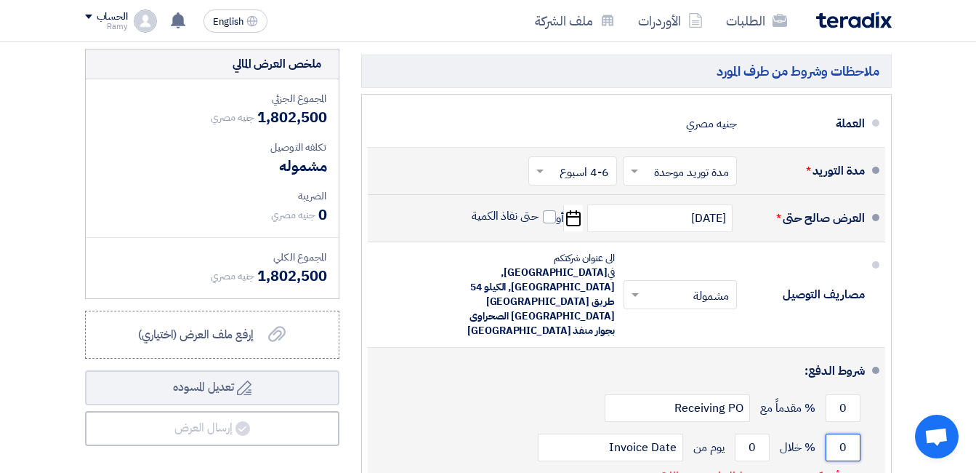
click at [849, 433] on input "0" at bounding box center [843, 447] width 35 height 28
click at [846, 433] on input "0" at bounding box center [843, 447] width 35 height 28
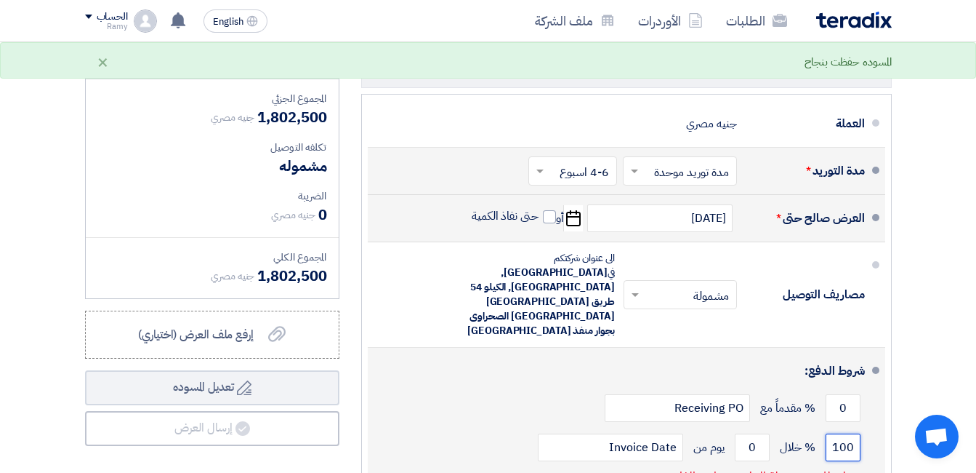
scroll to position [6762, 0]
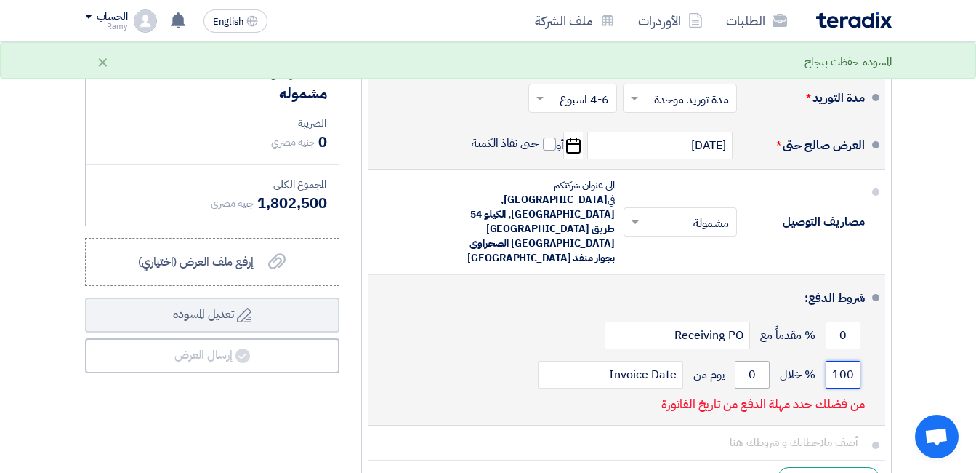
type input "100"
click at [753, 361] on input "0" at bounding box center [752, 375] width 35 height 28
click at [754, 361] on input "0" at bounding box center [752, 375] width 35 height 28
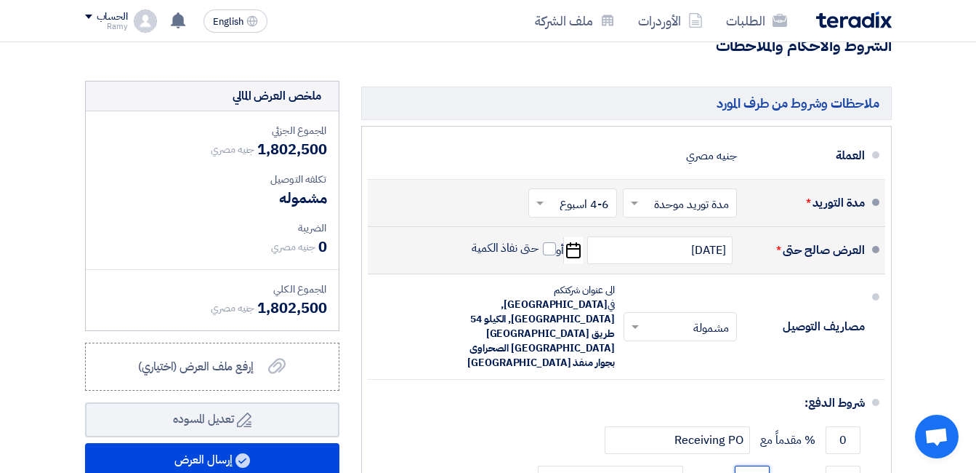
scroll to position [6689, 0]
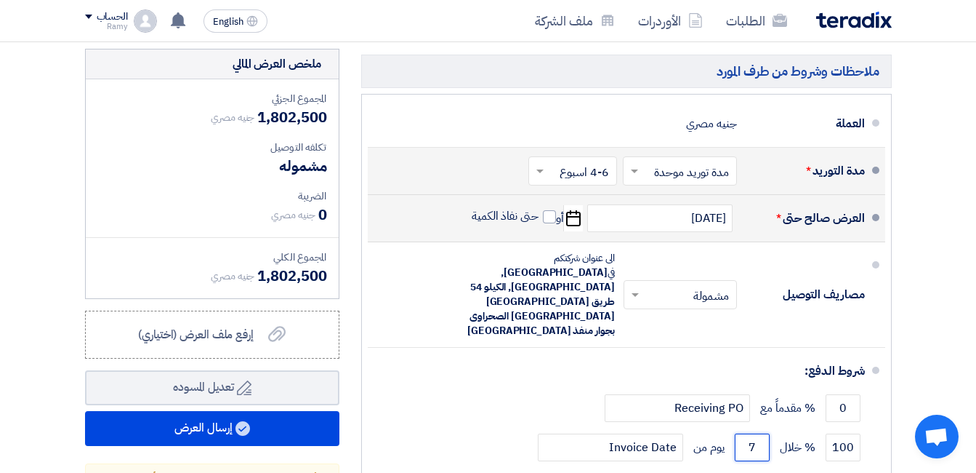
type input "7"
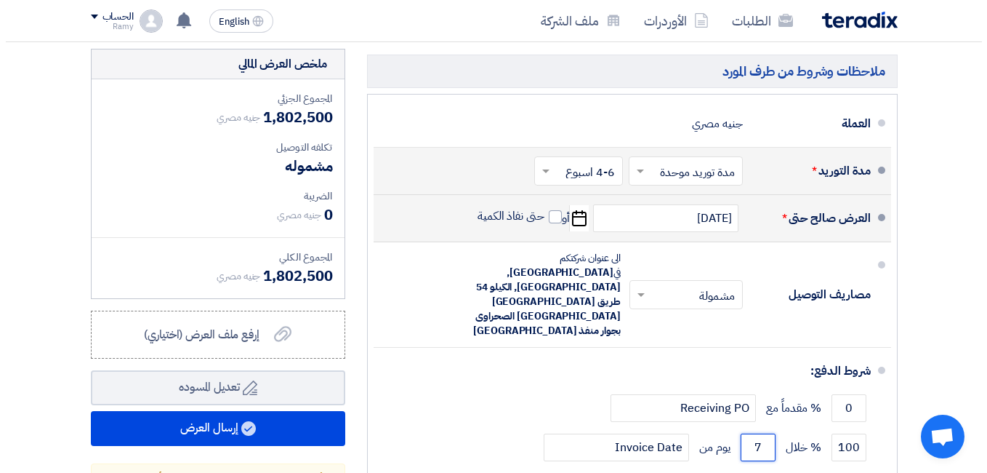
scroll to position [6834, 0]
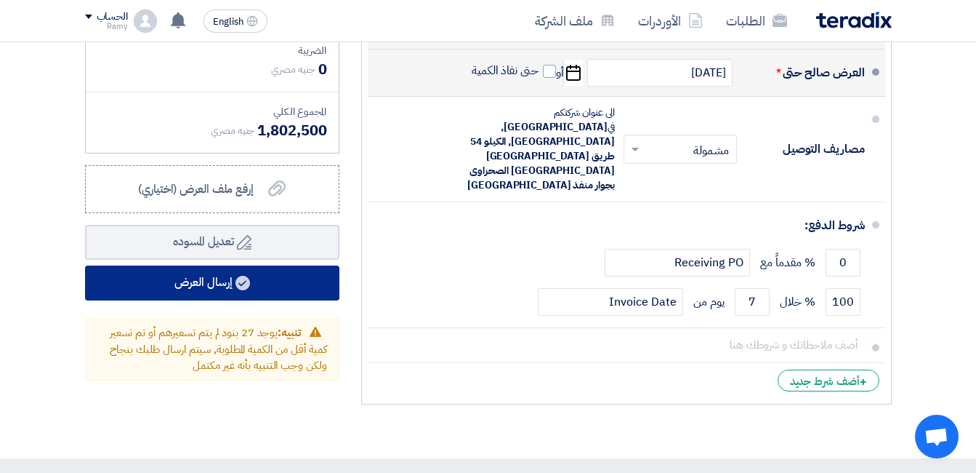
click at [282, 276] on button "إرسال العرض" at bounding box center [212, 282] width 254 height 35
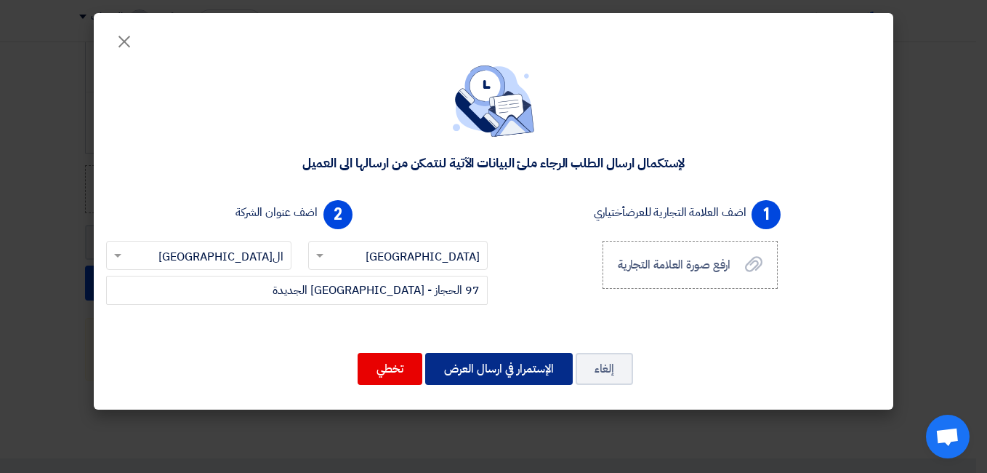
click at [464, 370] on button "الإستمرار في ارسال العرض" at bounding box center [499, 369] width 148 height 32
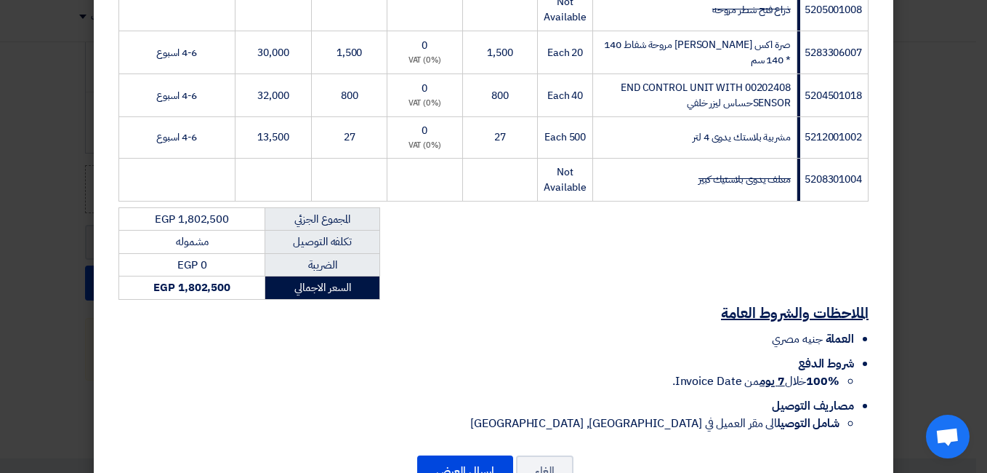
scroll to position [2593, 0]
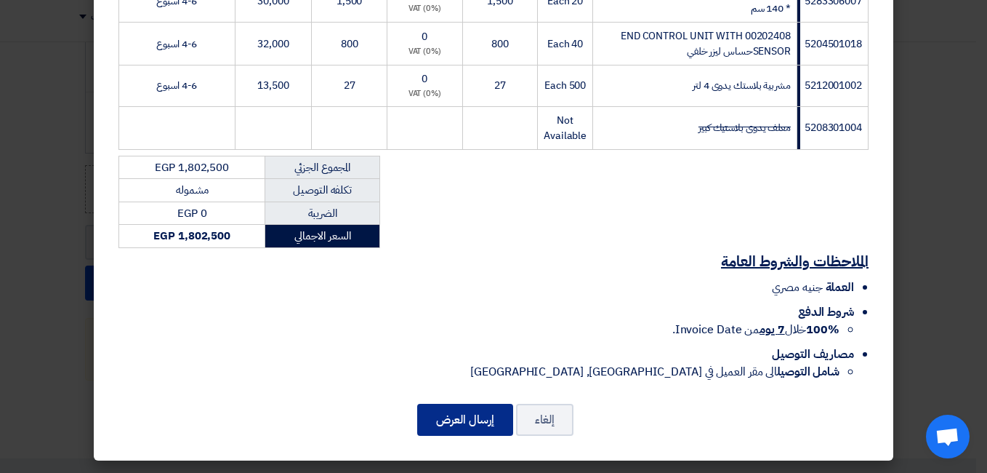
click at [486, 411] on button "إرسال العرض" at bounding box center [465, 420] width 96 height 32
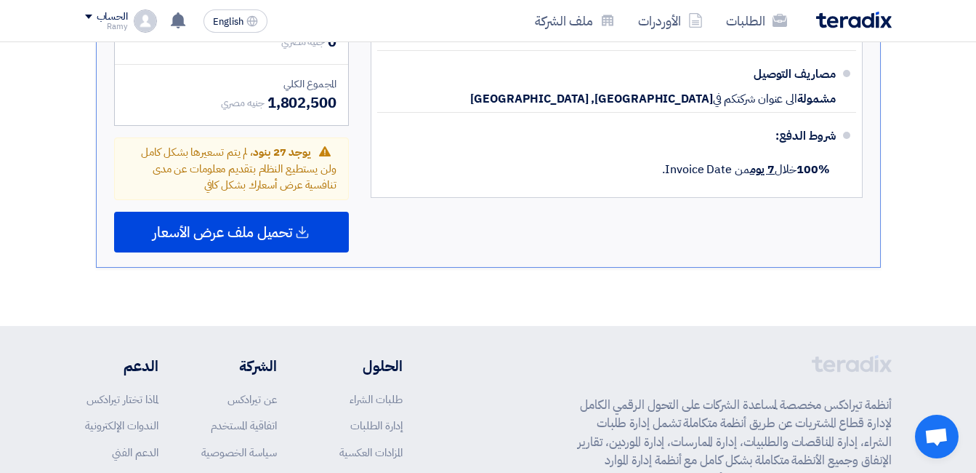
scroll to position [4290, 0]
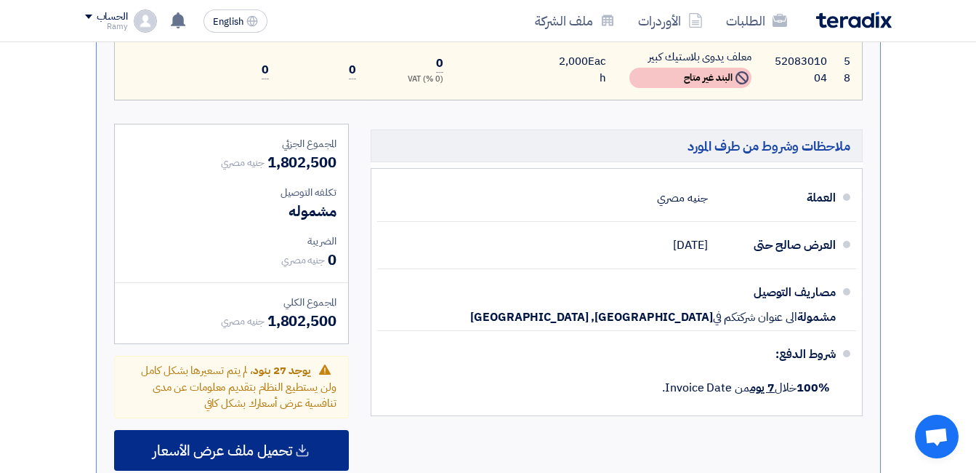
click at [246, 444] on span "تحميل ملف عرض الأسعار" at bounding box center [223, 450] width 140 height 13
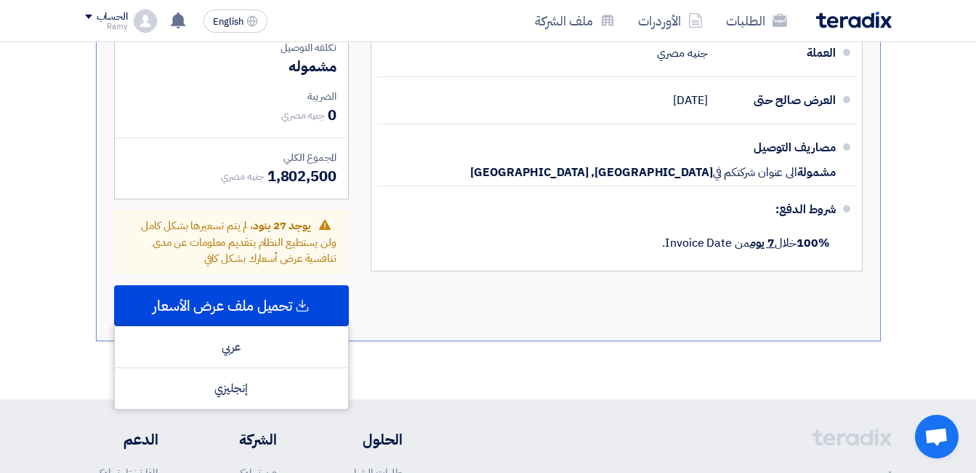
scroll to position [4435, 0]
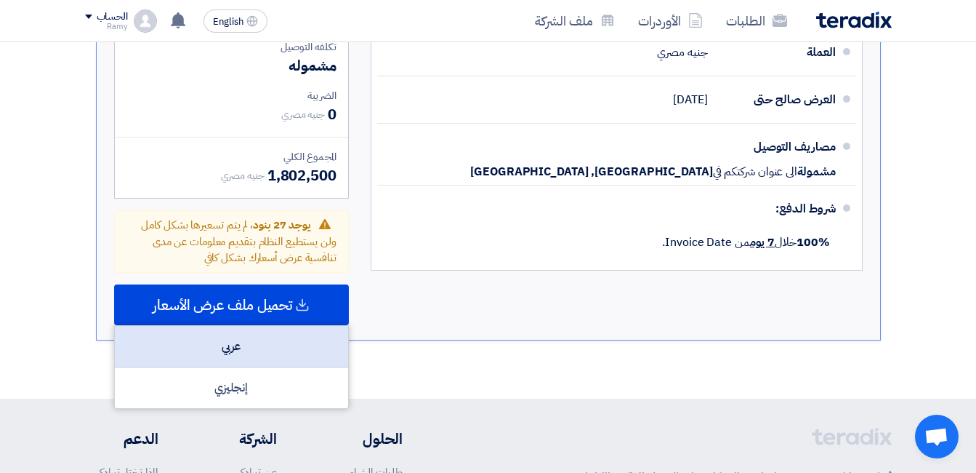
click at [252, 326] on div "عربي" at bounding box center [231, 346] width 233 height 41
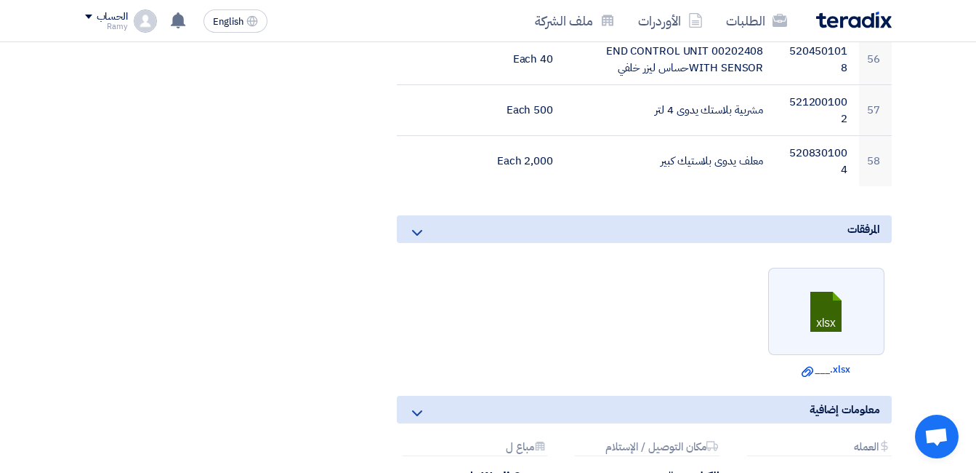
scroll to position [3344, 0]
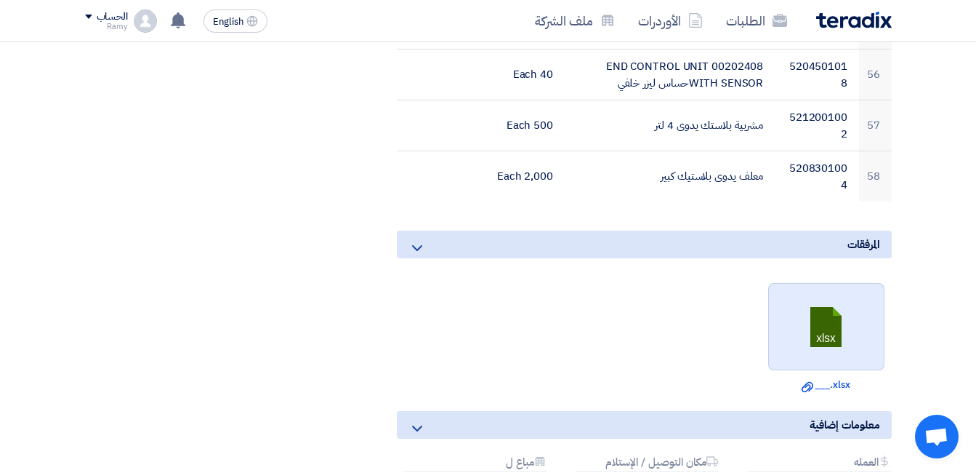
click at [840, 293] on link at bounding box center [827, 327] width 116 height 87
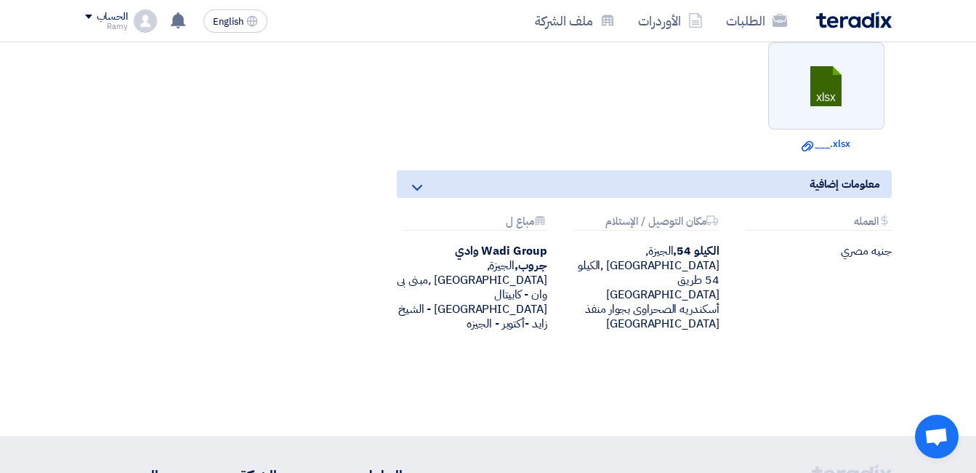
scroll to position [3563, 0]
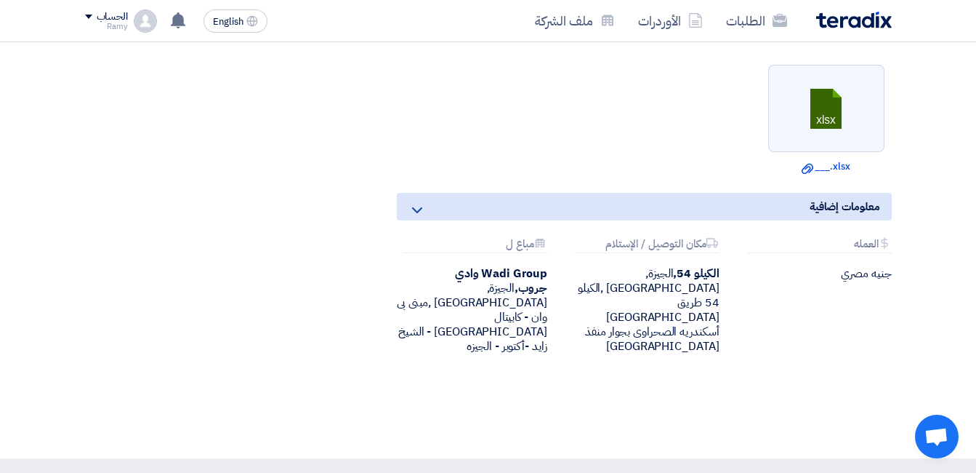
click at [878, 266] on div "جنيه مصري" at bounding box center [817, 273] width 151 height 15
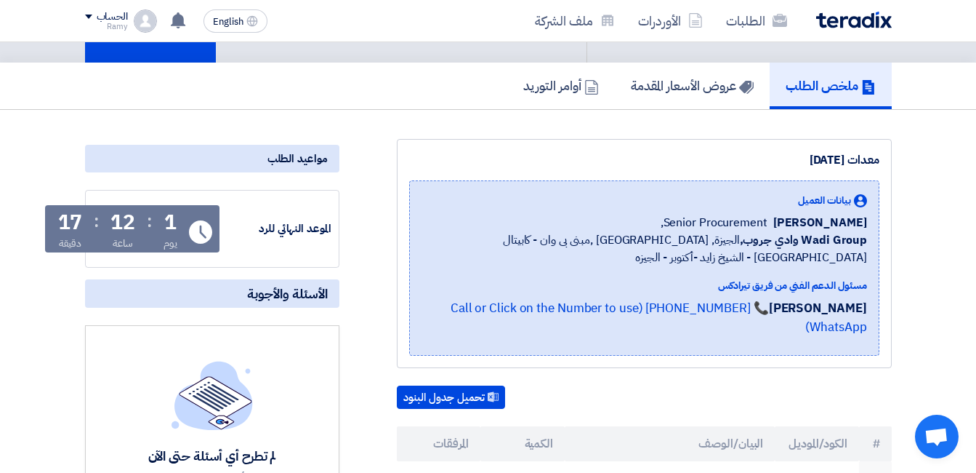
scroll to position [0, 0]
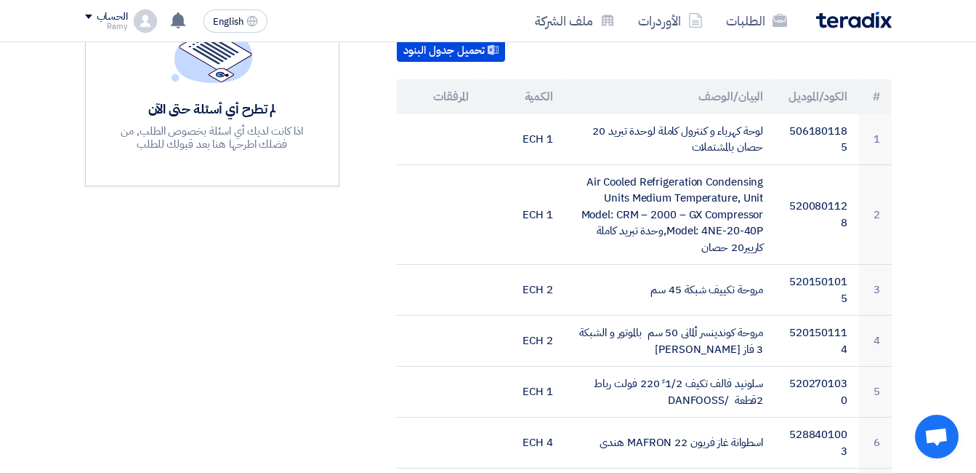
scroll to position [382, 0]
